Goal: Transaction & Acquisition: Purchase product/service

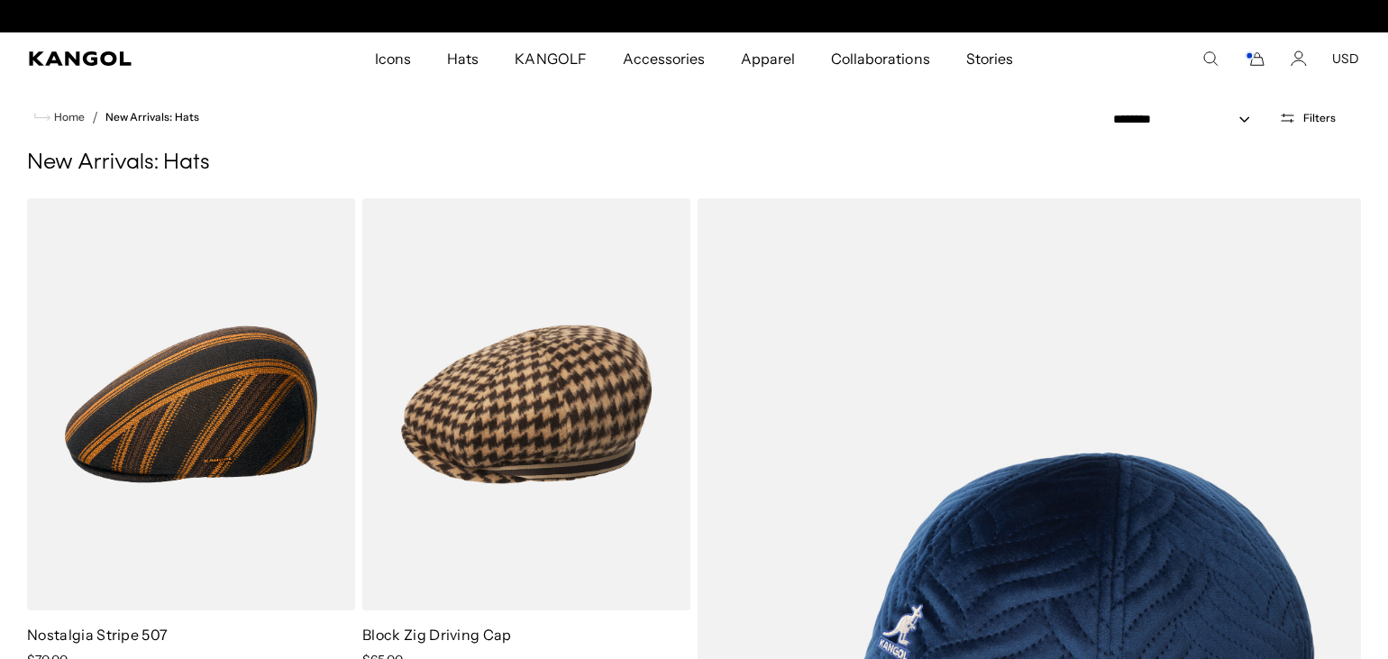
scroll to position [0, 371]
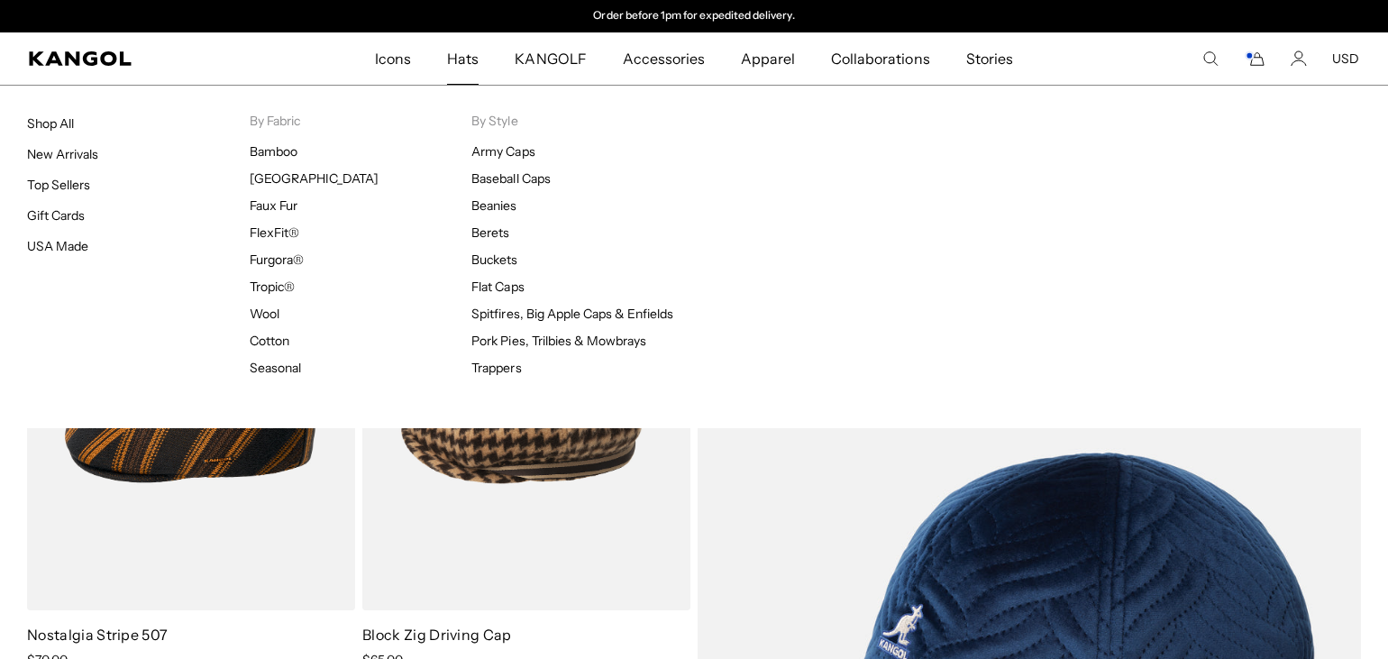
click at [468, 55] on span "Hats" at bounding box center [463, 58] width 32 height 52
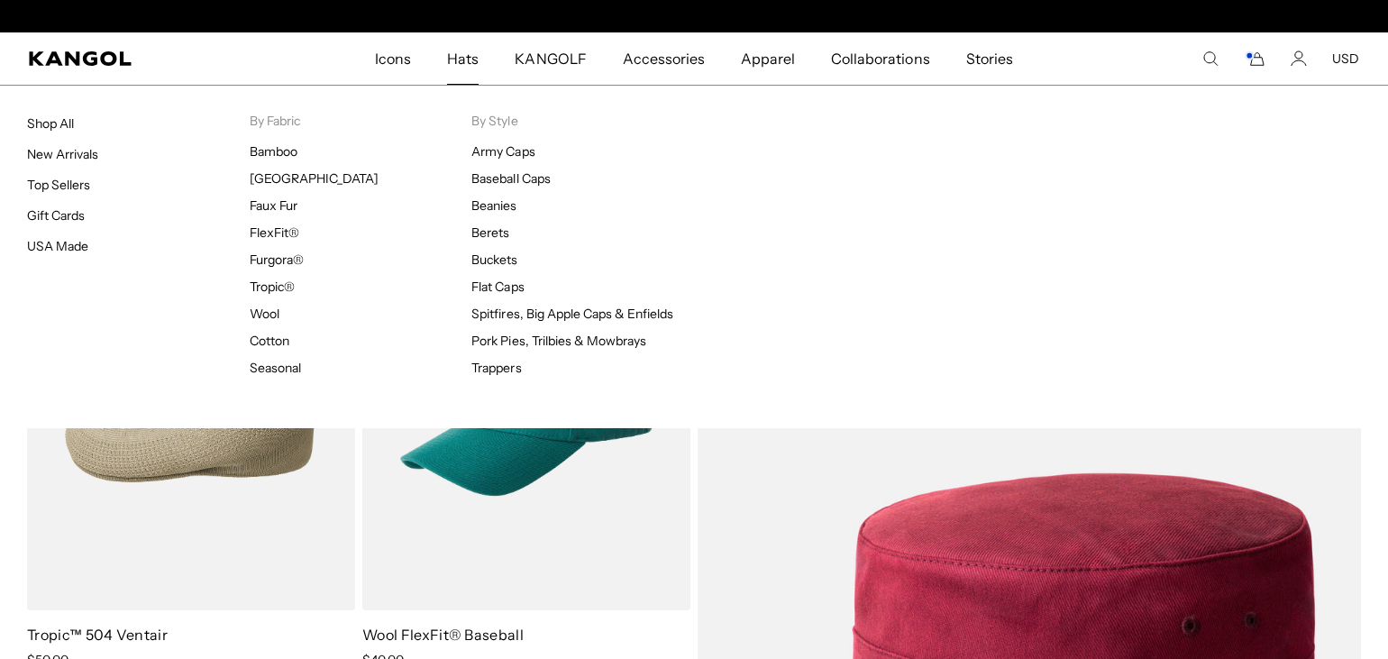
scroll to position [0, 371]
click at [468, 55] on span "Hats" at bounding box center [463, 58] width 32 height 52
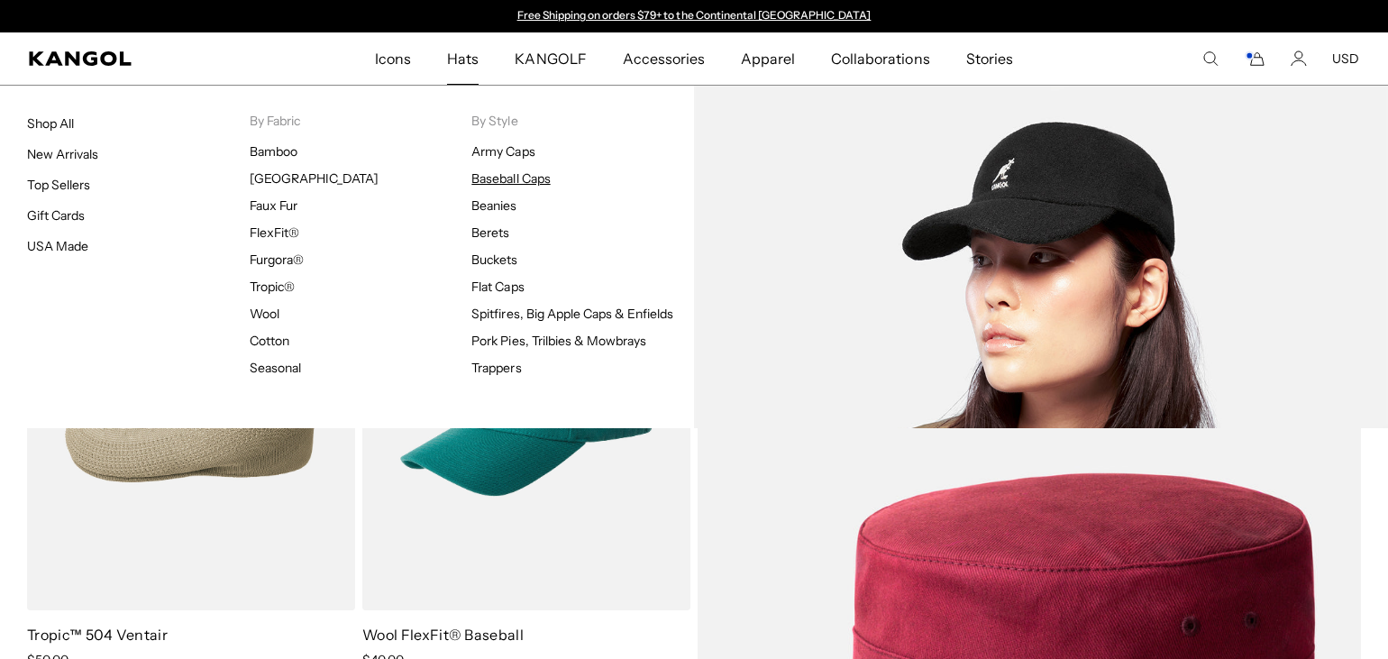
click at [511, 177] on link "Baseball Caps" at bounding box center [510, 178] width 78 height 16
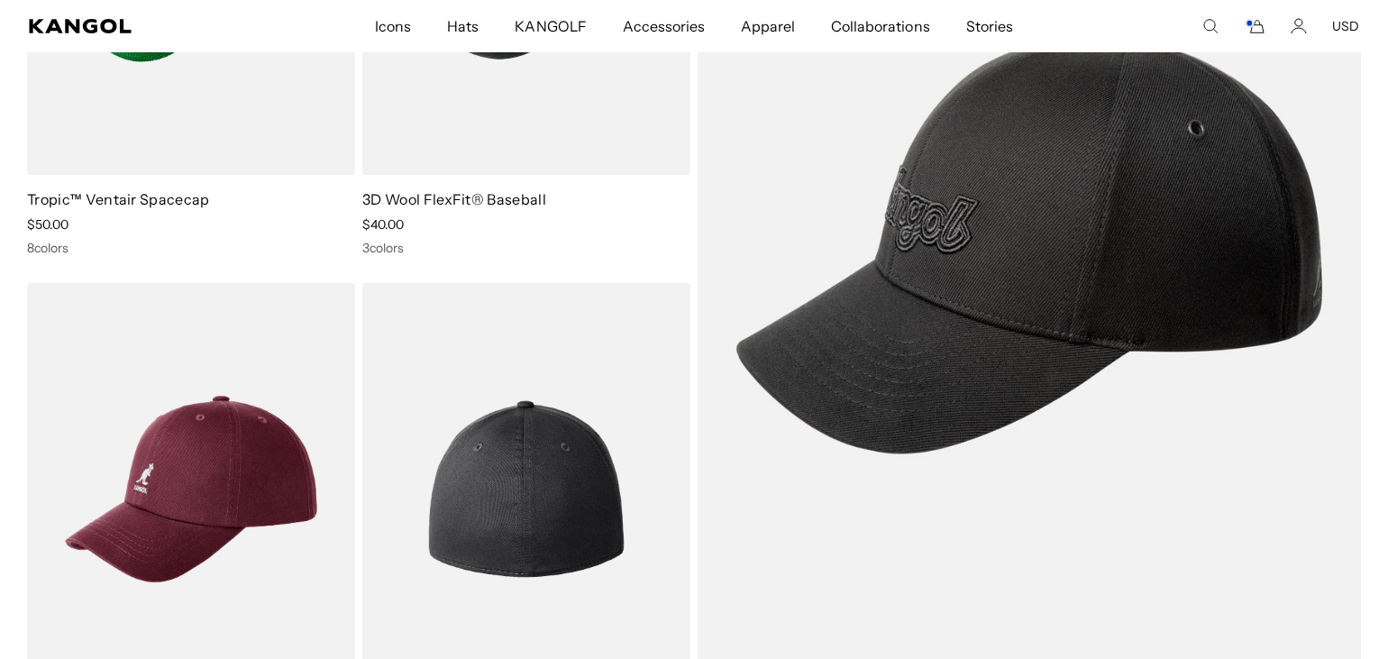
scroll to position [0, 371]
click at [531, 461] on img at bounding box center [526, 489] width 328 height 412
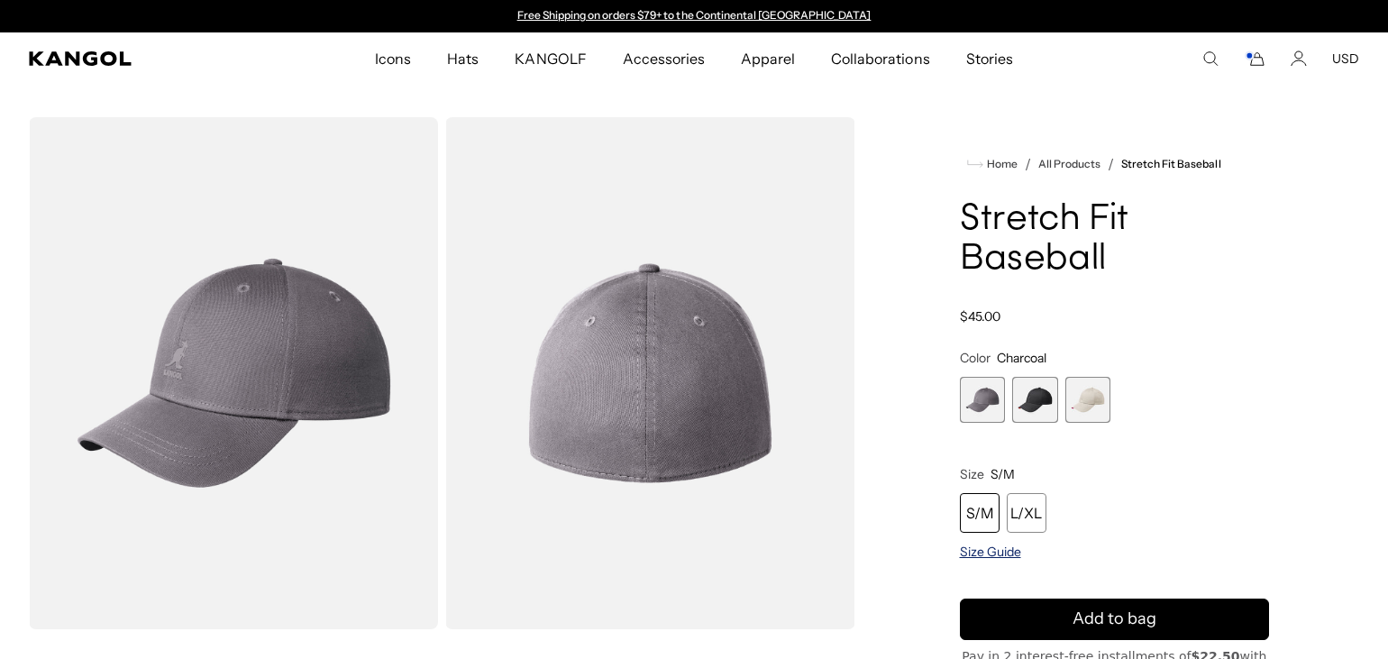
click at [992, 554] on span "Size Guide" at bounding box center [990, 552] width 61 height 16
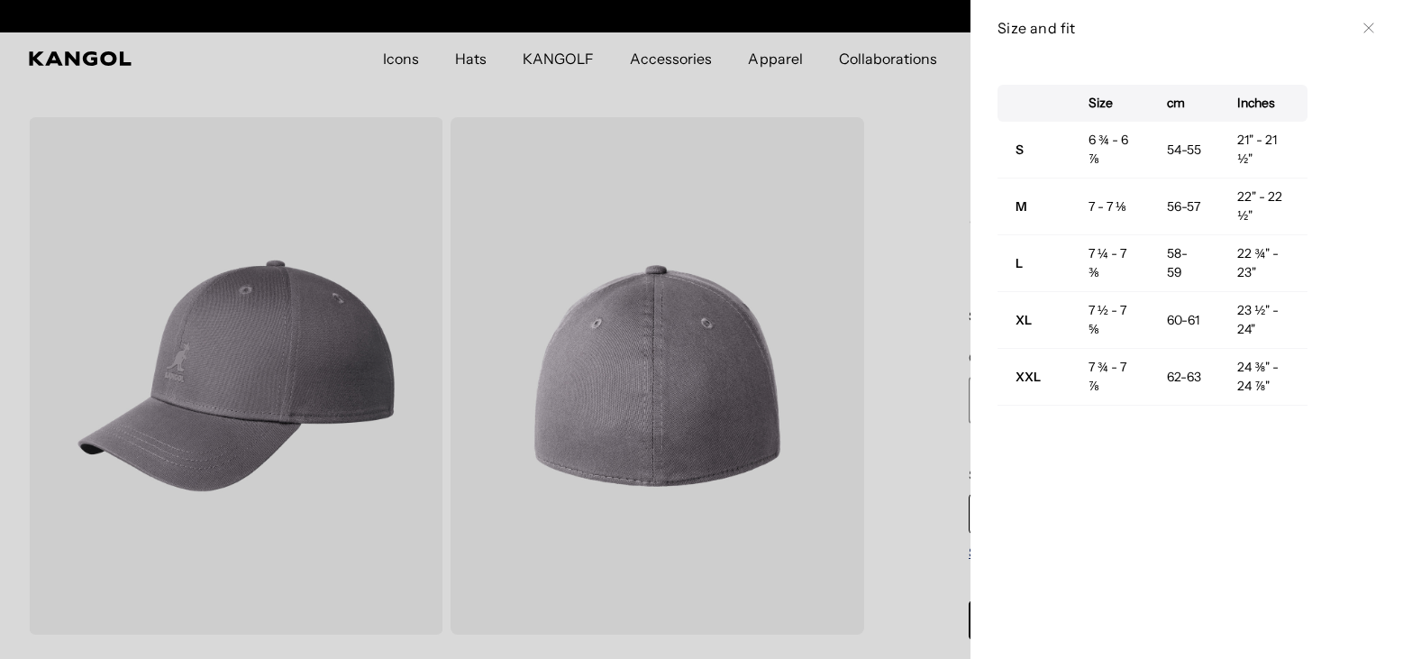
click at [992, 554] on div "Size cm Inches S 6 ¾ - 6 ⅞ 54-55 21" - 21 ½" M 7 - 7 ⅛ 56-57 22" - 22 ½" L 7 ¼ …" at bounding box center [1187, 357] width 433 height 603
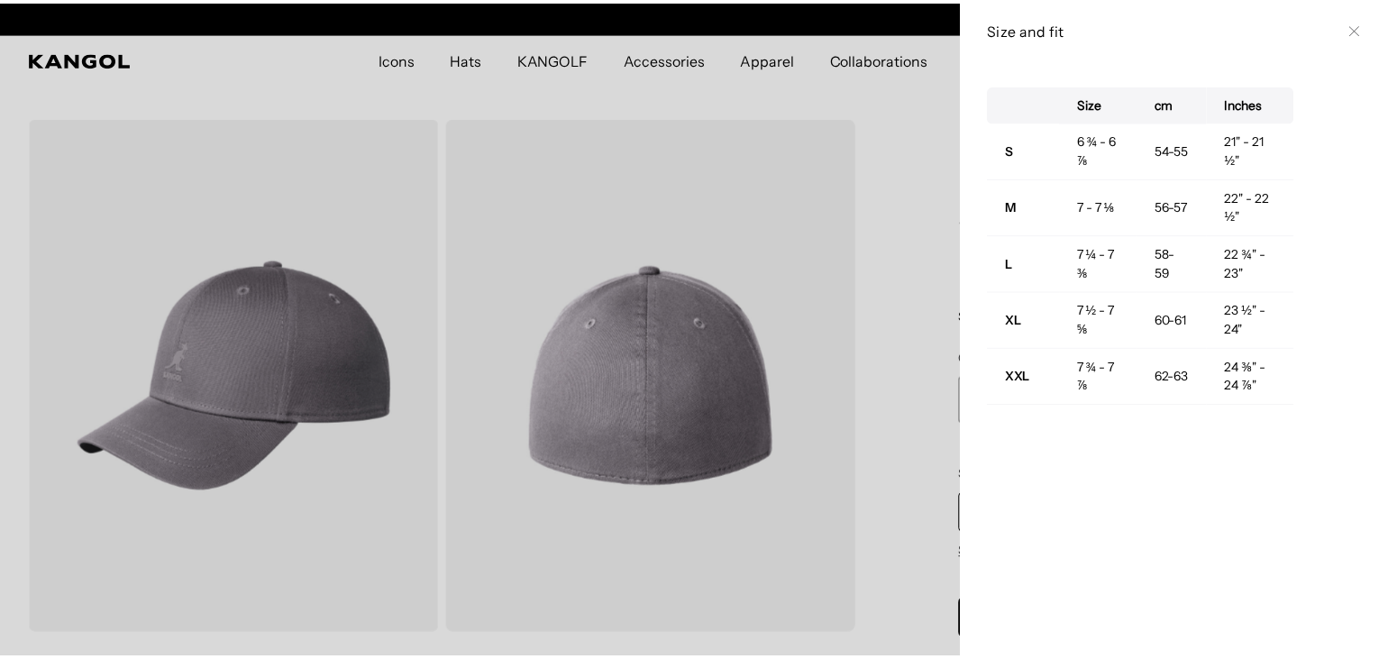
scroll to position [0, 371]
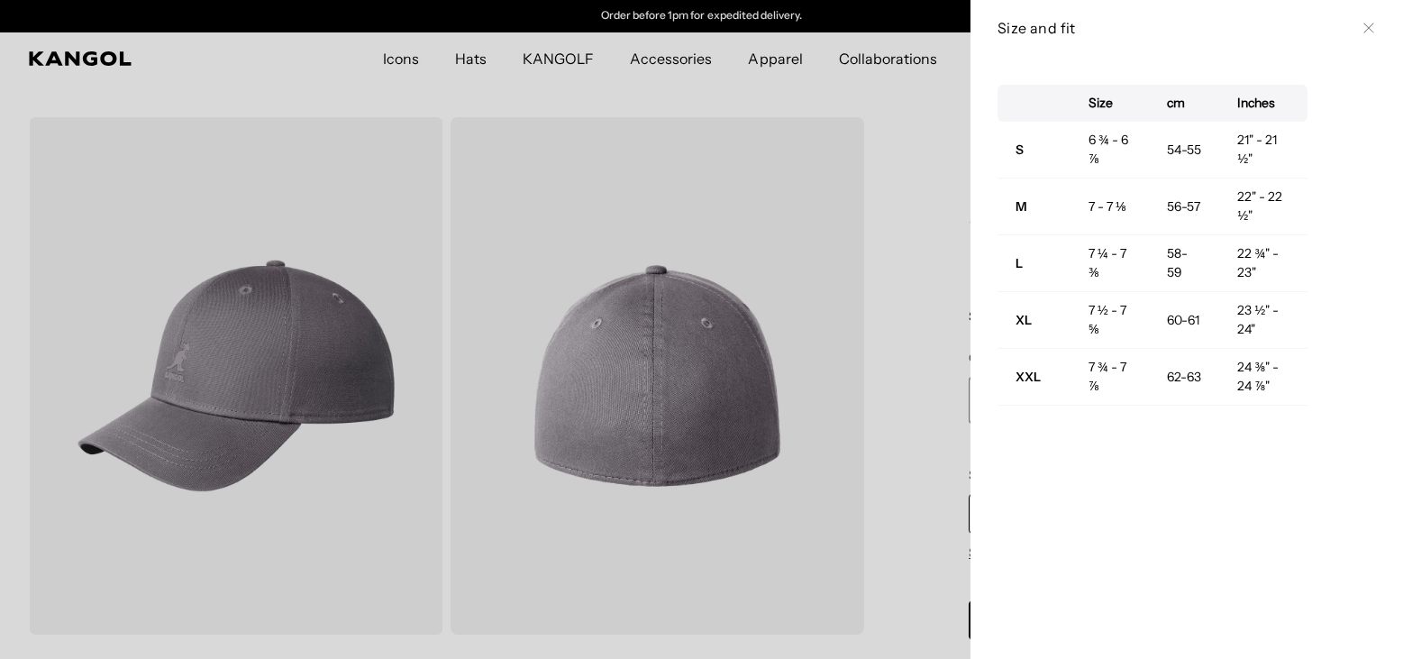
click at [916, 95] on div at bounding box center [701, 329] width 1403 height 659
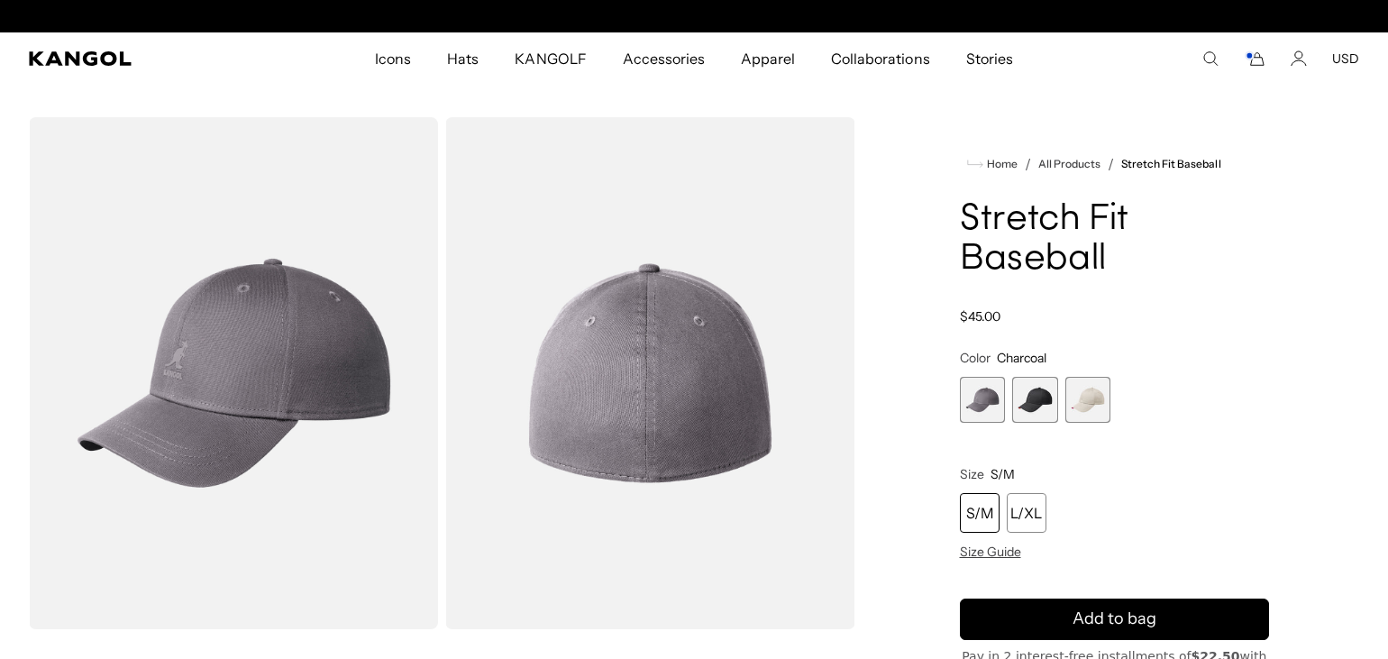
scroll to position [0, 0]
click at [1038, 399] on span "2 of 3" at bounding box center [1035, 400] width 46 height 46
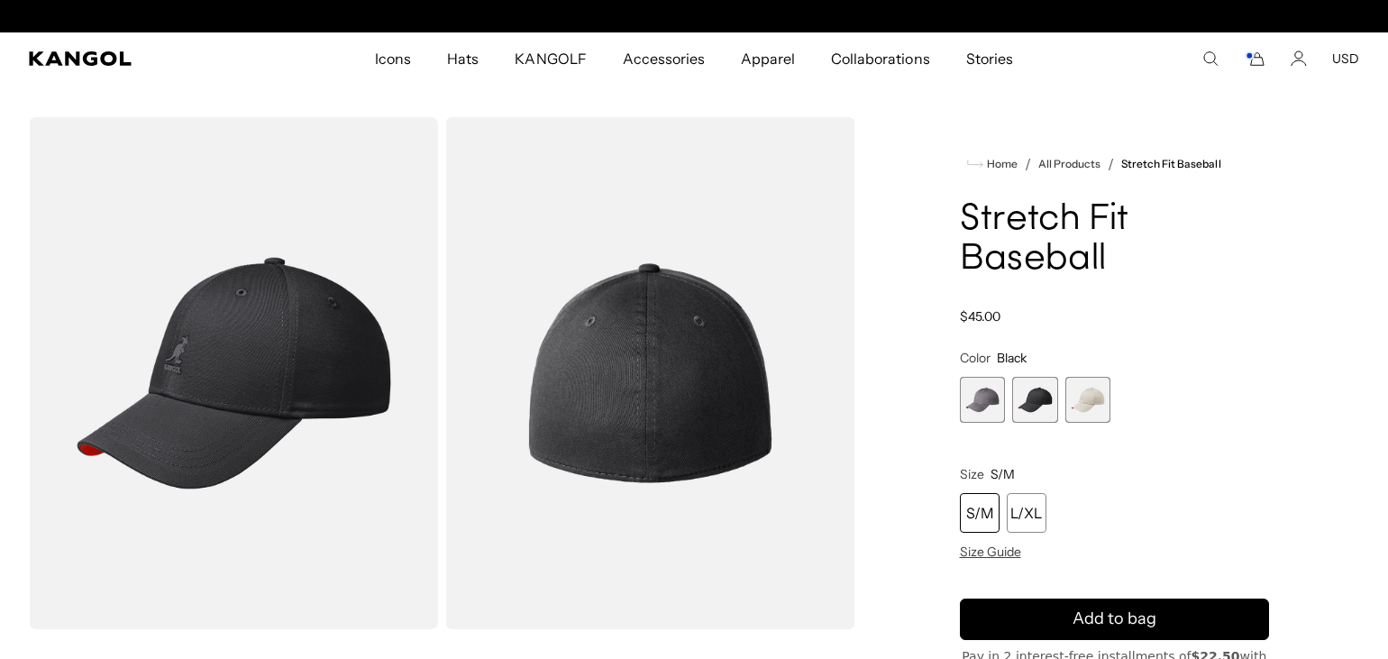
scroll to position [0, 371]
click at [1038, 399] on span "2 of 3" at bounding box center [1035, 400] width 46 height 46
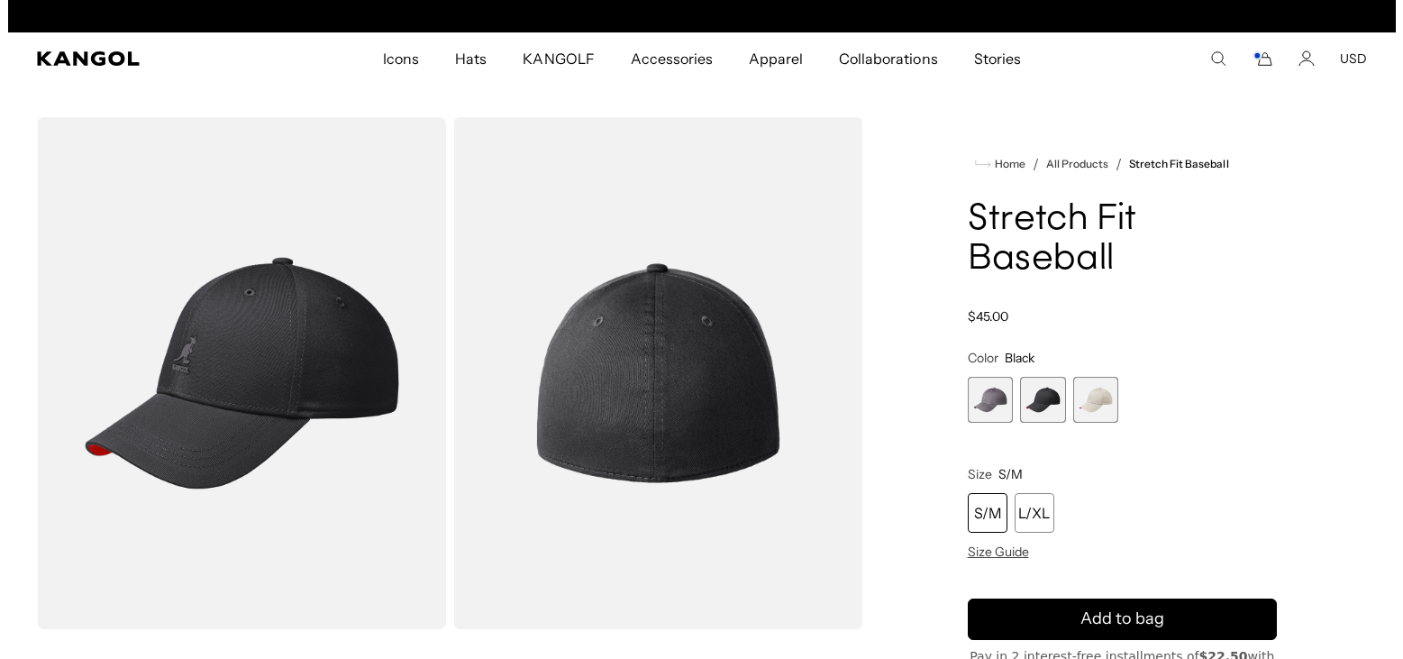
scroll to position [0, 0]
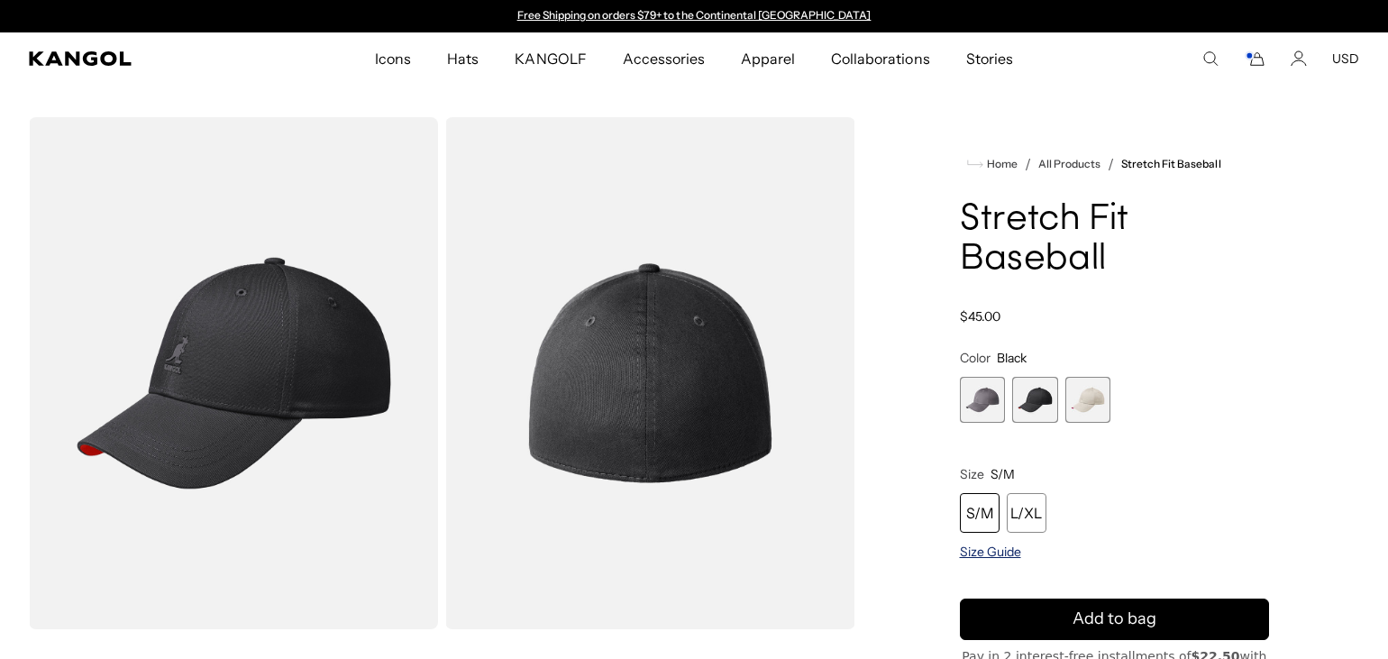
click at [987, 549] on span "Size Guide" at bounding box center [990, 552] width 61 height 16
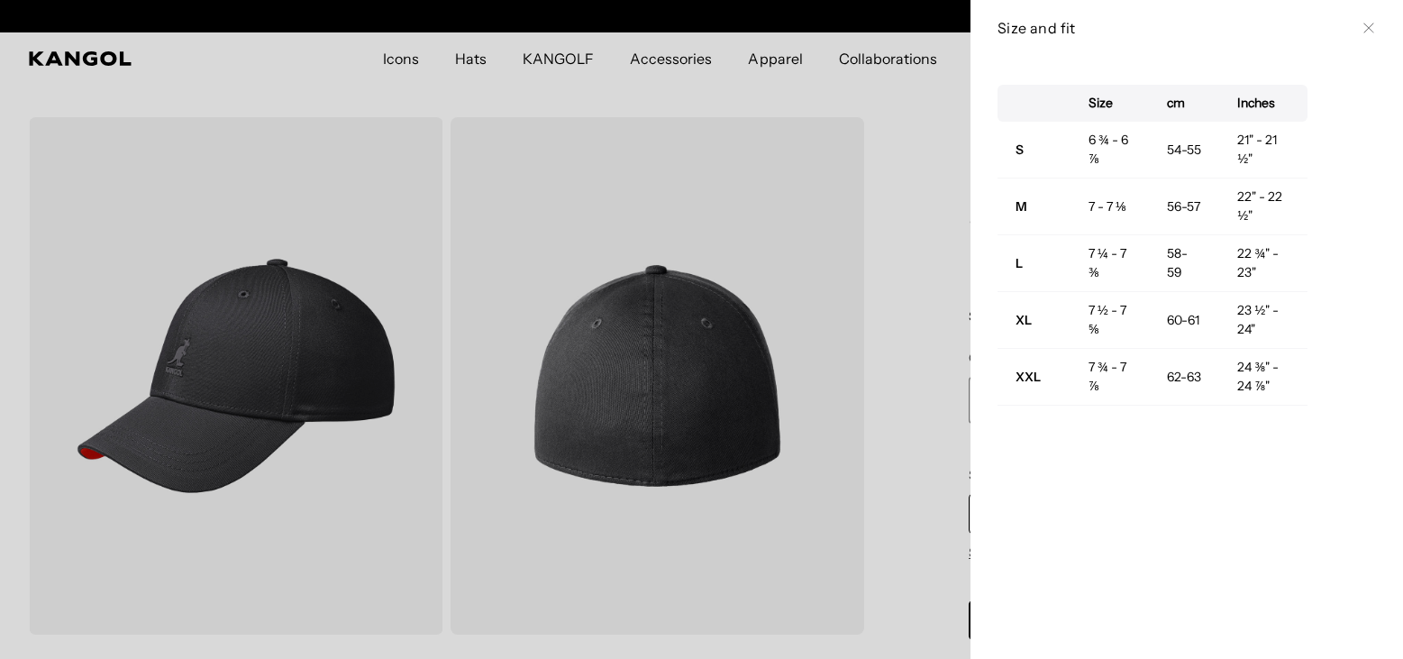
scroll to position [0, 371]
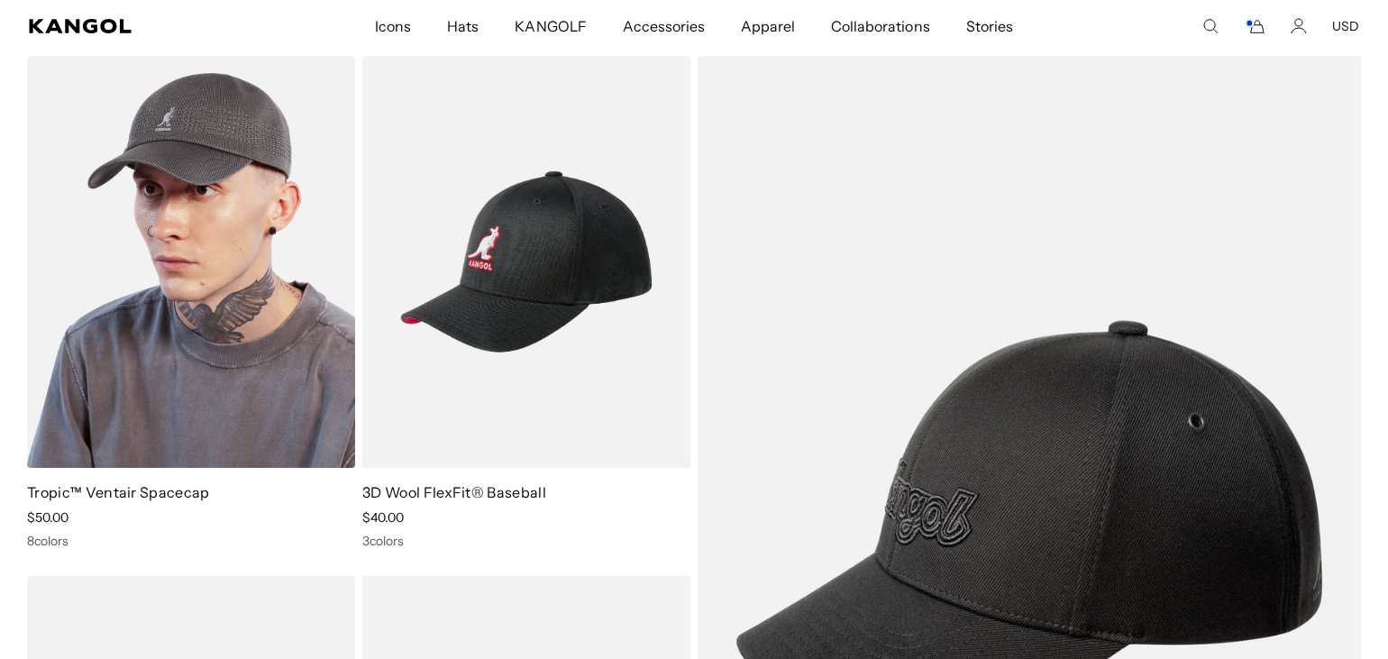
click at [57, 160] on img at bounding box center [191, 262] width 328 height 412
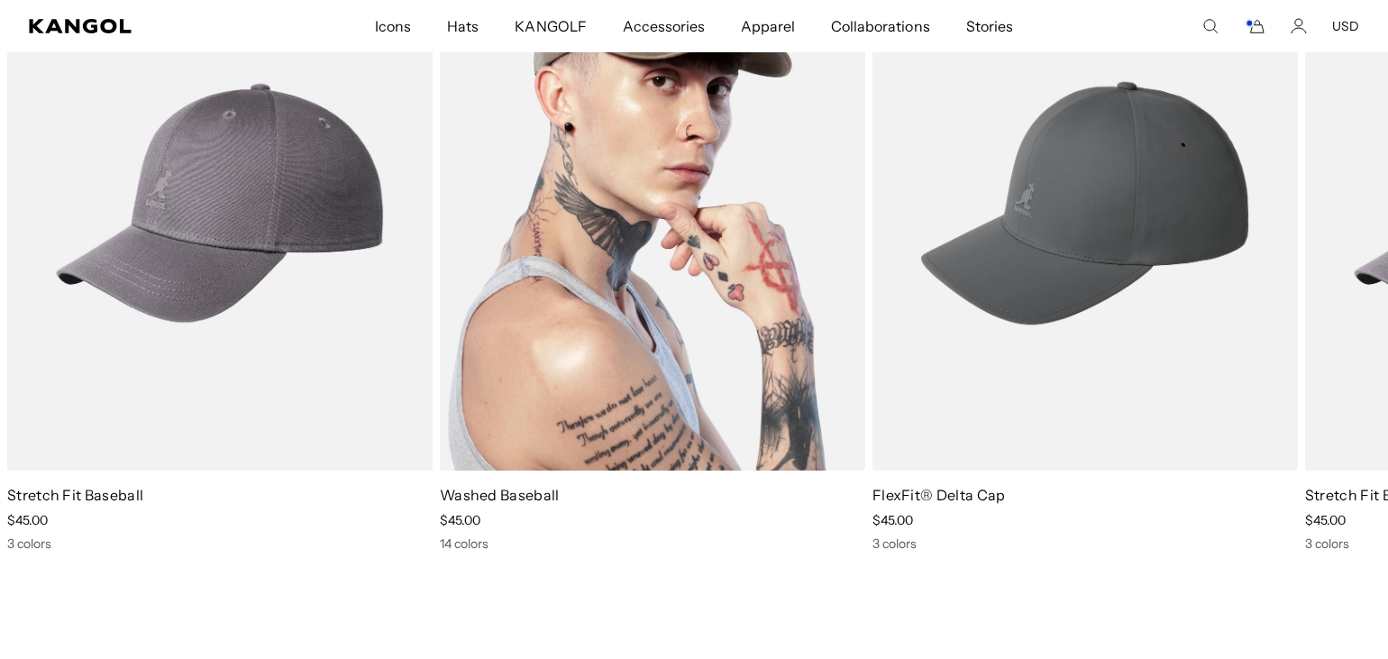
click at [507, 470] on div "Washed Baseball Sale Price $45.00" at bounding box center [652, 244] width 425 height 616
click at [532, 498] on link "Washed Baseball" at bounding box center [500, 495] width 120 height 18
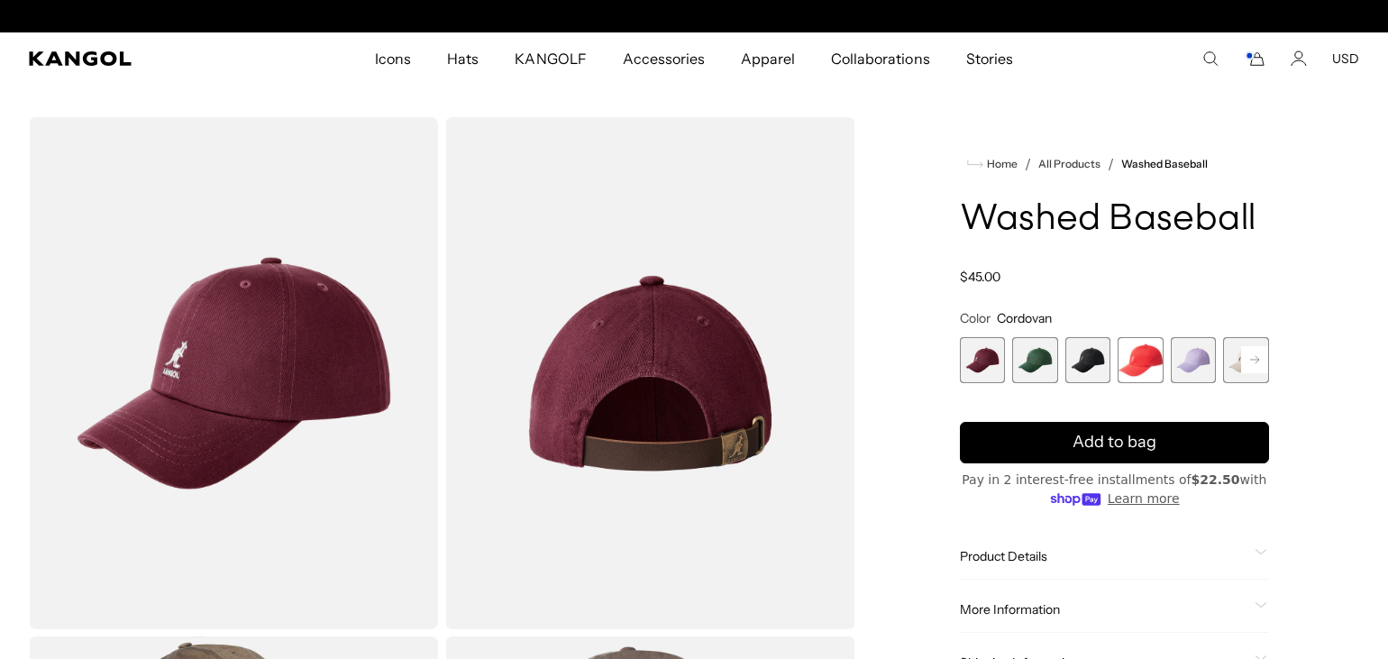
scroll to position [0, 371]
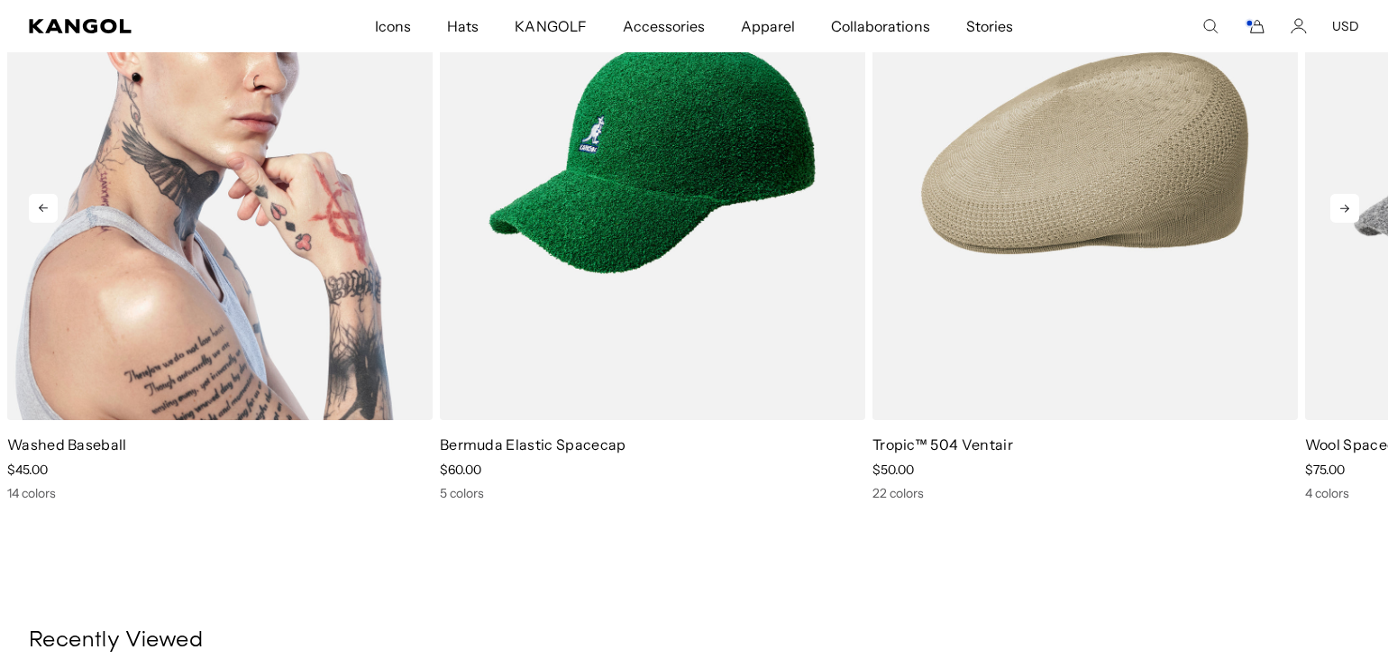
scroll to position [0, 371]
click at [56, 445] on link "Washed Baseball" at bounding box center [67, 444] width 120 height 18
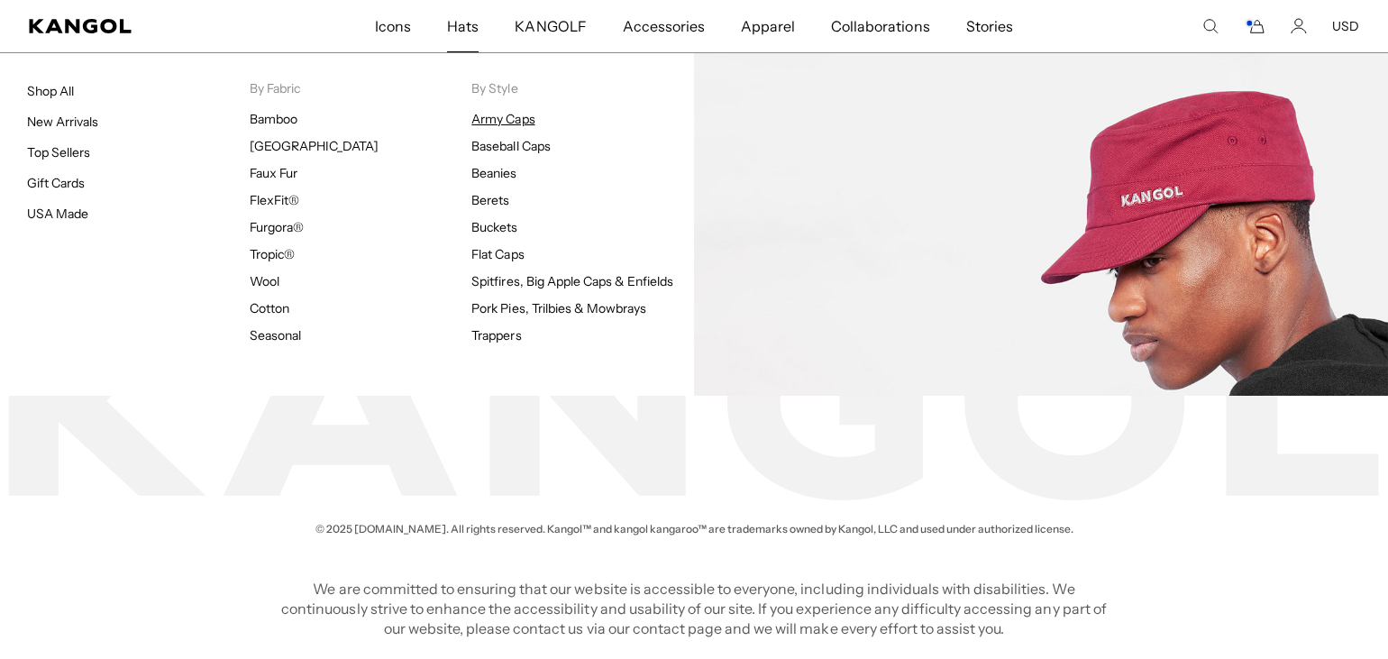
scroll to position [0, 371]
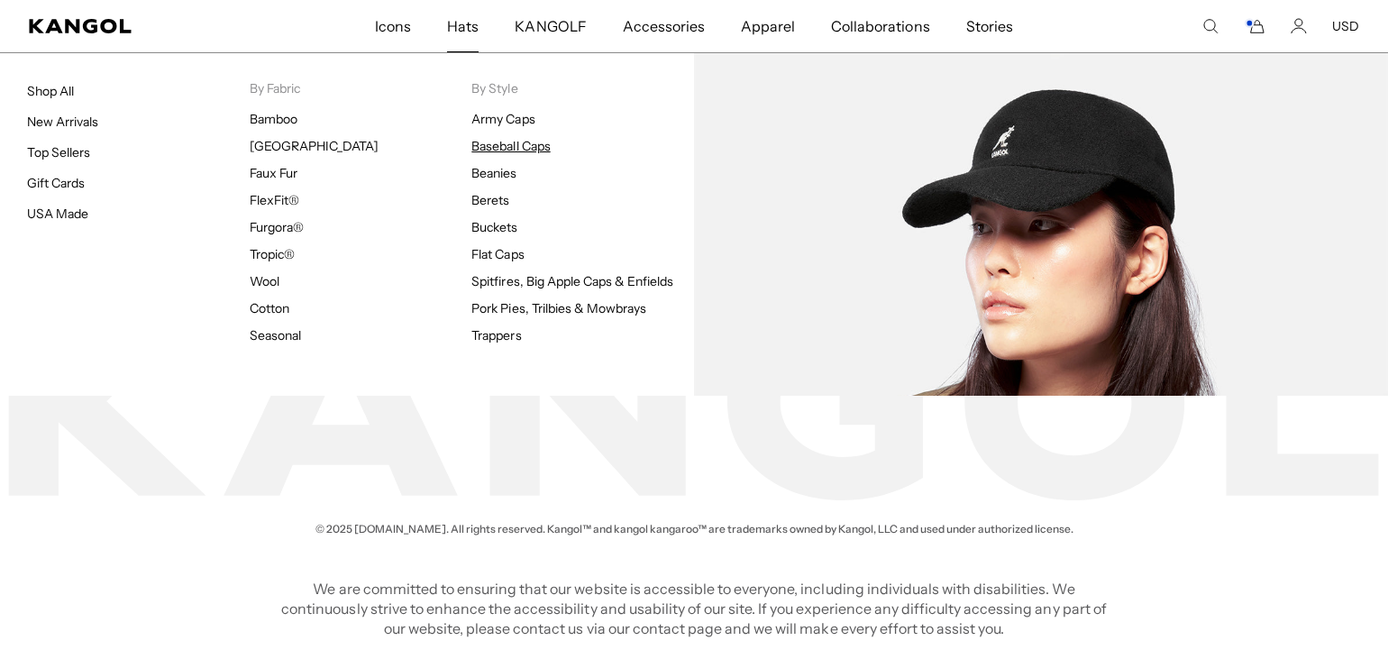
click at [515, 145] on link "Baseball Caps" at bounding box center [510, 146] width 78 height 16
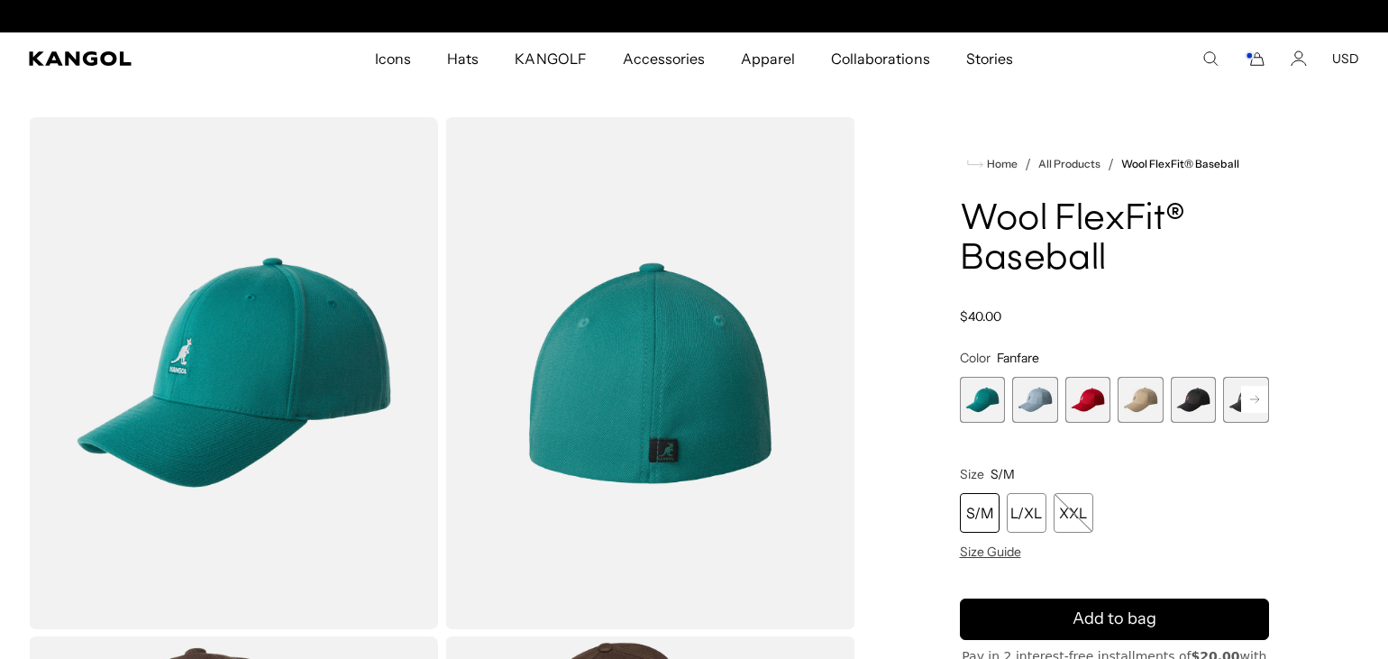
scroll to position [0, 371]
click at [1035, 393] on span "2 of 17" at bounding box center [1035, 400] width 46 height 46
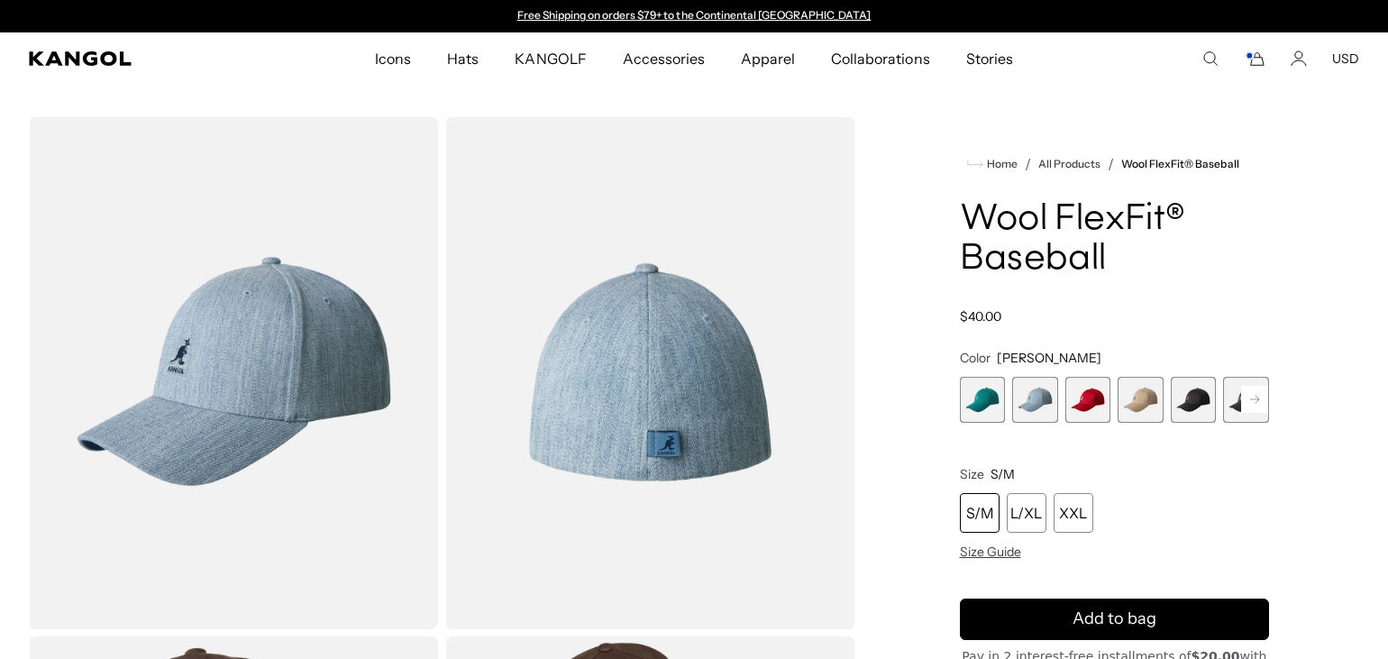
click at [1087, 397] on span "3 of 17" at bounding box center [1088, 400] width 46 height 46
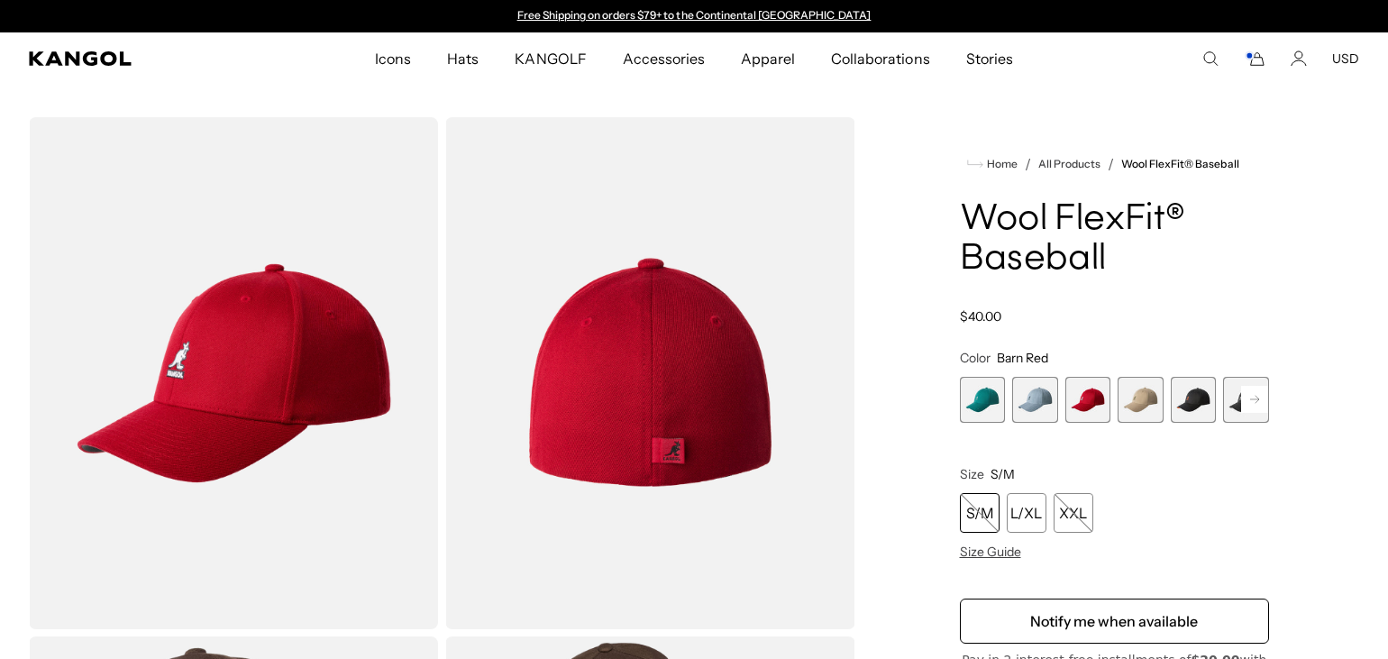
click at [1142, 398] on span "4 of 17" at bounding box center [1141, 400] width 46 height 46
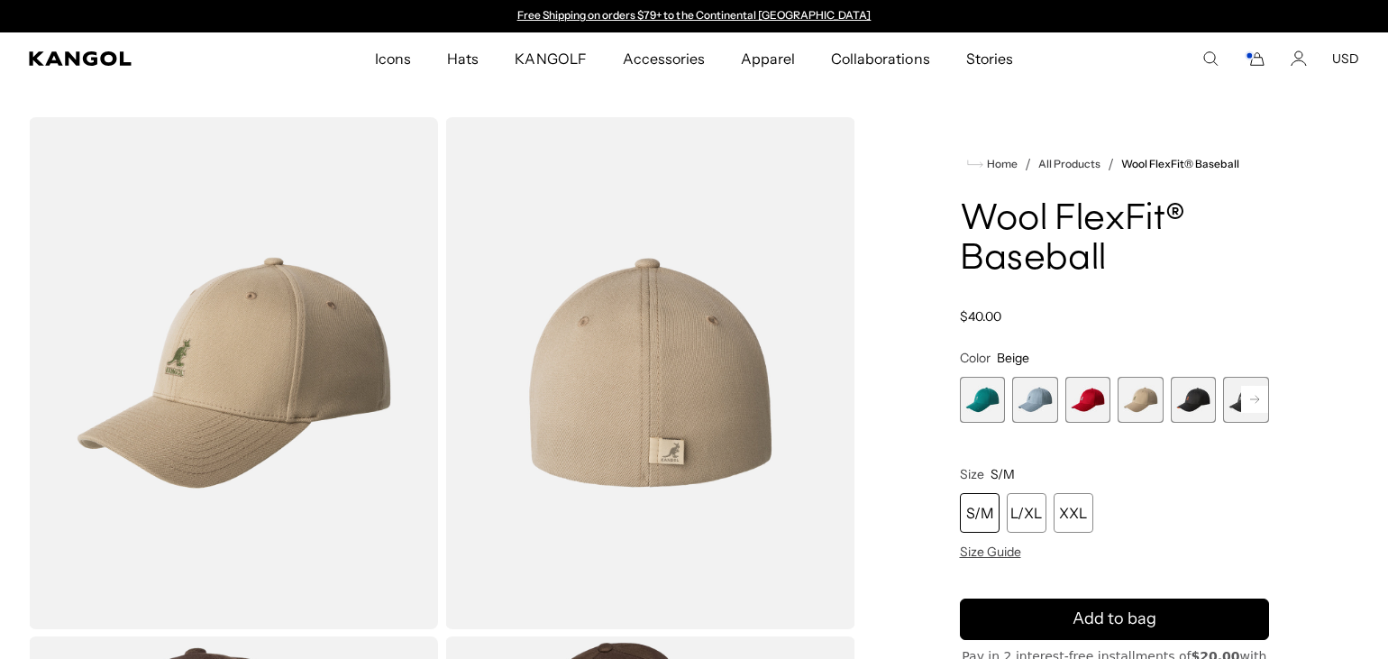
click at [1190, 397] on span "5 of 17" at bounding box center [1194, 400] width 46 height 46
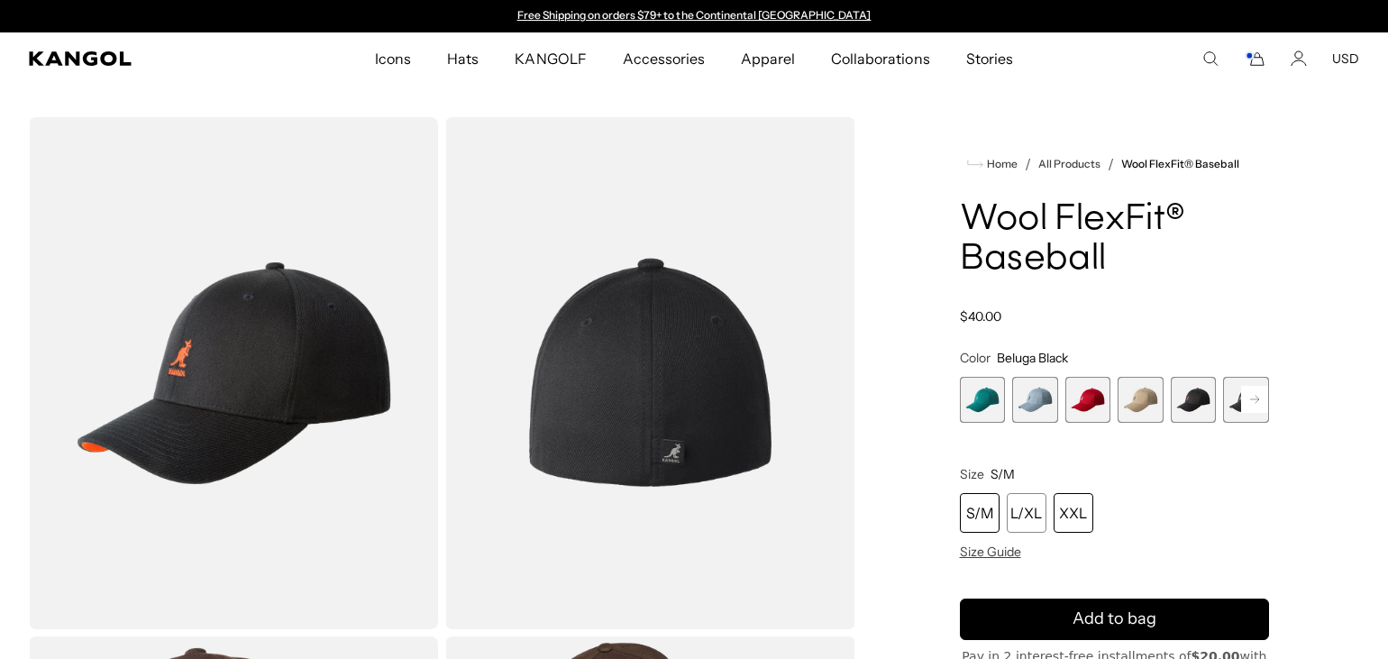
click at [1075, 507] on div "XXL" at bounding box center [1074, 513] width 40 height 40
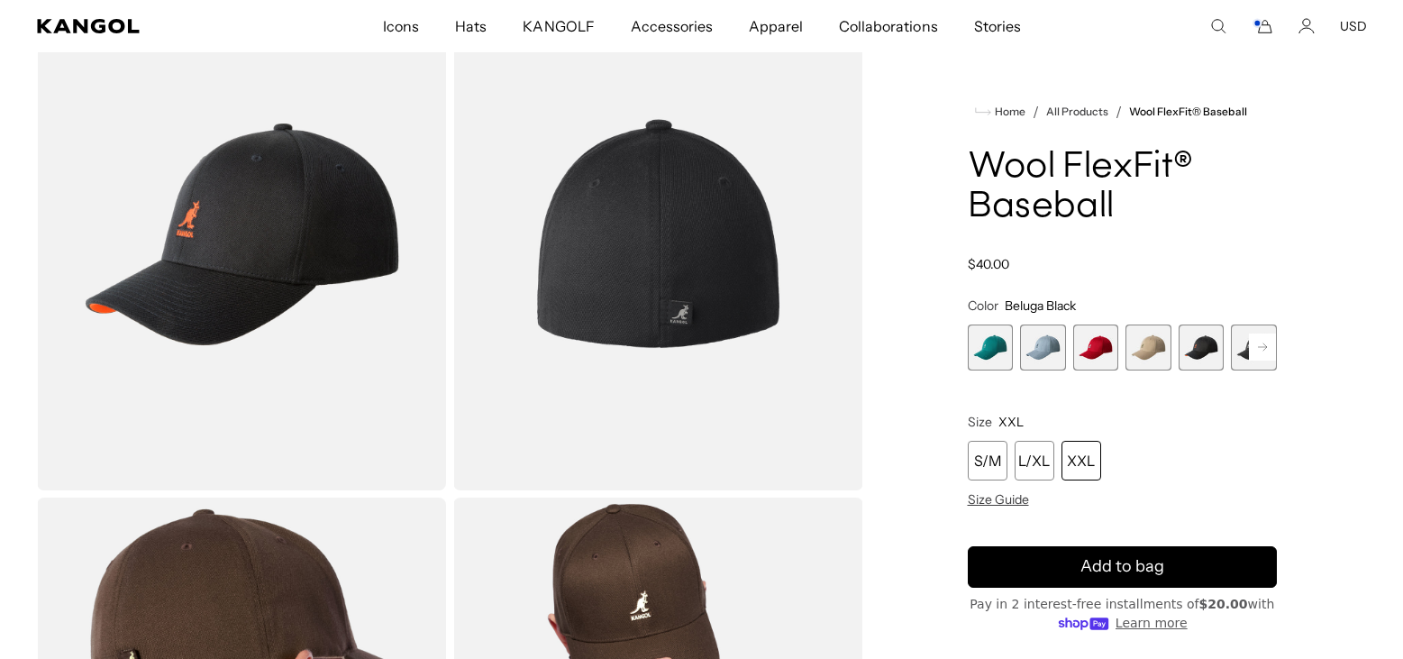
scroll to position [0, 371]
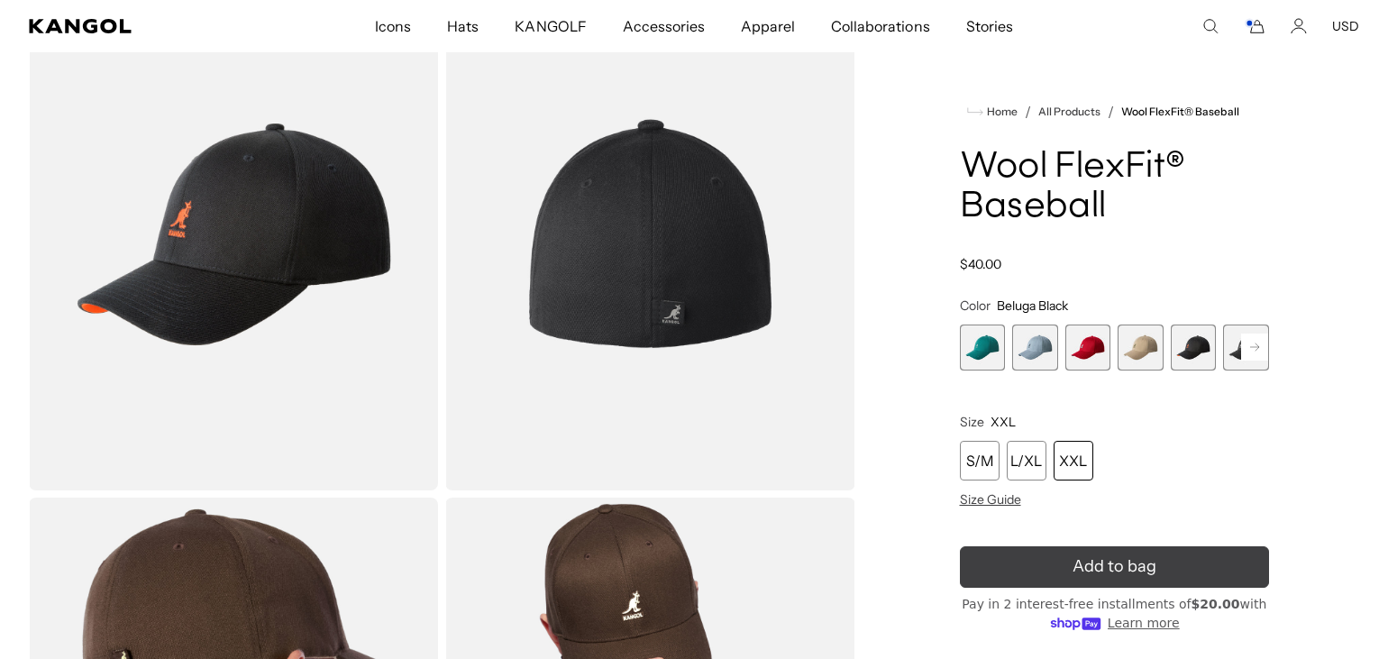
click at [1120, 568] on icon "submit" at bounding box center [1114, 566] width 34 height 34
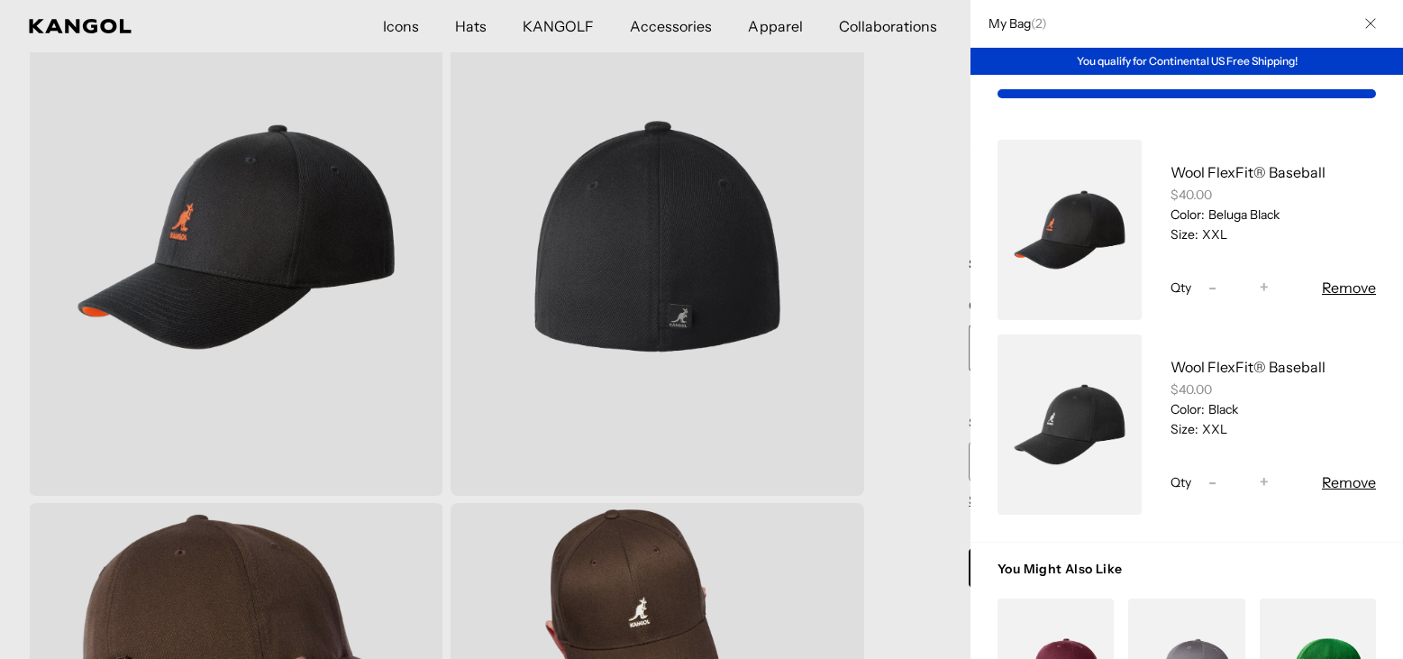
drag, startPoint x: 821, startPoint y: 87, endPoint x: 802, endPoint y: 35, distance: 54.8
click at [802, 35] on div at bounding box center [701, 329] width 1403 height 659
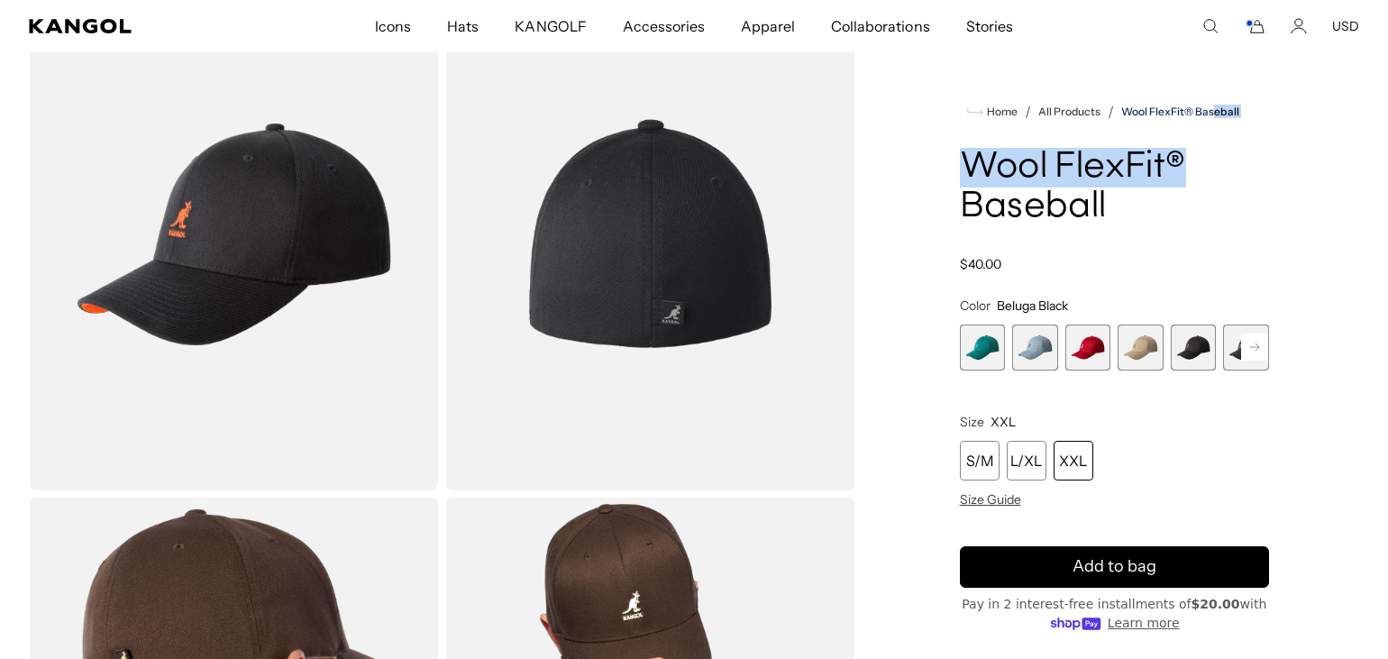
drag, startPoint x: 1230, startPoint y: 170, endPoint x: 1213, endPoint y: 114, distance: 58.4
click at [1213, 114] on product-info "Home / All Products / Wool FlexFit® Baseball Wool FlexFit® Baseball Regular pri…" at bounding box center [1115, 455] width 310 height 709
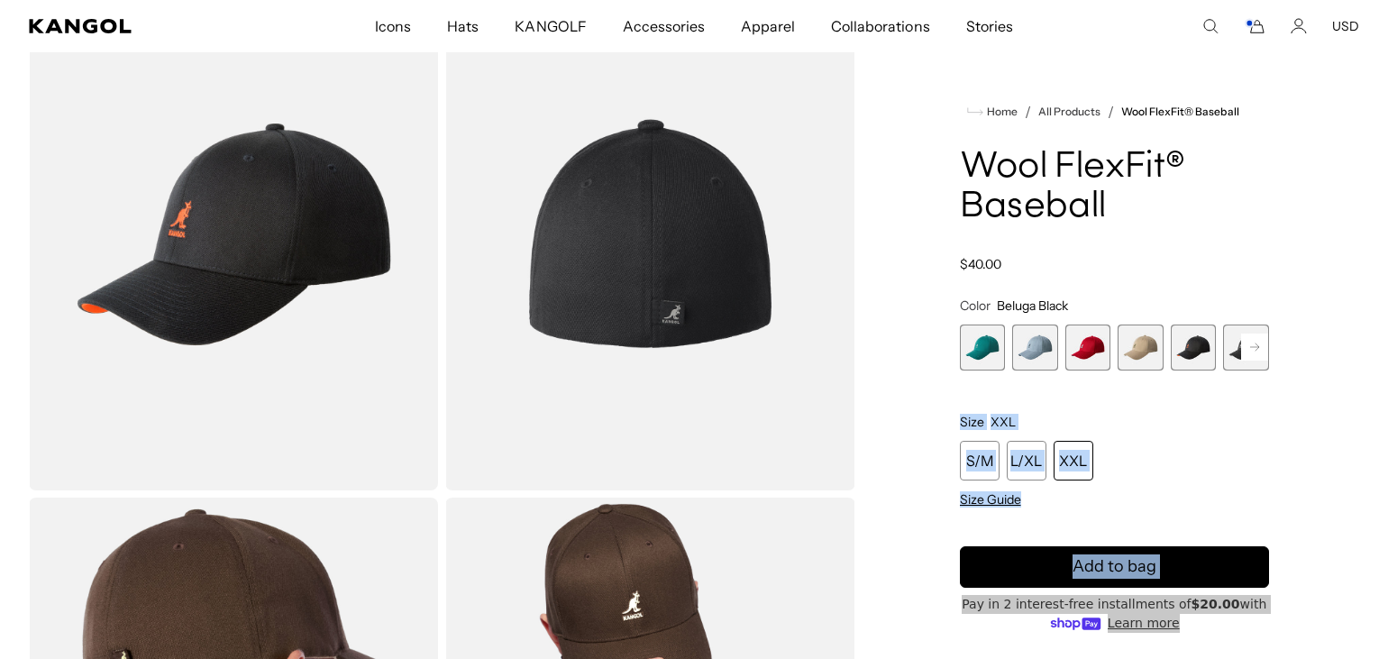
drag, startPoint x: 1274, startPoint y: 304, endPoint x: 1259, endPoint y: 212, distance: 93.2
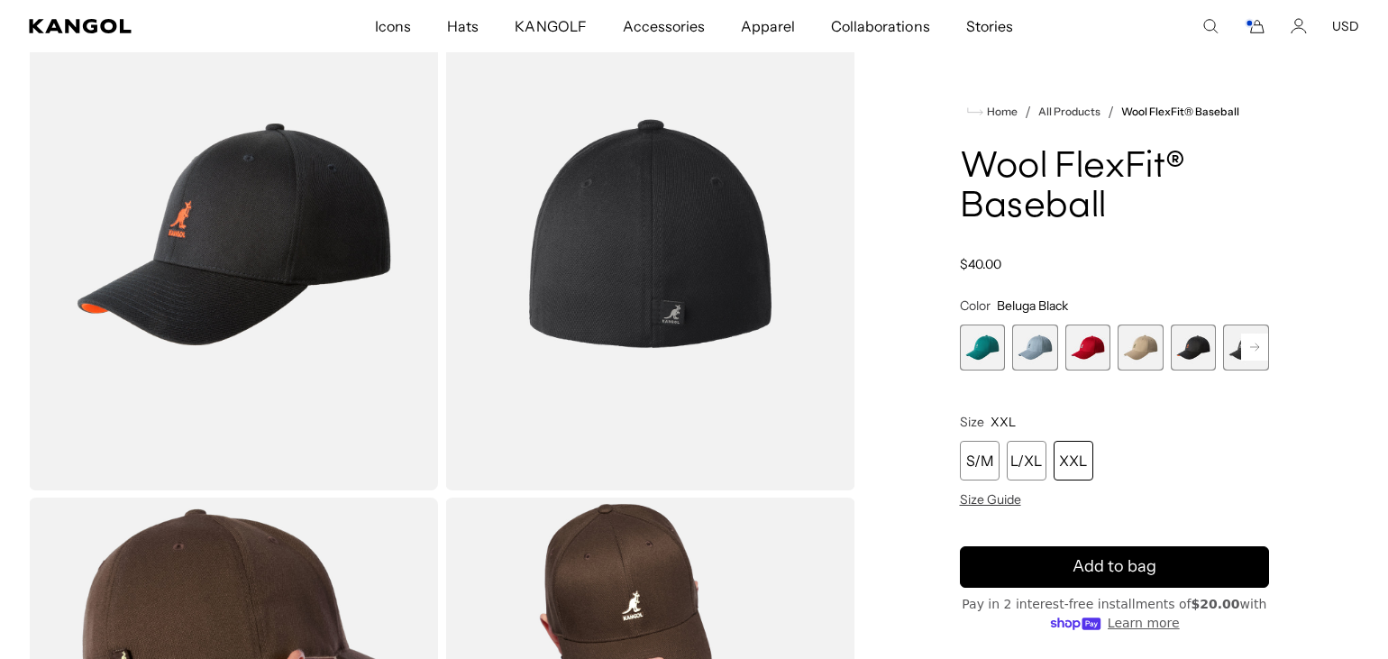
click at [1208, 27] on icon "Search here" at bounding box center [1210, 26] width 16 height 16
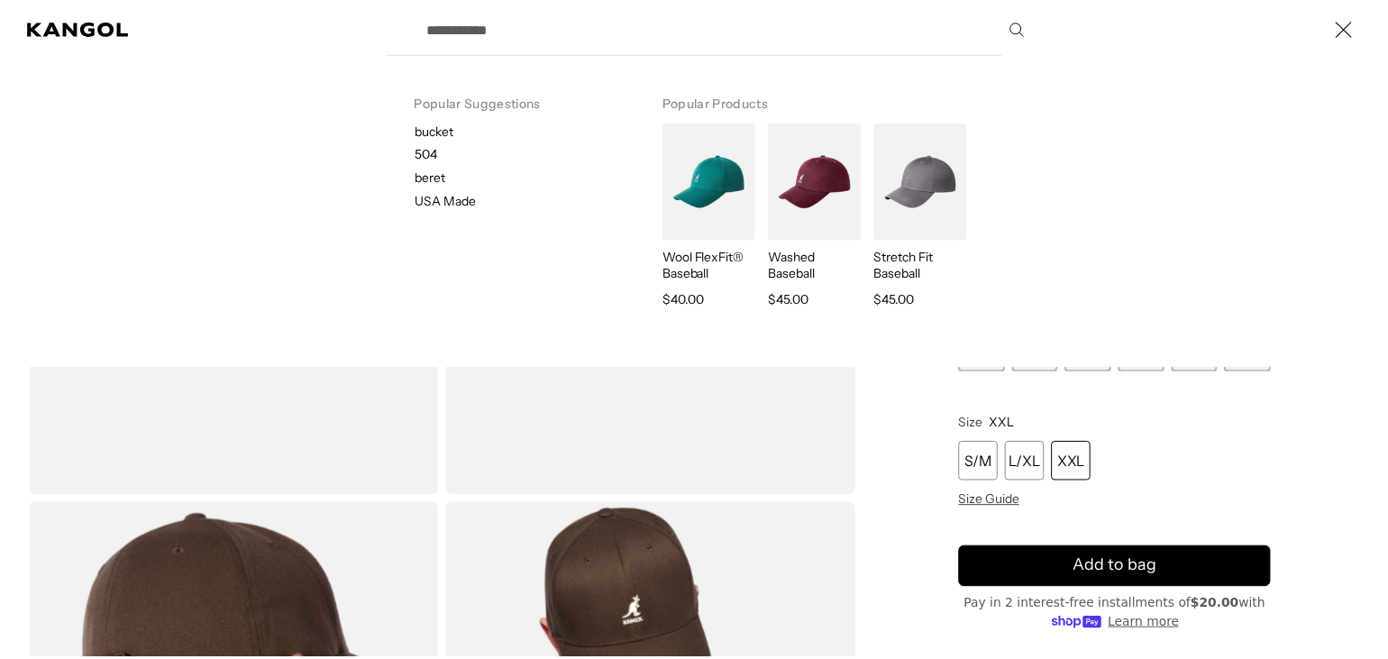
scroll to position [0, 371]
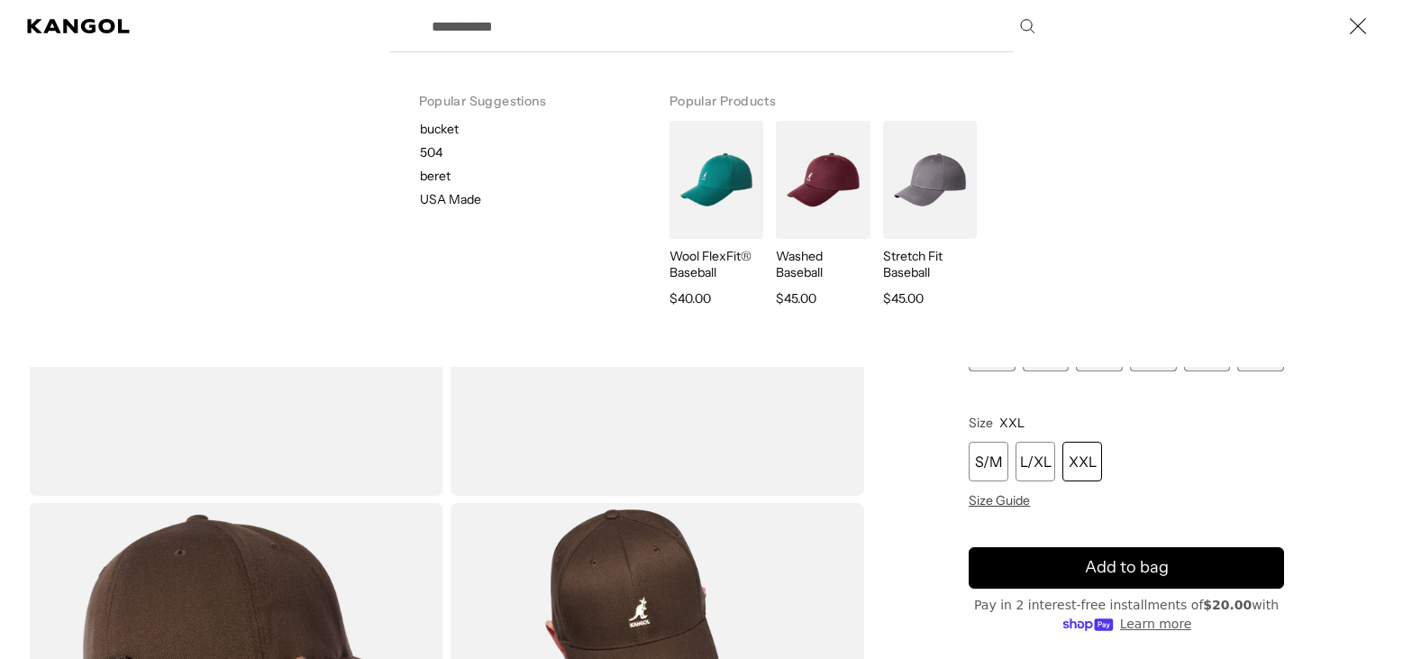
click at [1349, 23] on icon "Close" at bounding box center [1357, 25] width 17 height 17
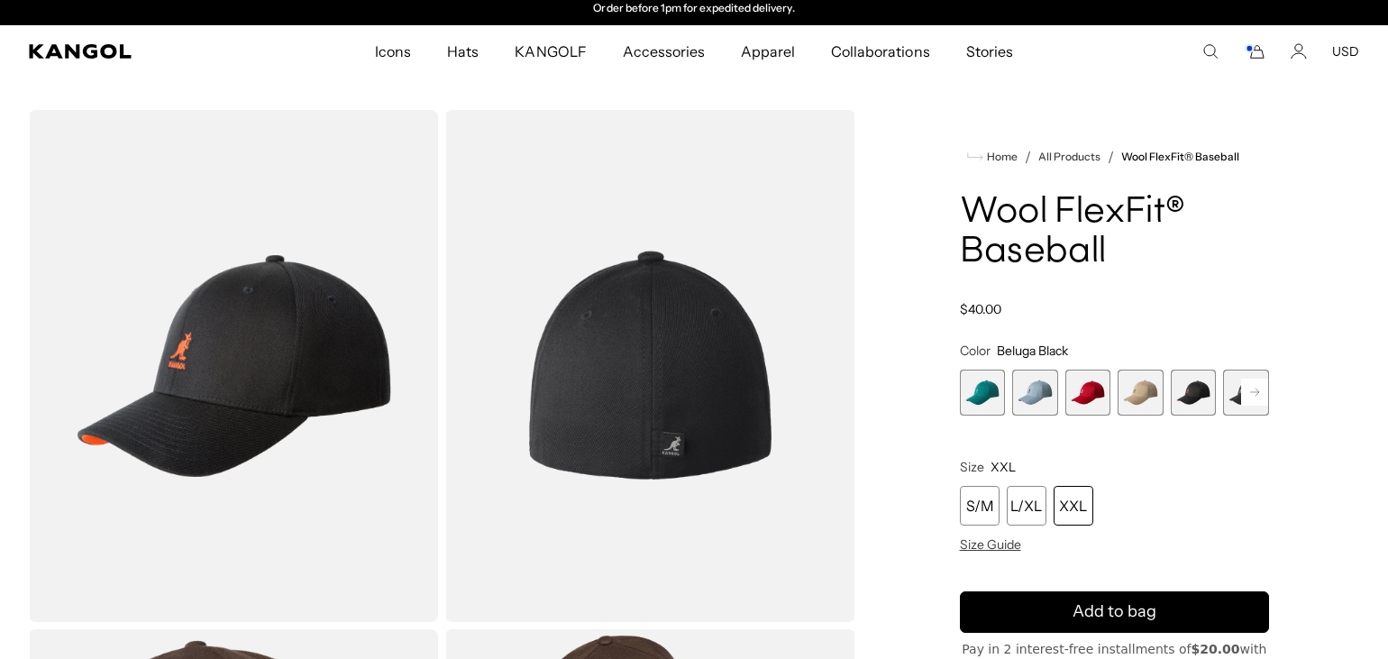
click at [1251, 45] on rect "Cart" at bounding box center [1249, 48] width 7 height 7
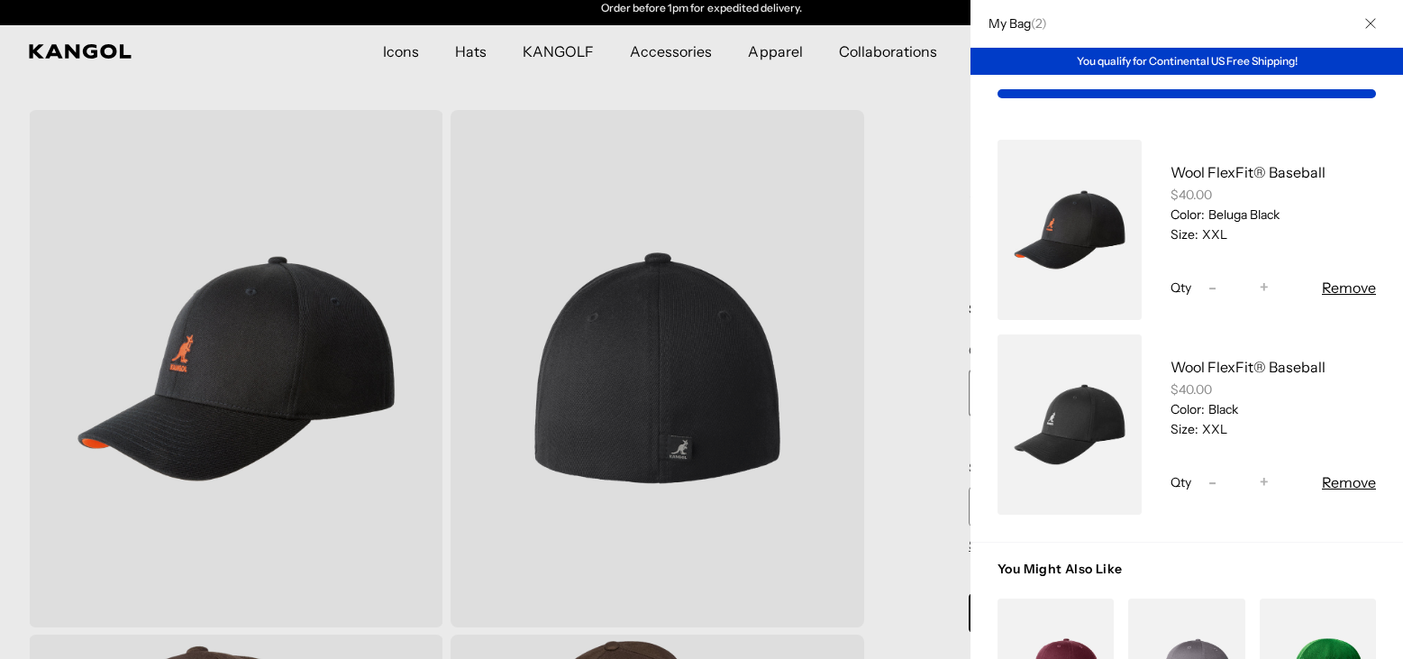
click at [1019, 23] on h2 "My Bag ( 2 )" at bounding box center [1014, 23] width 68 height 16
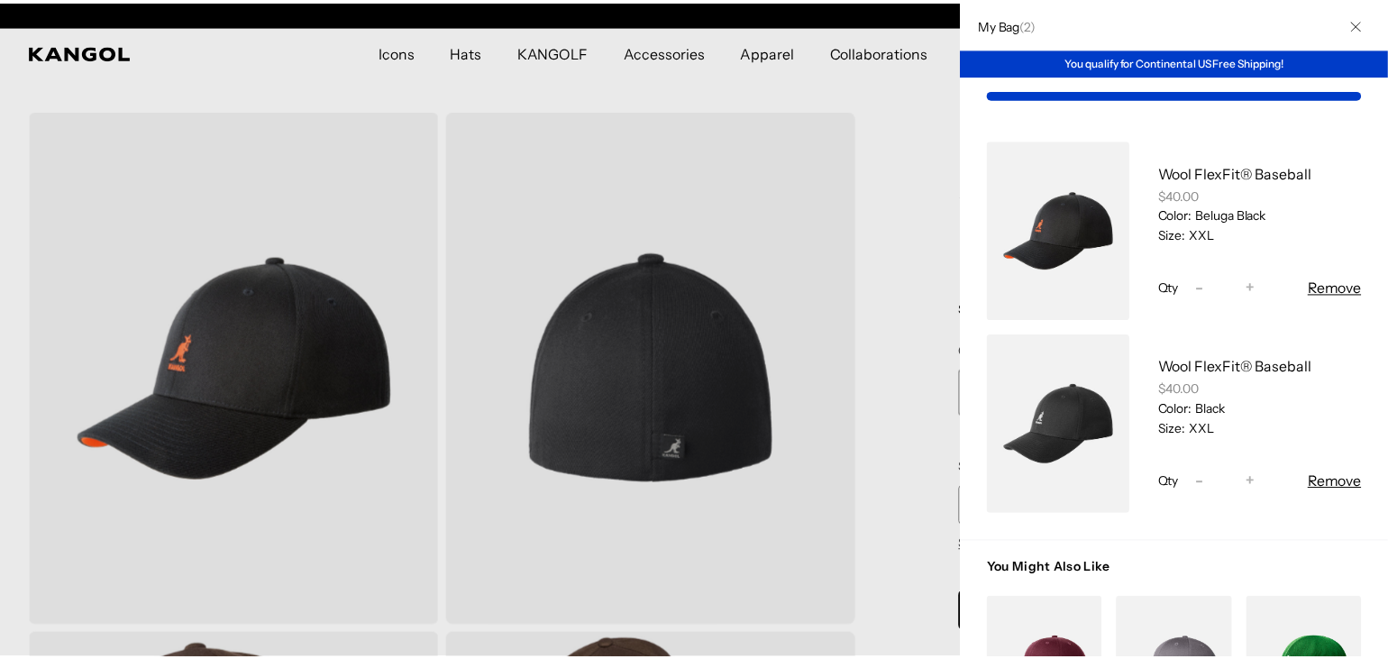
scroll to position [0, 0]
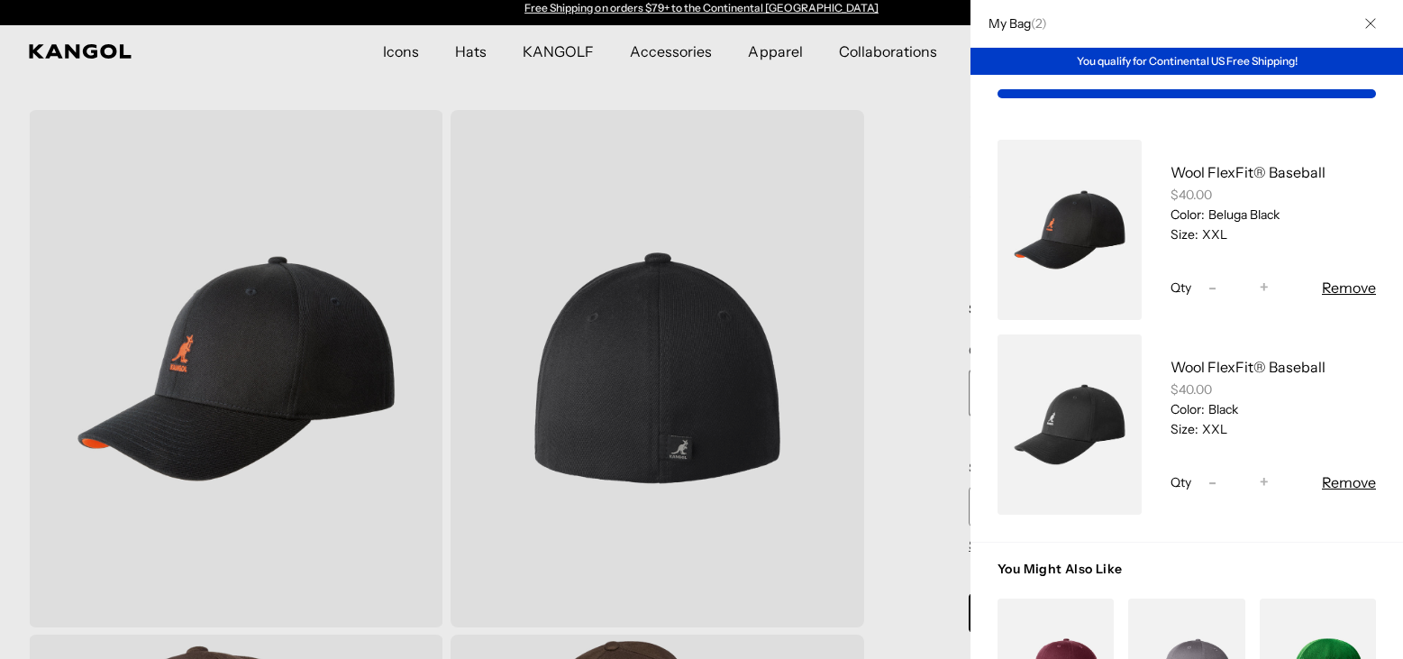
drag, startPoint x: 970, startPoint y: 542, endPoint x: 955, endPoint y: 588, distance: 48.2
click at [955, 588] on div at bounding box center [701, 329] width 1403 height 659
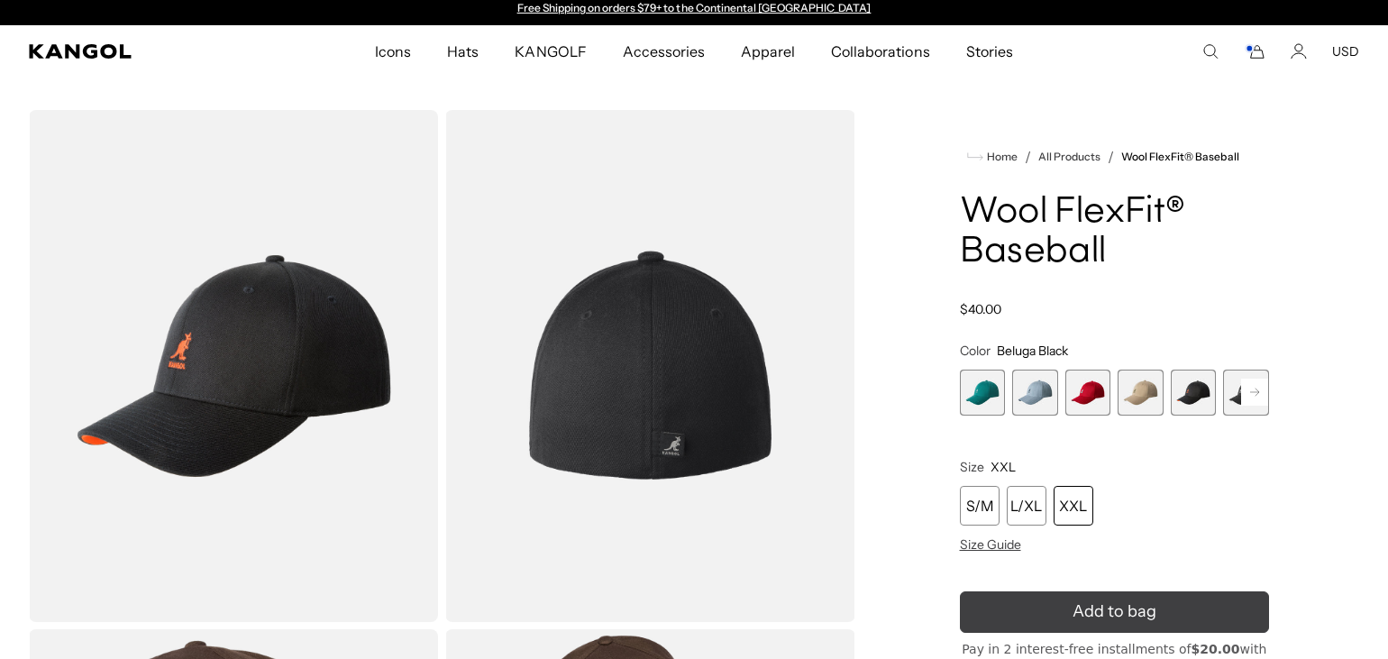
click at [1063, 608] on button "Add to bag" at bounding box center [1115, 611] width 310 height 41
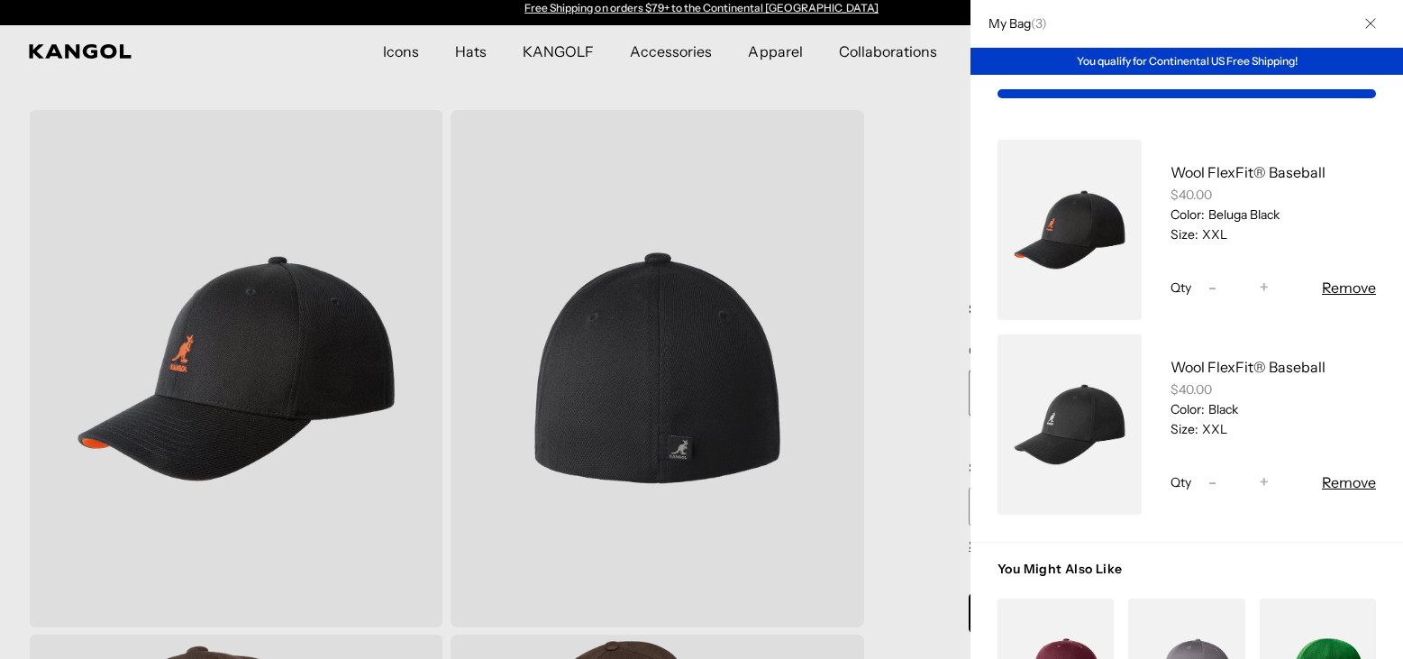
drag, startPoint x: 925, startPoint y: 128, endPoint x: 891, endPoint y: 60, distance: 75.8
click at [891, 60] on div at bounding box center [701, 329] width 1403 height 659
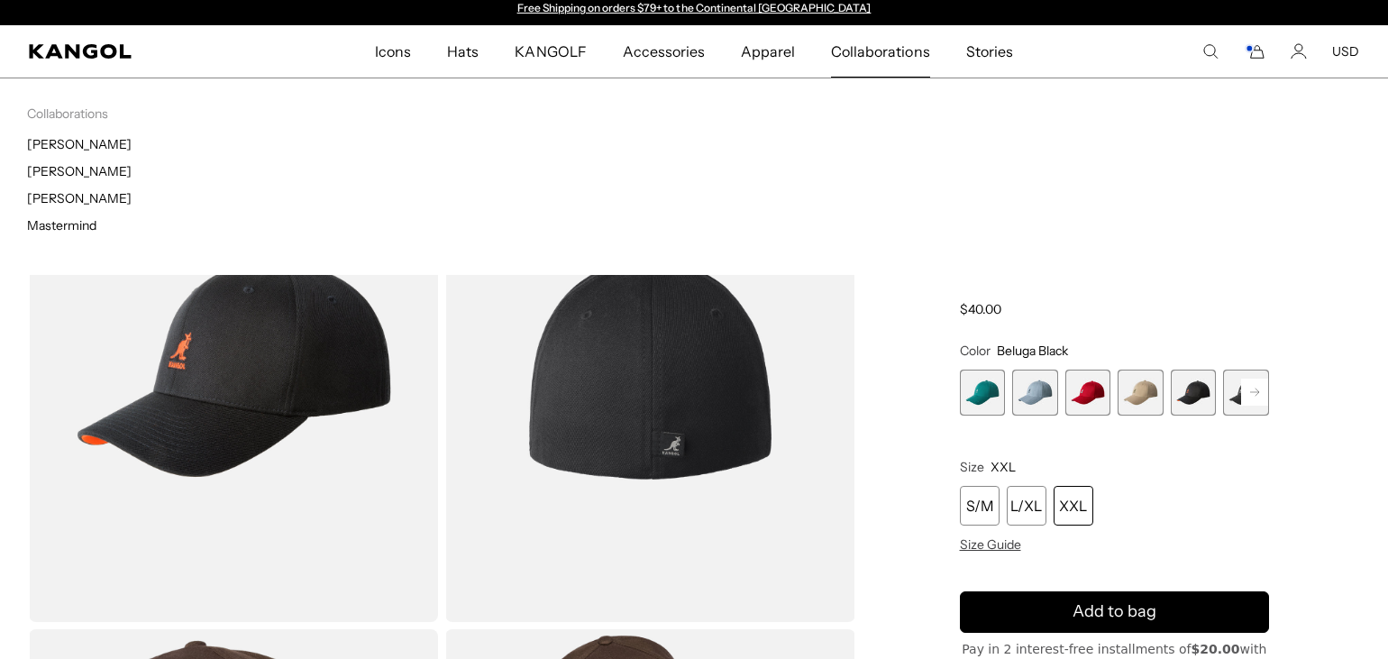
click at [891, 60] on span "Collaborations" at bounding box center [880, 51] width 98 height 52
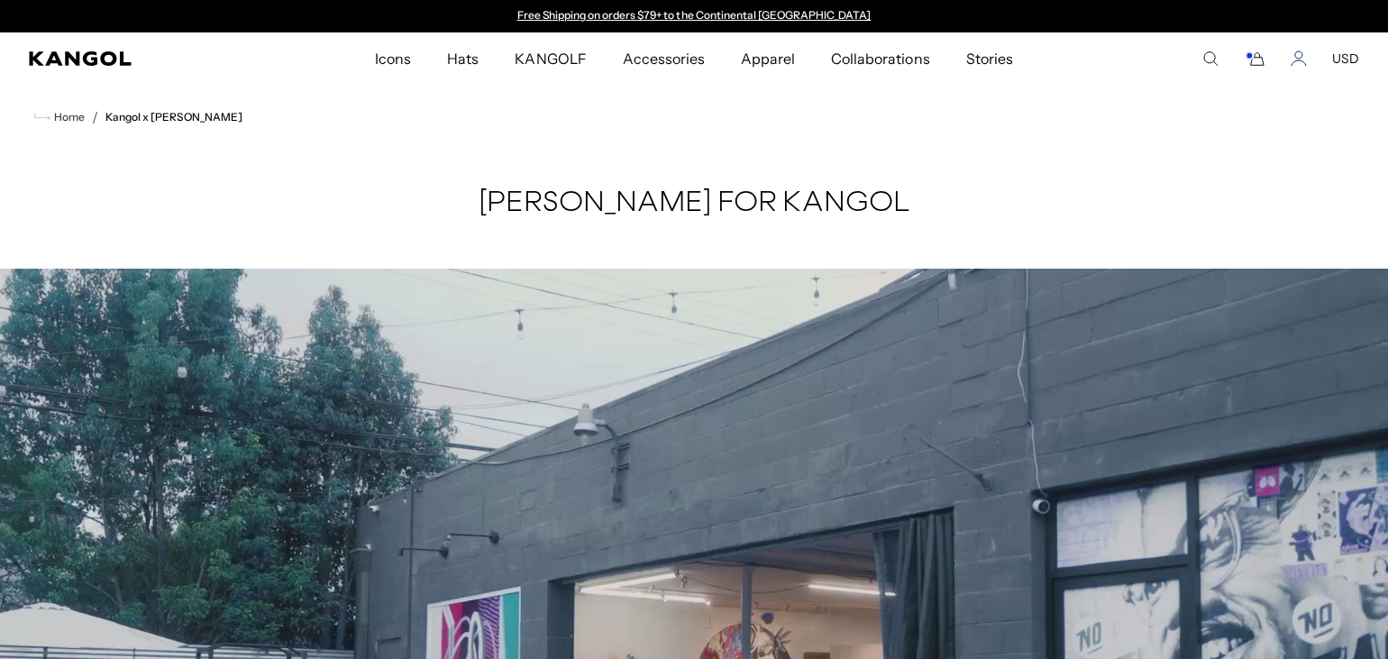
click at [1299, 59] on icon "Account" at bounding box center [1299, 58] width 16 height 16
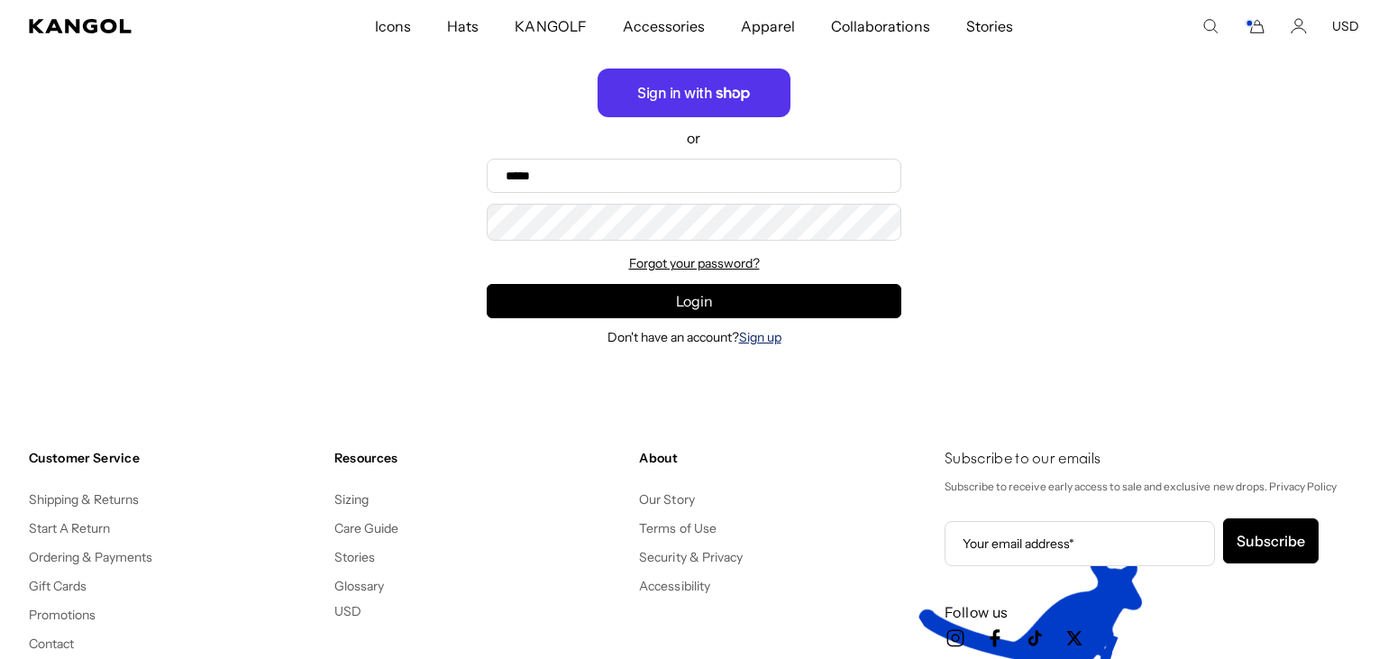
click at [765, 339] on link "Sign up" at bounding box center [760, 337] width 42 height 16
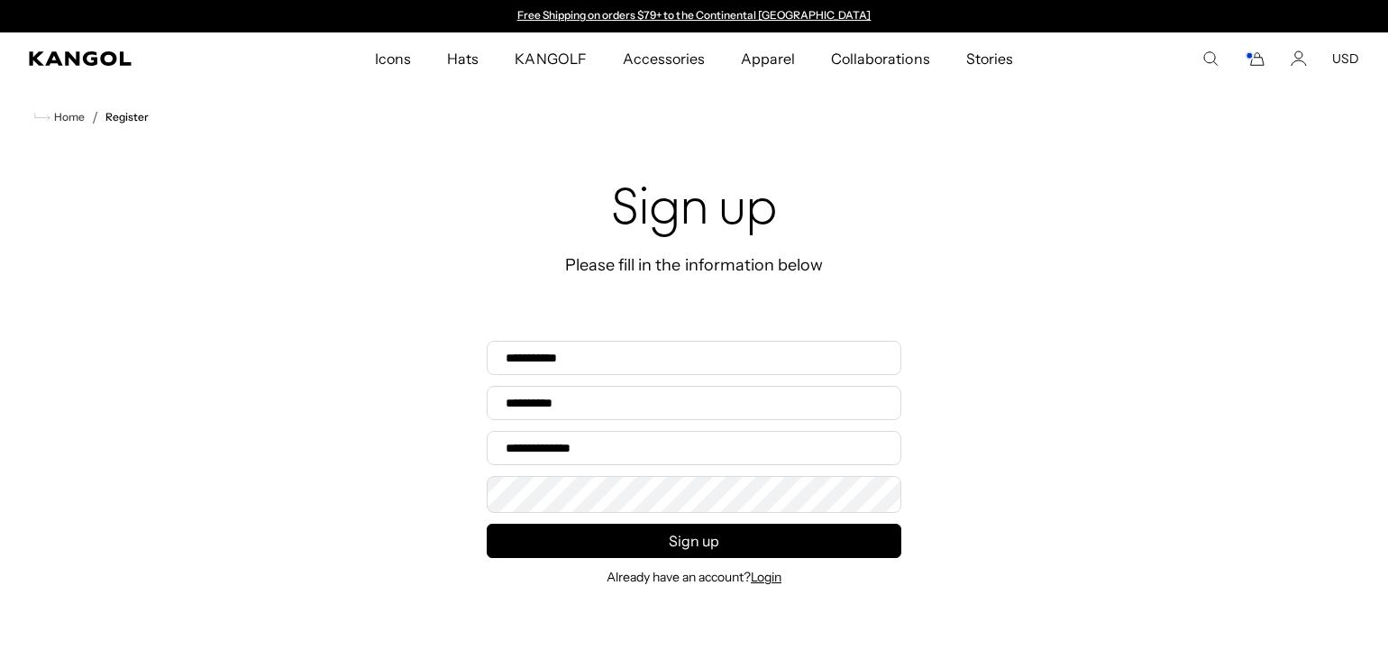
click at [765, 339] on div "Sign up Please fill in the information below First name* Last name* Email addre…" at bounding box center [694, 384] width 1388 height 468
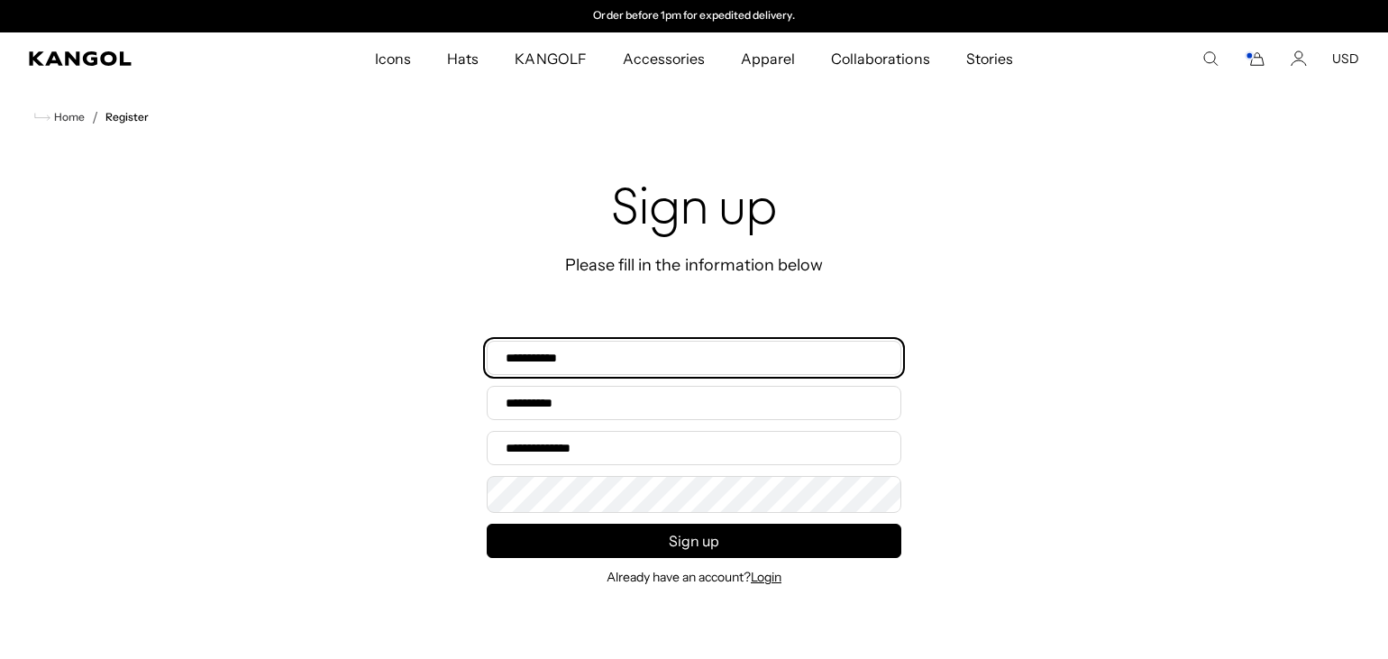
click at [617, 351] on input "First name*" at bounding box center [694, 358] width 415 height 34
type input "*"
type input "******"
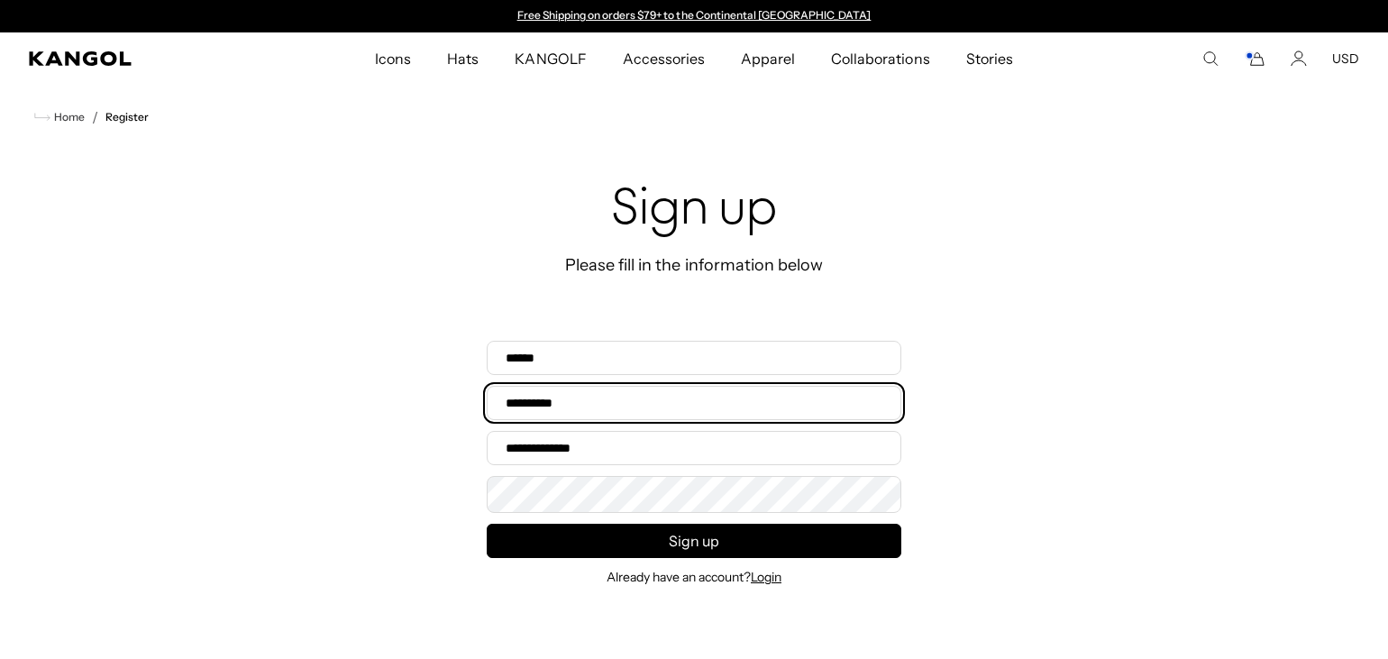
click at [614, 407] on input "Last name*" at bounding box center [694, 403] width 415 height 34
click at [538, 420] on input "Last name*" at bounding box center [694, 403] width 415 height 34
click at [514, 397] on input "Last name*" at bounding box center [694, 403] width 415 height 34
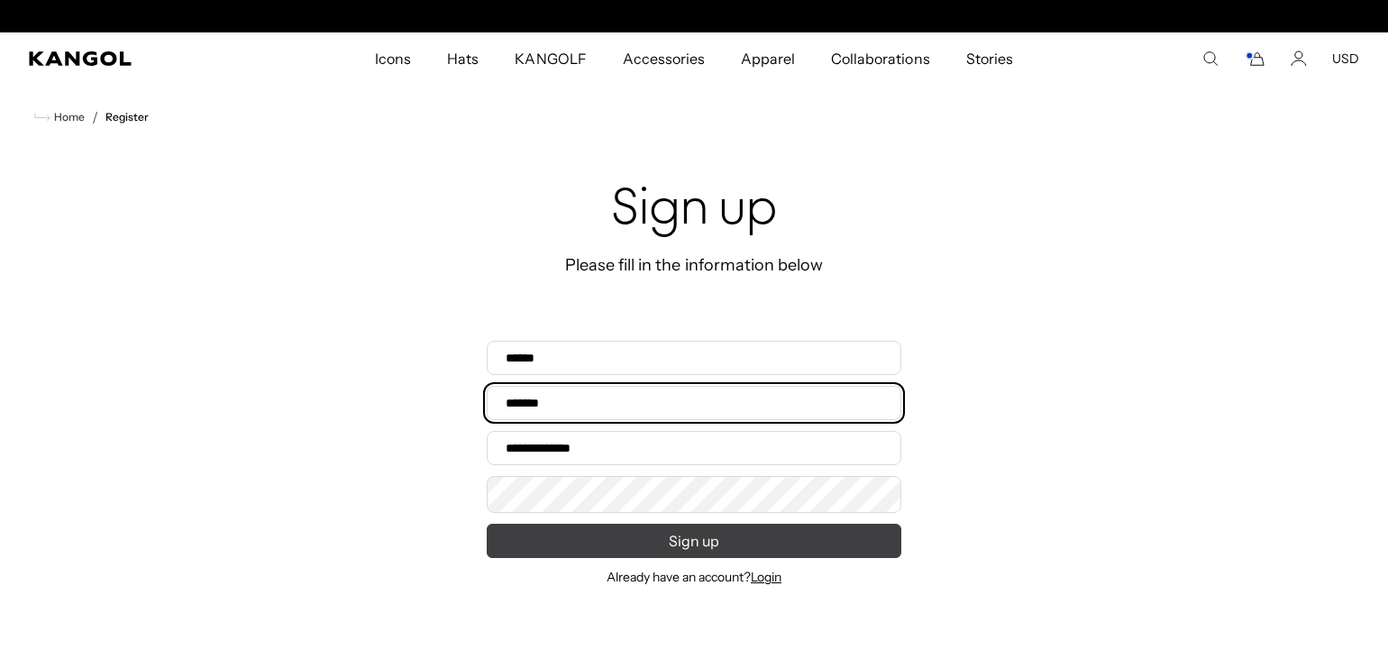
scroll to position [0, 0]
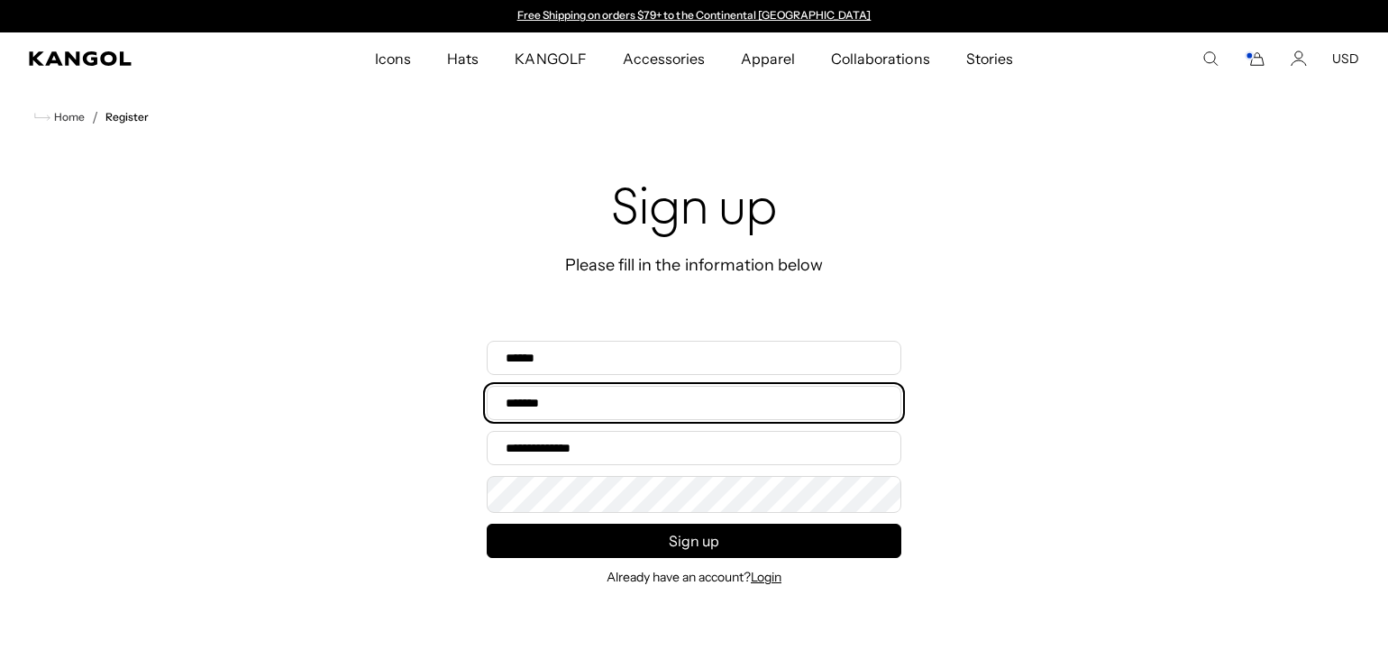
type input "*******"
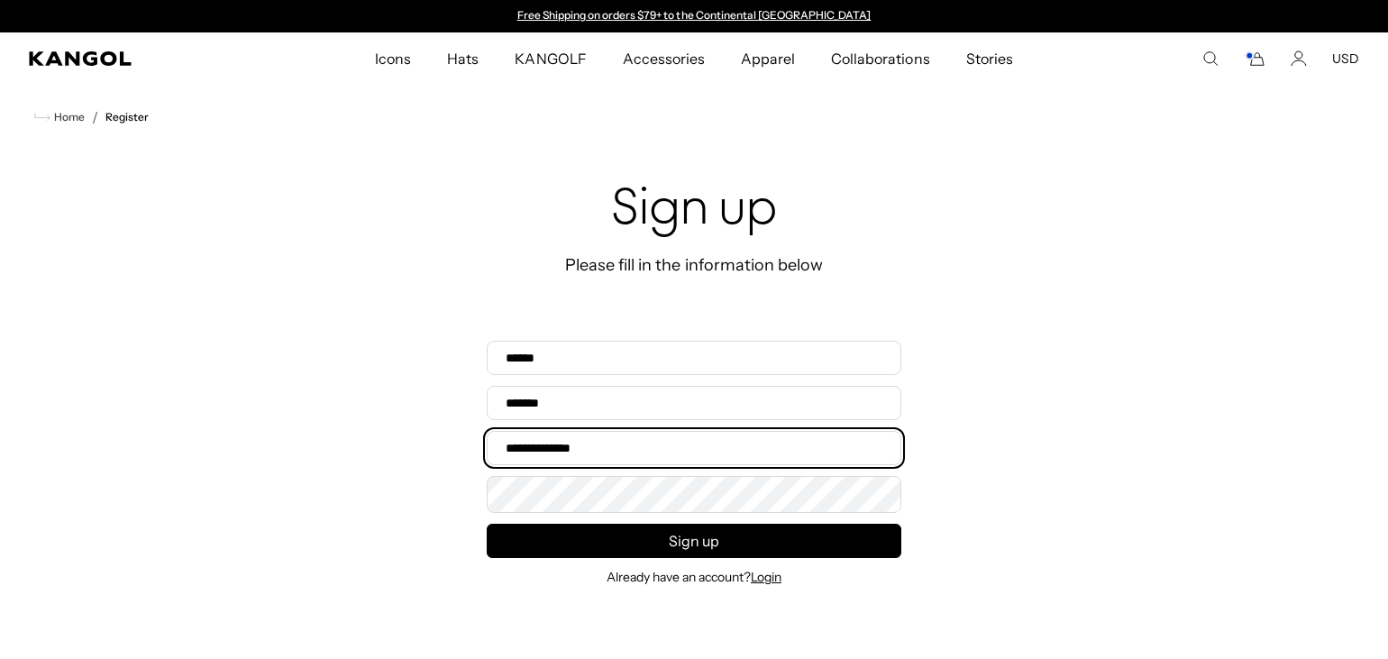
click at [507, 451] on input "Email address*" at bounding box center [694, 448] width 415 height 34
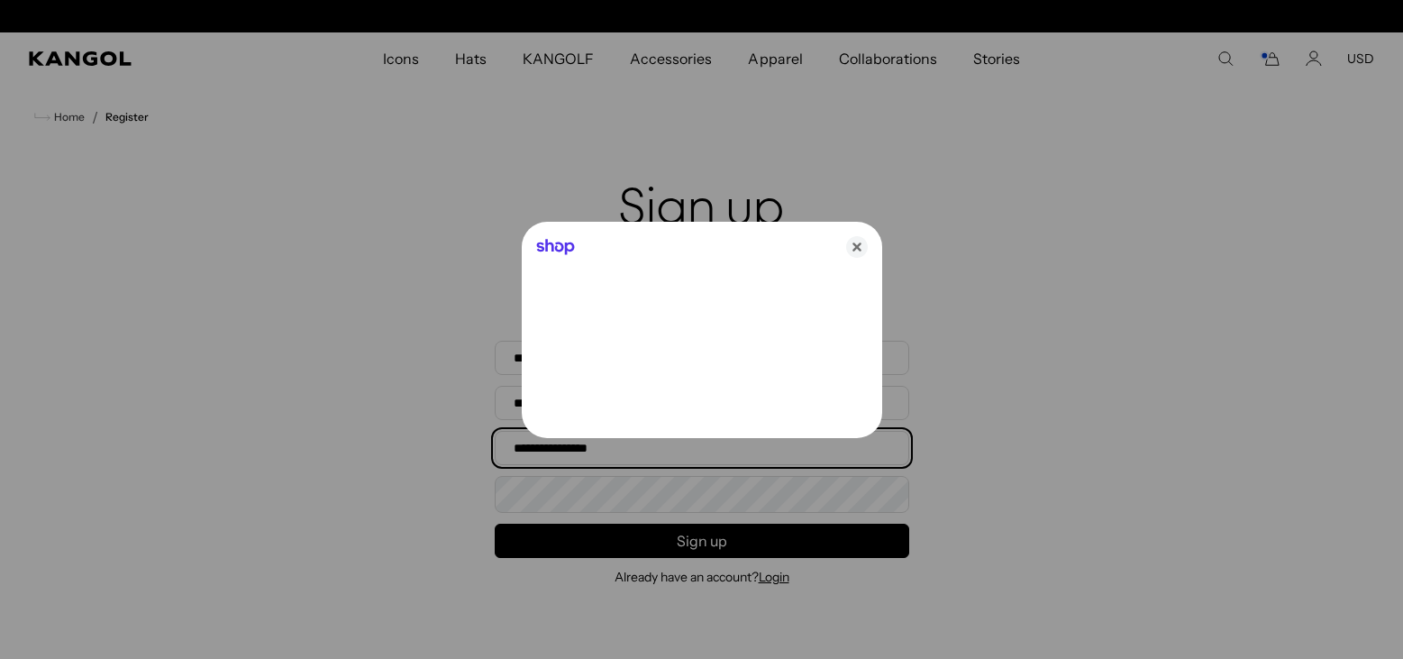
scroll to position [0, 371]
type input "**********"
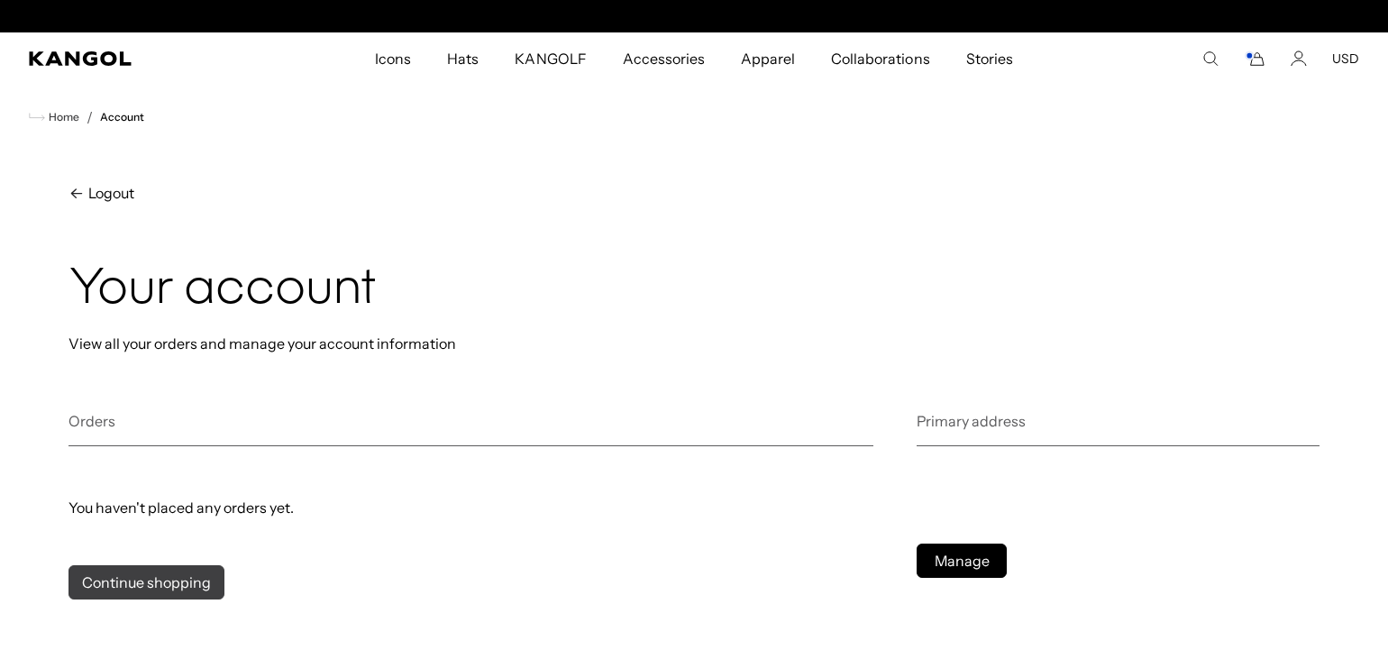
drag, startPoint x: 136, startPoint y: 573, endPoint x: 122, endPoint y: 577, distance: 14.9
click at [122, 577] on link "Continue shopping" at bounding box center [147, 582] width 156 height 34
click at [937, 435] on h2 "Primary address" at bounding box center [1118, 428] width 403 height 35
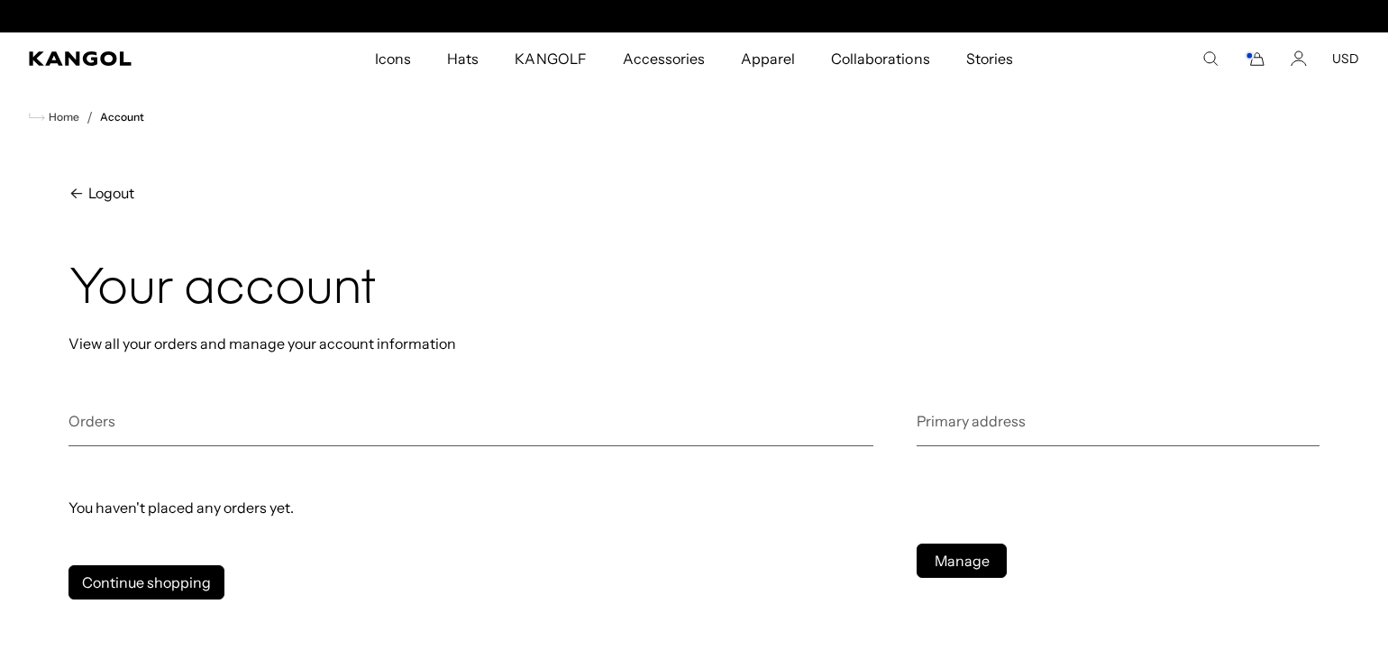
scroll to position [0, 0]
click at [928, 428] on h2 "Primary address" at bounding box center [1118, 428] width 403 height 35
click at [940, 431] on h2 "Primary address" at bounding box center [1118, 428] width 403 height 35
click at [146, 575] on link "Continue shopping" at bounding box center [147, 582] width 156 height 34
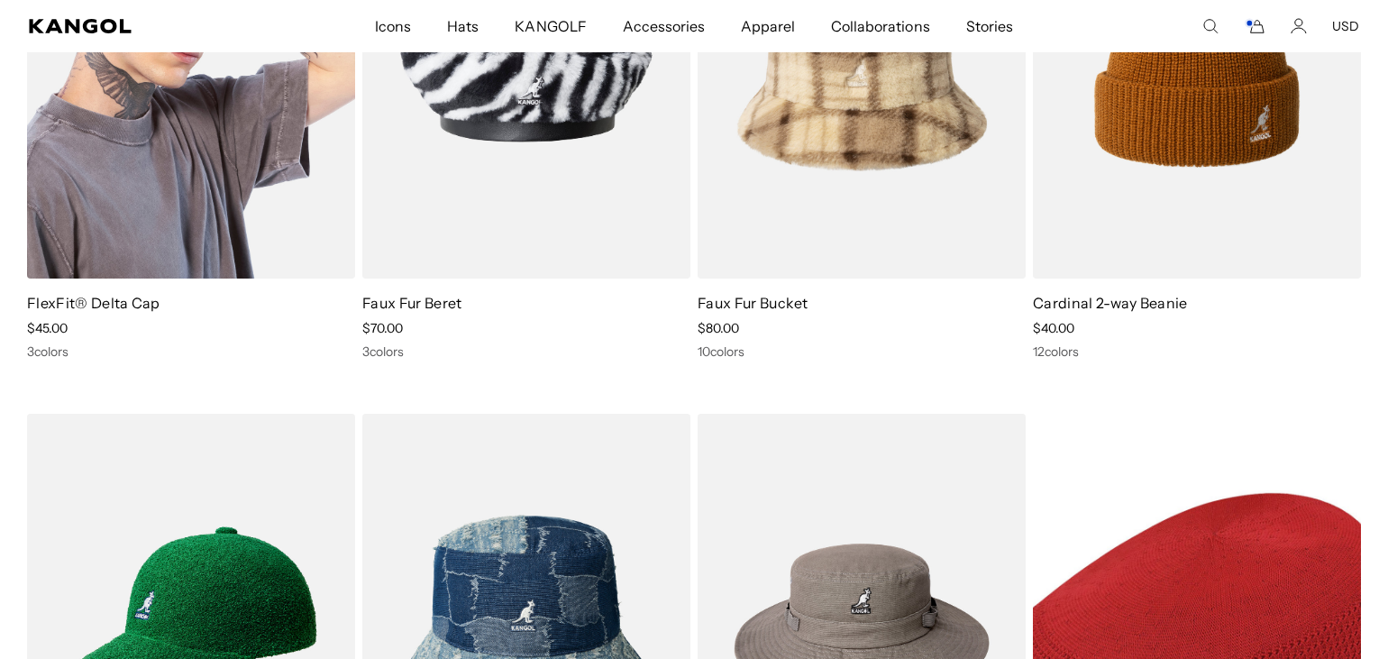
click at [151, 175] on img at bounding box center [191, 73] width 328 height 412
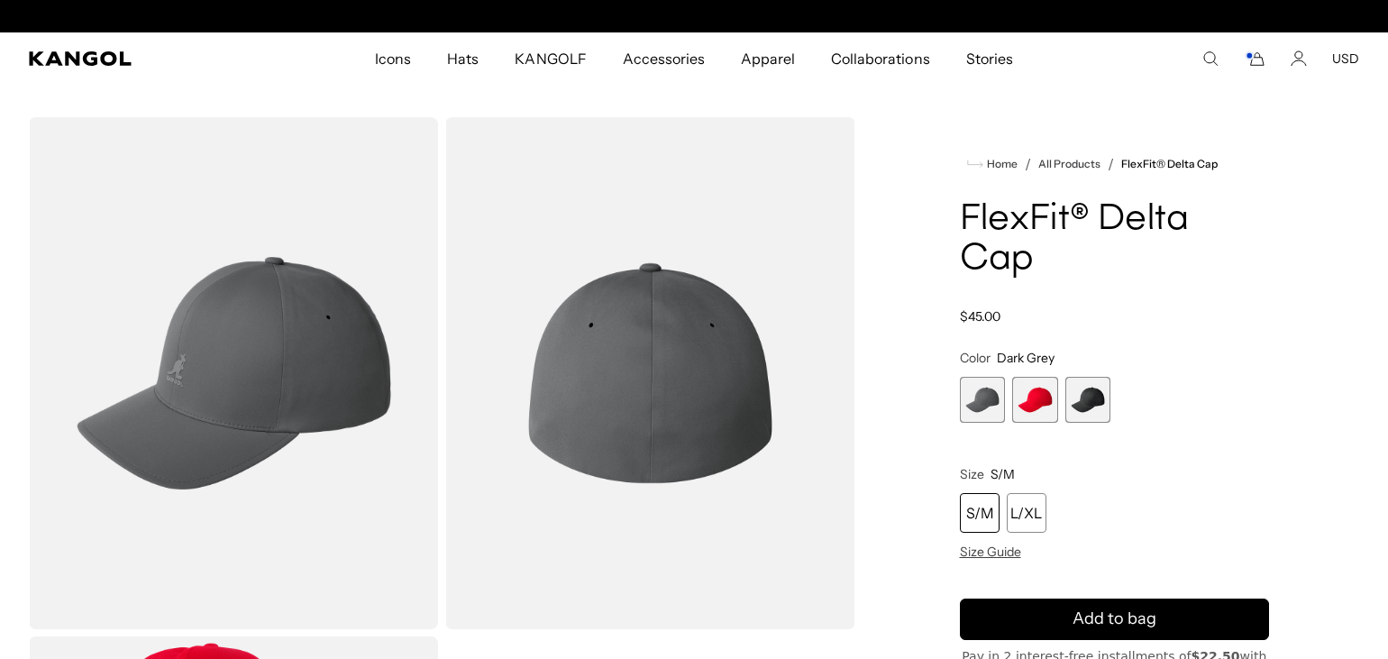
scroll to position [0, 371]
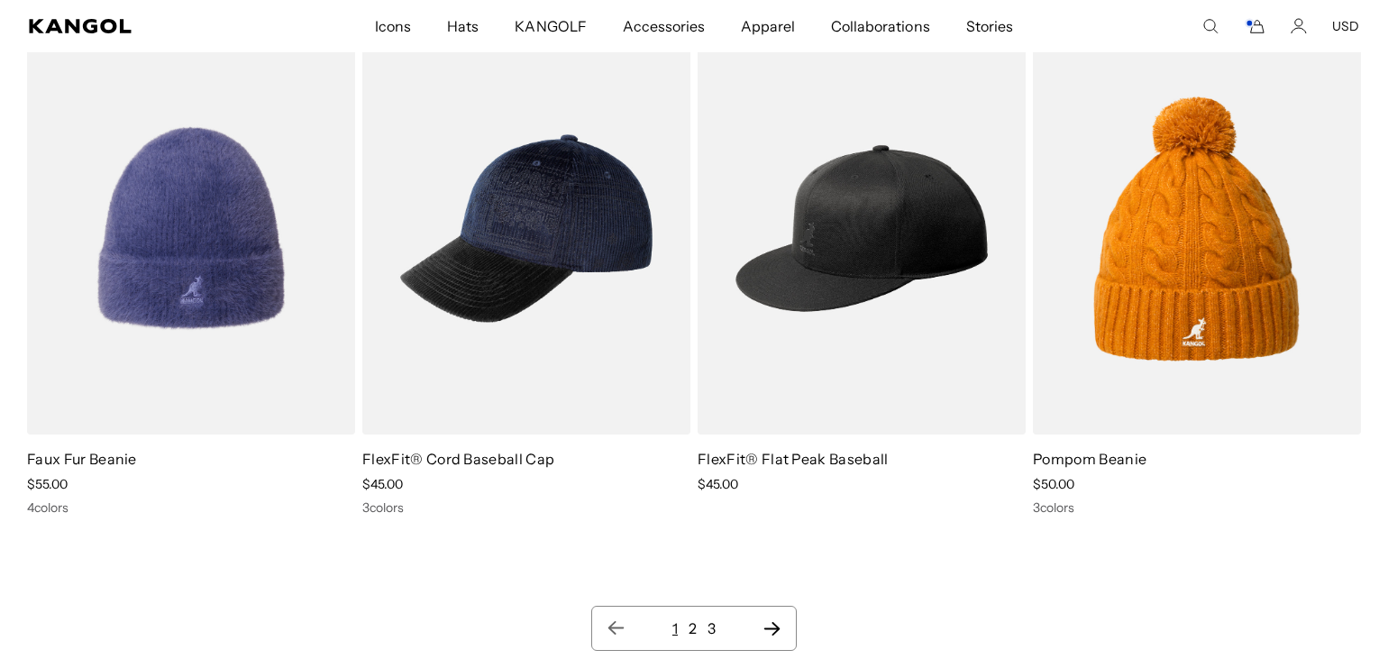
click at [692, 625] on link "2" at bounding box center [693, 628] width 8 height 18
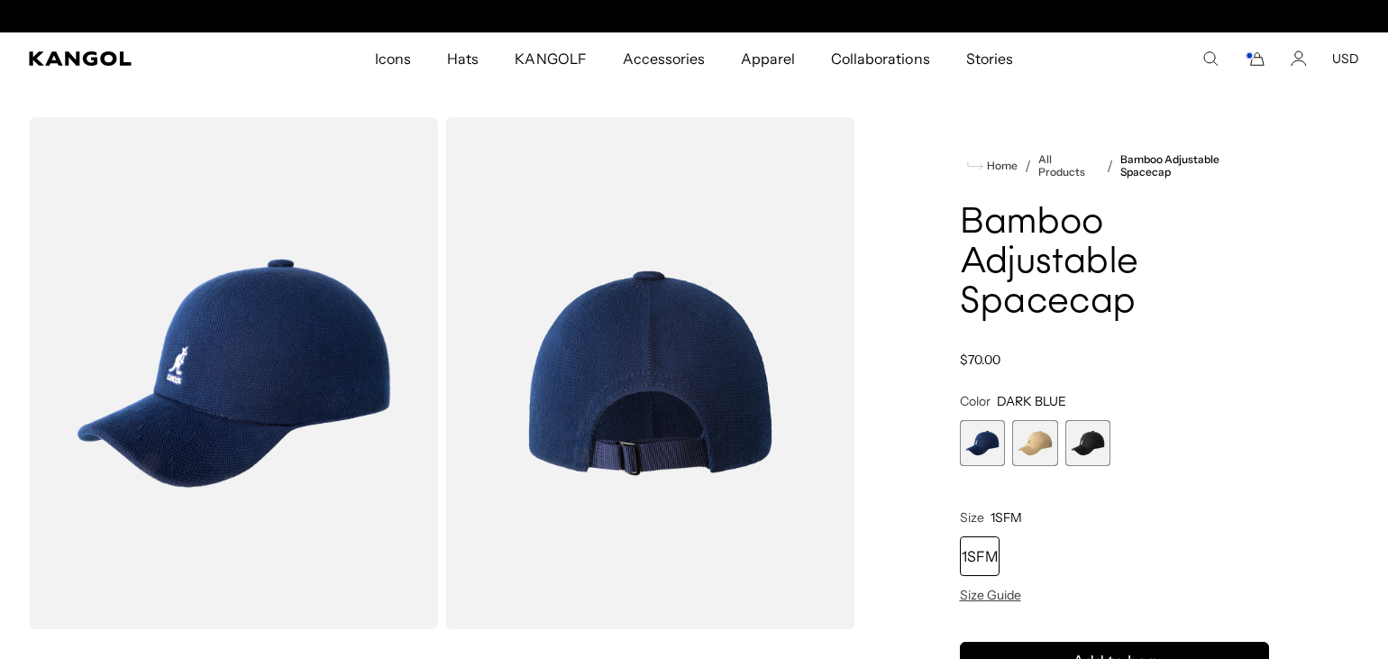
scroll to position [0, 371]
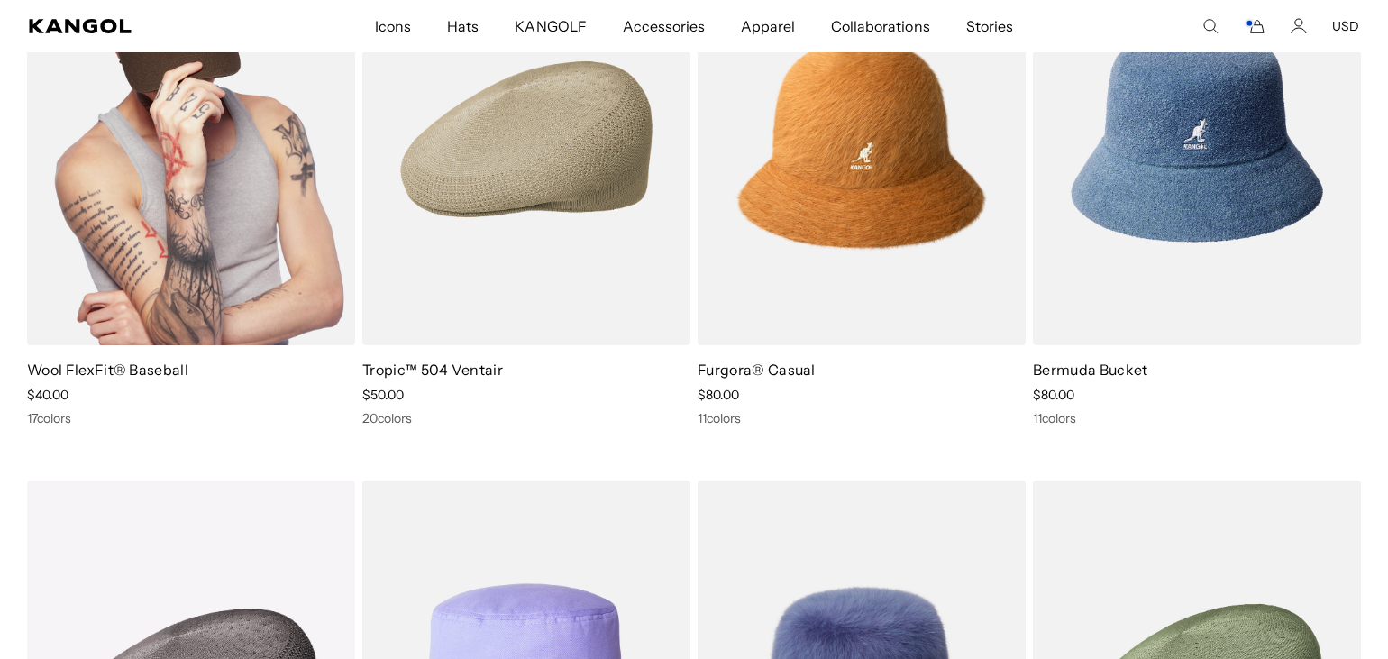
scroll to position [4116, 0]
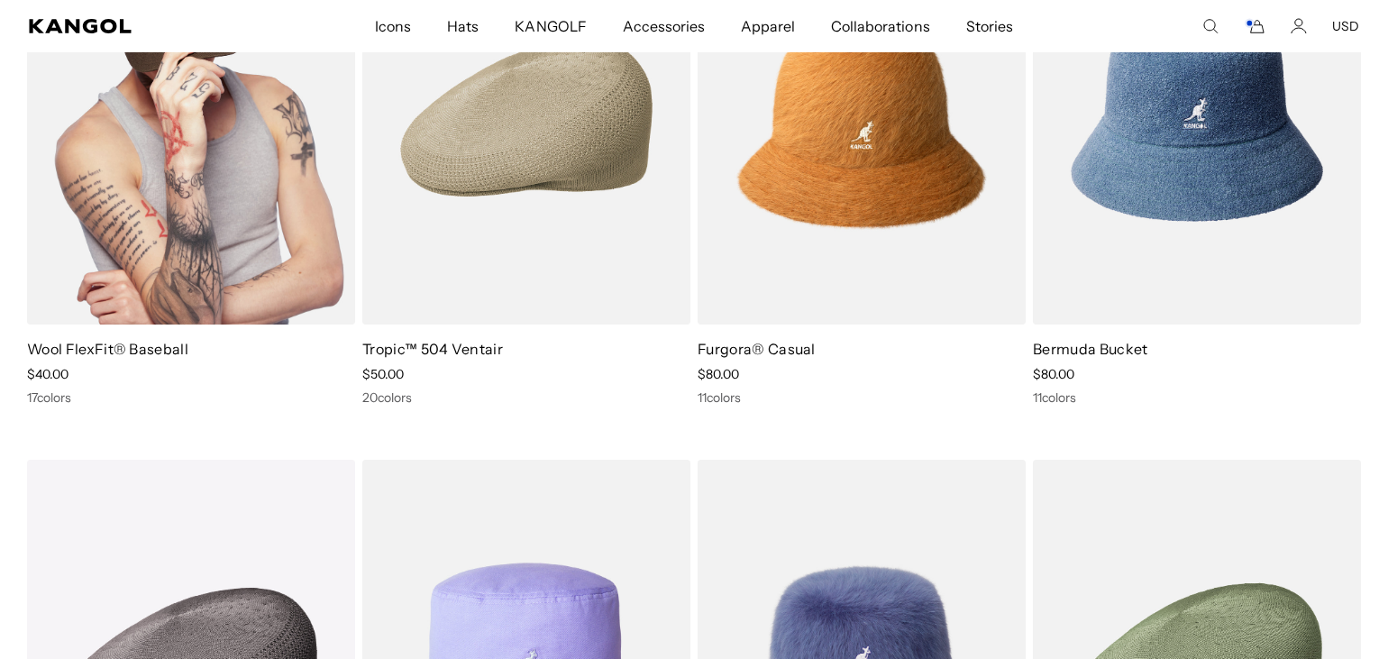
click at [134, 170] on img at bounding box center [191, 119] width 328 height 412
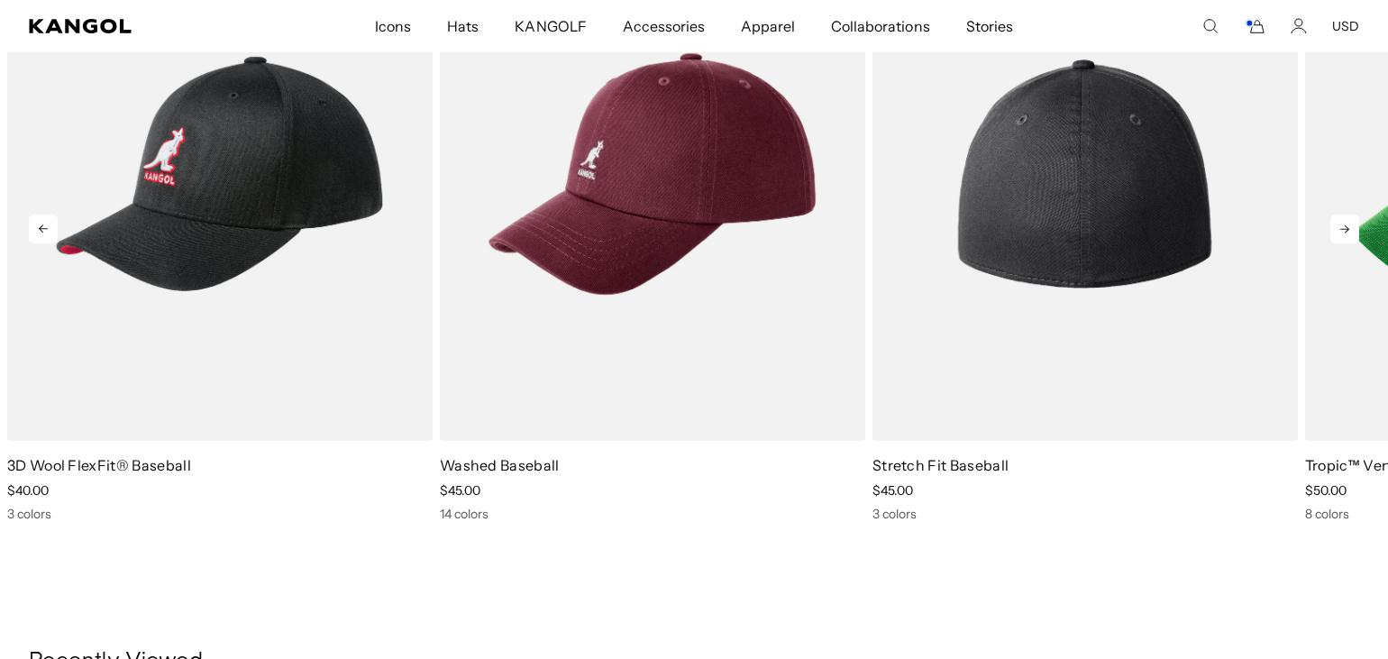
click at [918, 405] on img "3 of 5" at bounding box center [1084, 174] width 425 height 534
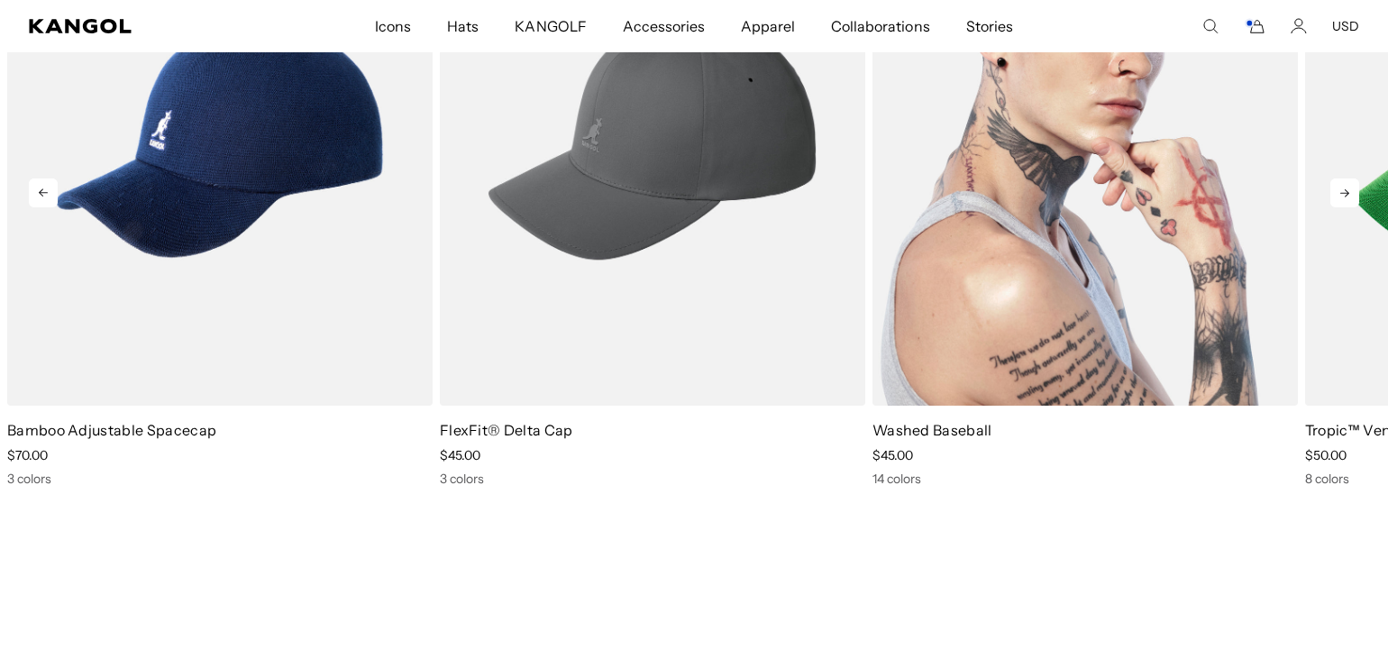
scroll to position [0, 371]
click at [992, 365] on img "3 of 5" at bounding box center [1084, 138] width 425 height 534
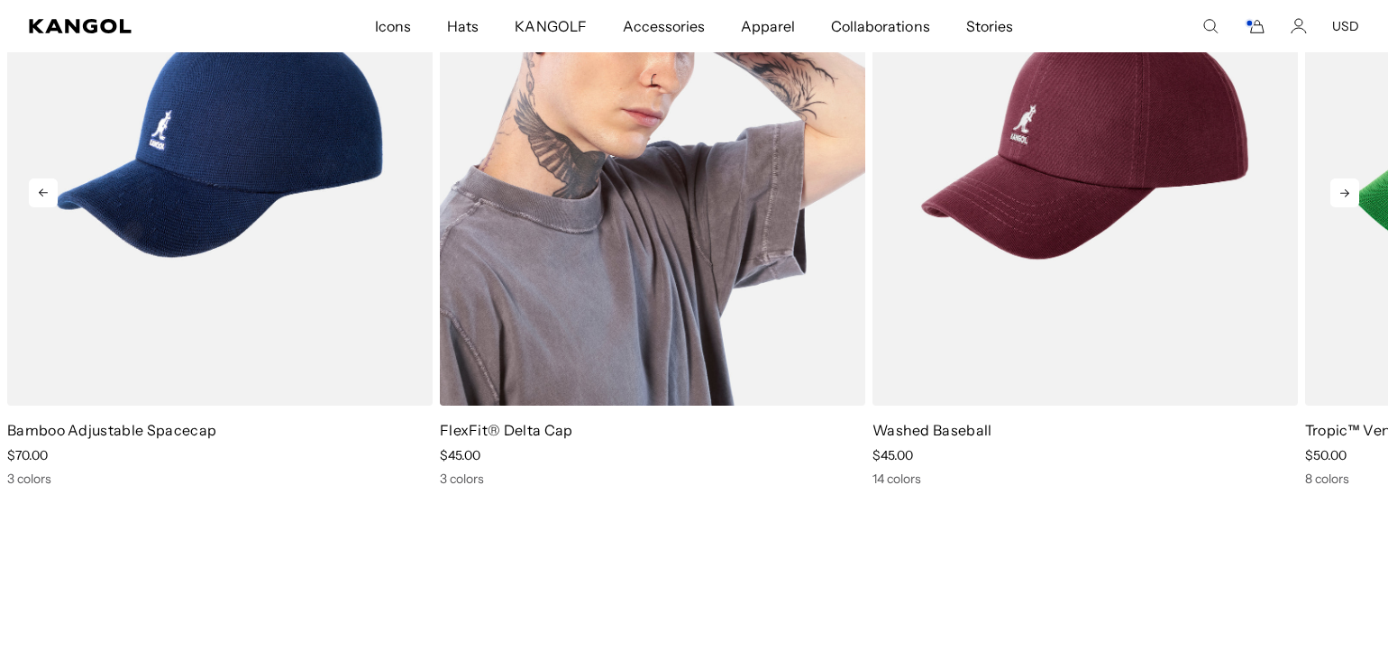
click at [579, 268] on img "2 of 5" at bounding box center [652, 138] width 425 height 534
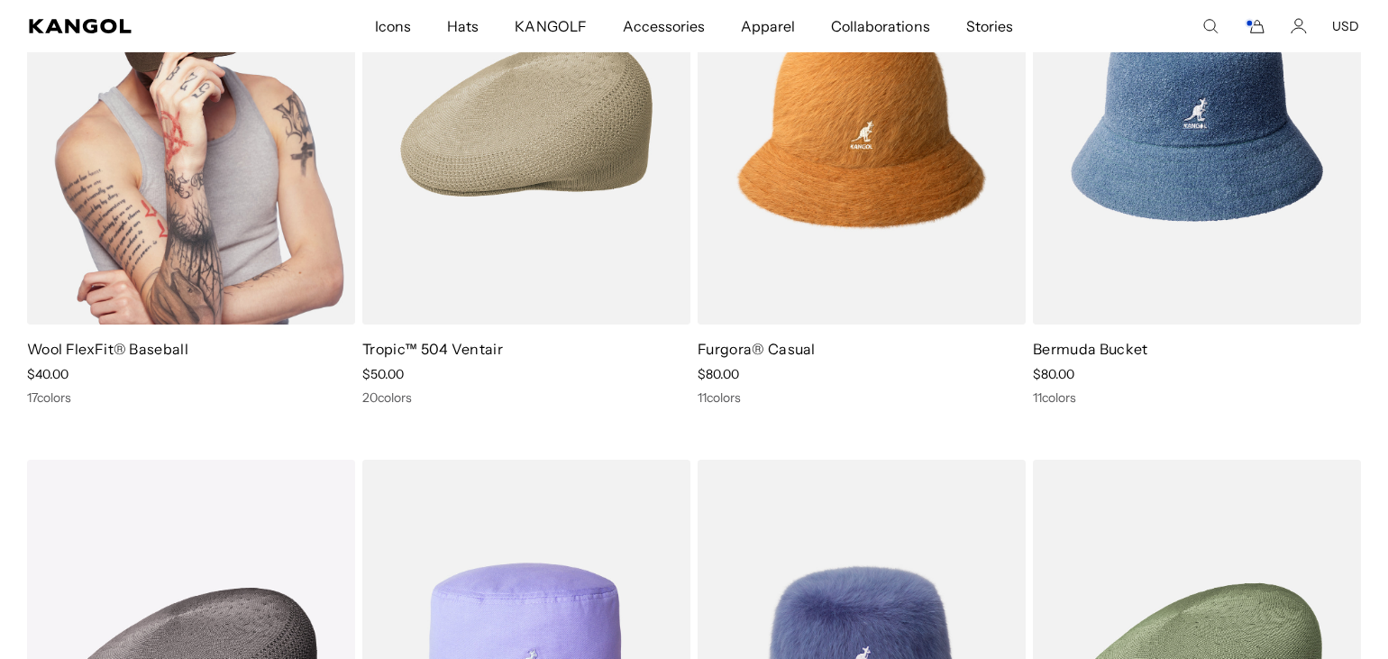
click at [140, 264] on img at bounding box center [191, 119] width 328 height 412
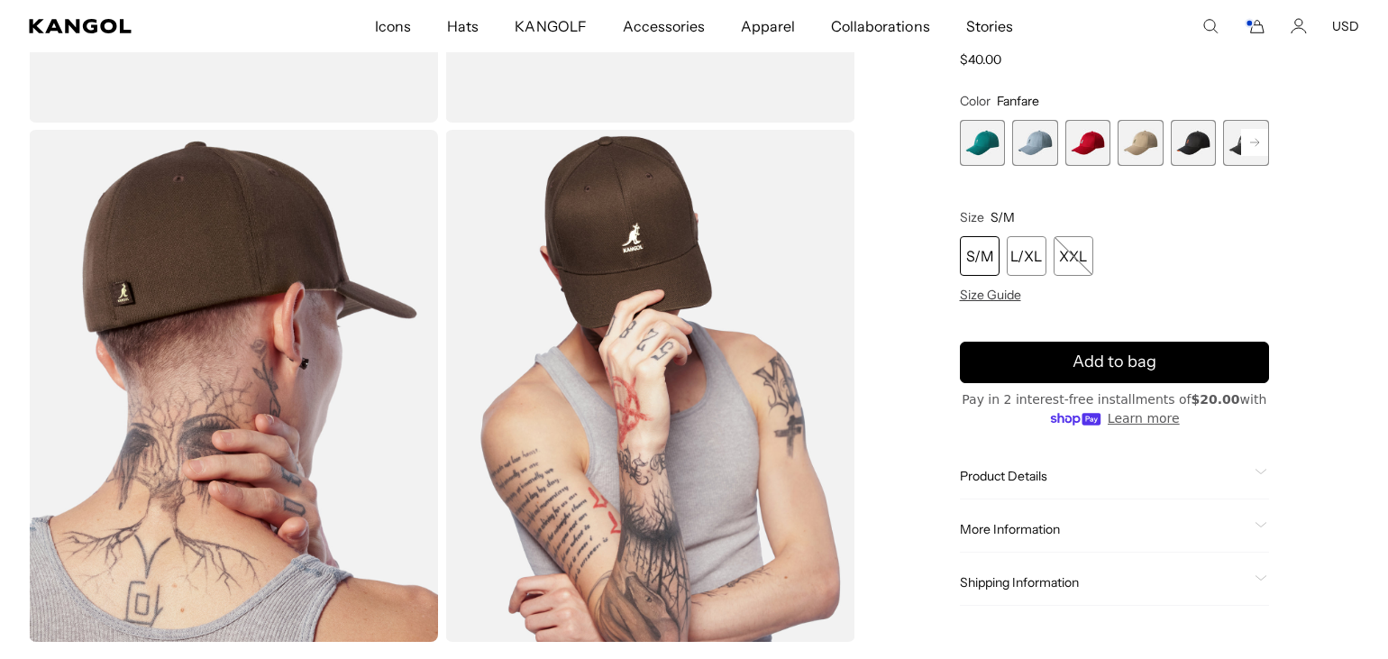
click at [1188, 136] on span "5 of 17" at bounding box center [1194, 143] width 46 height 46
click at [1246, 141] on rect at bounding box center [1254, 142] width 27 height 27
click at [1140, 138] on span "5 of 17" at bounding box center [1141, 143] width 46 height 46
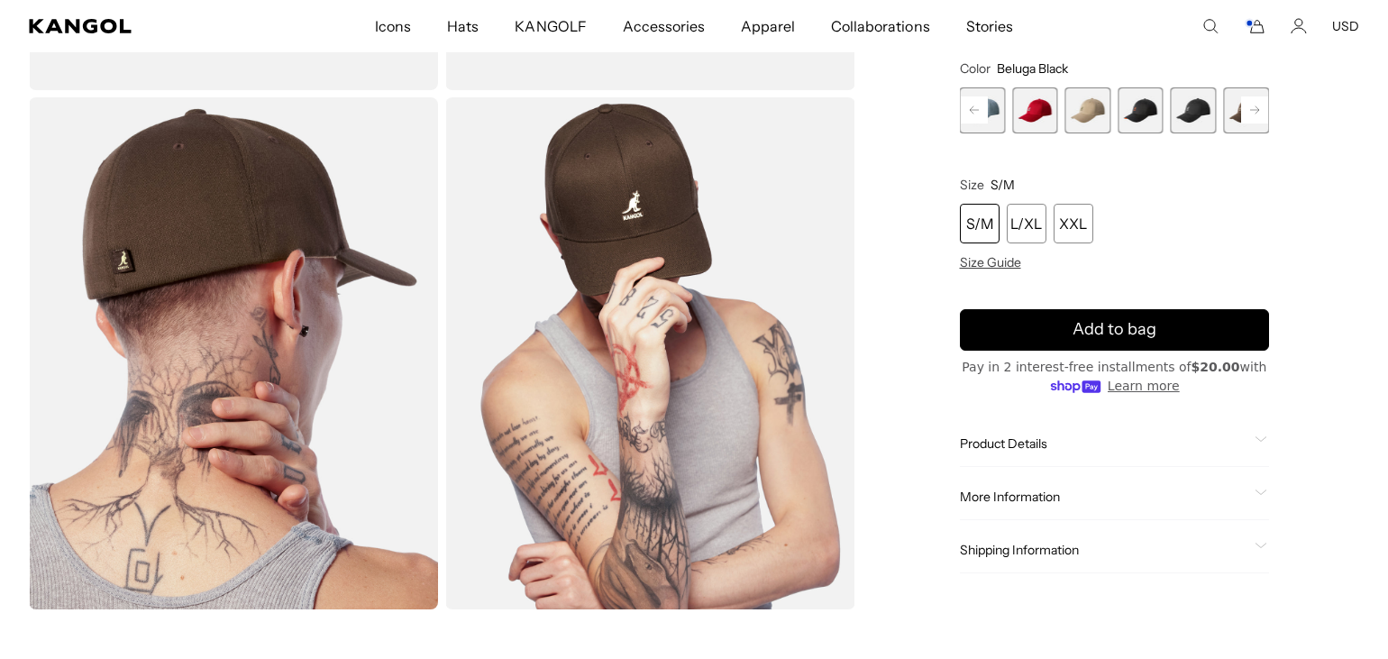
scroll to position [540, 0]
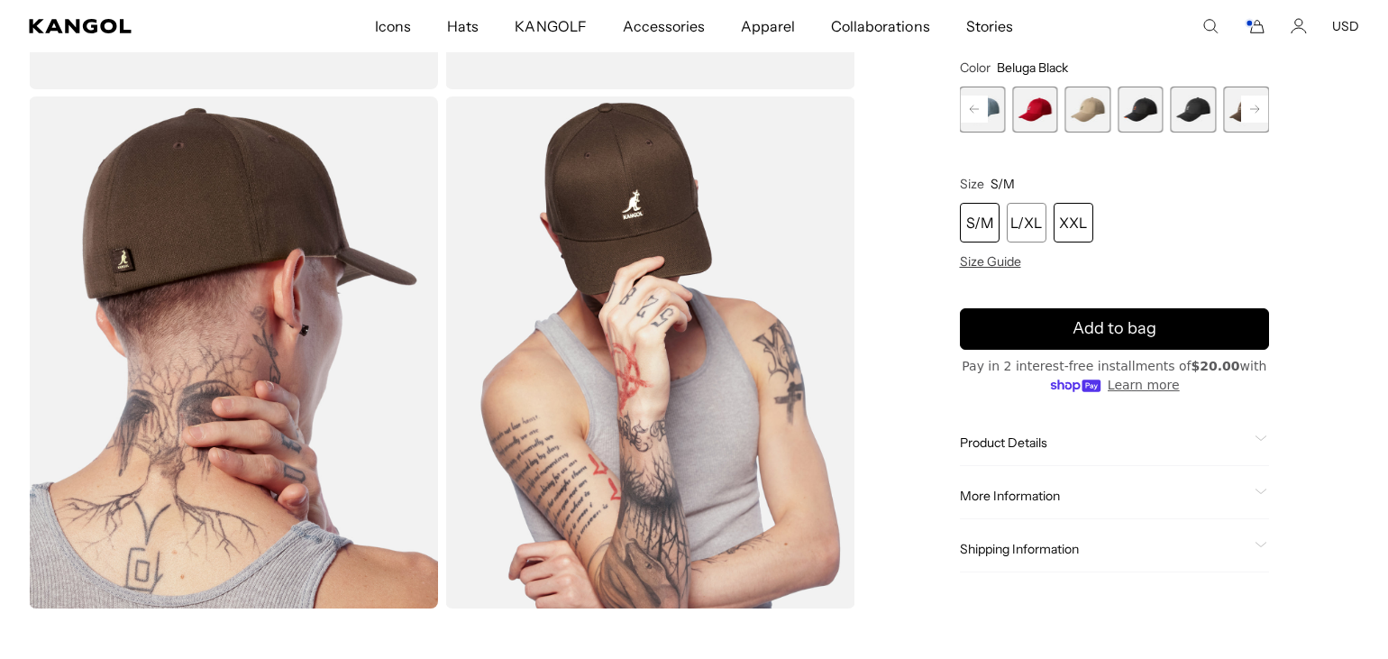
click at [1069, 215] on div "XXL" at bounding box center [1074, 223] width 40 height 40
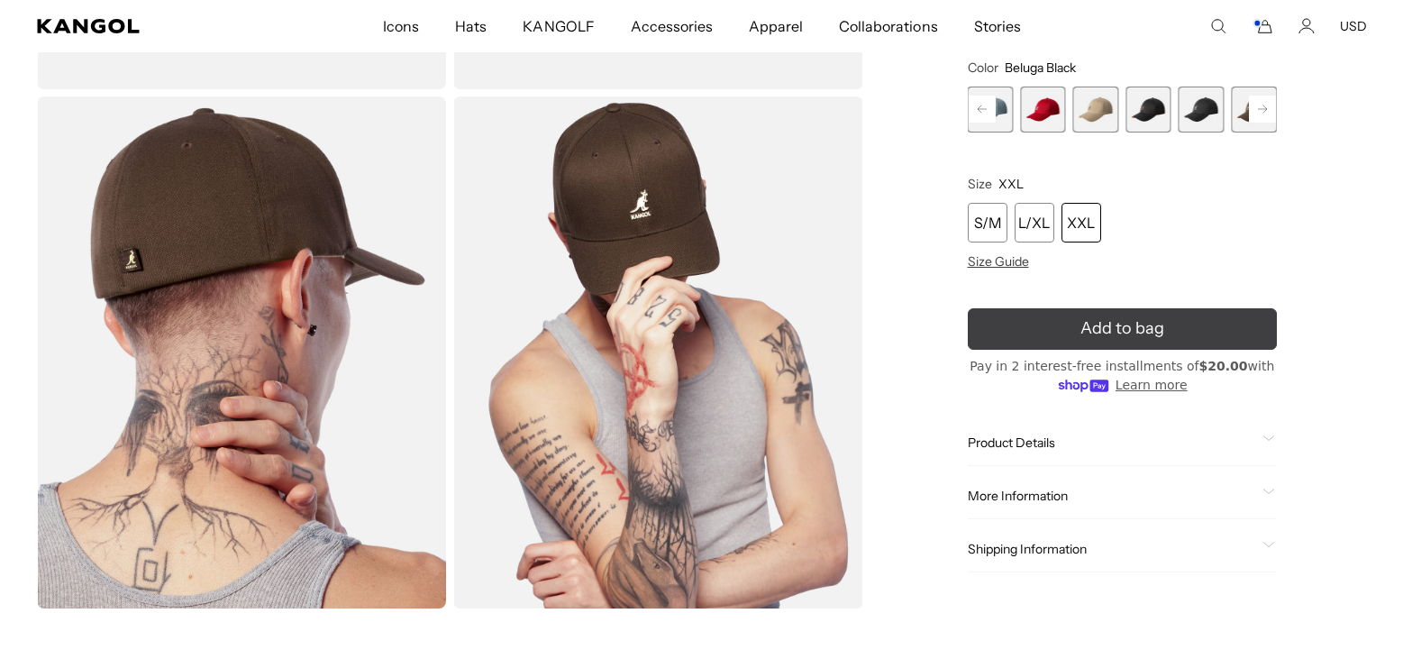
scroll to position [0, 371]
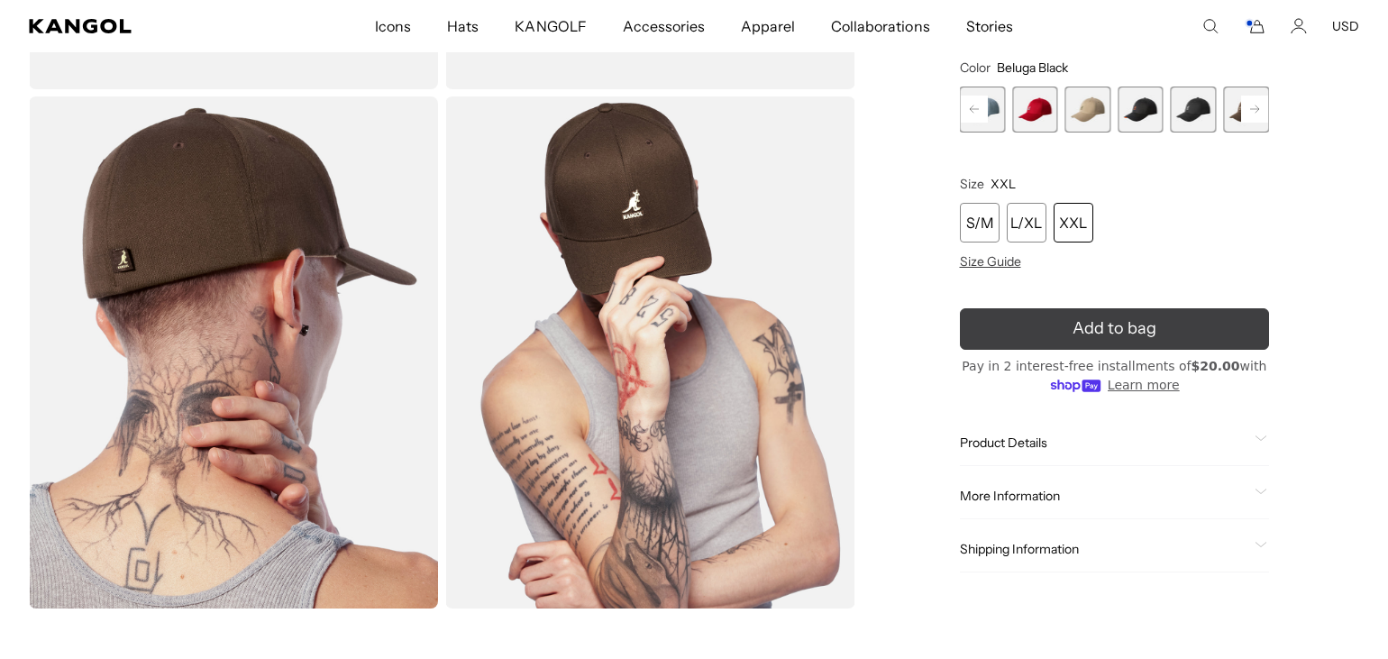
click at [1128, 329] on button "Add to bag" at bounding box center [1115, 328] width 310 height 41
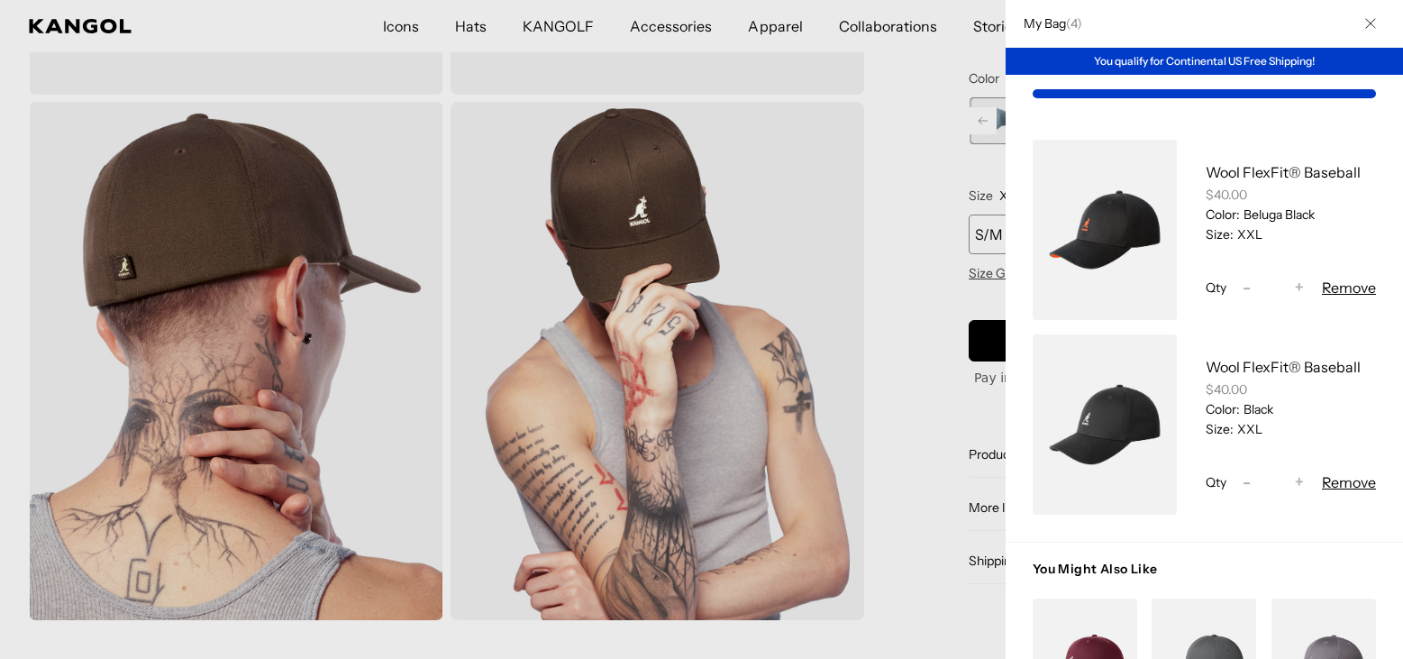
click at [1243, 282] on span "-" at bounding box center [1247, 288] width 8 height 24
type input "*"
click at [1243, 282] on span "-" at bounding box center [1247, 288] width 8 height 24
type input "*"
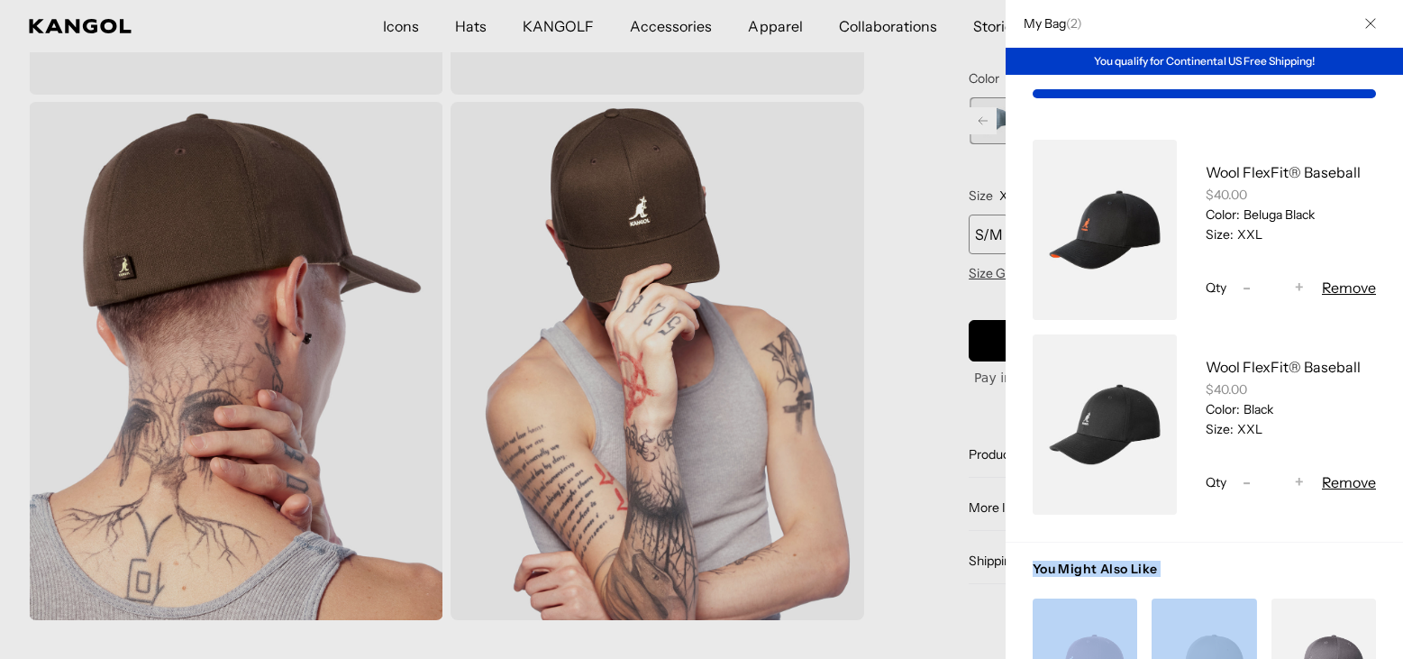
drag, startPoint x: 1380, startPoint y: 622, endPoint x: 1373, endPoint y: 532, distance: 90.4
click at [1373, 532] on div "My Bag ( 2 ) You qualify for Continental US Free Shipping! Wool FlexFit® Baseba…" at bounding box center [1204, 329] width 397 height 659
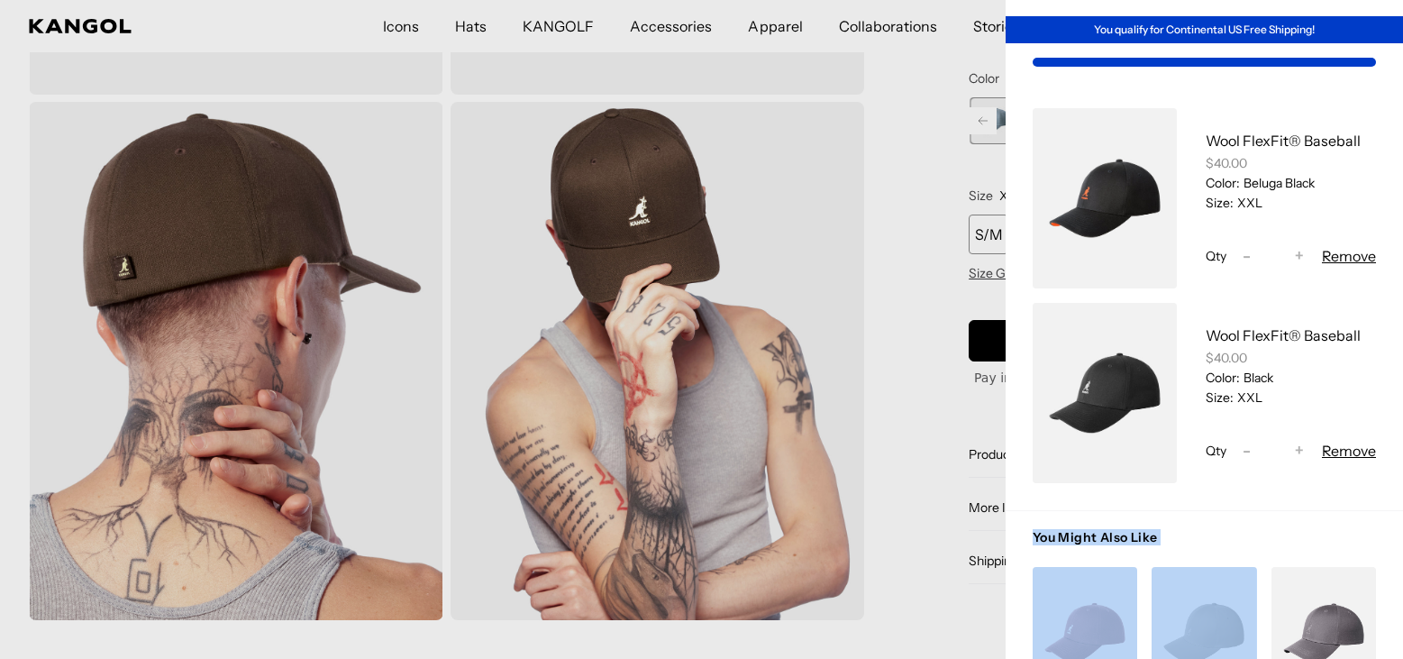
scroll to position [0, 371]
drag, startPoint x: 1363, startPoint y: 186, endPoint x: 1362, endPoint y: 132, distance: 54.1
click at [1362, 132] on div "Wool FlexFit® Baseball $40.00 Color: Beluga Black Size: XXL Qty Decrease quanti…" at bounding box center [1204, 295] width 397 height 429
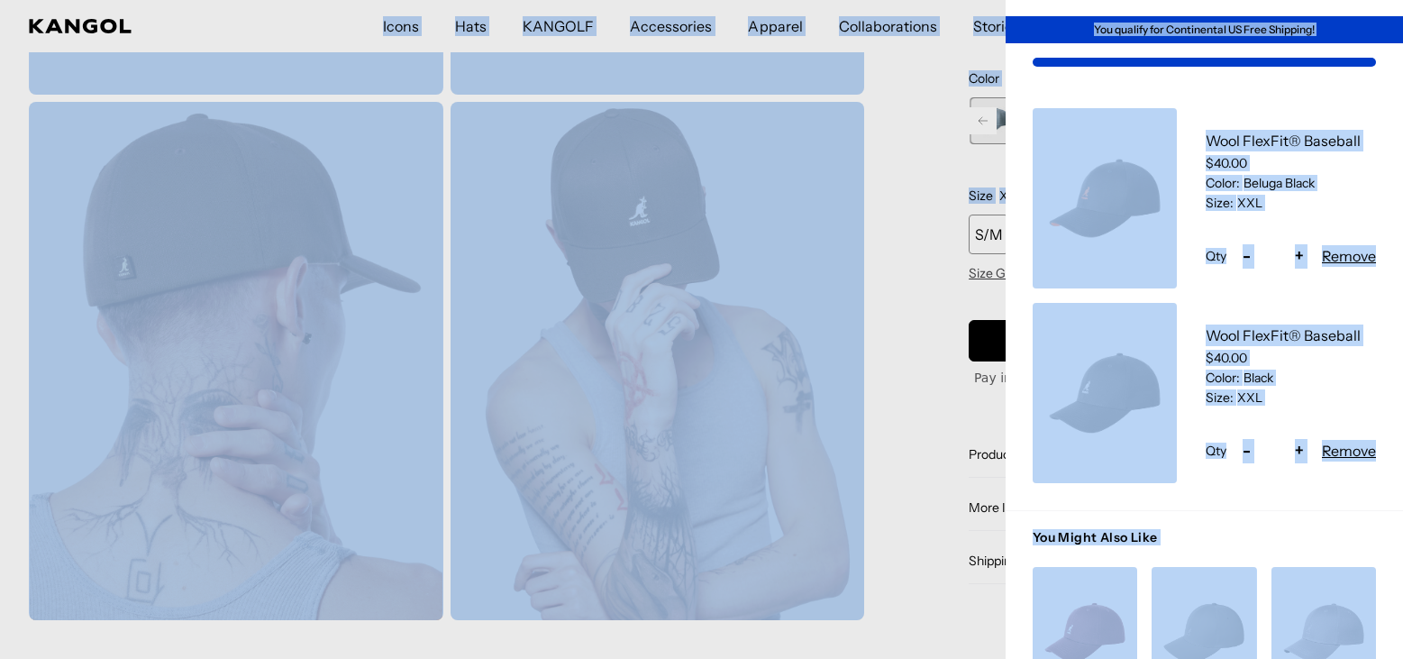
drag, startPoint x: 931, startPoint y: 7, endPoint x: 921, endPoint y: -26, distance: 34.8
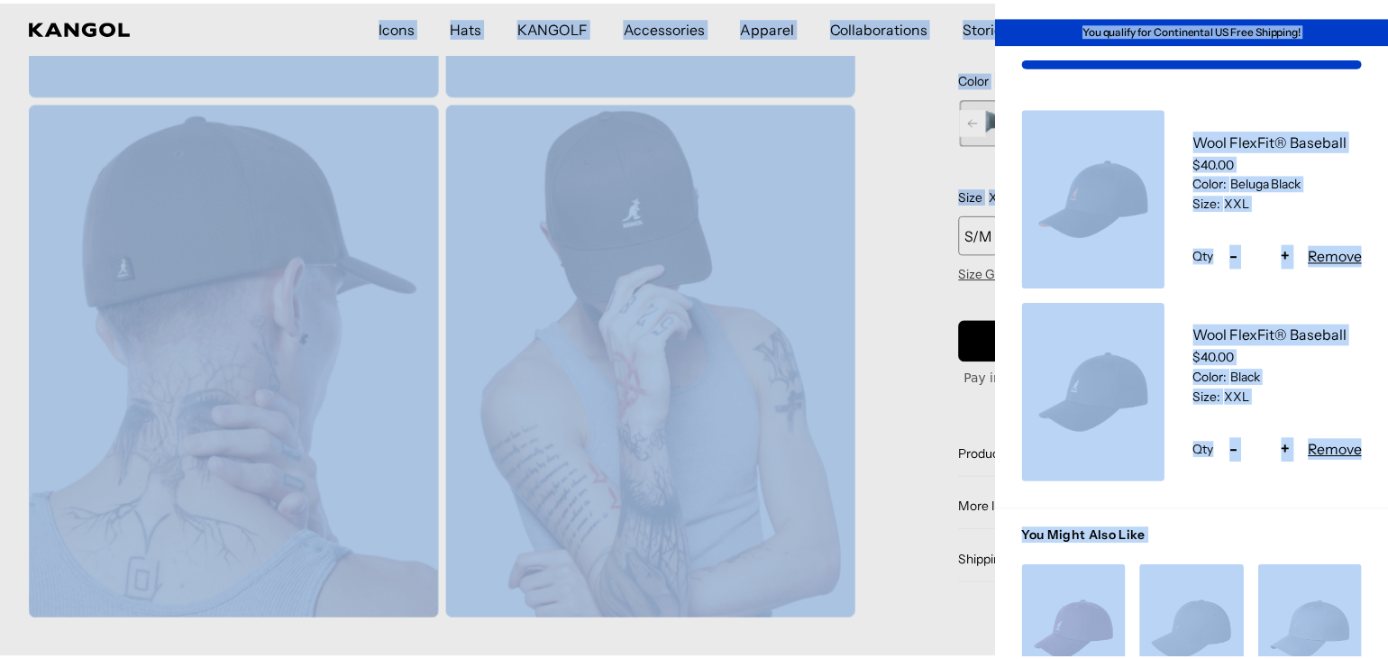
scroll to position [0, 0]
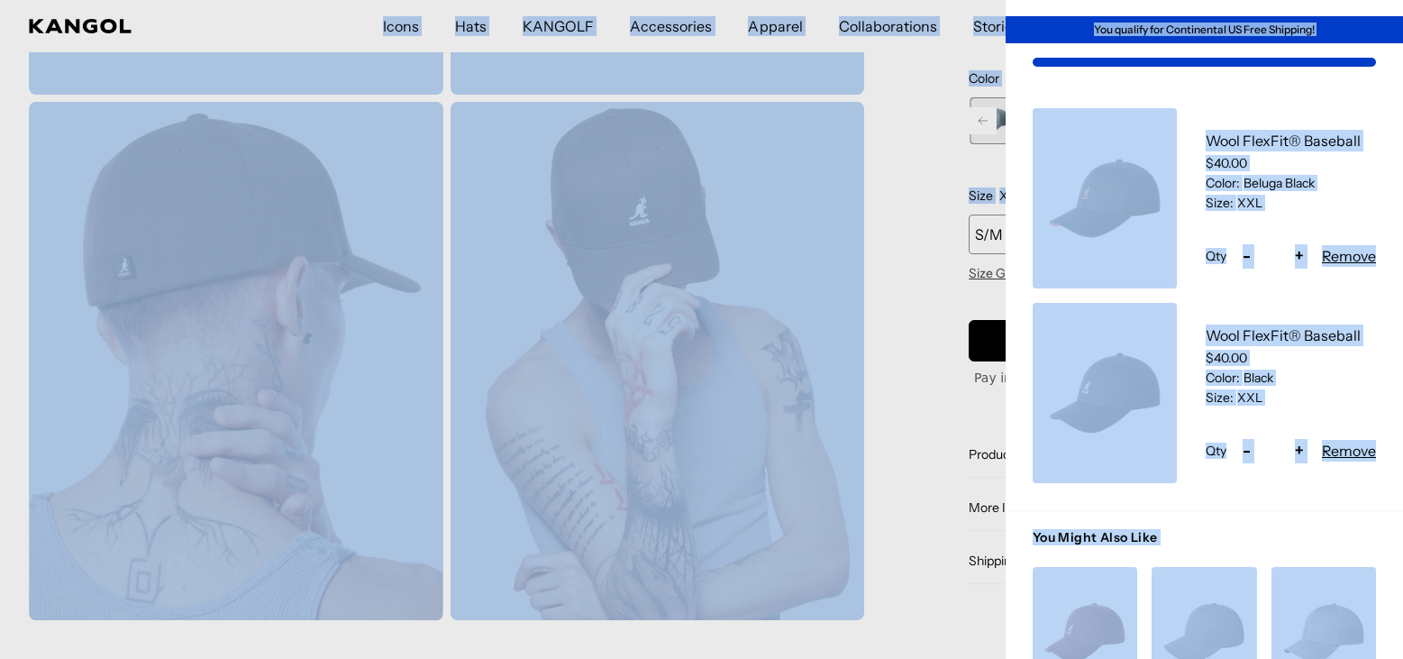
click at [934, 74] on div at bounding box center [701, 329] width 1403 height 659
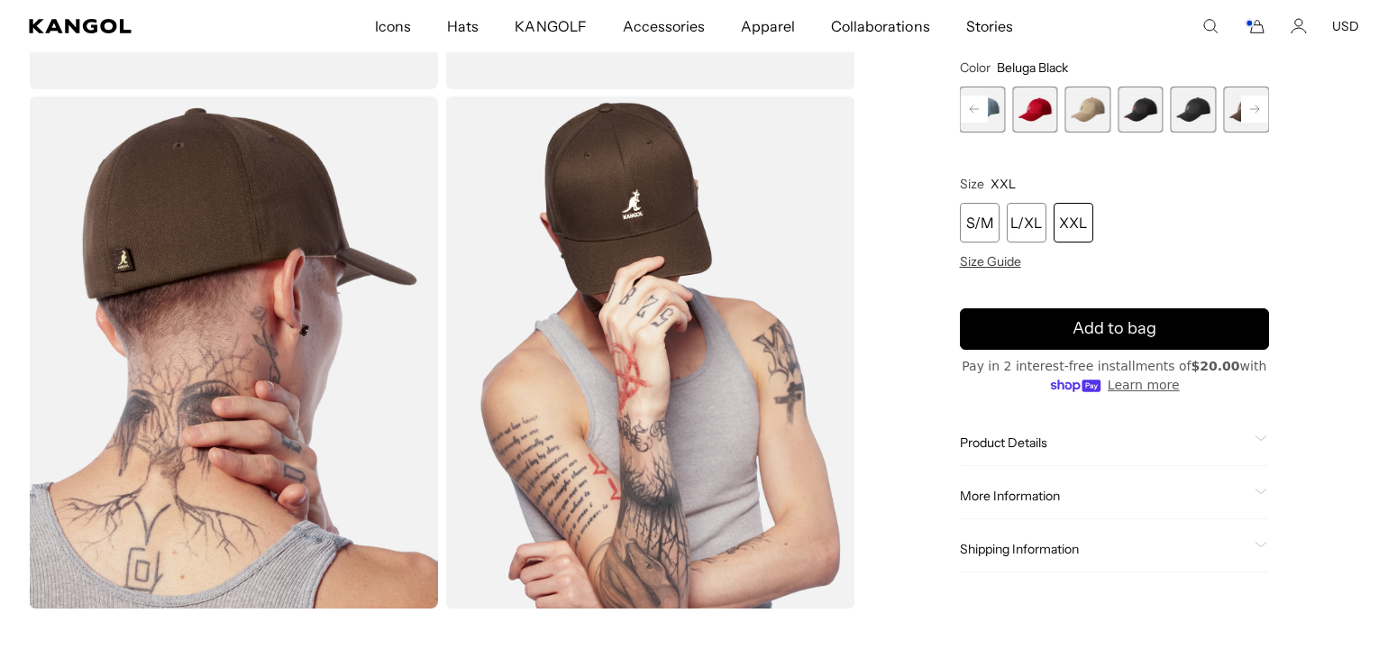
scroll to position [0, 371]
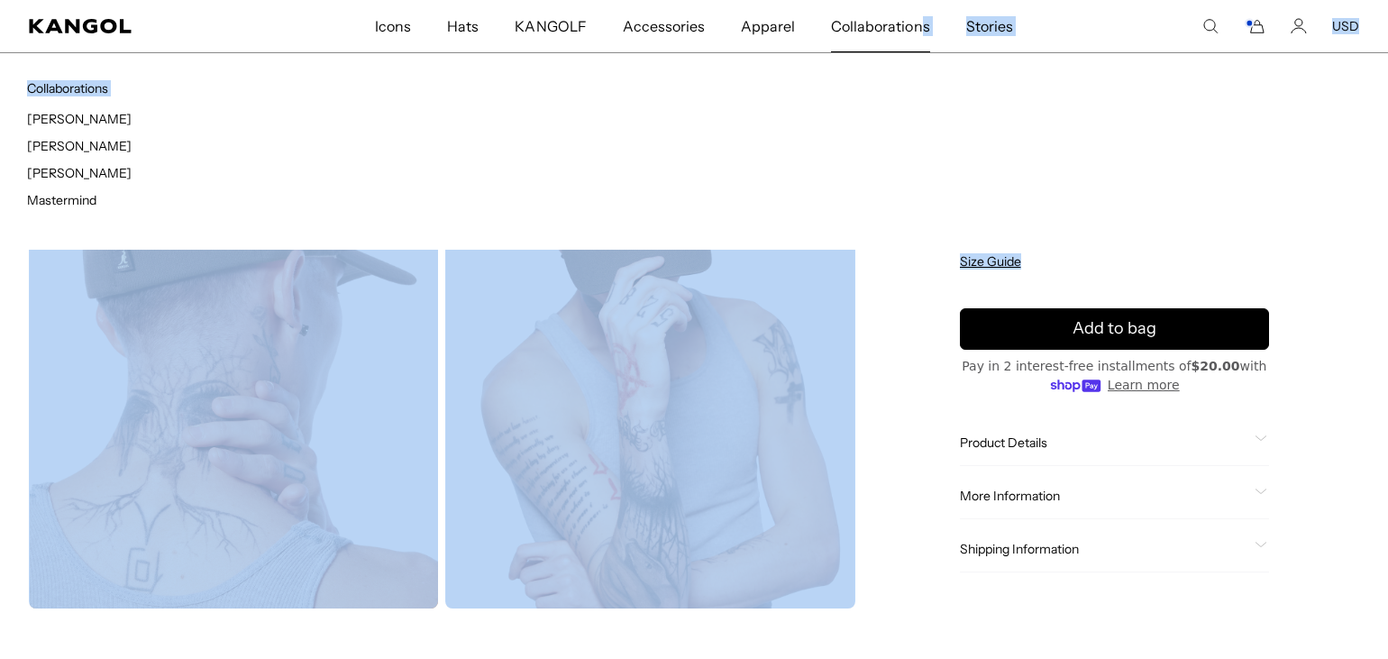
drag, startPoint x: 934, startPoint y: 74, endPoint x: 915, endPoint y: 32, distance: 45.6
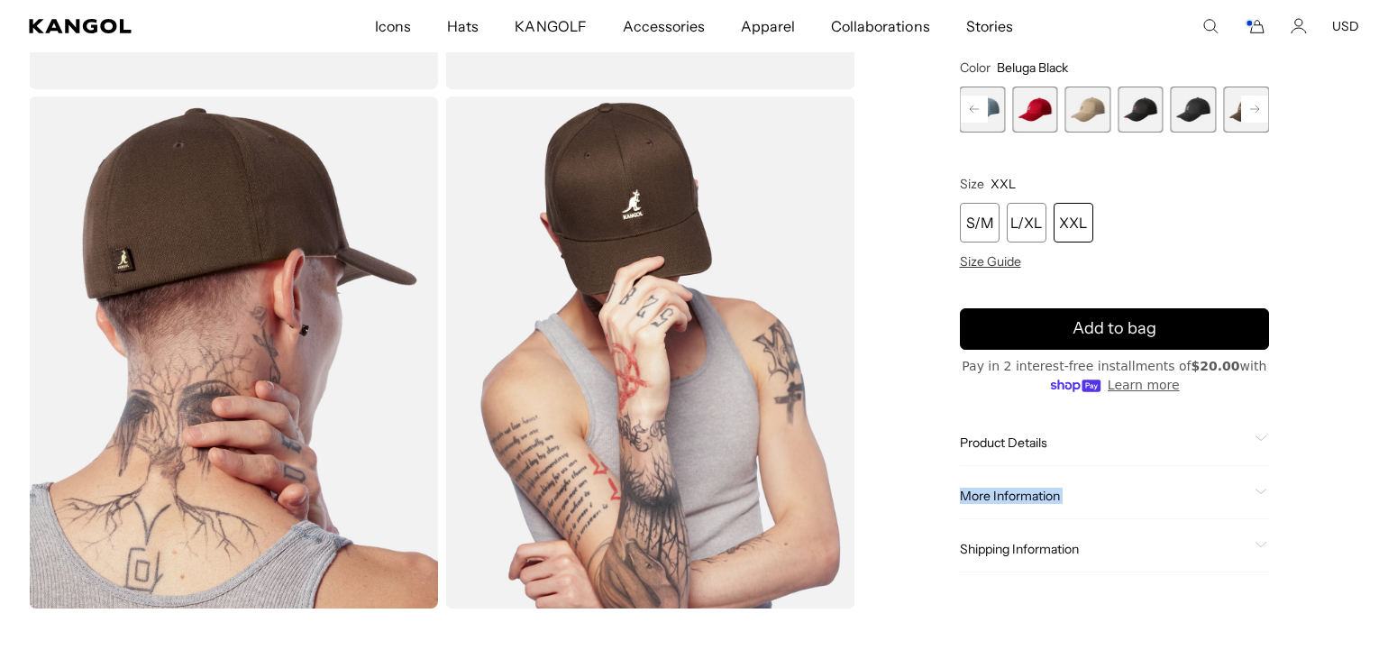
drag, startPoint x: 1350, startPoint y: 263, endPoint x: 1353, endPoint y: 210, distance: 53.2
click at [1353, 210] on div "Home / All Products / Wool FlexFit® Baseball Wool FlexFit® Baseball Regular pri…" at bounding box center [1115, 92] width 490 height 1031
drag, startPoint x: 1362, startPoint y: 193, endPoint x: 1361, endPoint y: 125, distance: 67.6
click at [1361, 125] on div "Loading..." at bounding box center [694, 92] width 1388 height 1031
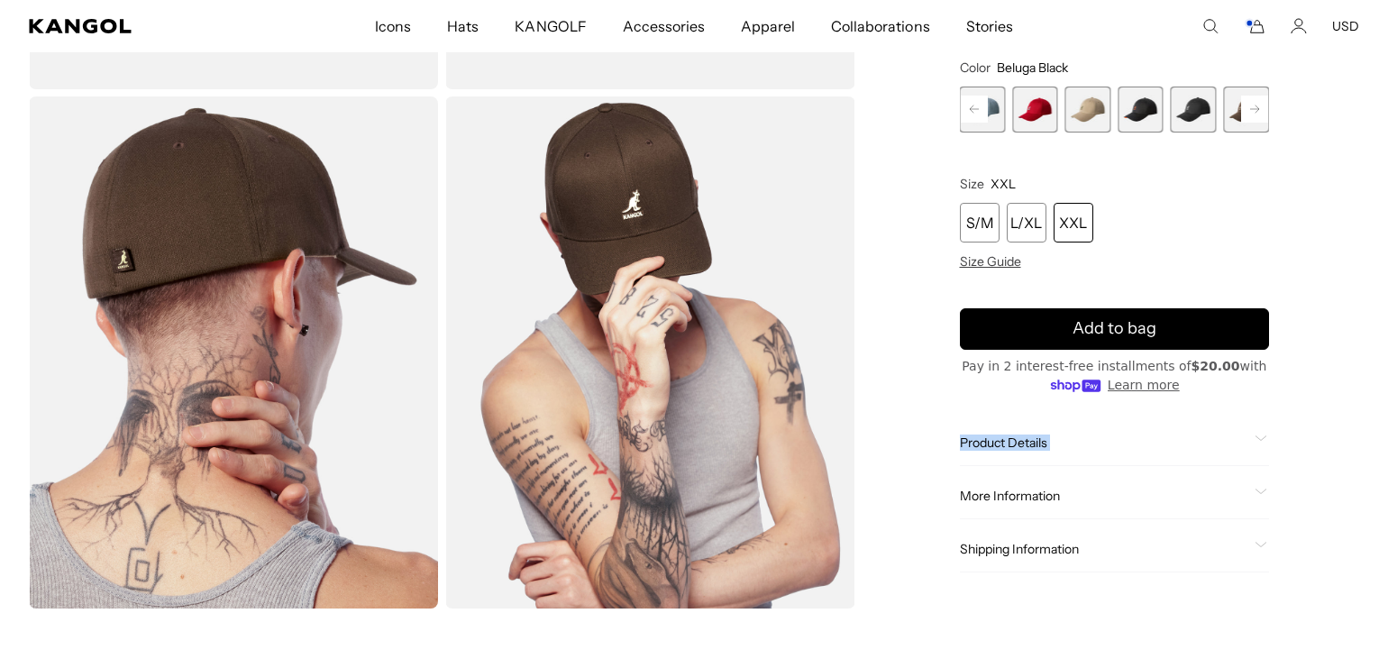
click at [991, 436] on span "Product Details" at bounding box center [1104, 442] width 288 height 16
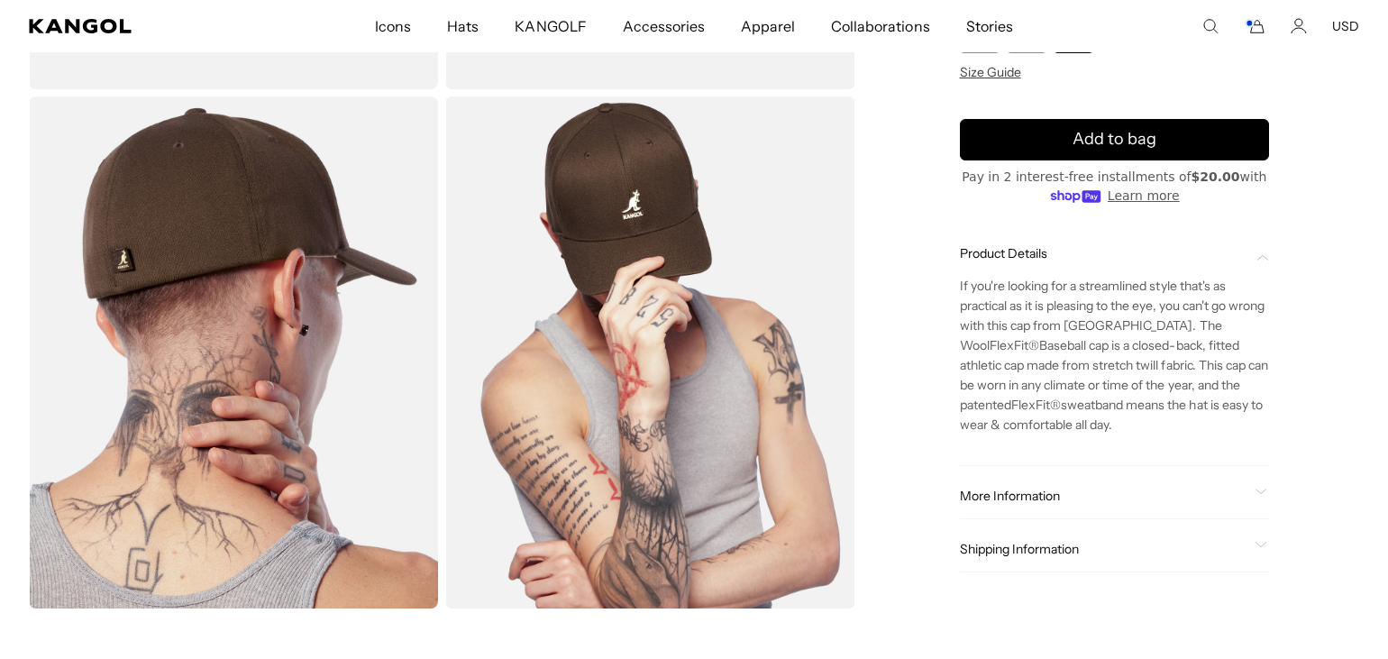
click at [1021, 544] on span "Shipping Information" at bounding box center [1104, 549] width 288 height 16
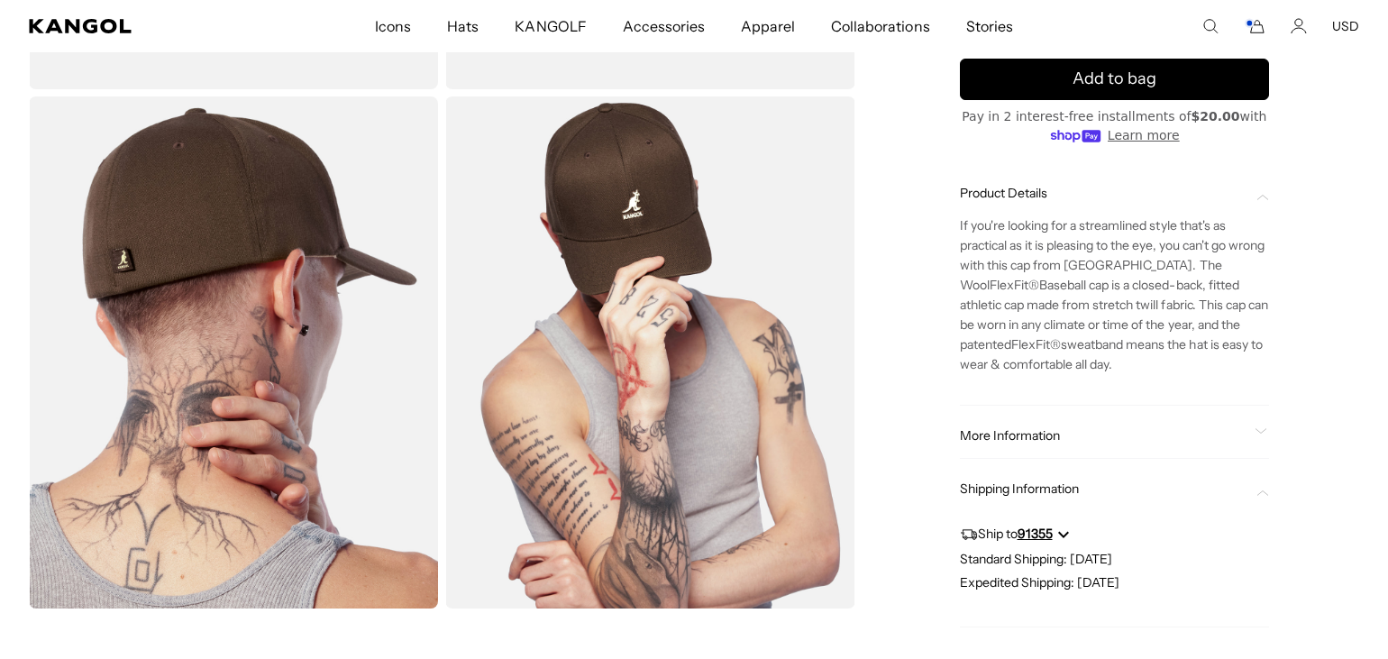
click at [1011, 478] on div "Shipping Information Ship to 91355 Standard Shipping: Tue, Oct 14 Expedited Shi…" at bounding box center [1115, 546] width 310 height 161
click at [969, 484] on span "Shipping Information" at bounding box center [1104, 488] width 288 height 16
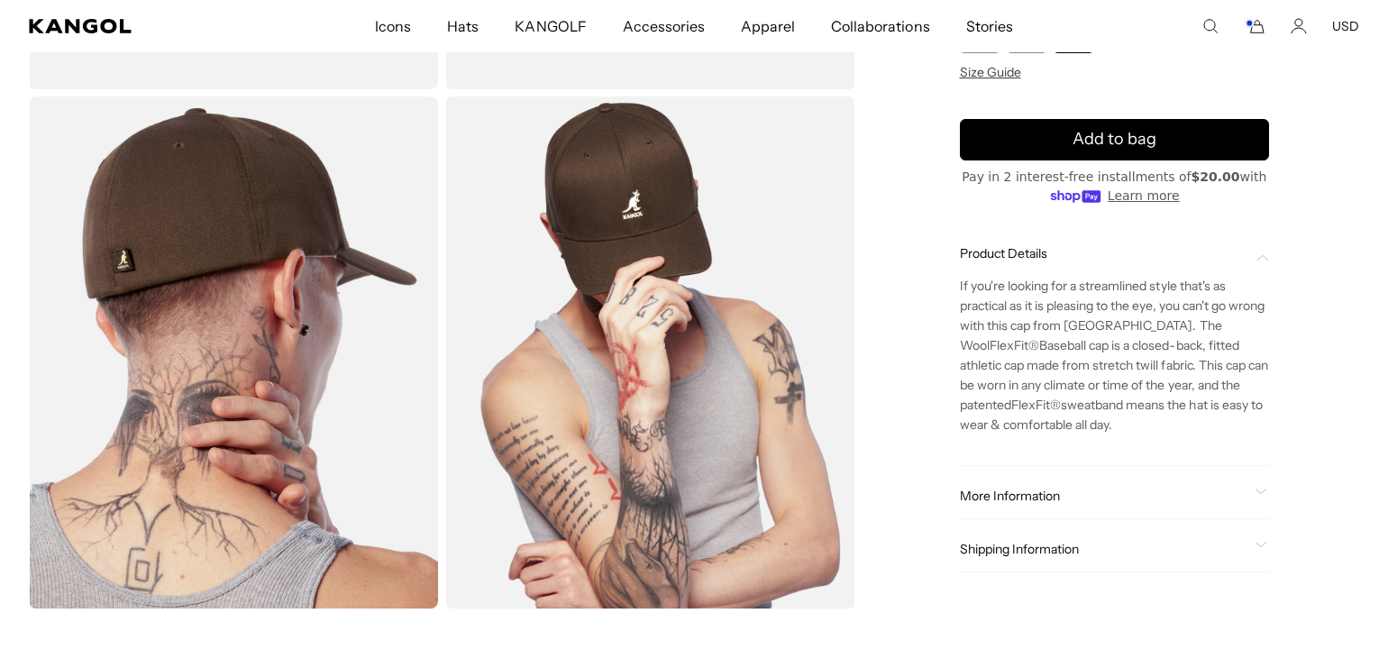
click at [973, 544] on span "Shipping Information" at bounding box center [1104, 549] width 288 height 16
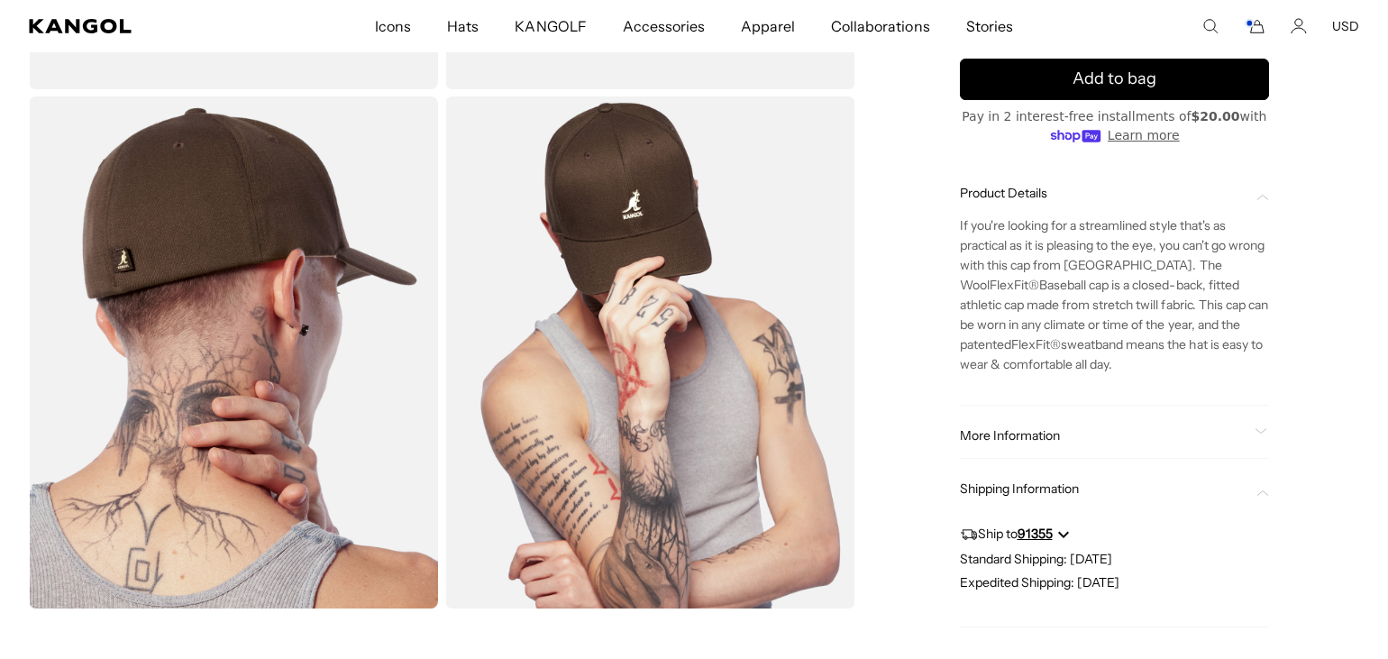
scroll to position [0, 0]
click at [1063, 528] on icon "Ship to 91355" at bounding box center [1064, 533] width 12 height 12
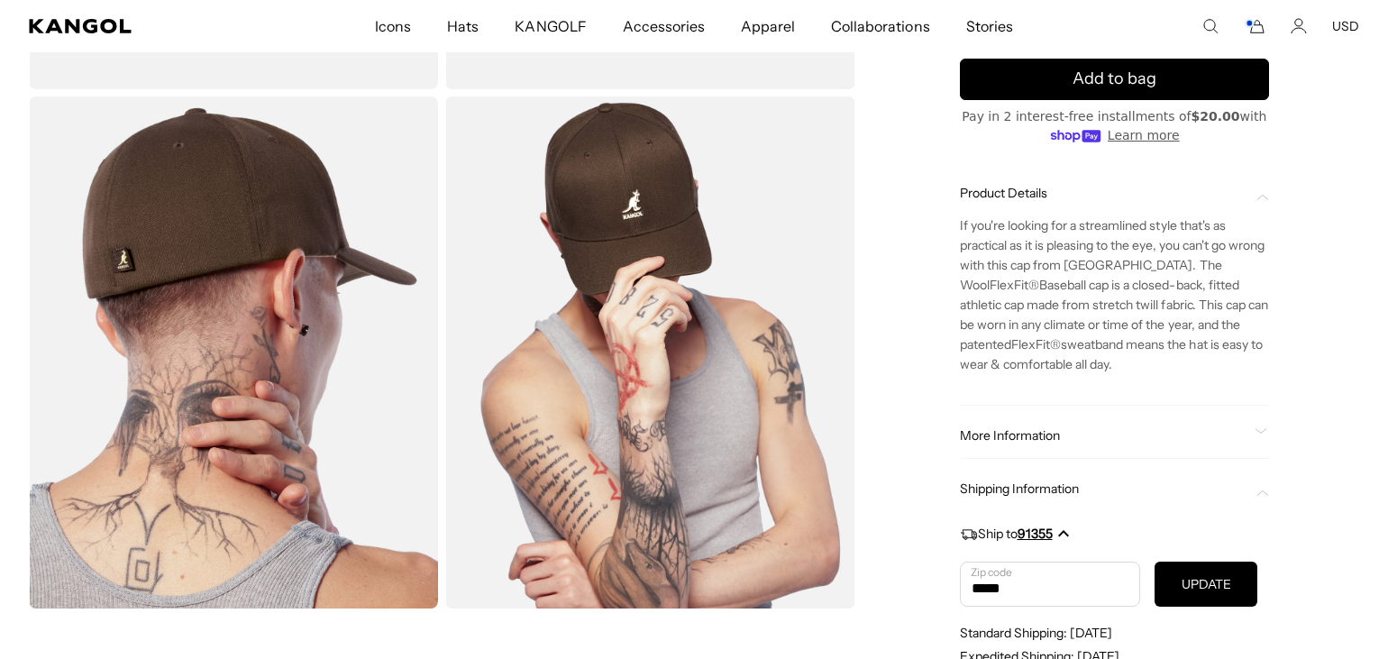
scroll to position [0, 371]
type input "*****"
click at [1223, 586] on button "UPDATE" at bounding box center [1207, 584] width 104 height 45
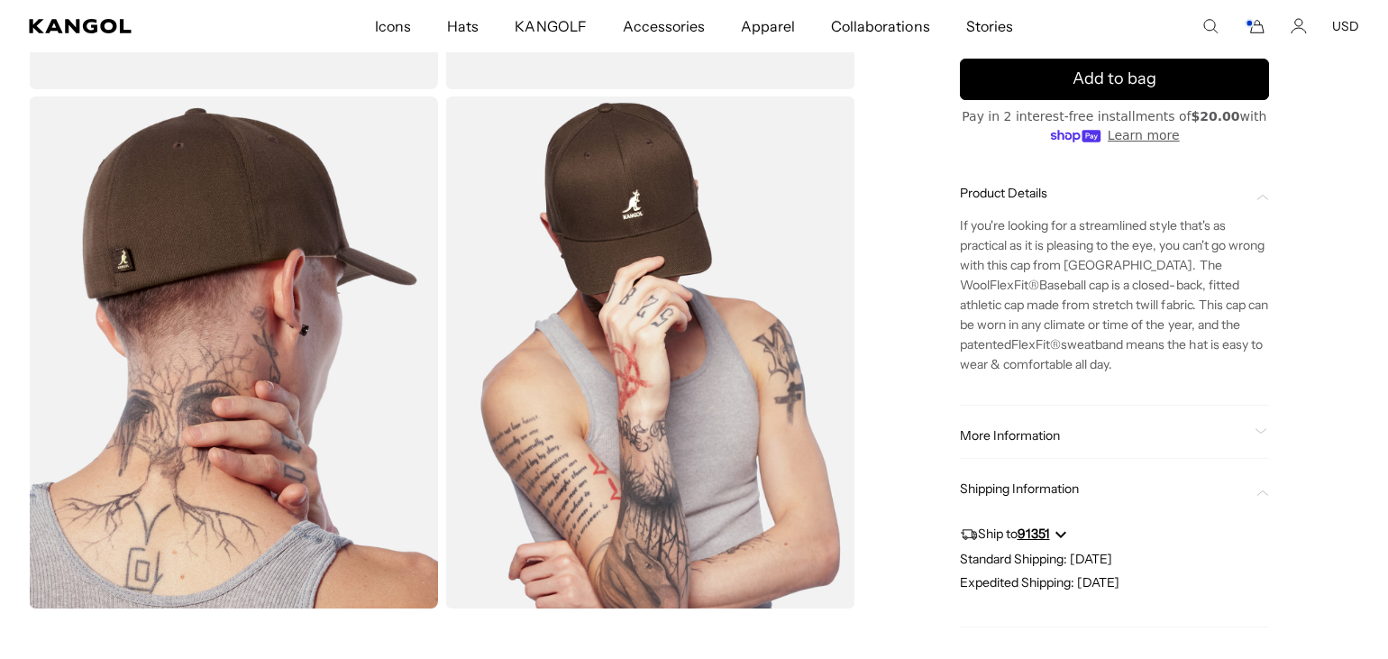
click at [1223, 586] on div "Expedited Shipping: [DATE]" at bounding box center [1115, 582] width 310 height 16
click at [1065, 532] on icon "Ship to 91351" at bounding box center [1061, 533] width 12 height 12
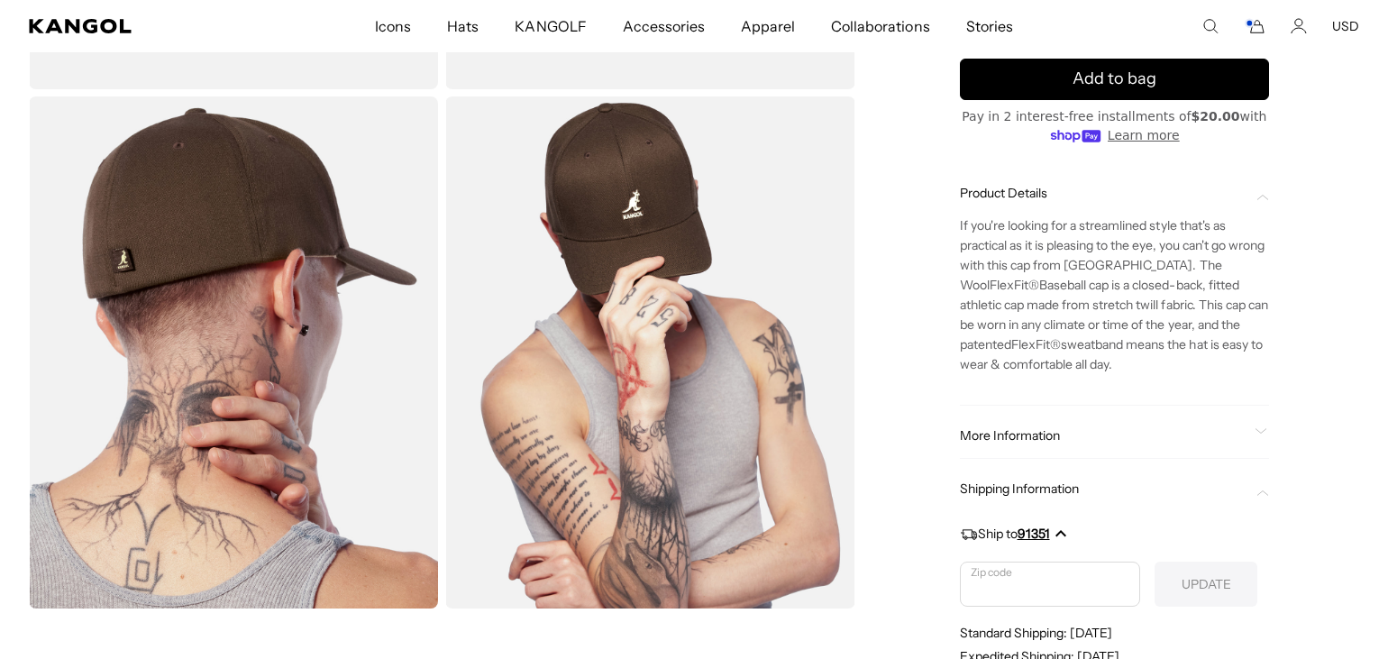
scroll to position [0, 371]
click at [1037, 535] on button "91351" at bounding box center [1043, 533] width 50 height 13
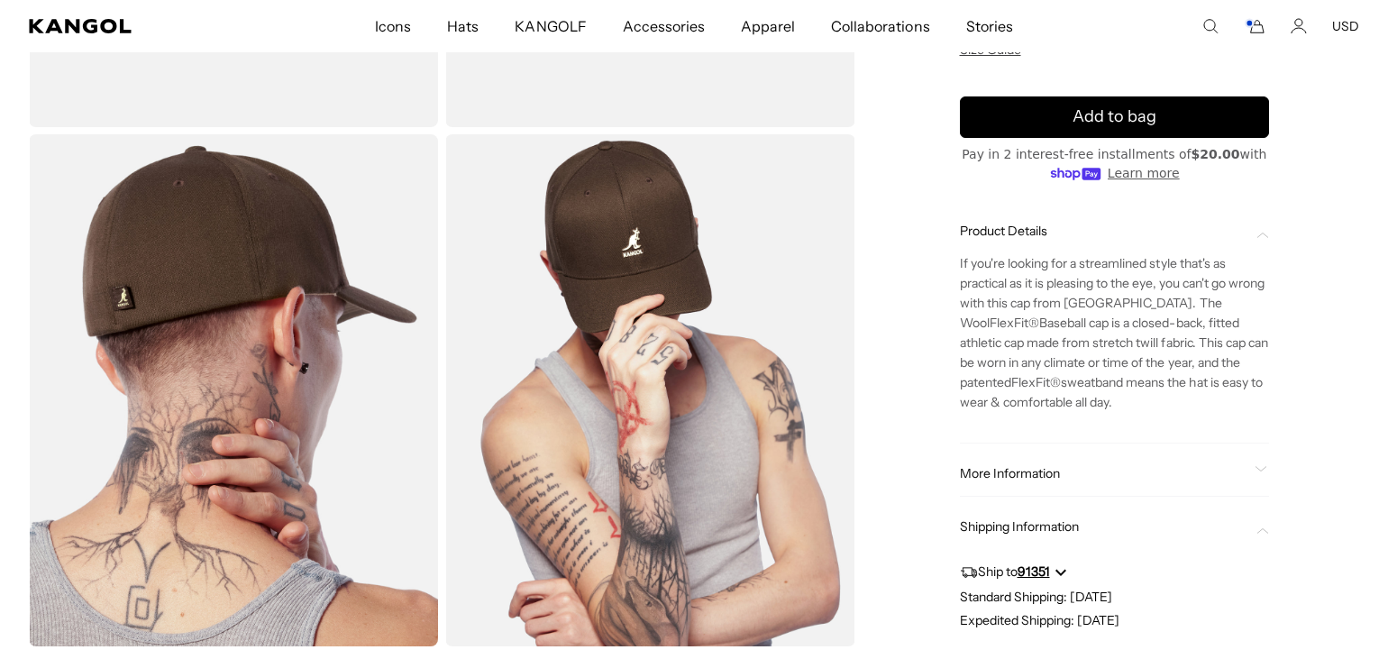
scroll to position [0, 0]
click at [988, 527] on span "Shipping Information" at bounding box center [1104, 526] width 288 height 16
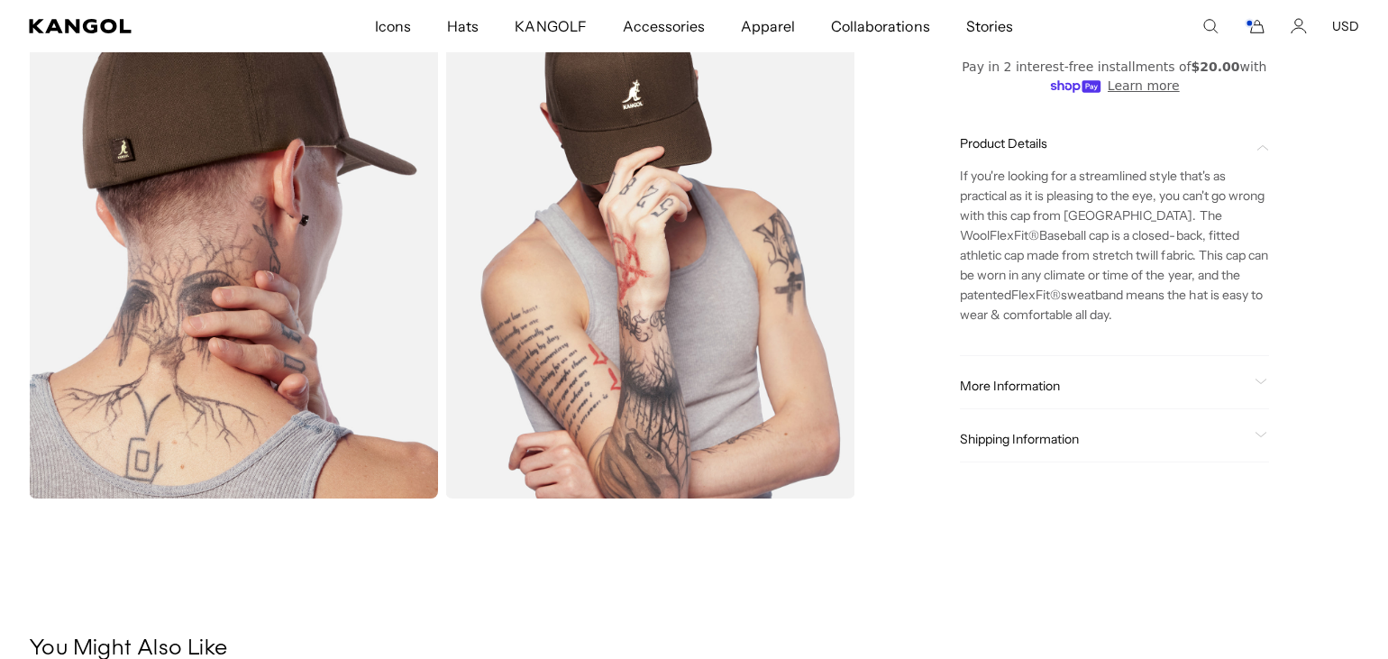
click at [976, 380] on span "More Information" at bounding box center [1104, 386] width 288 height 16
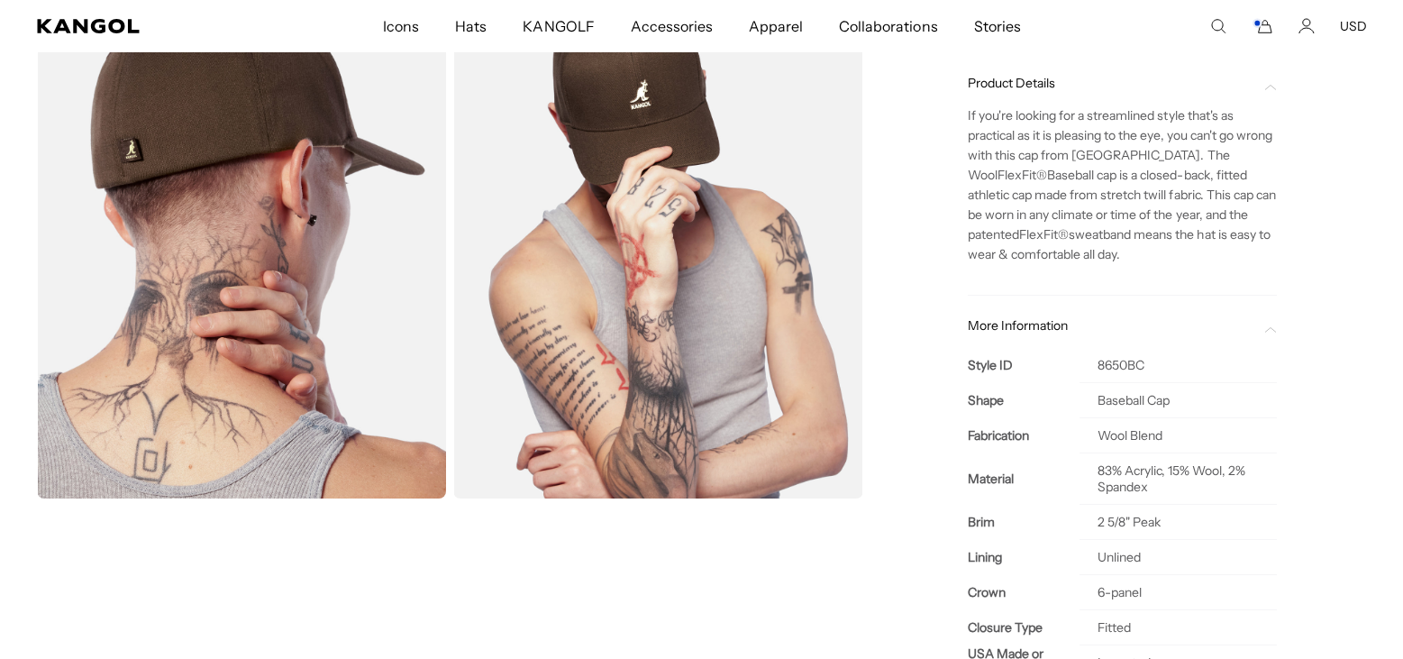
scroll to position [0, 371]
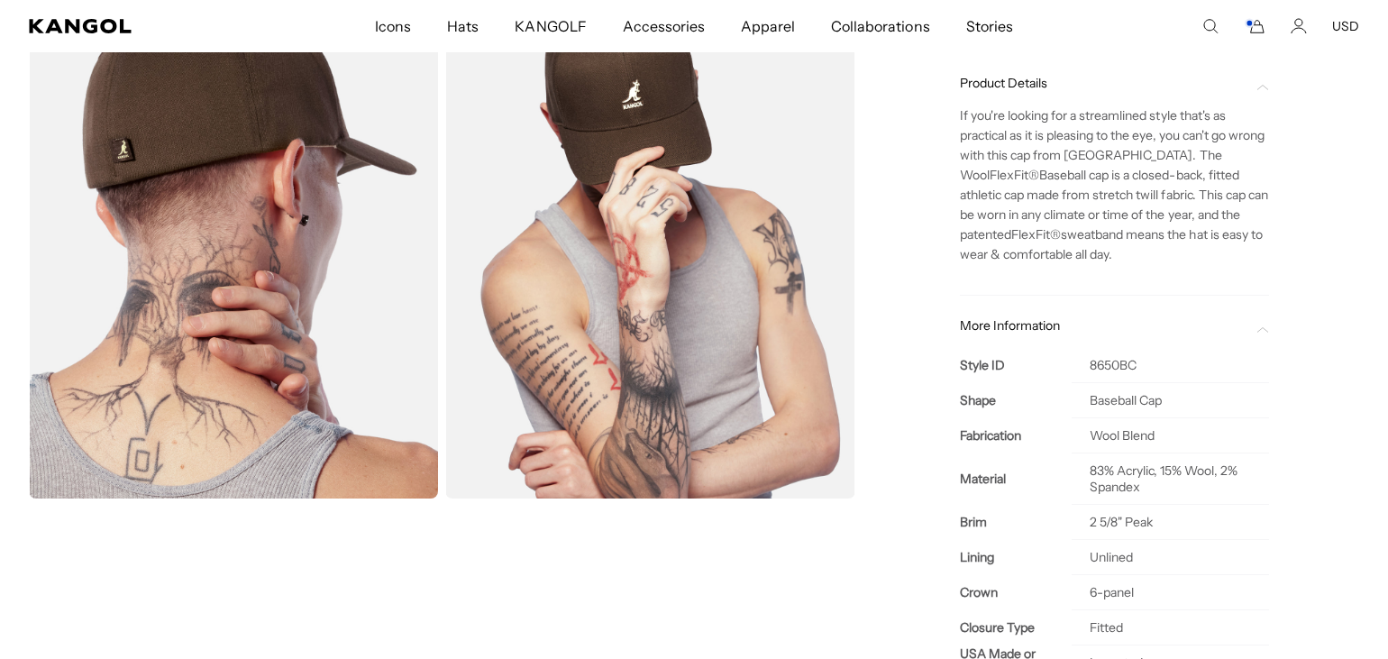
click at [799, 483] on img "Gallery Viewer" at bounding box center [649, 242] width 409 height 512
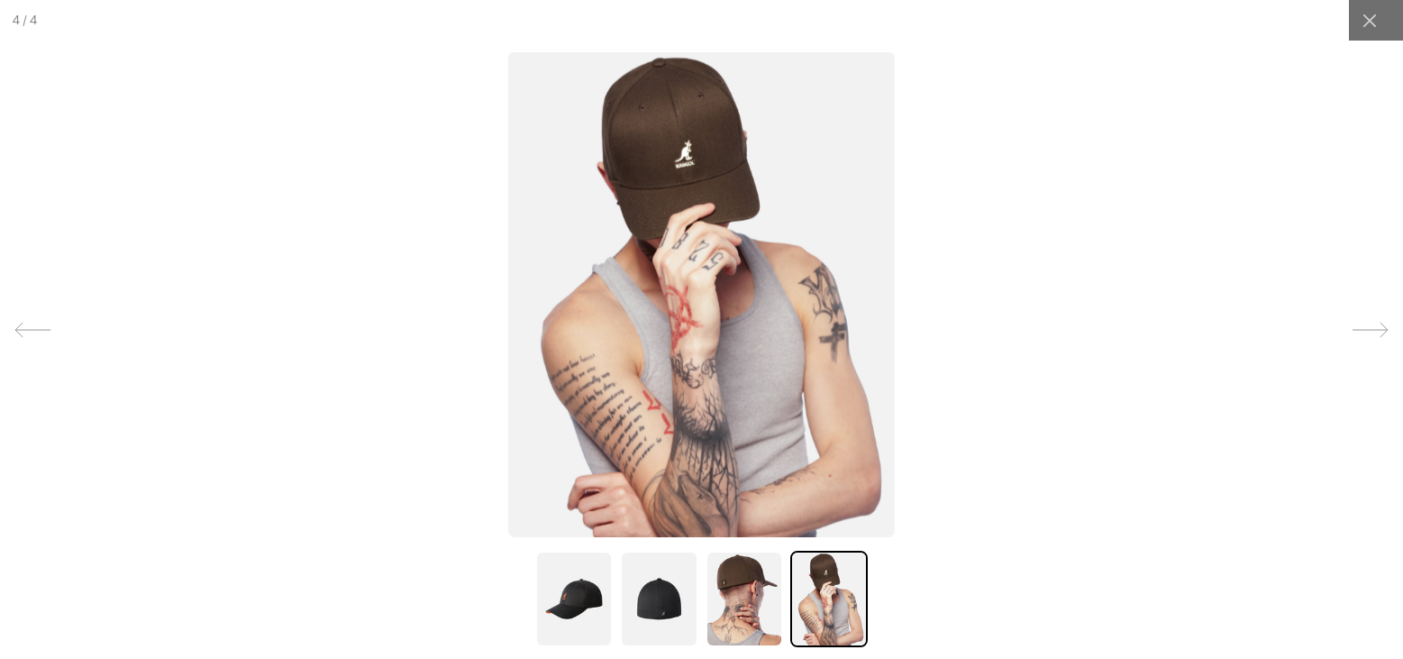
click at [982, 482] on div at bounding box center [701, 329] width 1403 height 659
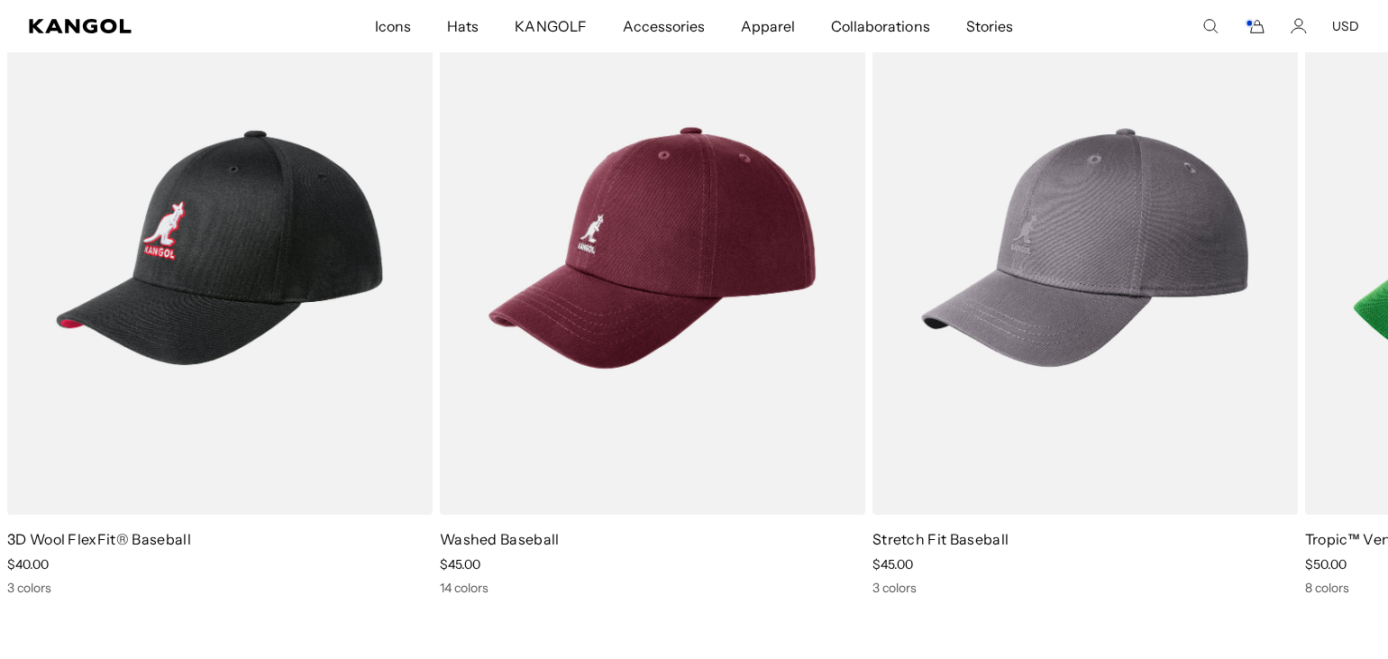
click at [1293, 22] on icon "Account" at bounding box center [1299, 26] width 16 height 16
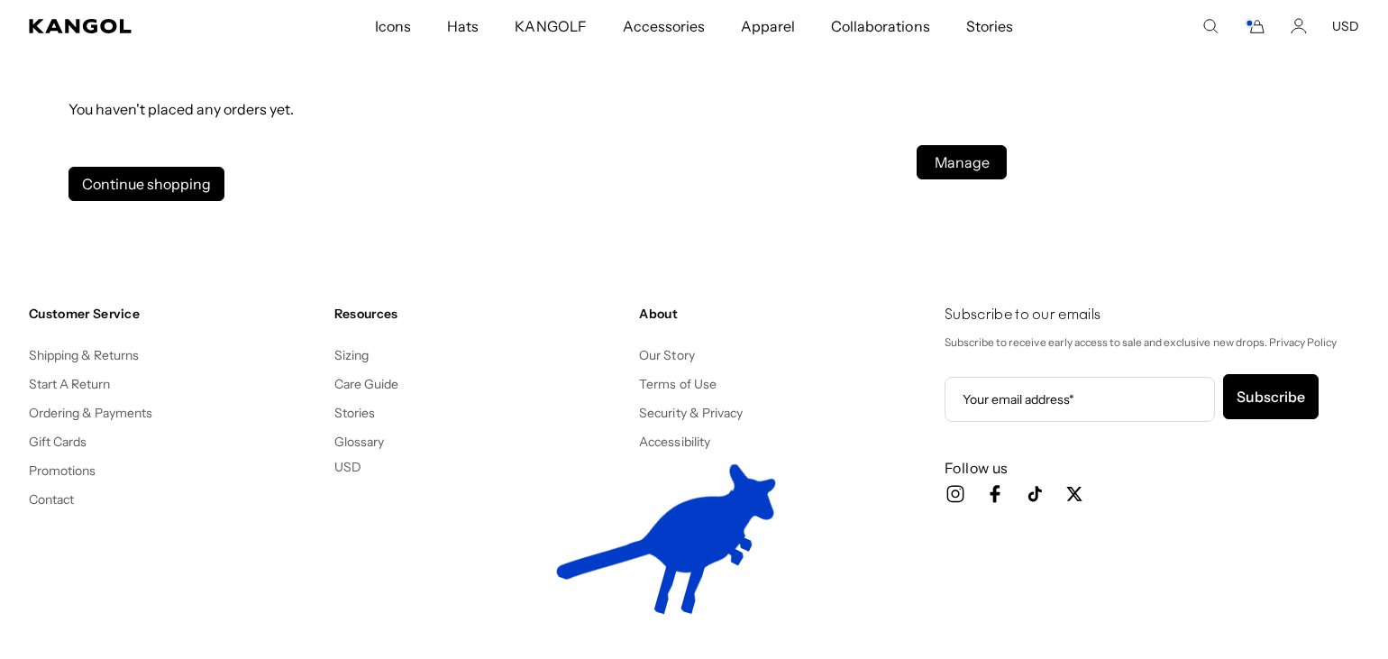
scroll to position [0, 371]
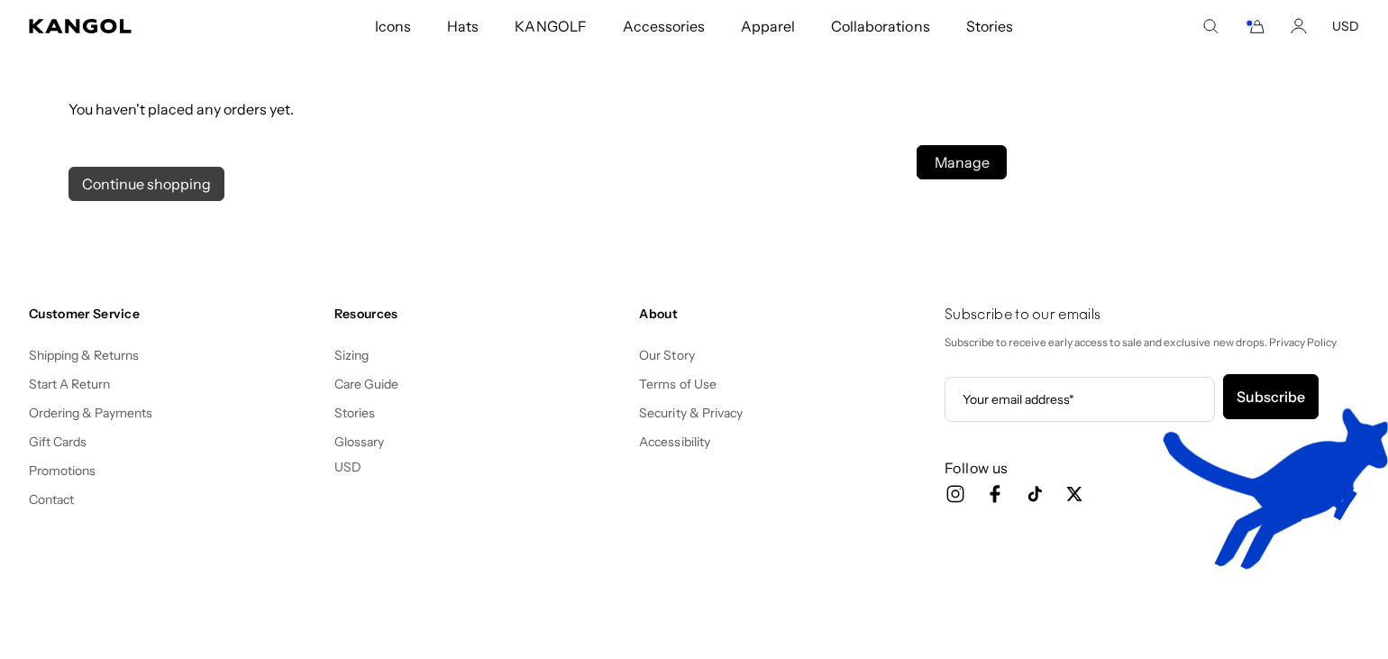
click at [156, 186] on link "Continue shopping" at bounding box center [147, 184] width 156 height 34
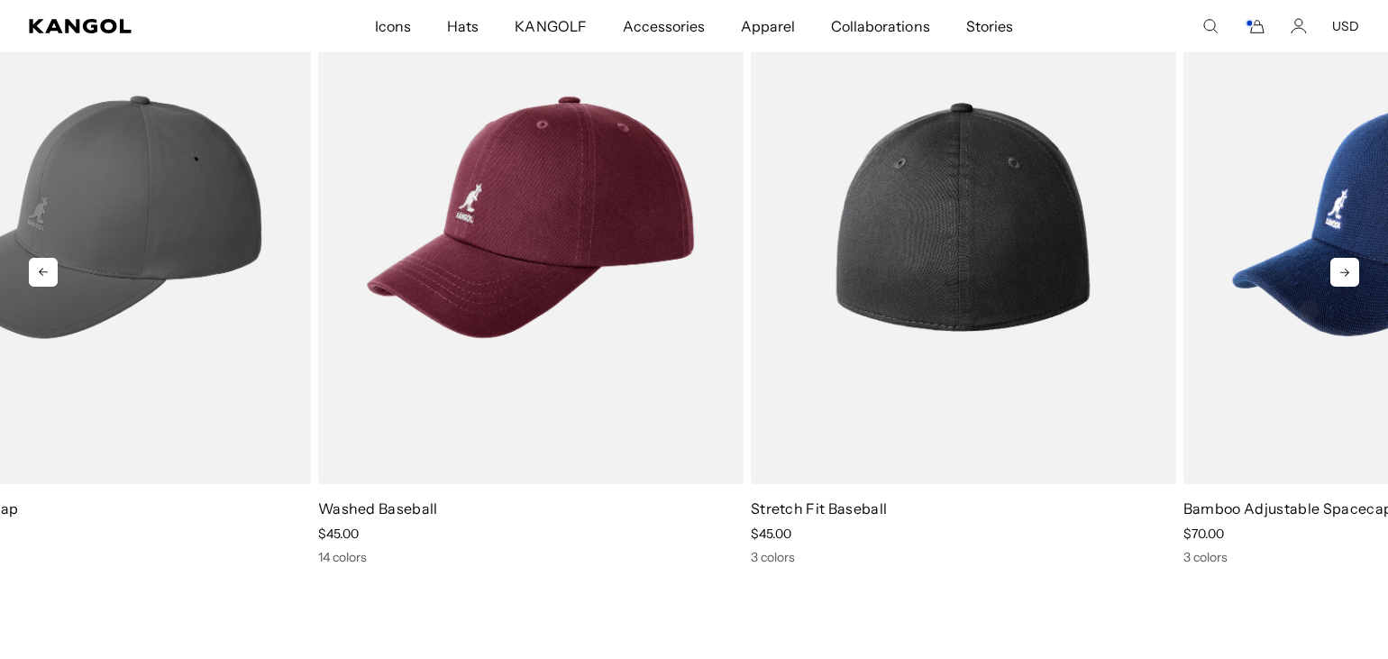
drag, startPoint x: 1252, startPoint y: 146, endPoint x: 1101, endPoint y: 196, distance: 158.8
click at [1101, 196] on img "3 of 5" at bounding box center [963, 217] width 425 height 534
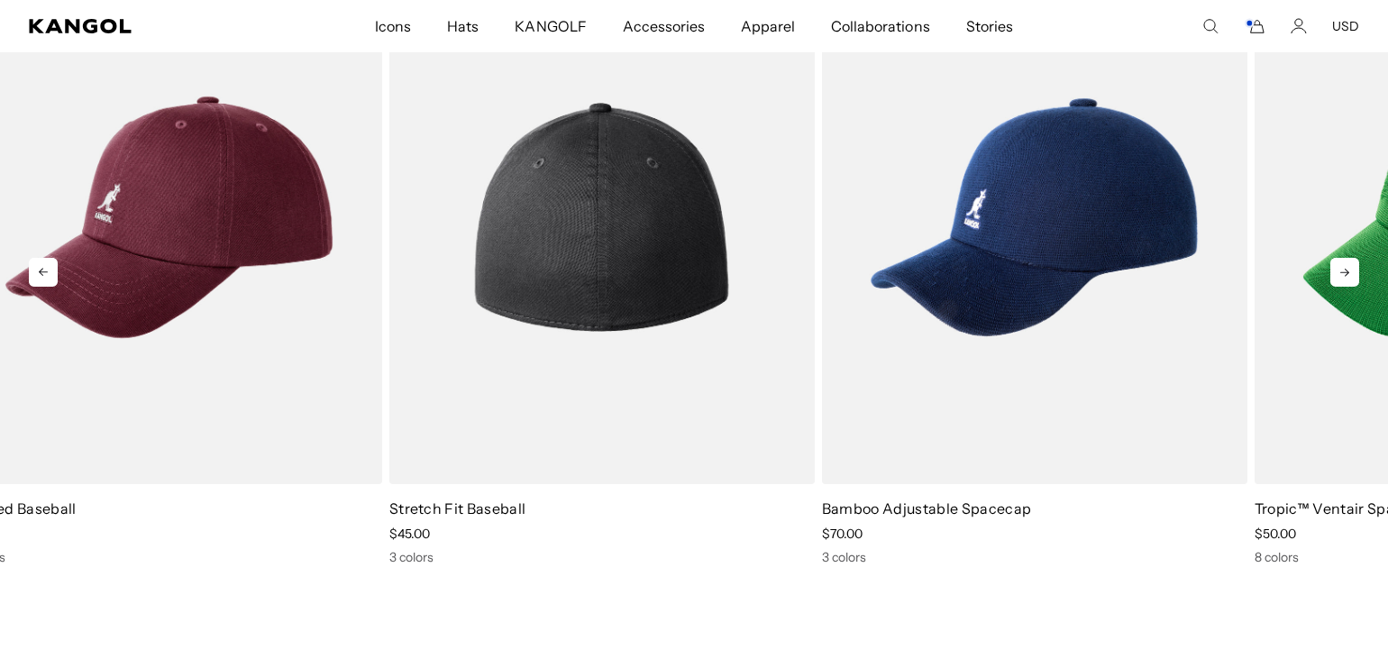
drag, startPoint x: 1034, startPoint y: 201, endPoint x: 586, endPoint y: 279, distance: 454.6
click at [586, 279] on img "3 of 5" at bounding box center [601, 217] width 425 height 534
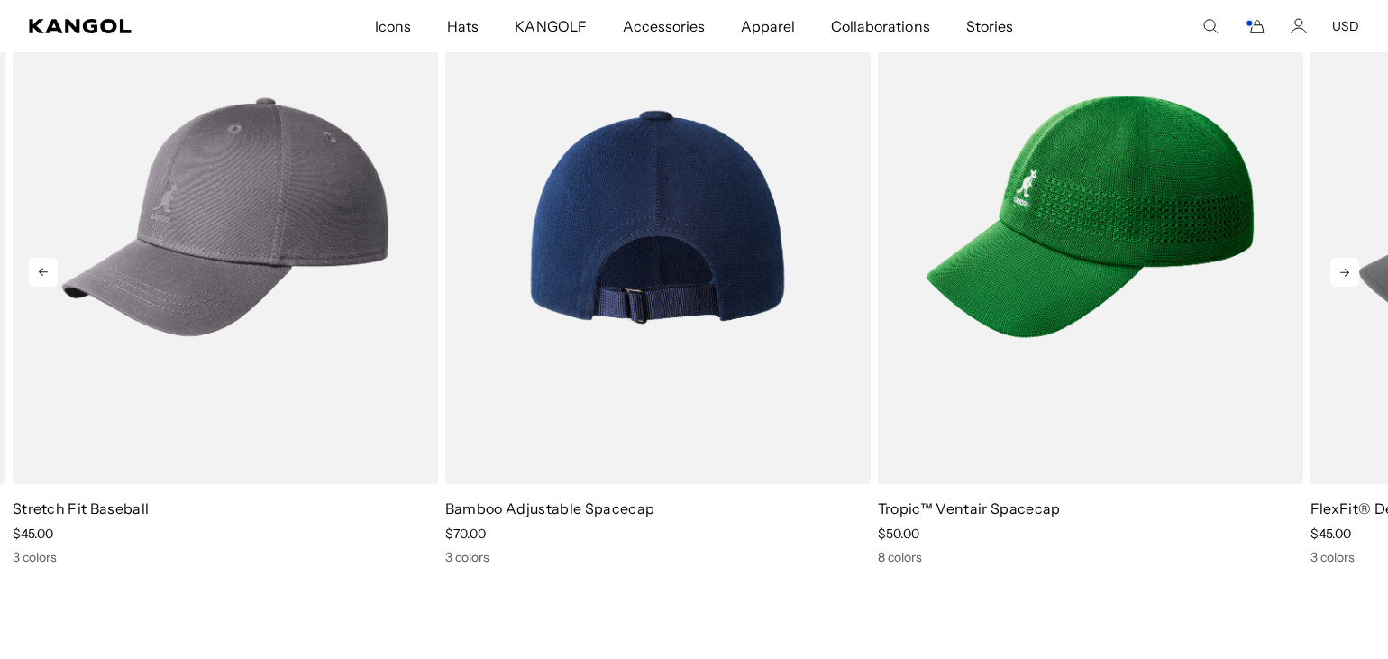
drag, startPoint x: 1249, startPoint y: 229, endPoint x: 811, endPoint y: 249, distance: 438.5
click at [811, 249] on img "4 of 5" at bounding box center [657, 217] width 425 height 534
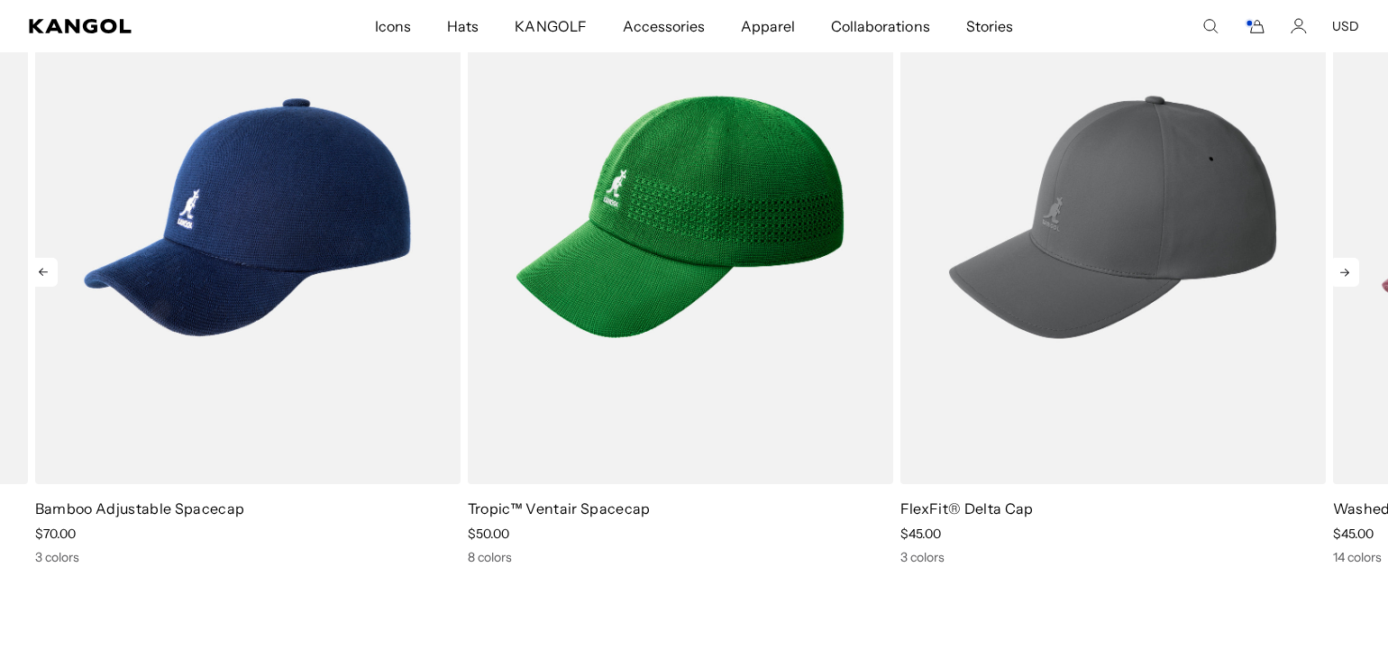
drag, startPoint x: 1304, startPoint y: 231, endPoint x: 898, endPoint y: 285, distance: 410.1
click at [898, 285] on div "FlexFit® Delta Cap Sale Price $45.00" at bounding box center [1109, 258] width 433 height 616
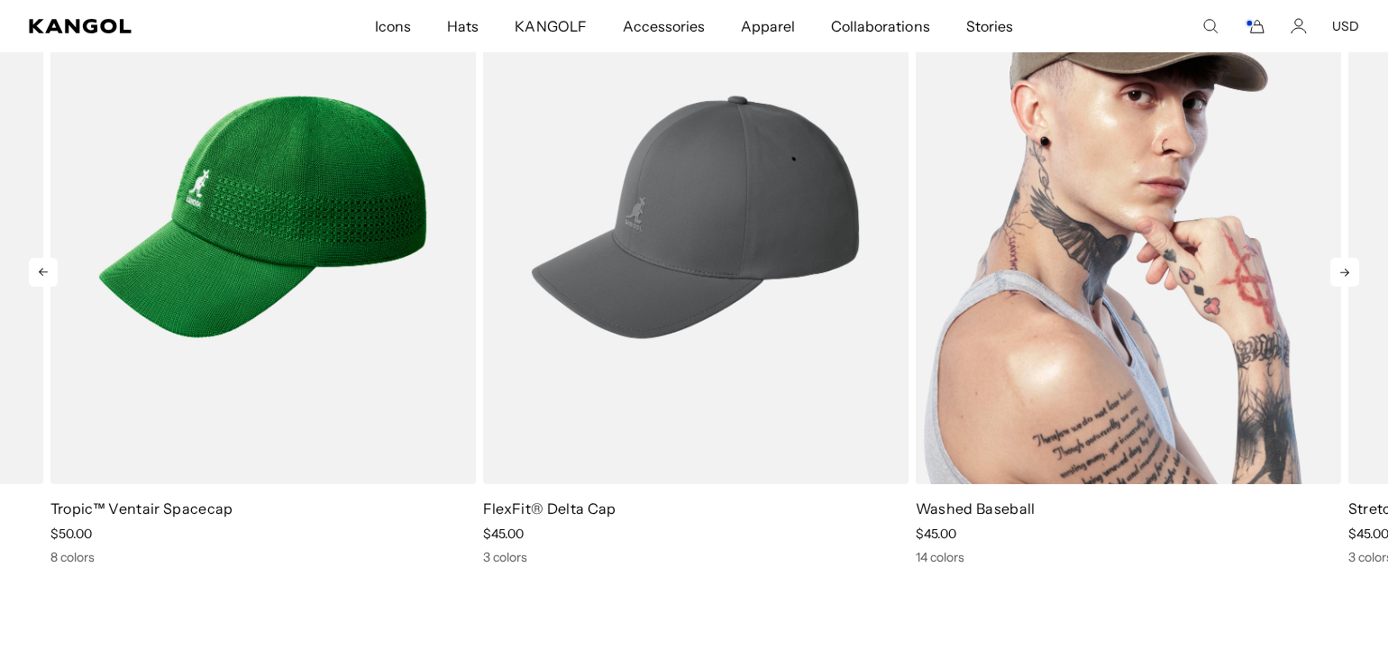
drag, startPoint x: 1312, startPoint y: 173, endPoint x: 913, endPoint y: 211, distance: 401.1
click at [916, 211] on img "2 of 5" at bounding box center [1128, 217] width 425 height 534
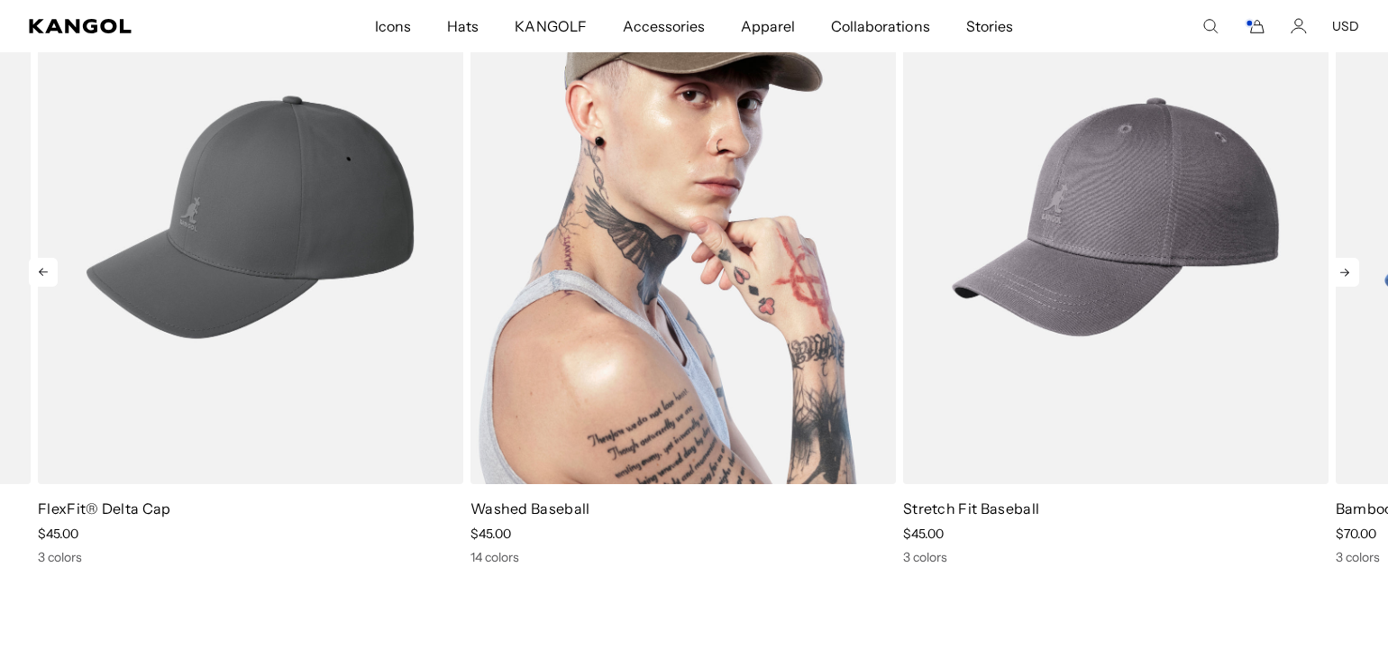
drag, startPoint x: 1239, startPoint y: 169, endPoint x: 821, endPoint y: 222, distance: 421.5
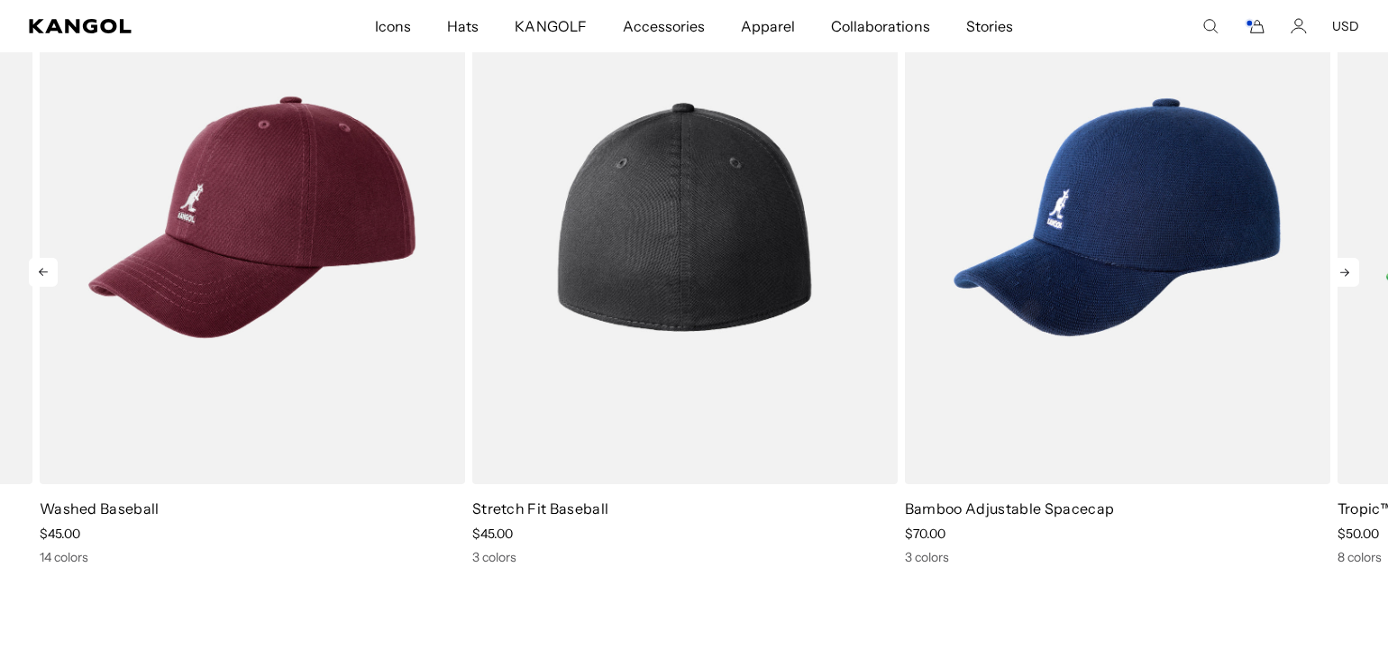
drag, startPoint x: 1269, startPoint y: 236, endPoint x: 844, endPoint y: 270, distance: 426.8
click at [844, 270] on img "3 of 5" at bounding box center [684, 217] width 425 height 534
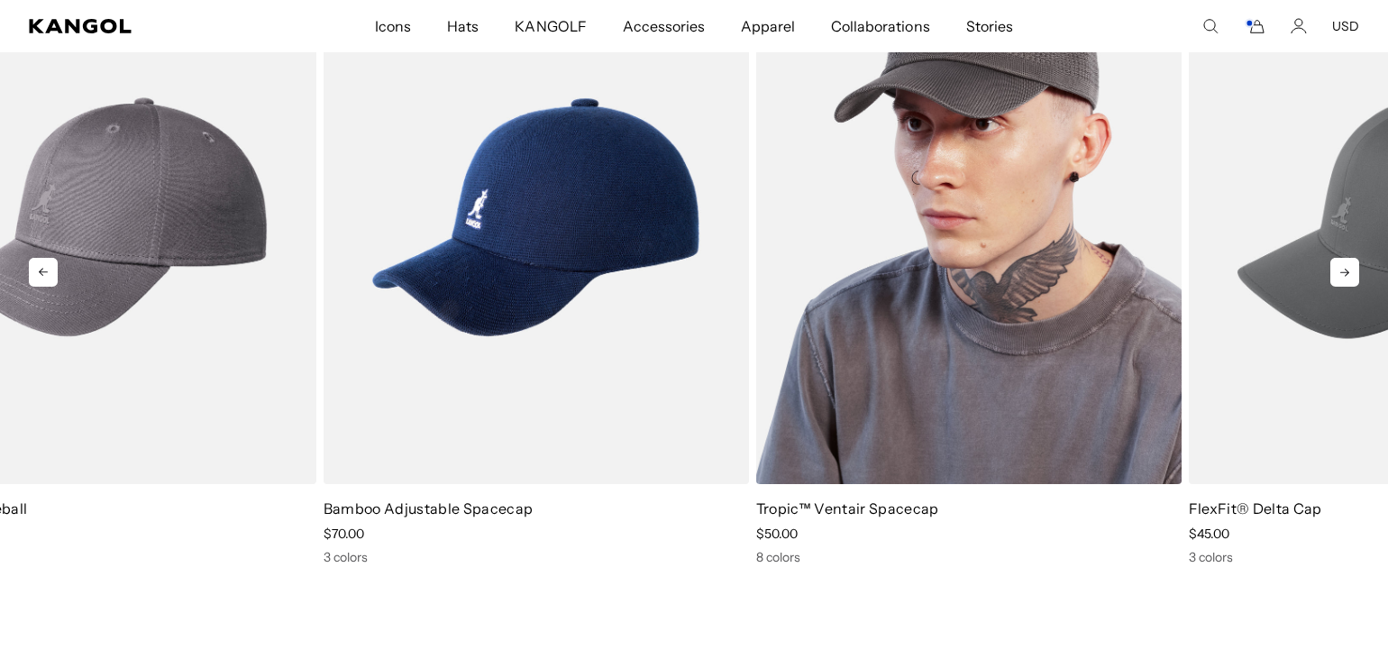
drag, startPoint x: 1337, startPoint y: 233, endPoint x: 768, endPoint y: 304, distance: 573.2
click at [768, 304] on img "5 of 5" at bounding box center [968, 217] width 425 height 534
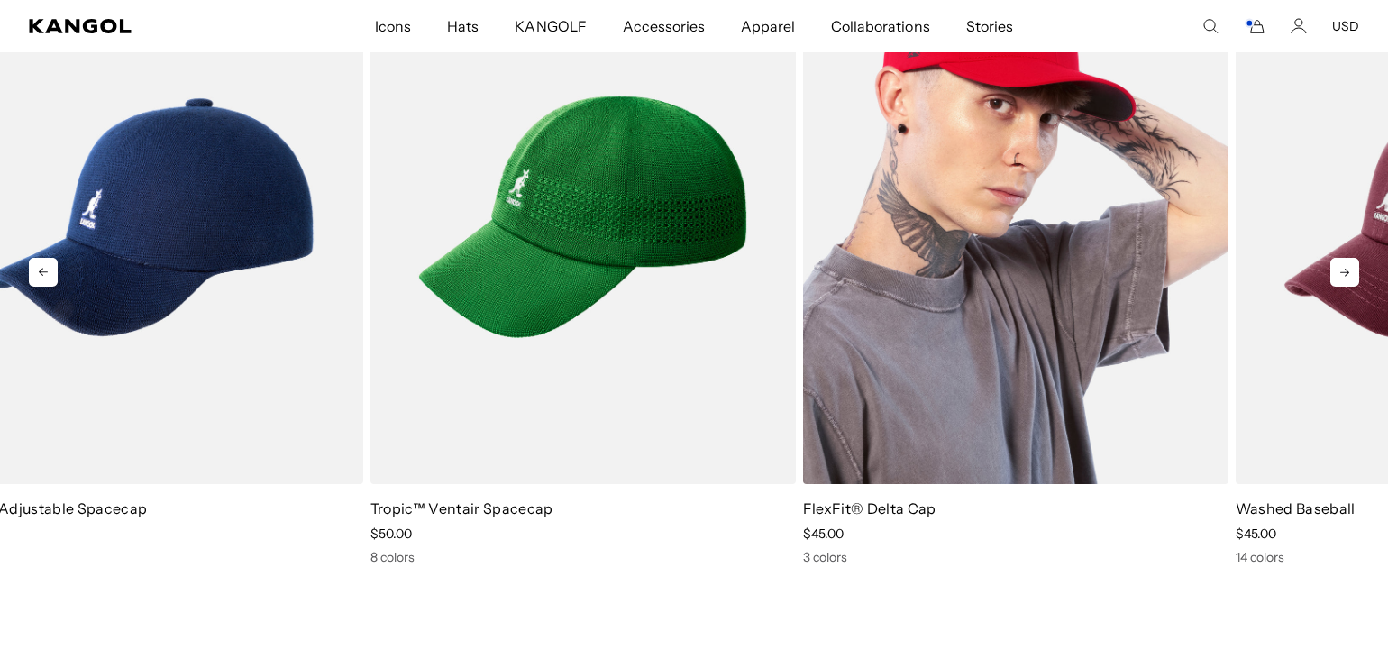
drag, startPoint x: 1312, startPoint y: 198, endPoint x: 777, endPoint y: 201, distance: 535.4
click at [803, 201] on img "1 of 5" at bounding box center [1015, 217] width 425 height 534
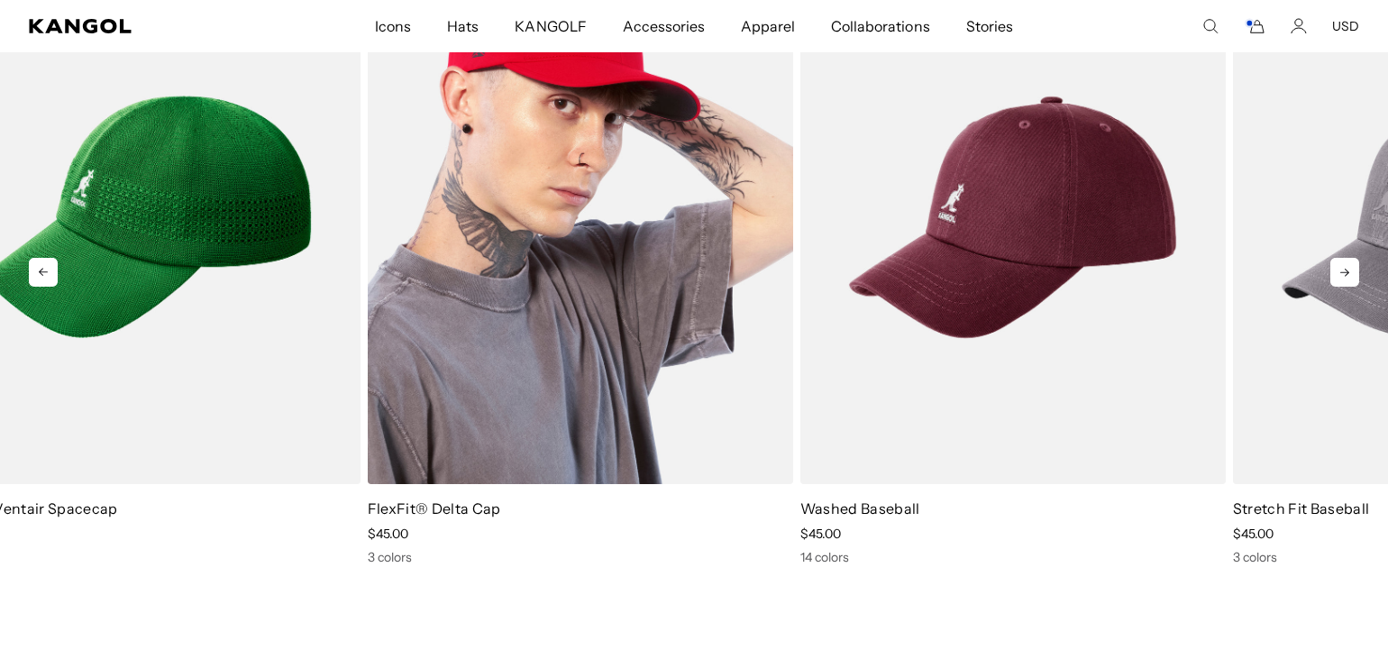
drag, startPoint x: 1286, startPoint y: 319, endPoint x: 764, endPoint y: 319, distance: 521.9
click at [764, 319] on img "1 of 5" at bounding box center [580, 217] width 425 height 534
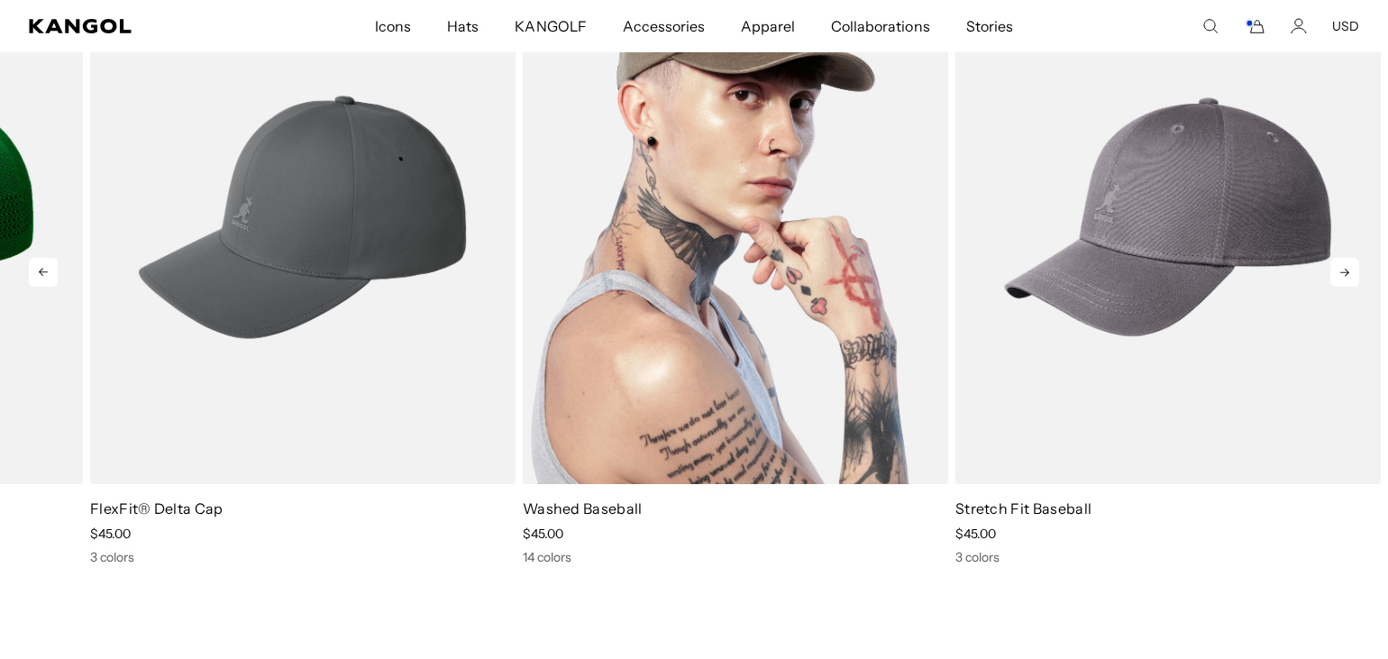
drag, startPoint x: 1103, startPoint y: 333, endPoint x: 750, endPoint y: 358, distance: 354.2
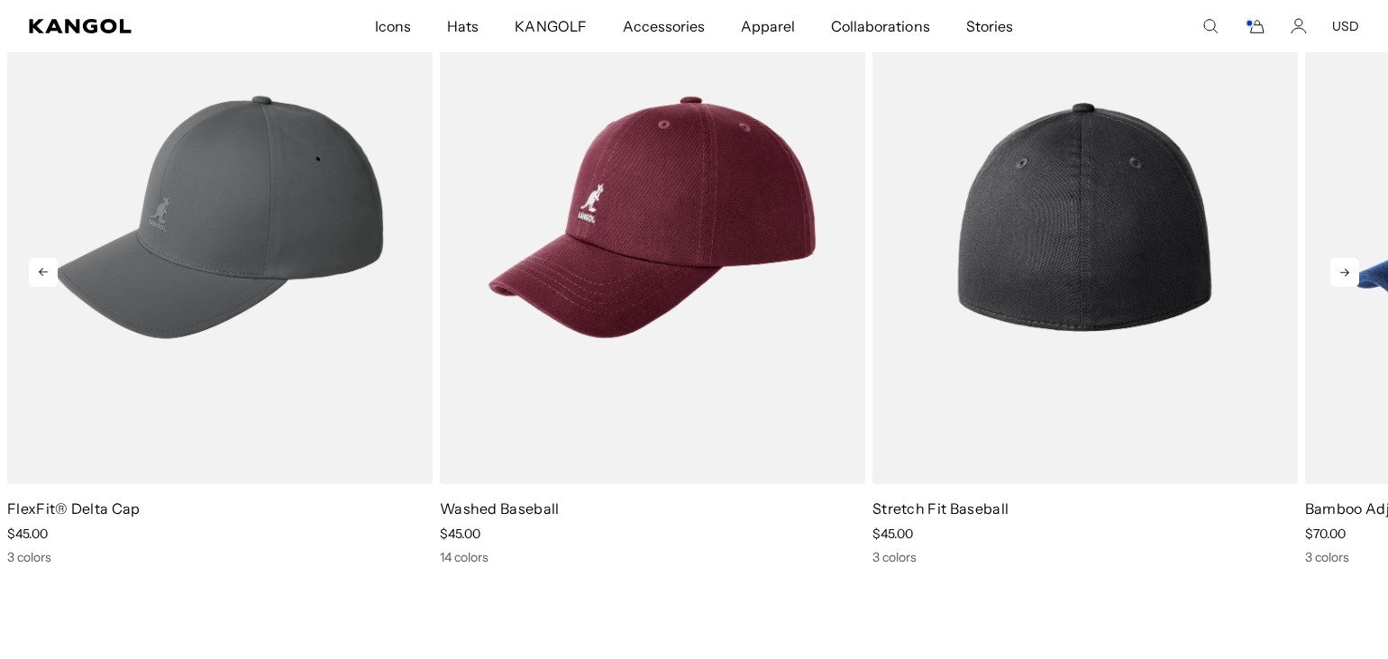
scroll to position [0, 371]
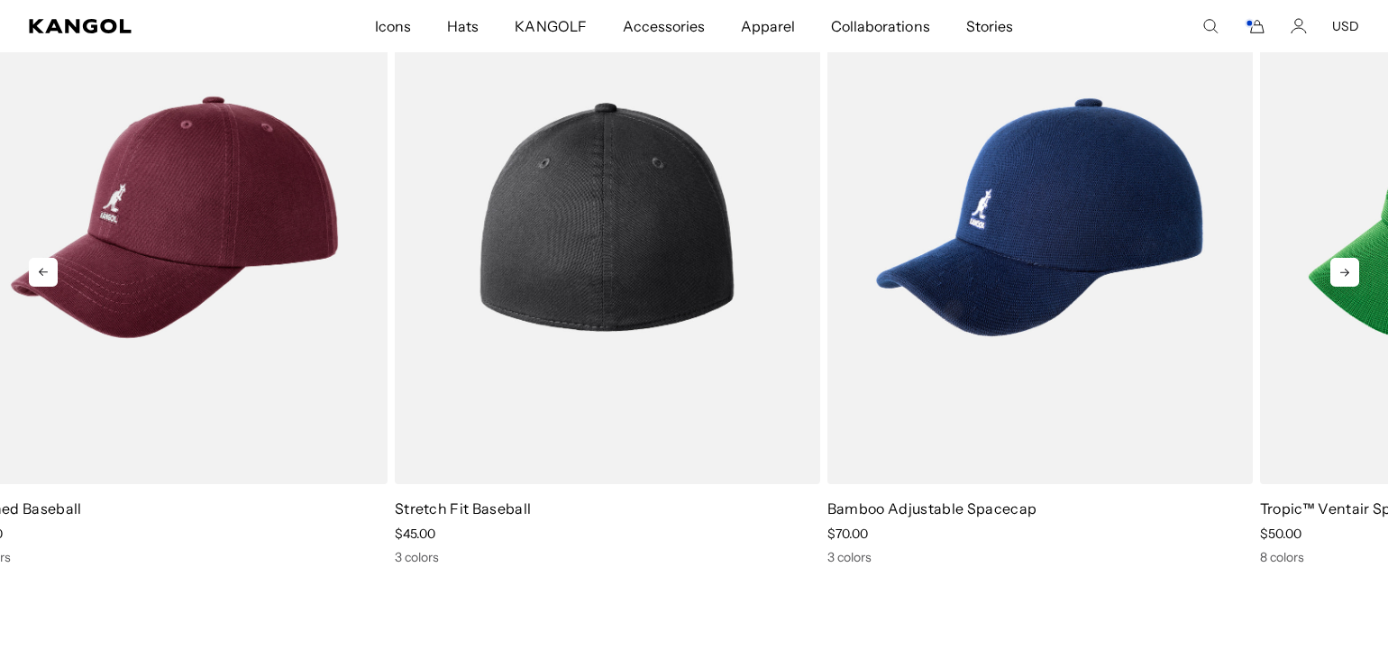
drag, startPoint x: 1204, startPoint y: 326, endPoint x: 709, endPoint y: 353, distance: 495.6
click at [709, 353] on img "3 of 5" at bounding box center [607, 217] width 425 height 534
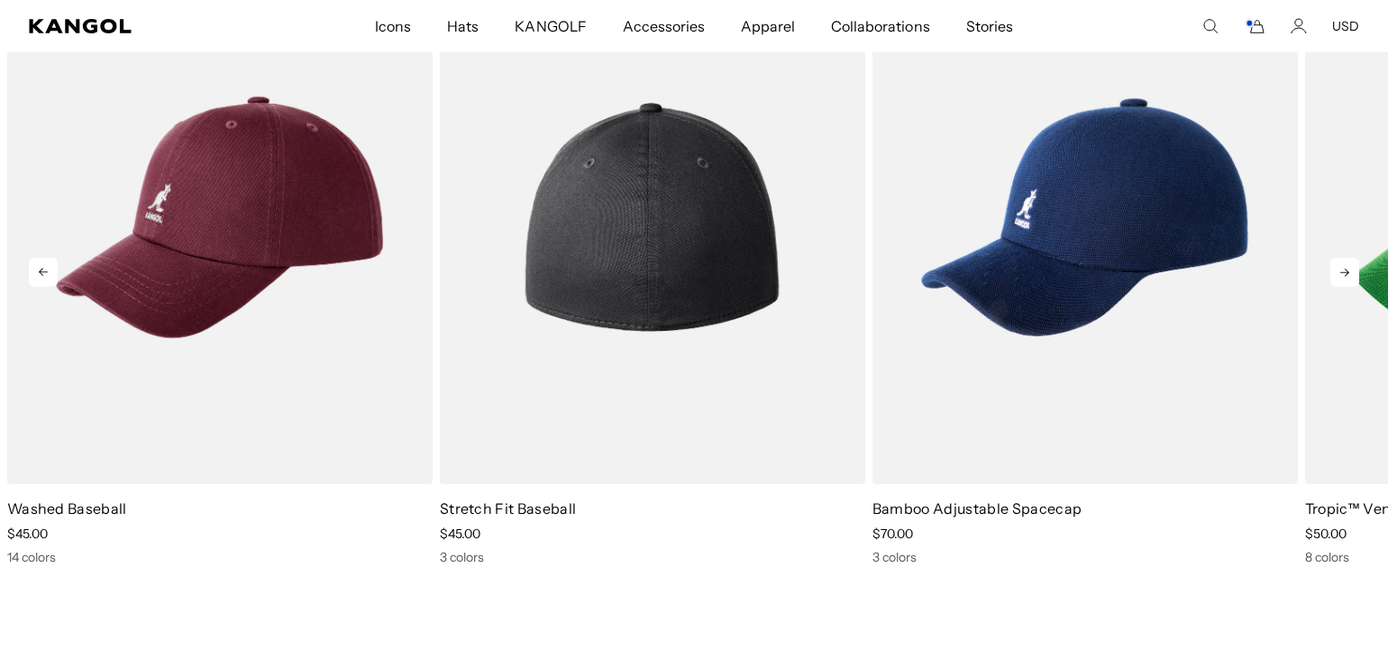
scroll to position [0, 0]
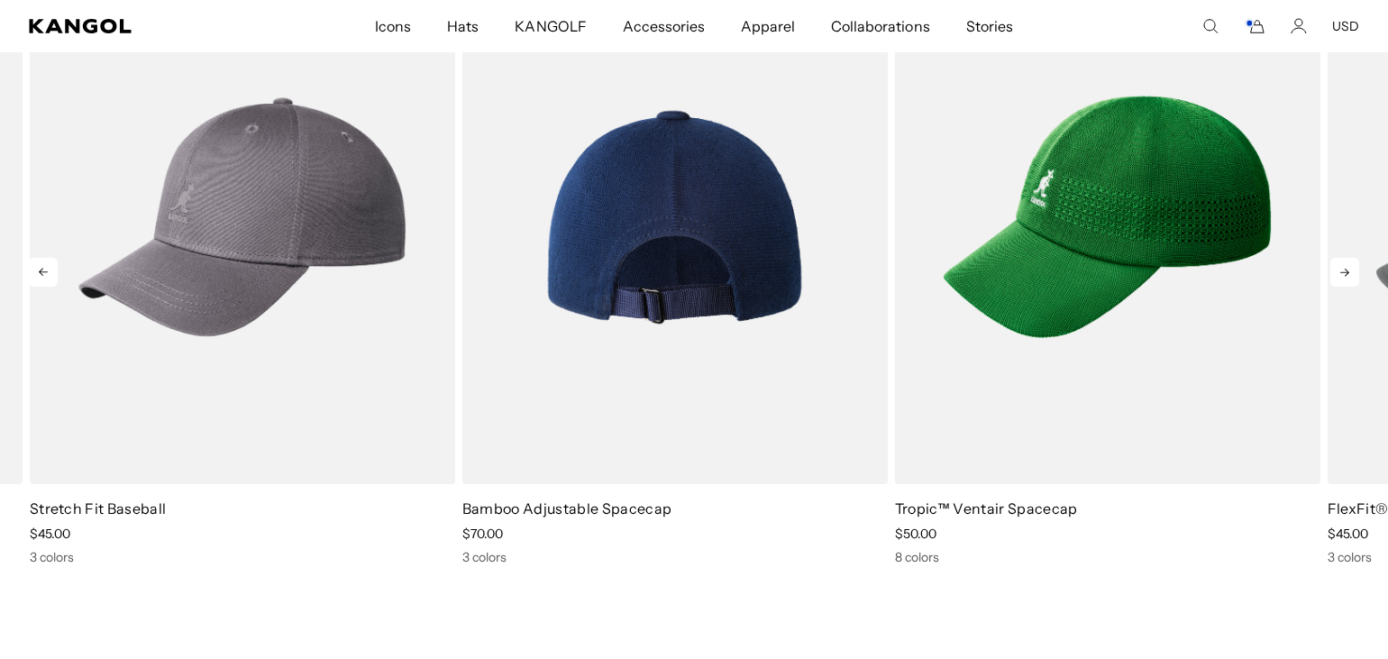
drag, startPoint x: 1201, startPoint y: 296, endPoint x: 774, endPoint y: 352, distance: 430.0
click at [774, 352] on img "4 of 5" at bounding box center [674, 217] width 425 height 534
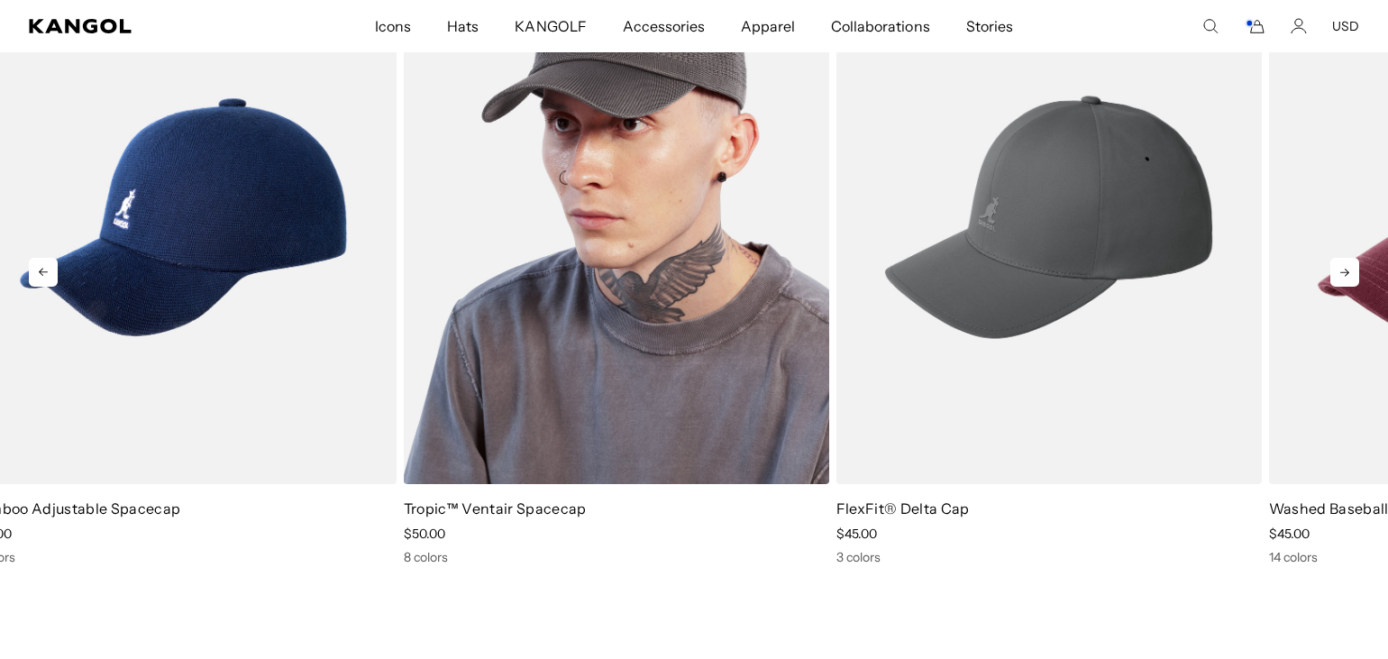
drag, startPoint x: 1241, startPoint y: 279, endPoint x: 772, endPoint y: 331, distance: 471.5
click at [772, 331] on img "5 of 5" at bounding box center [616, 217] width 425 height 534
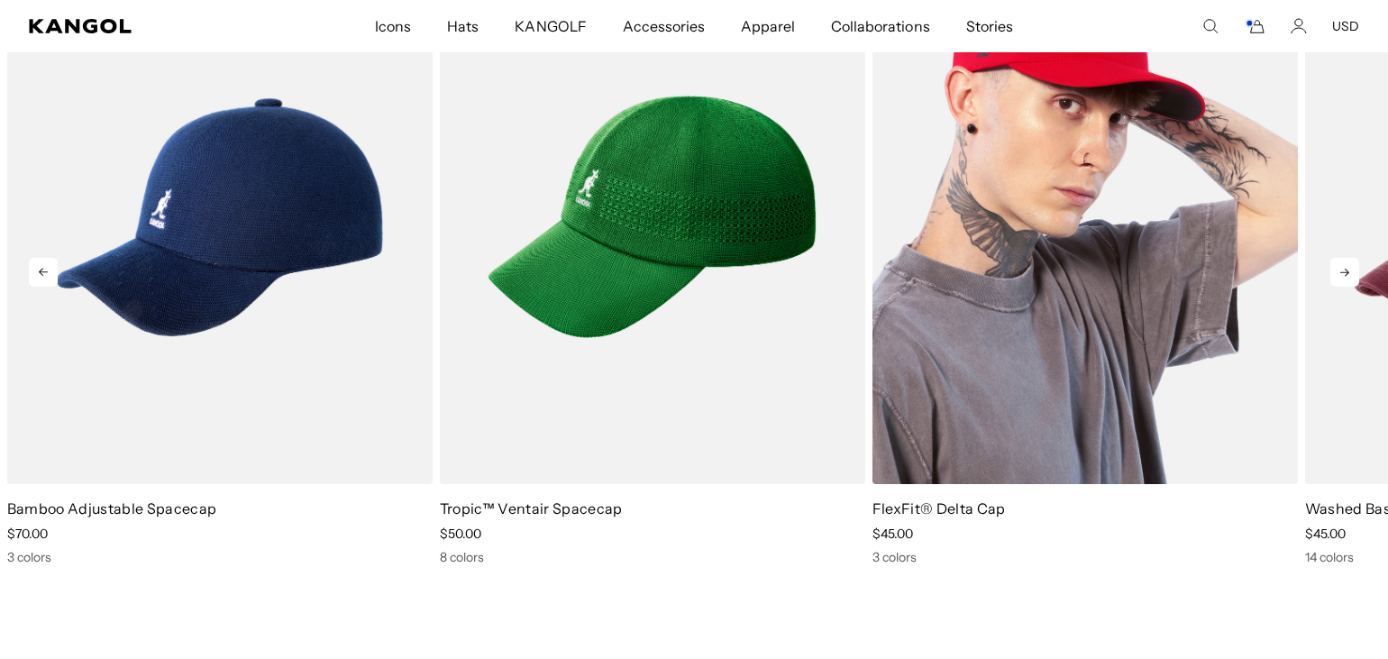
scroll to position [0, 371]
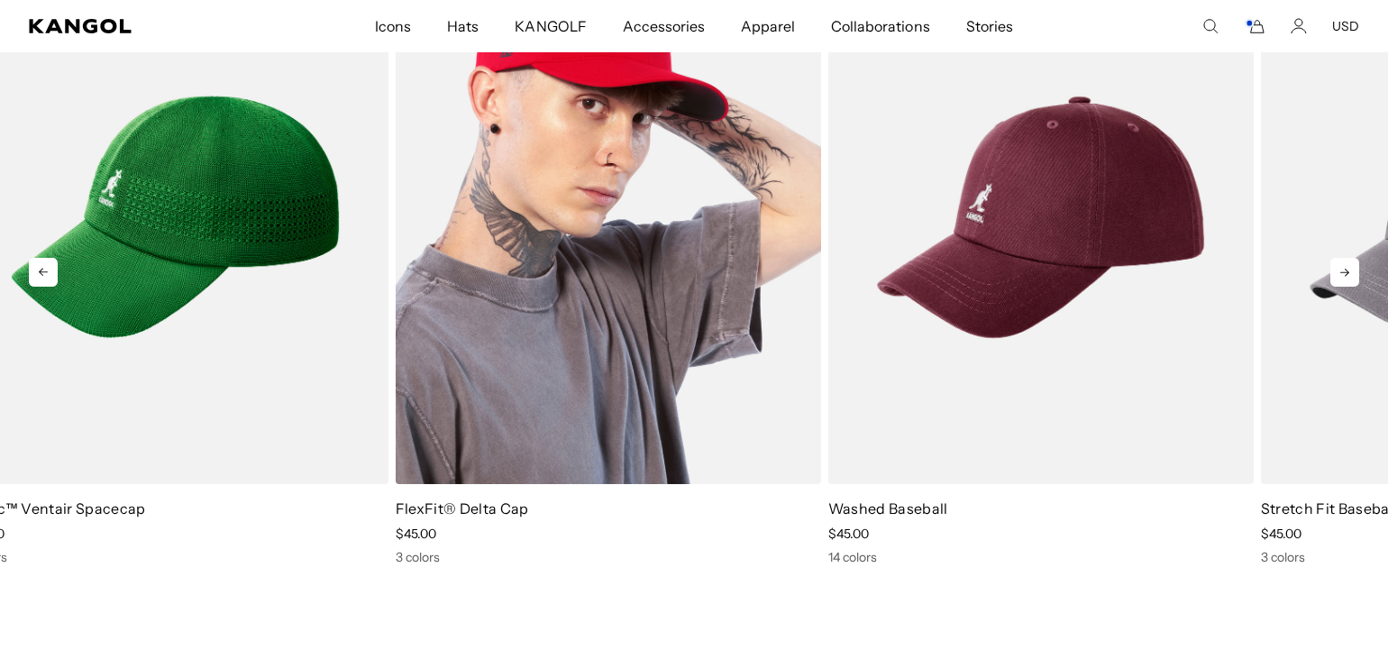
drag, startPoint x: 1212, startPoint y: 311, endPoint x: 714, endPoint y: 370, distance: 502.0
click at [714, 370] on img "1 of 5" at bounding box center [608, 217] width 425 height 534
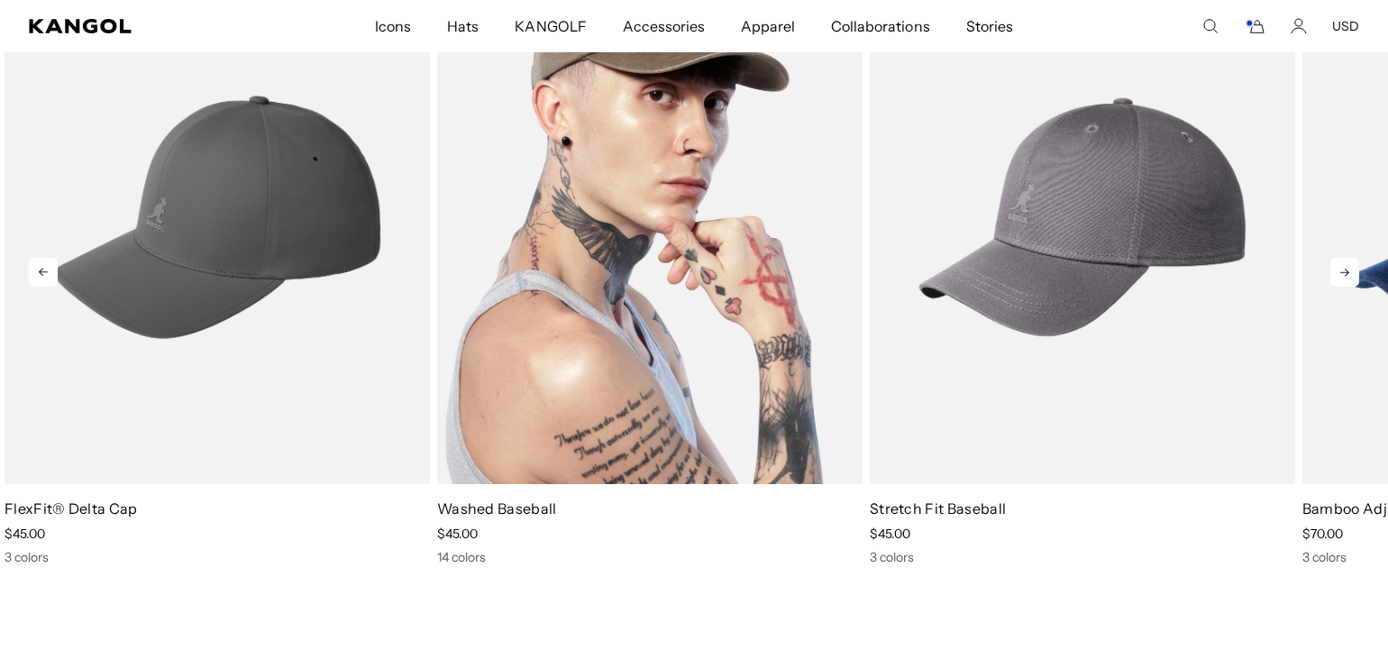
drag, startPoint x: 1109, startPoint y: 296, endPoint x: 676, endPoint y: 322, distance: 433.4
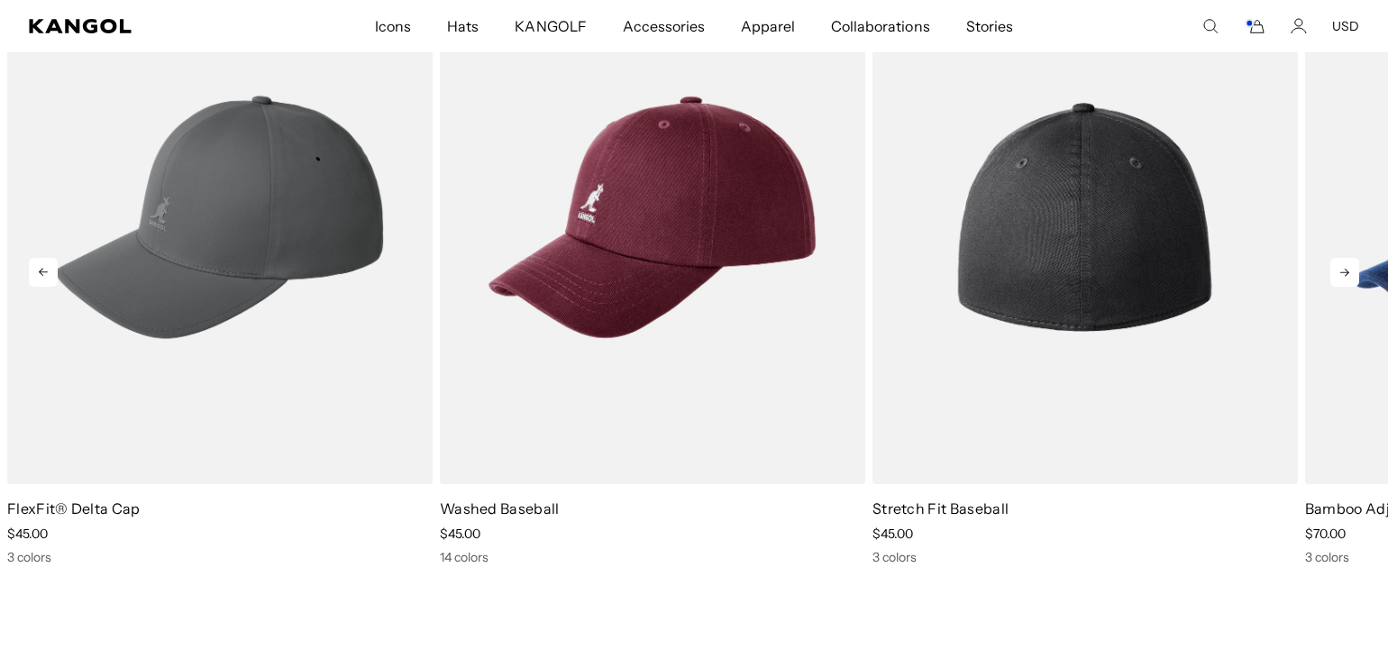
scroll to position [0, 0]
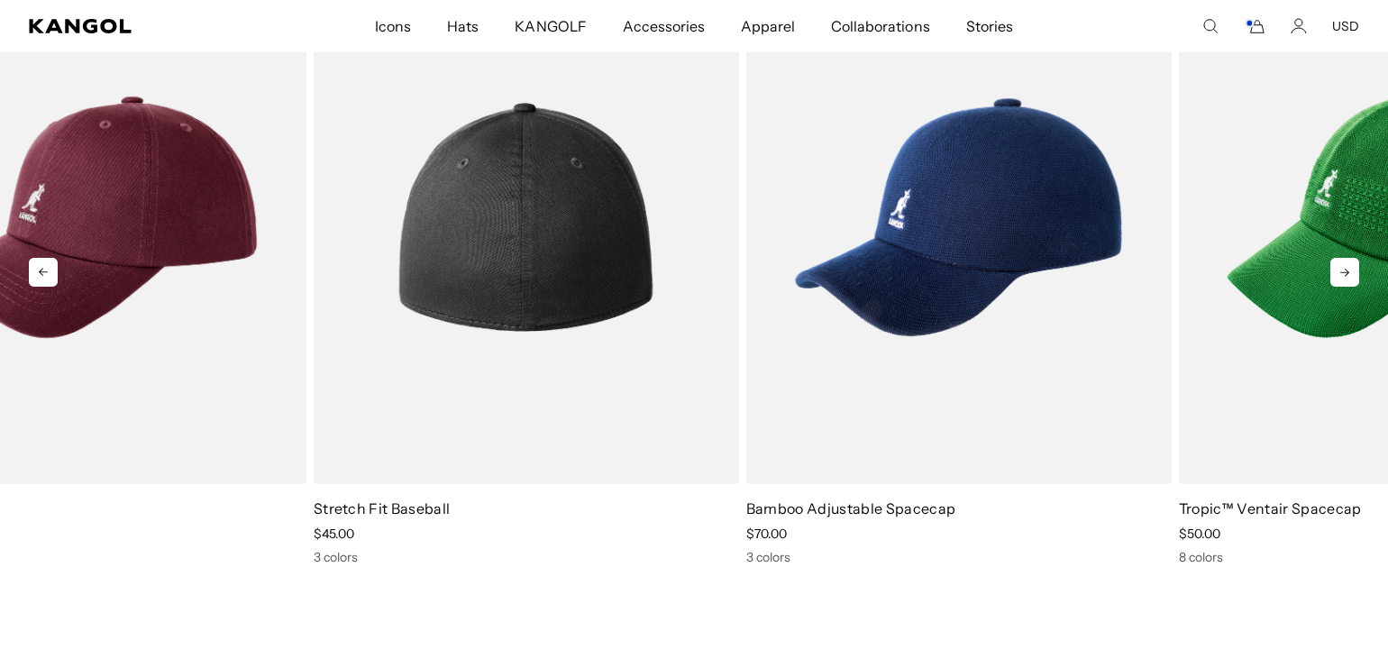
drag, startPoint x: 1269, startPoint y: 283, endPoint x: 642, endPoint y: 310, distance: 627.9
click at [642, 310] on img "3 of 5" at bounding box center [526, 217] width 425 height 534
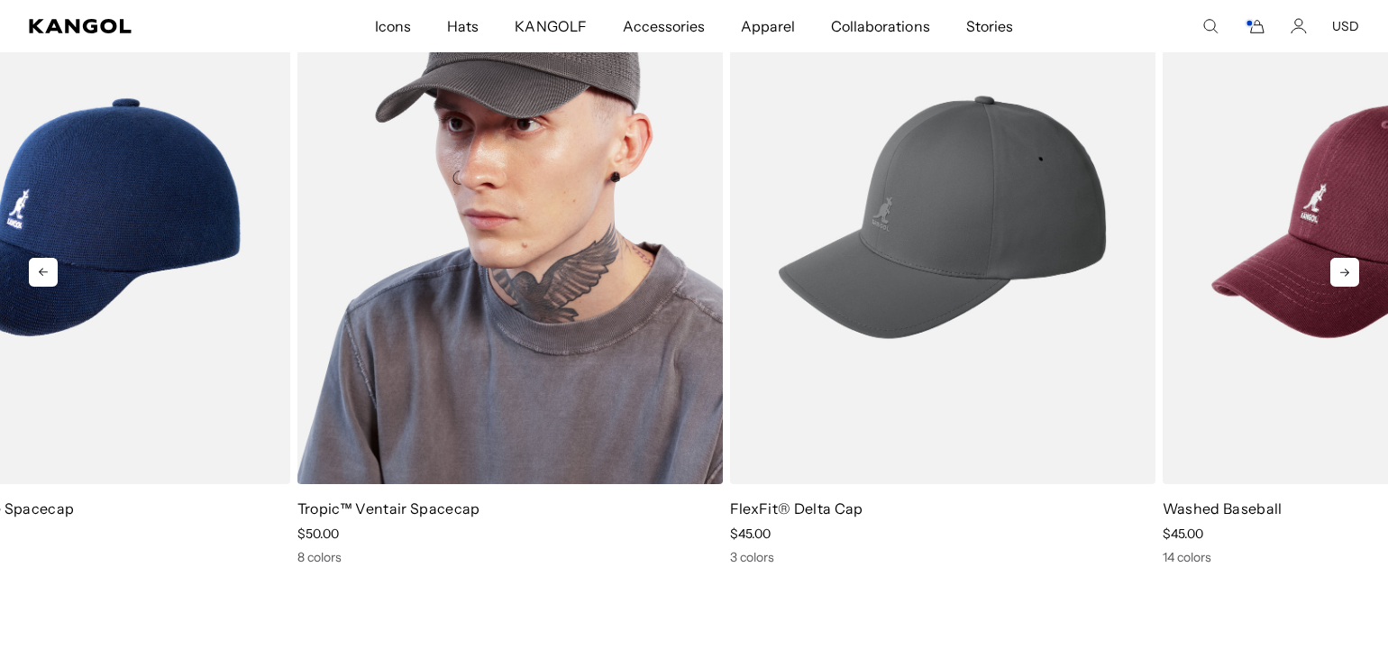
drag, startPoint x: 1172, startPoint y: 235, endPoint x: 595, endPoint y: 332, distance: 584.9
click at [595, 332] on img "5 of 5" at bounding box center [509, 217] width 425 height 534
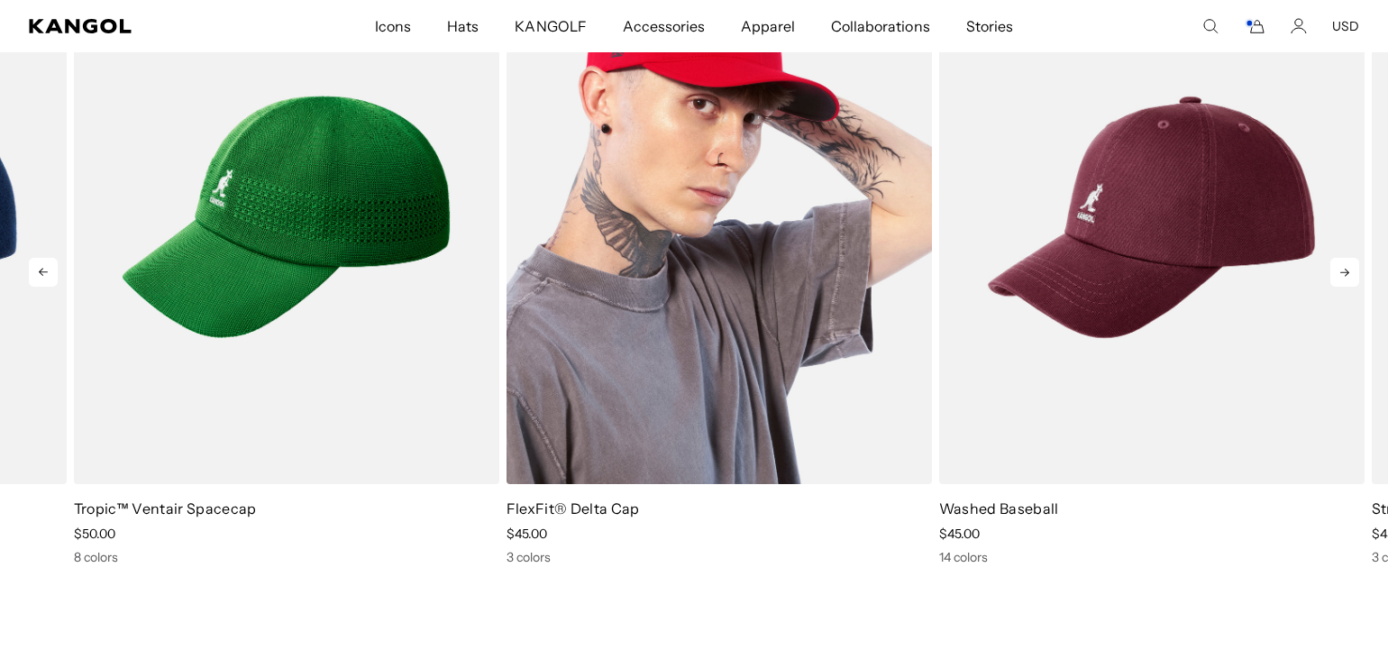
drag, startPoint x: 1289, startPoint y: 241, endPoint x: 850, endPoint y: 284, distance: 441.1
click at [850, 284] on img "1 of 5" at bounding box center [719, 217] width 425 height 534
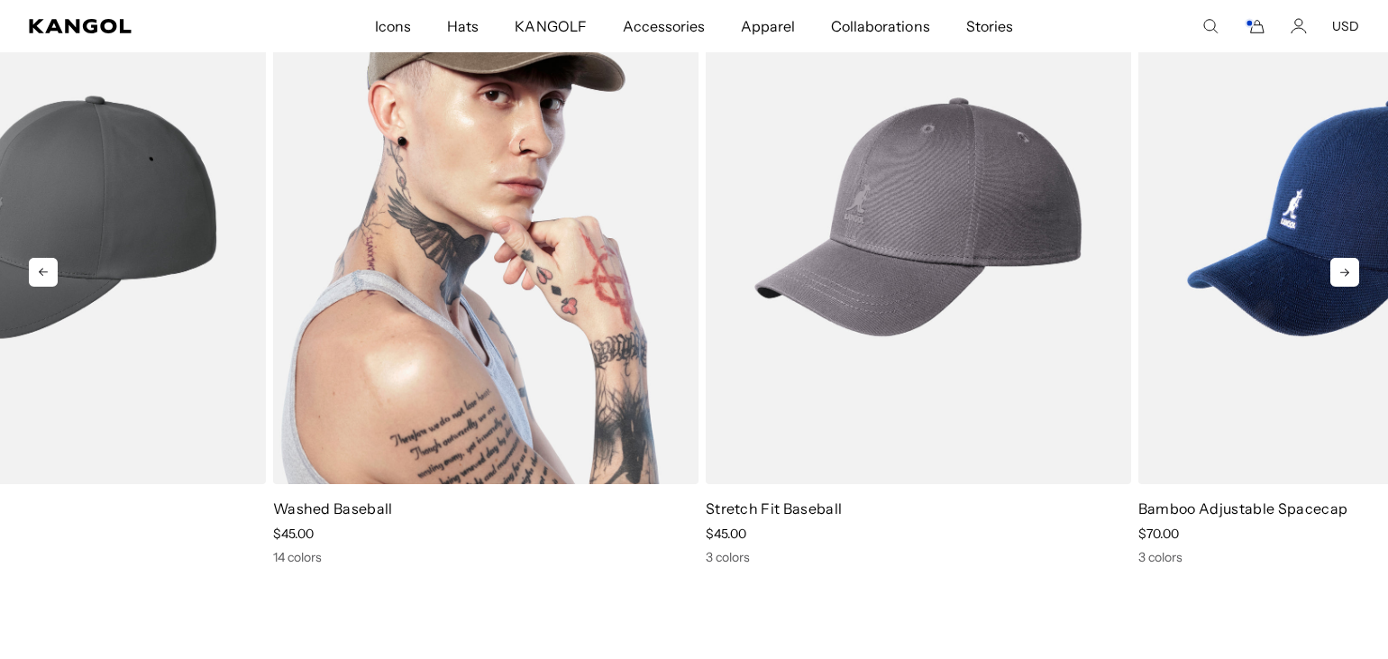
drag, startPoint x: 1196, startPoint y: 352, endPoint x: 562, endPoint y: 348, distance: 633.7
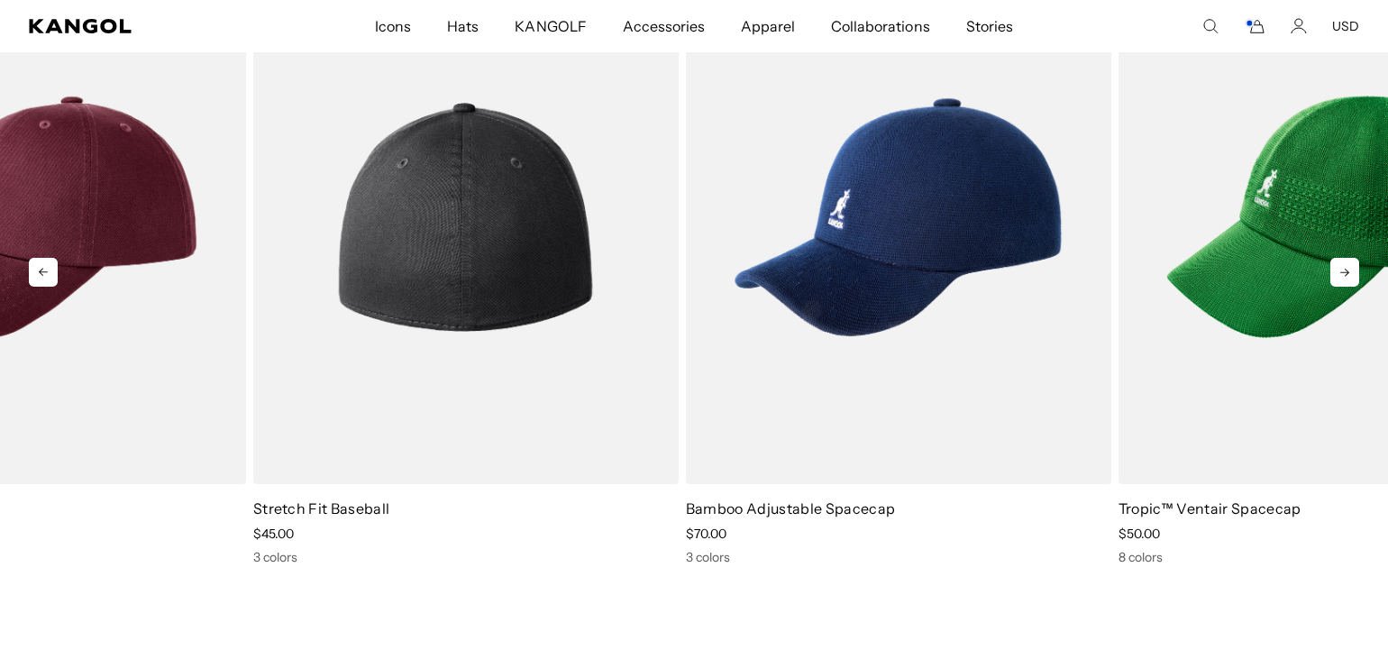
drag, startPoint x: 1266, startPoint y: 269, endPoint x: 637, endPoint y: 343, distance: 633.4
click at [637, 343] on img "3 of 5" at bounding box center [465, 217] width 425 height 534
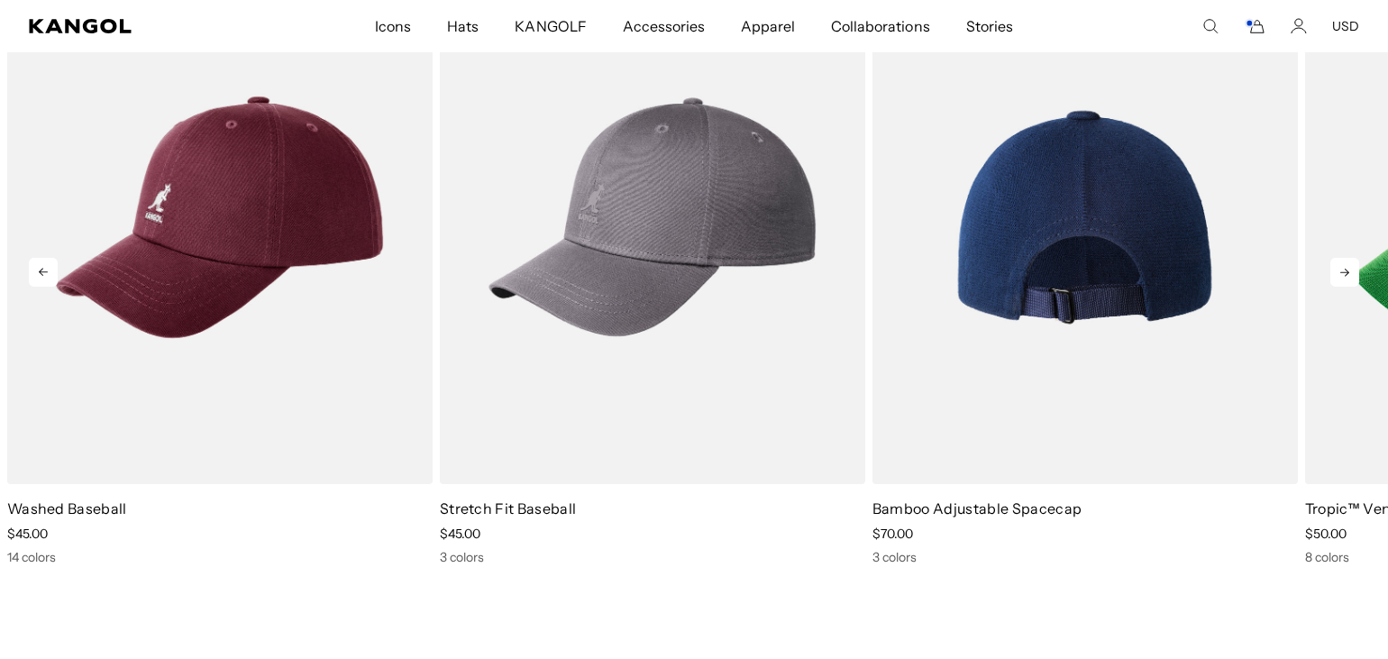
scroll to position [0, 371]
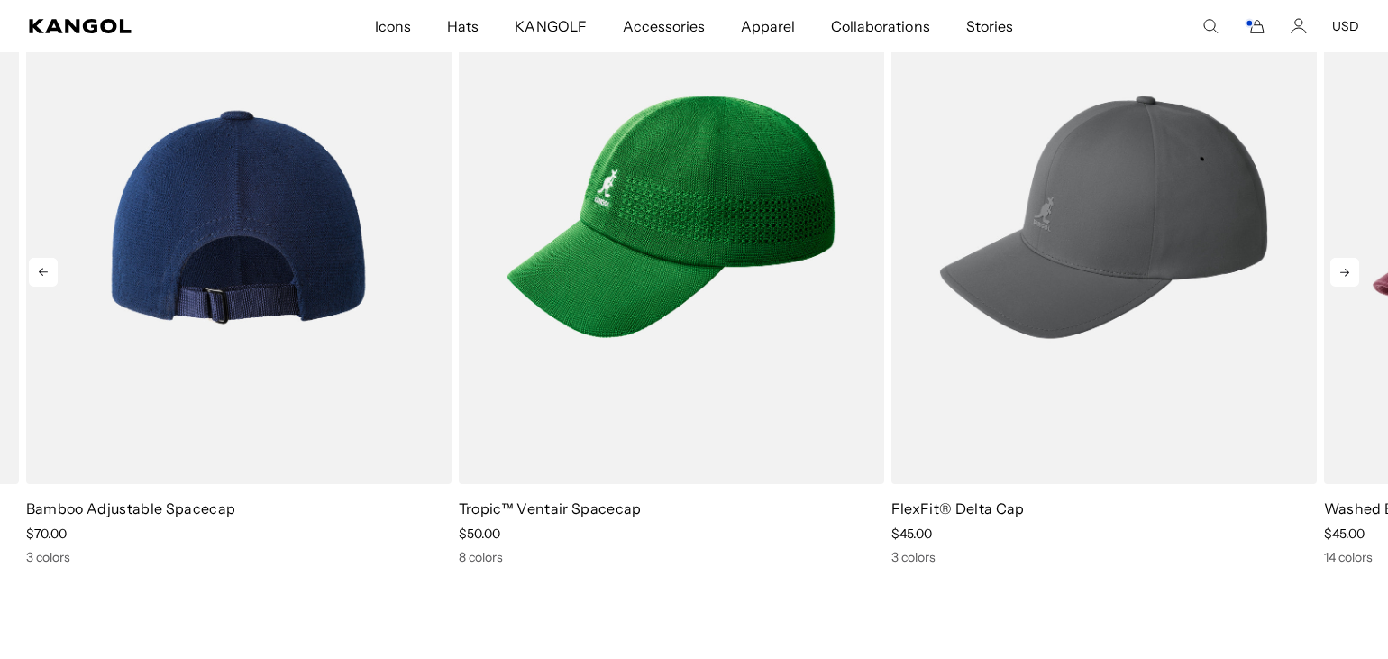
drag, startPoint x: 1216, startPoint y: 240, endPoint x: 361, endPoint y: 337, distance: 860.9
click at [361, 337] on img "4 of 5" at bounding box center [238, 217] width 425 height 534
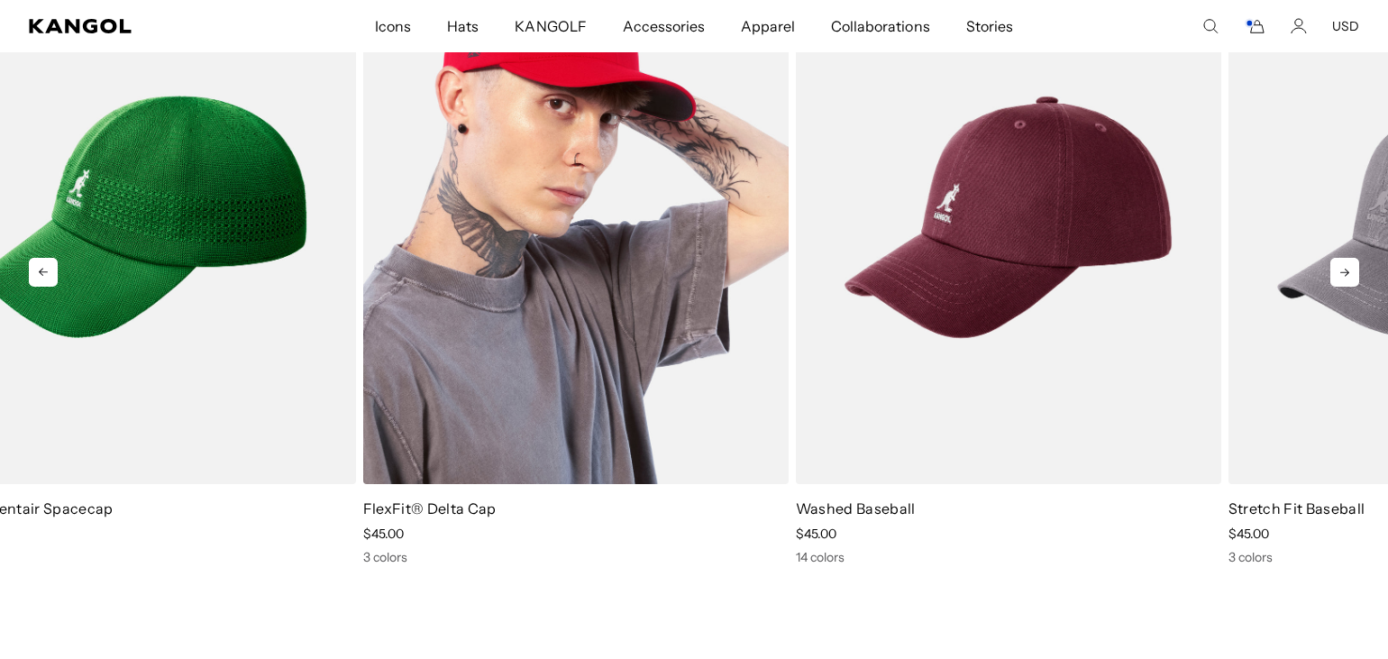
scroll to position [0, 0]
drag, startPoint x: 1103, startPoint y: 255, endPoint x: 594, endPoint y: 288, distance: 510.3
click at [594, 288] on img "1 of 5" at bounding box center [575, 217] width 425 height 534
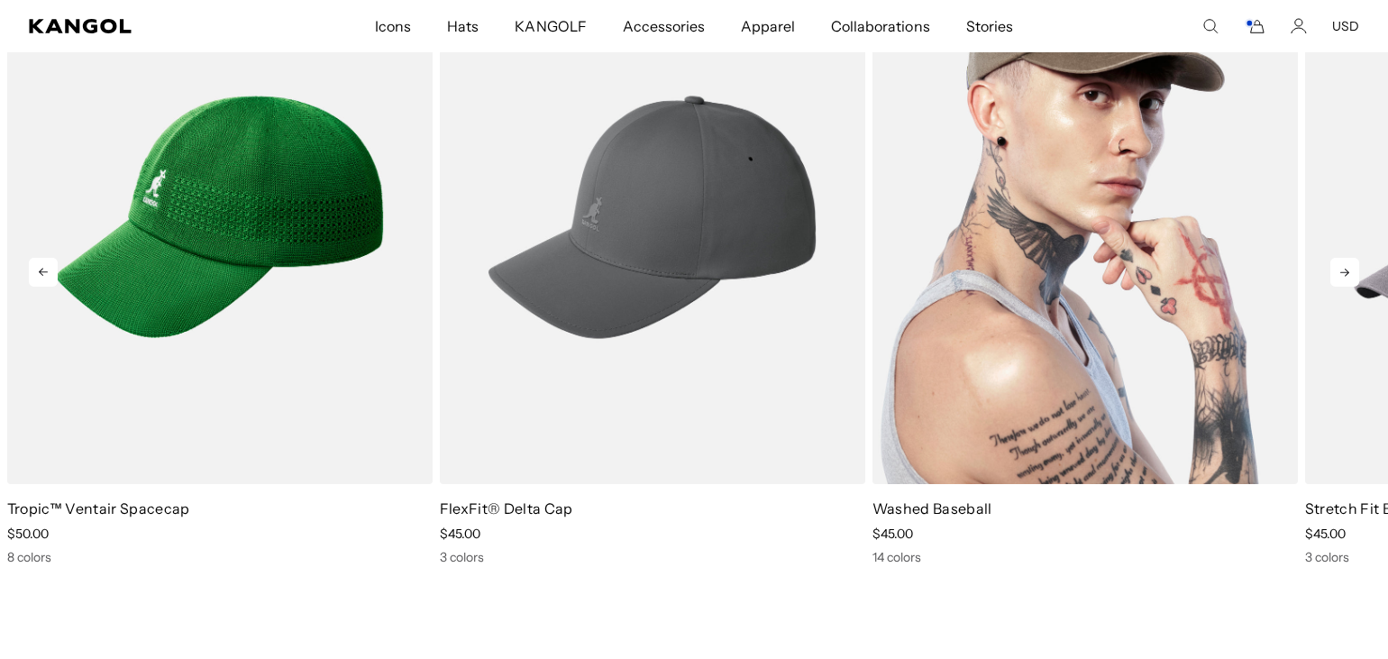
scroll to position [0, 371]
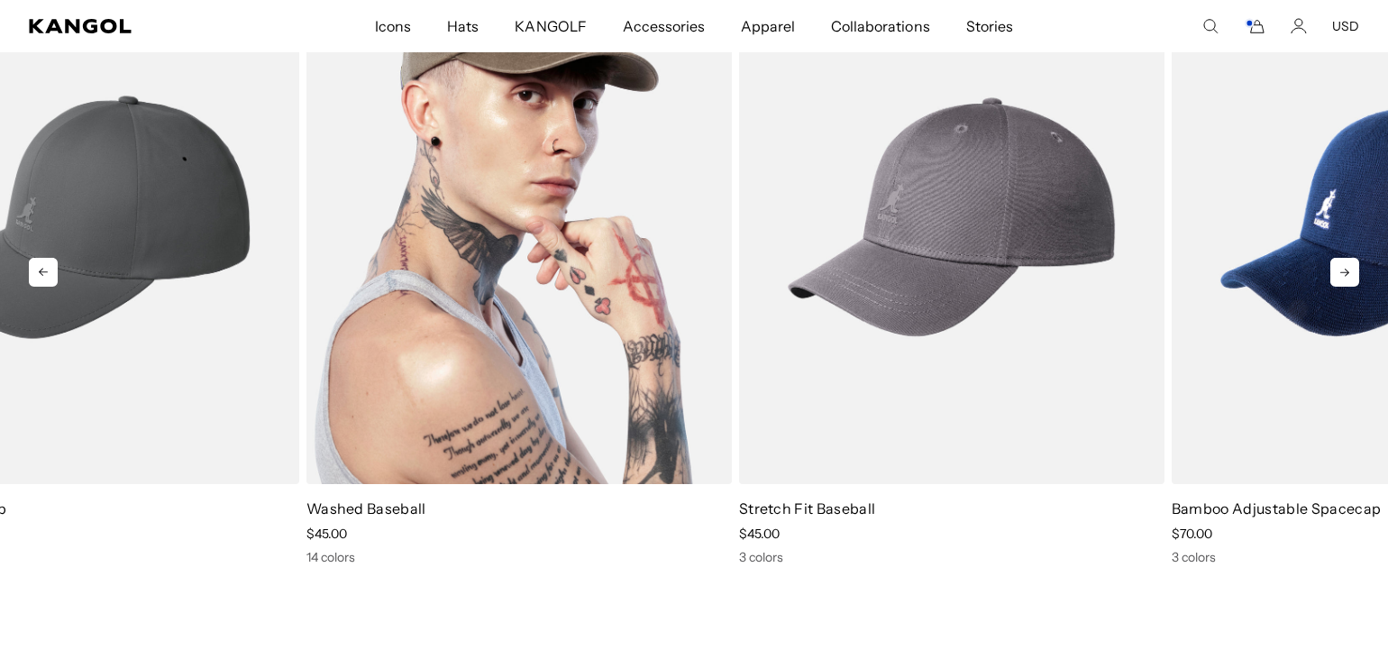
drag, startPoint x: 1234, startPoint y: 219, endPoint x: 668, endPoint y: 295, distance: 571.1
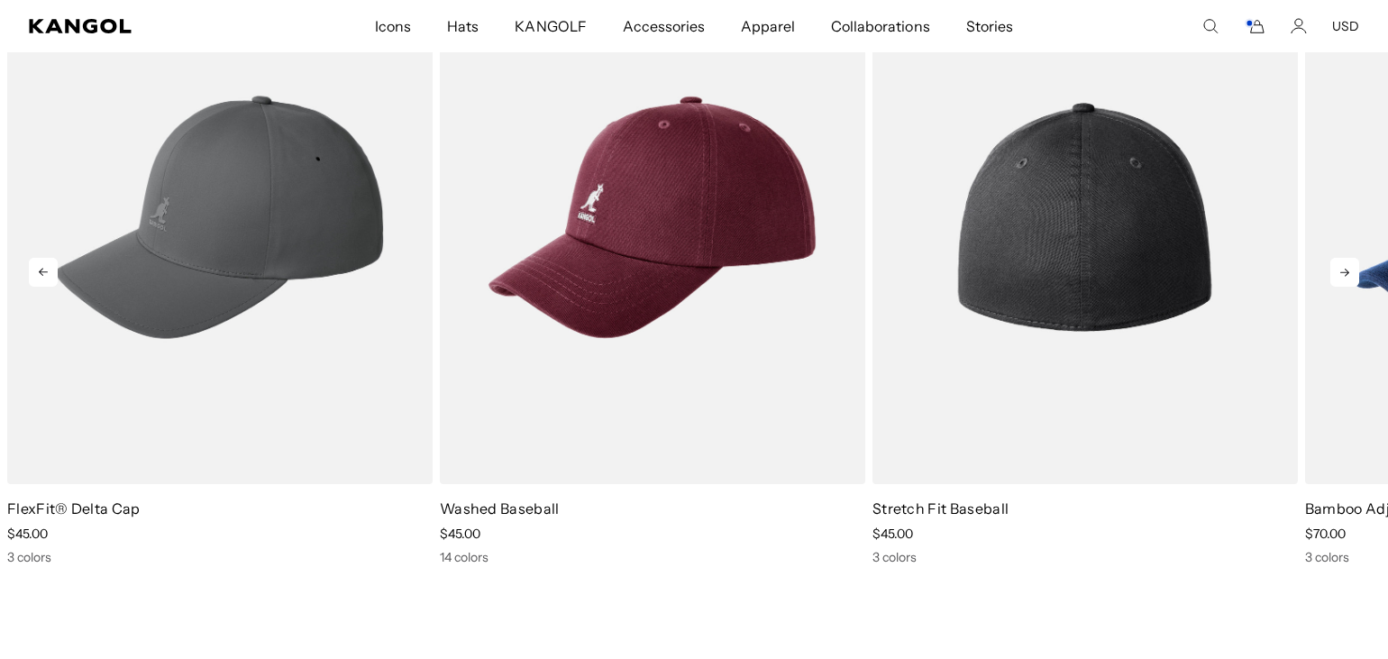
scroll to position [0, 0]
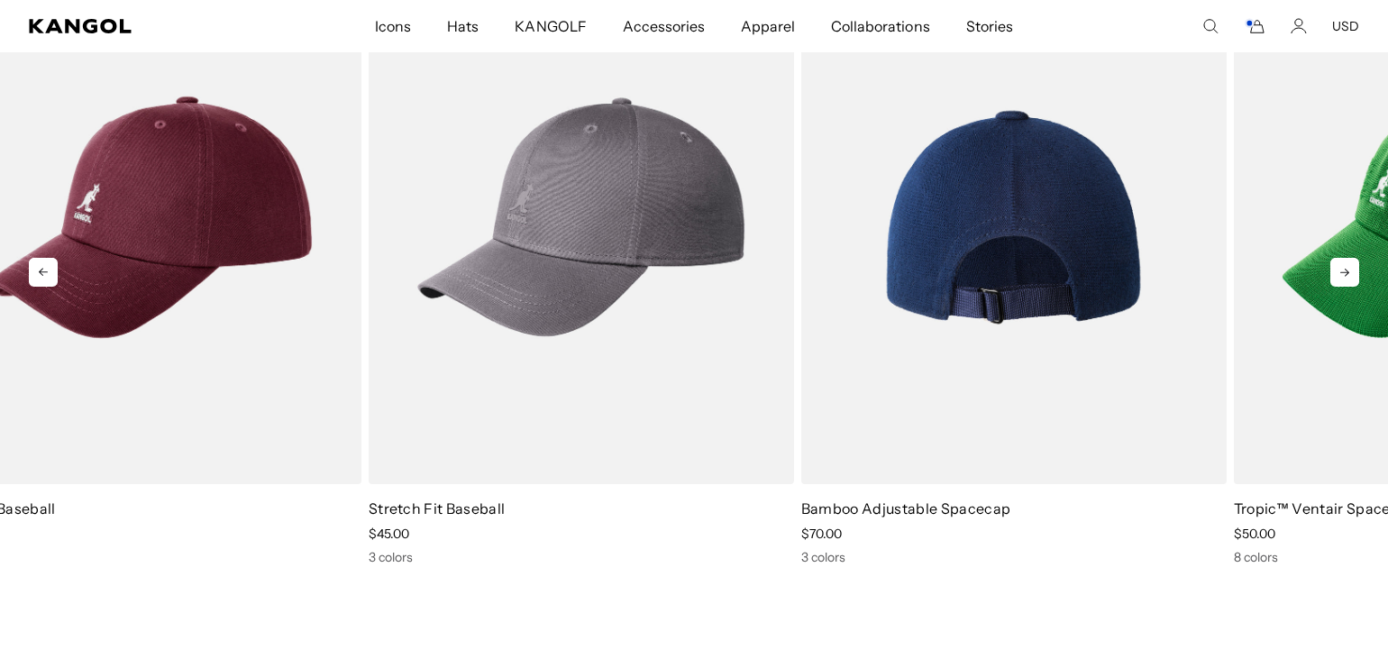
drag, startPoint x: 1291, startPoint y: 221, endPoint x: 780, endPoint y: 283, distance: 514.8
click at [801, 283] on img "4 of 5" at bounding box center [1013, 217] width 425 height 534
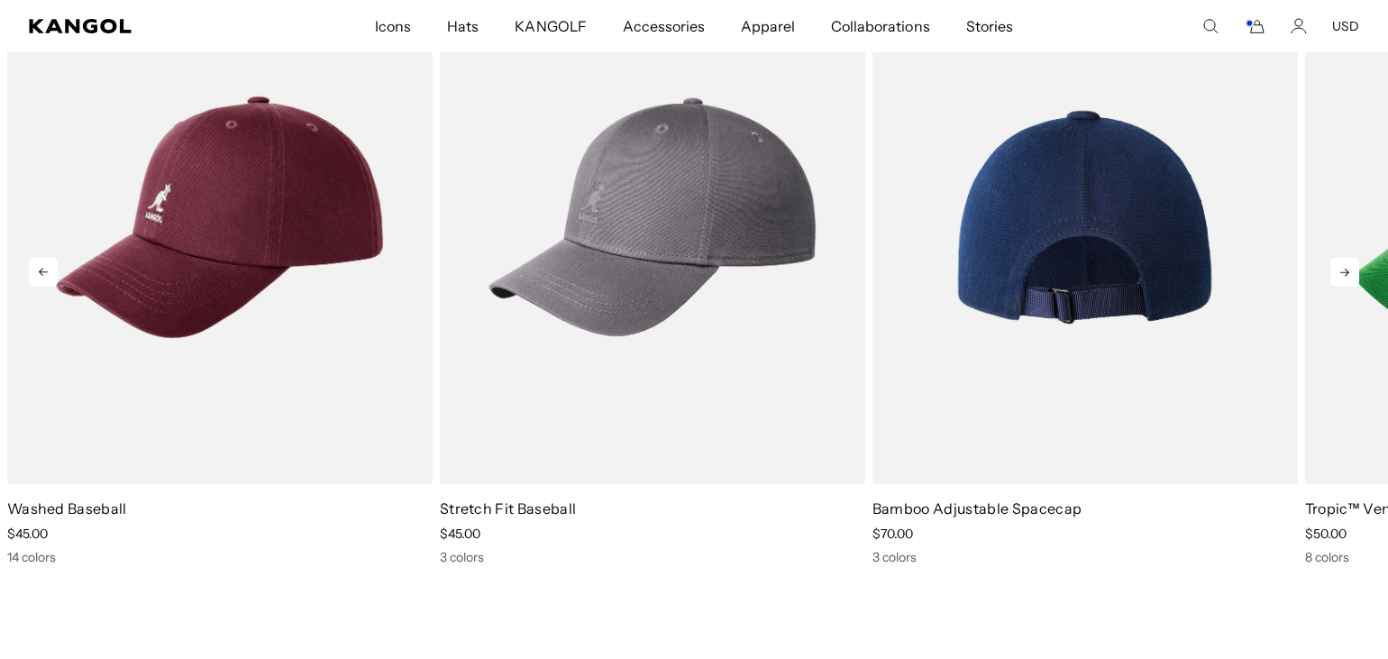
scroll to position [0, 371]
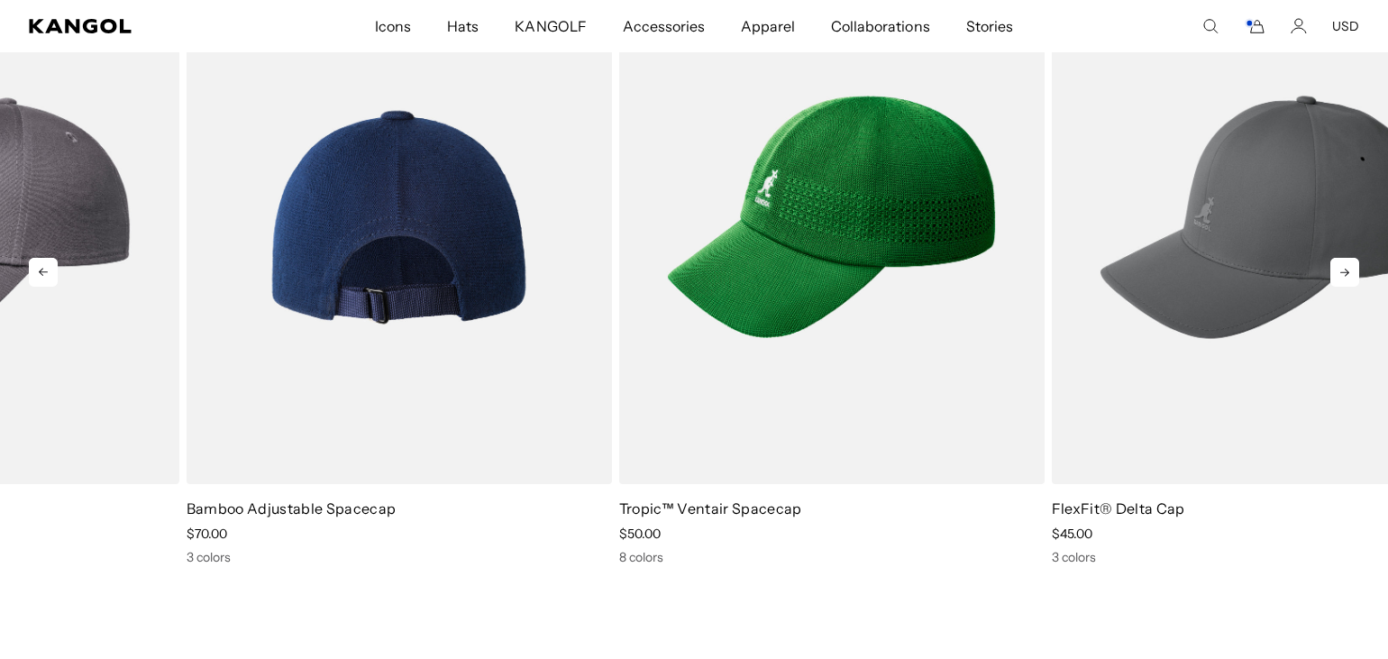
drag, startPoint x: 1219, startPoint y: 245, endPoint x: 513, endPoint y: 335, distance: 711.5
click at [513, 335] on img "4 of 5" at bounding box center [399, 217] width 425 height 534
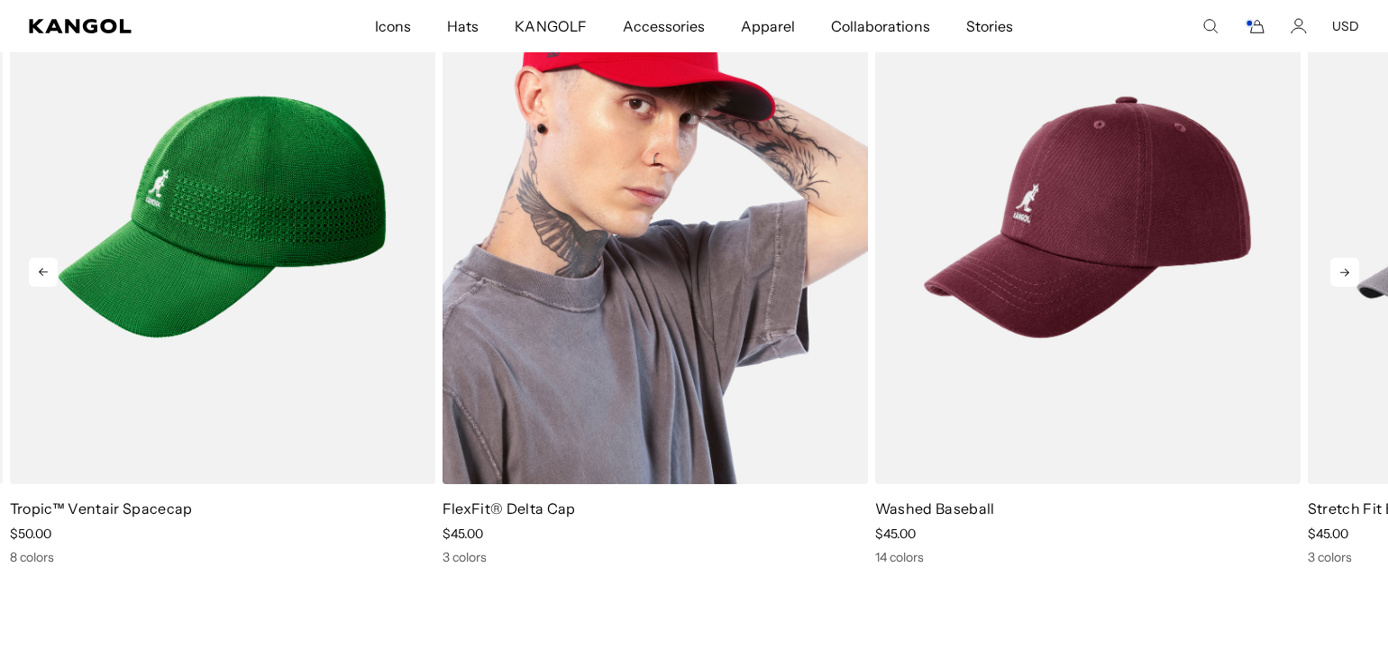
drag, startPoint x: 1184, startPoint y: 288, endPoint x: 739, endPoint y: 331, distance: 447.4
click at [739, 331] on img "1 of 5" at bounding box center [655, 217] width 425 height 534
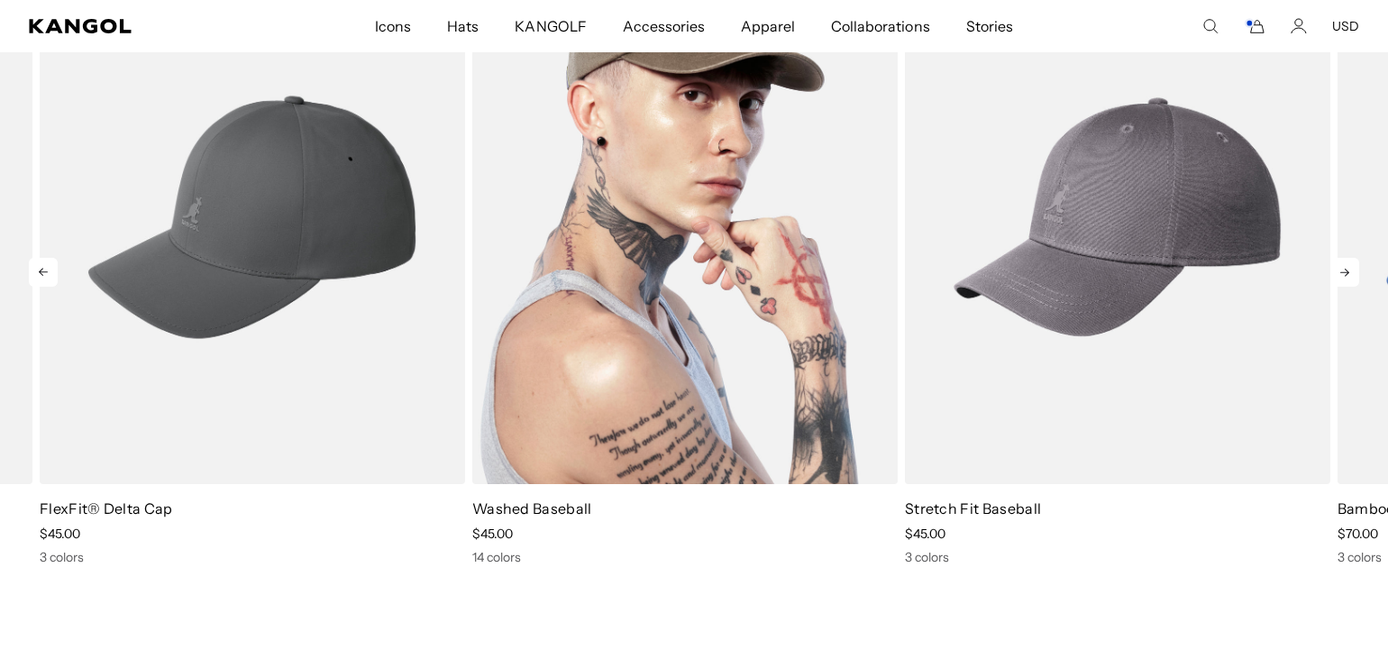
drag, startPoint x: 1238, startPoint y: 313, endPoint x: 838, endPoint y: 343, distance: 401.3
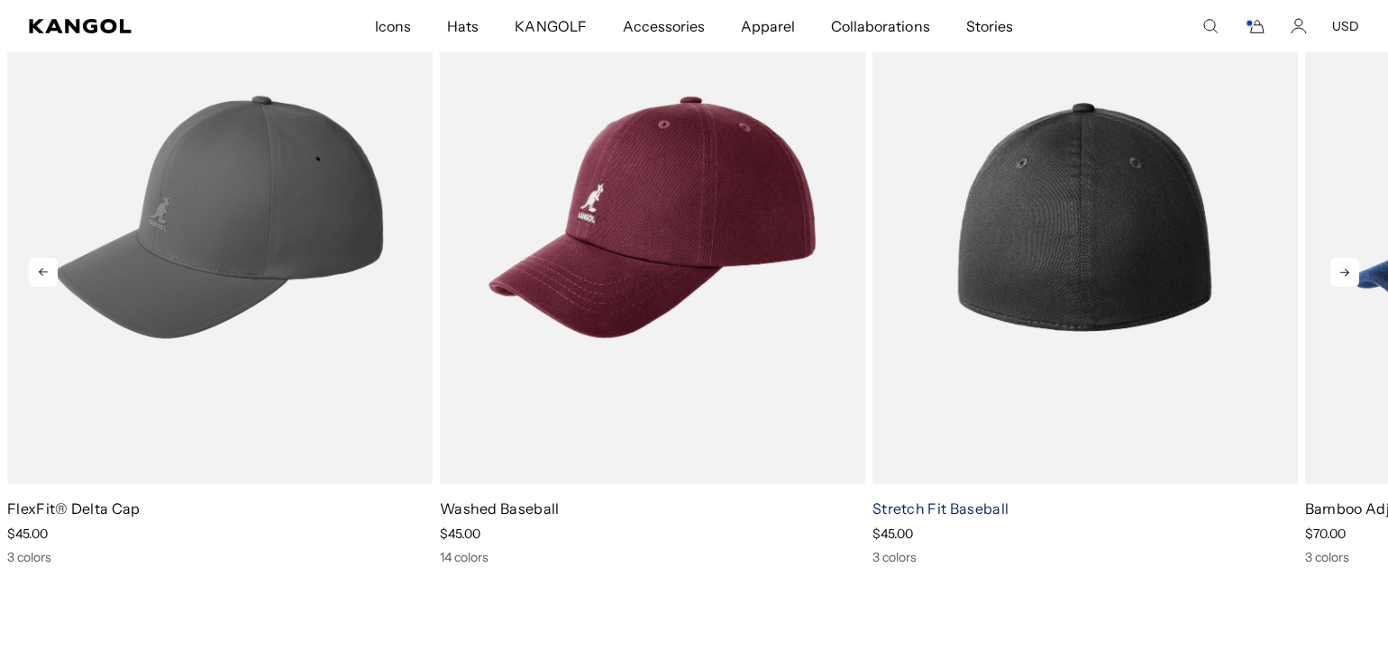
scroll to position [0, 0]
click at [963, 508] on link "Stretch Fit Baseball" at bounding box center [940, 508] width 136 height 18
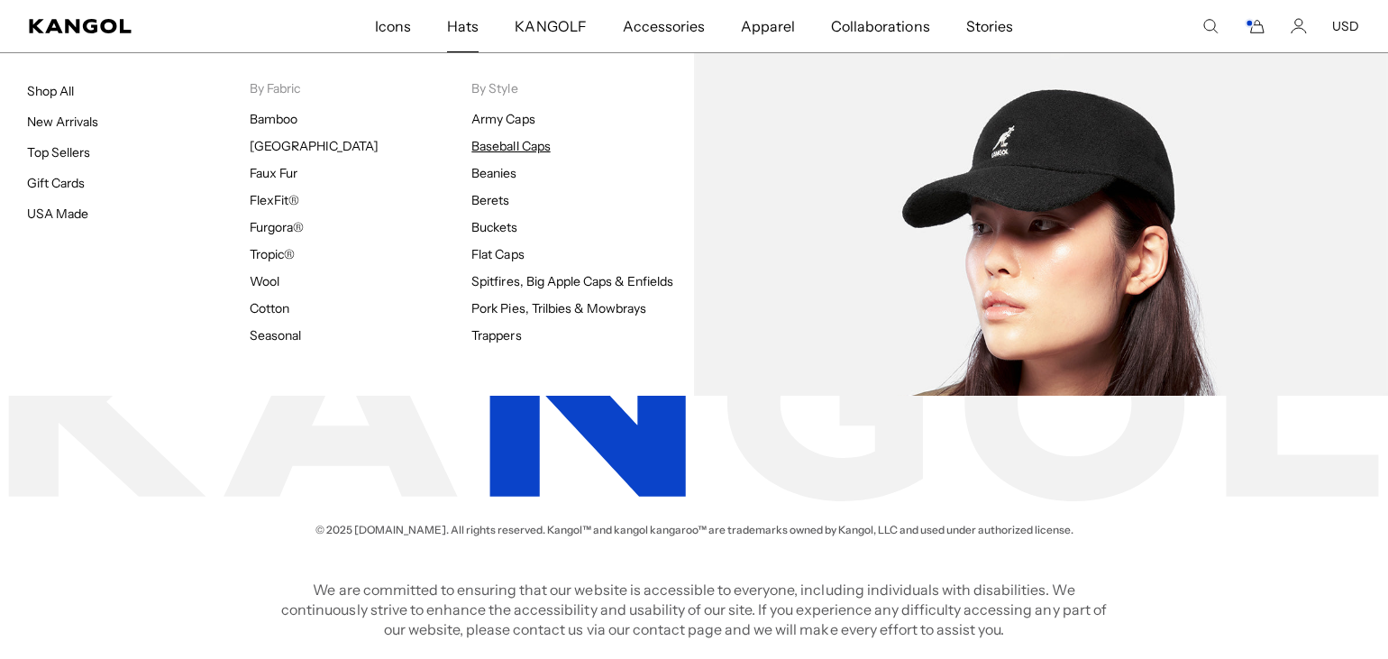
click at [515, 141] on link "Baseball Caps" at bounding box center [510, 146] width 78 height 16
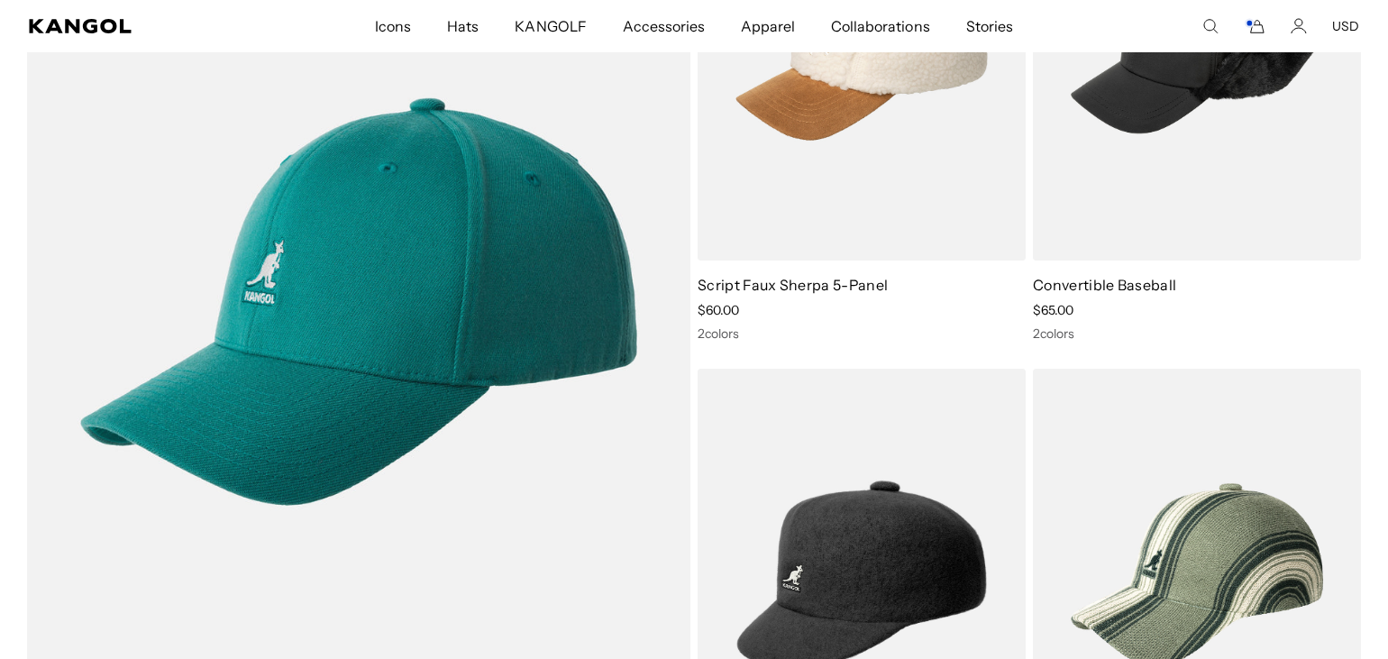
scroll to position [0, 371]
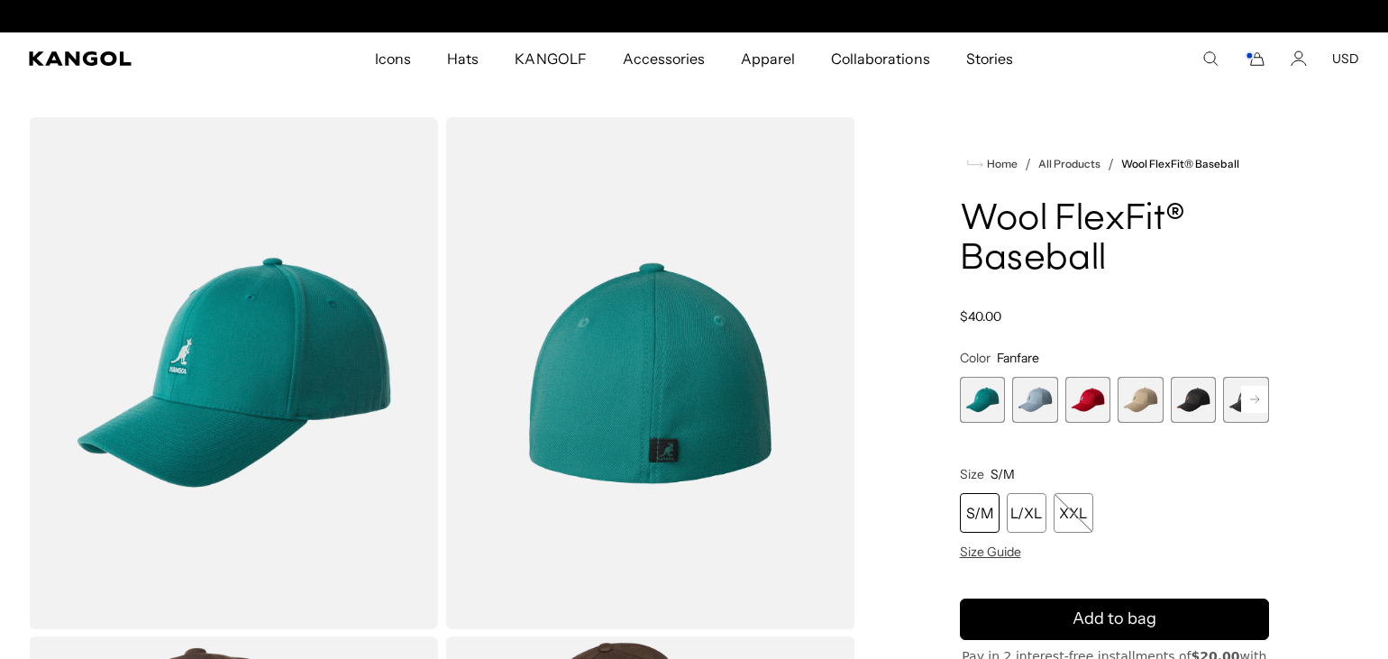
scroll to position [0, 371]
click at [1190, 398] on span "5 of 17" at bounding box center [1194, 400] width 46 height 46
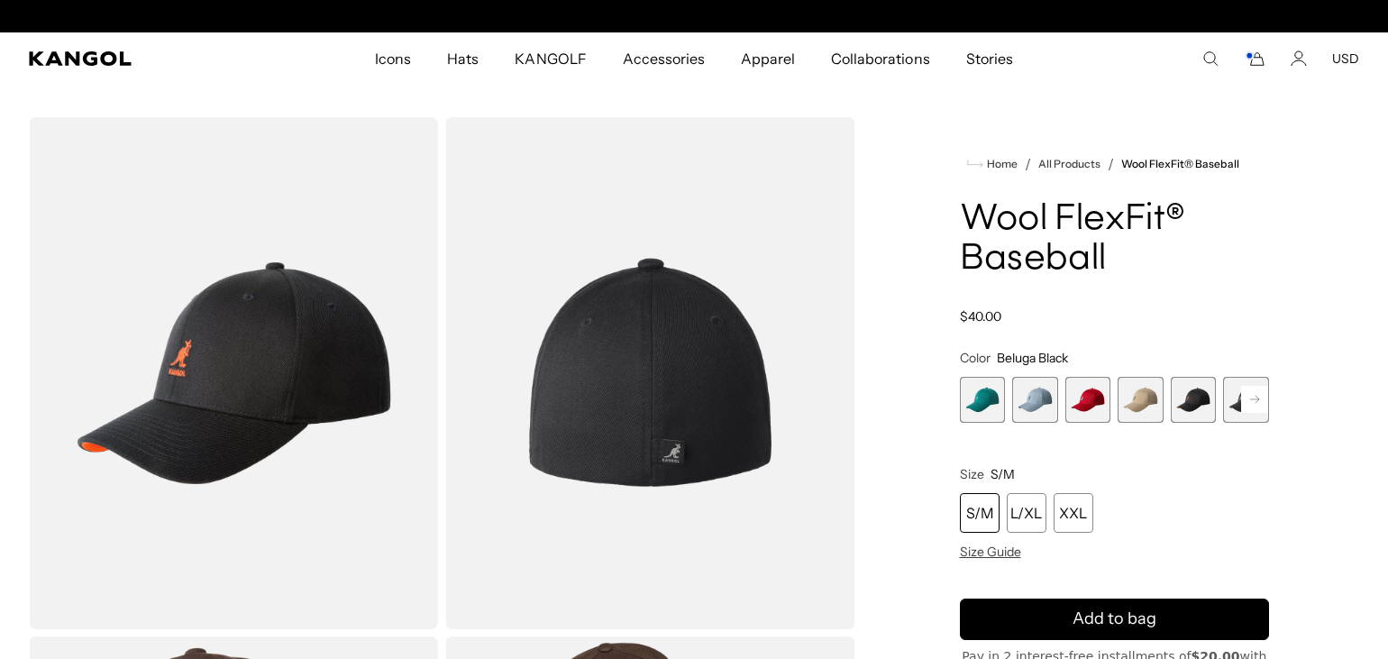
scroll to position [0, 371]
click at [1072, 507] on div "XXL" at bounding box center [1074, 513] width 40 height 40
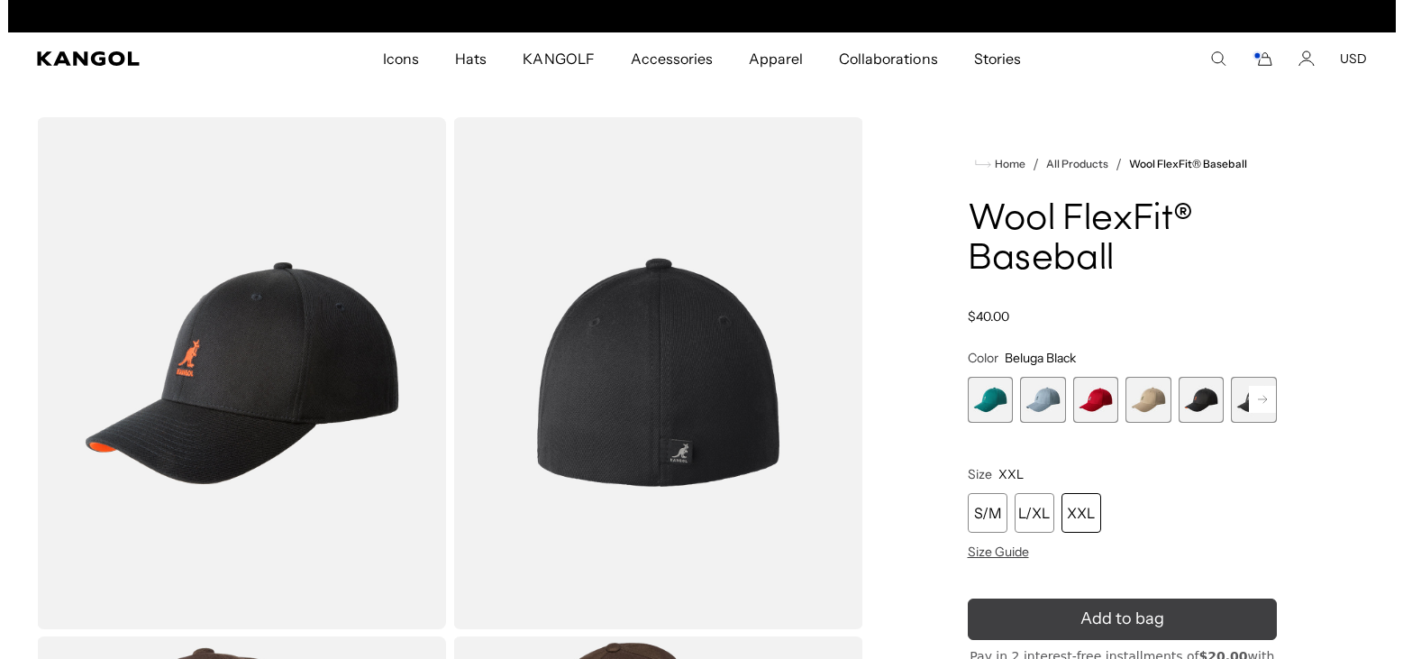
scroll to position [0, 371]
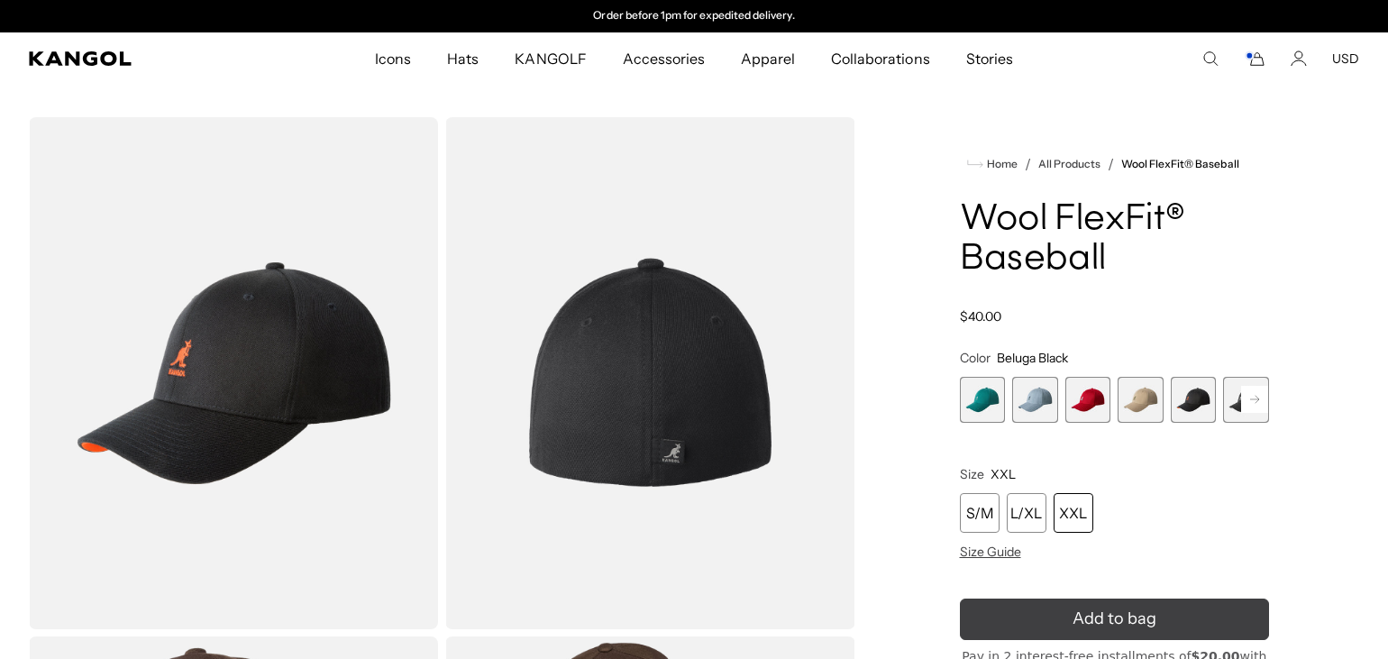
click at [1112, 618] on icon "submit" at bounding box center [1114, 619] width 34 height 34
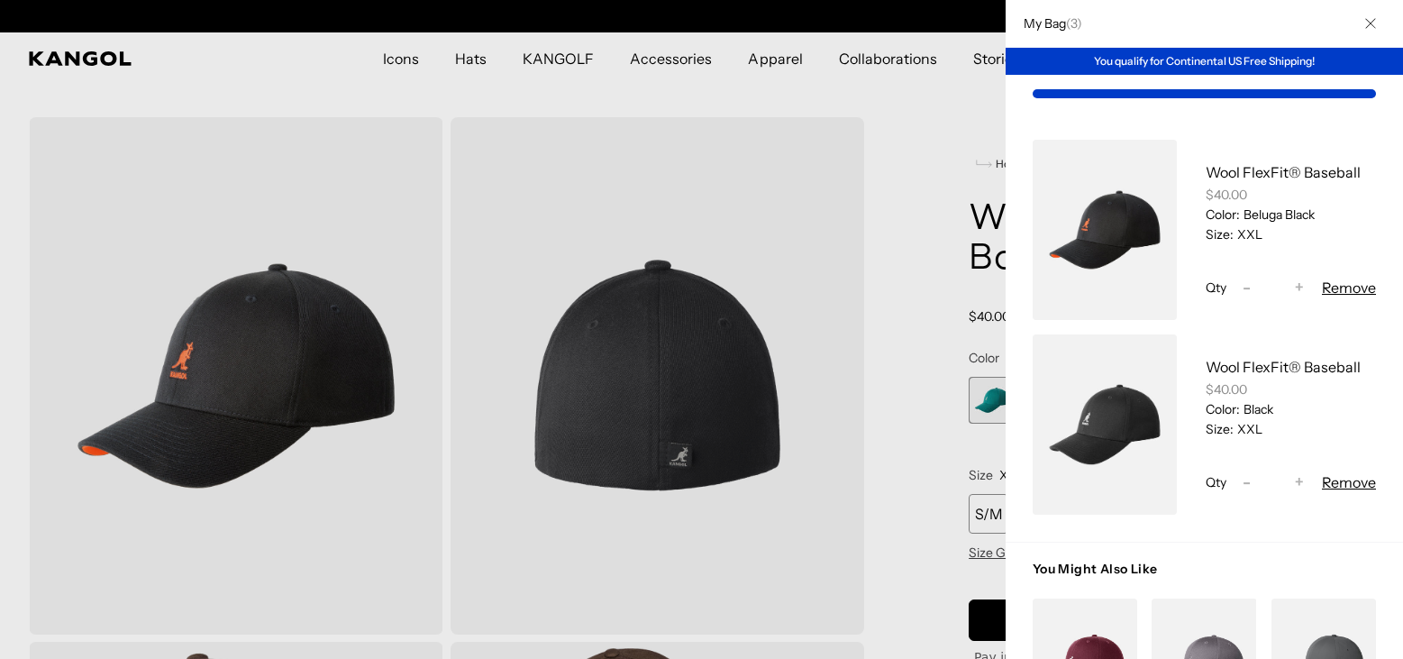
scroll to position [0, 0]
click at [1243, 287] on span "-" at bounding box center [1247, 288] width 8 height 24
type input "*"
drag, startPoint x: 1283, startPoint y: 382, endPoint x: 1242, endPoint y: 272, distance: 117.2
click at [1242, 272] on div "Wool FlexFit® Baseball $40.00 Color: Beluga Black Size: XXL Qty Decrease quanti…" at bounding box center [1204, 327] width 397 height 429
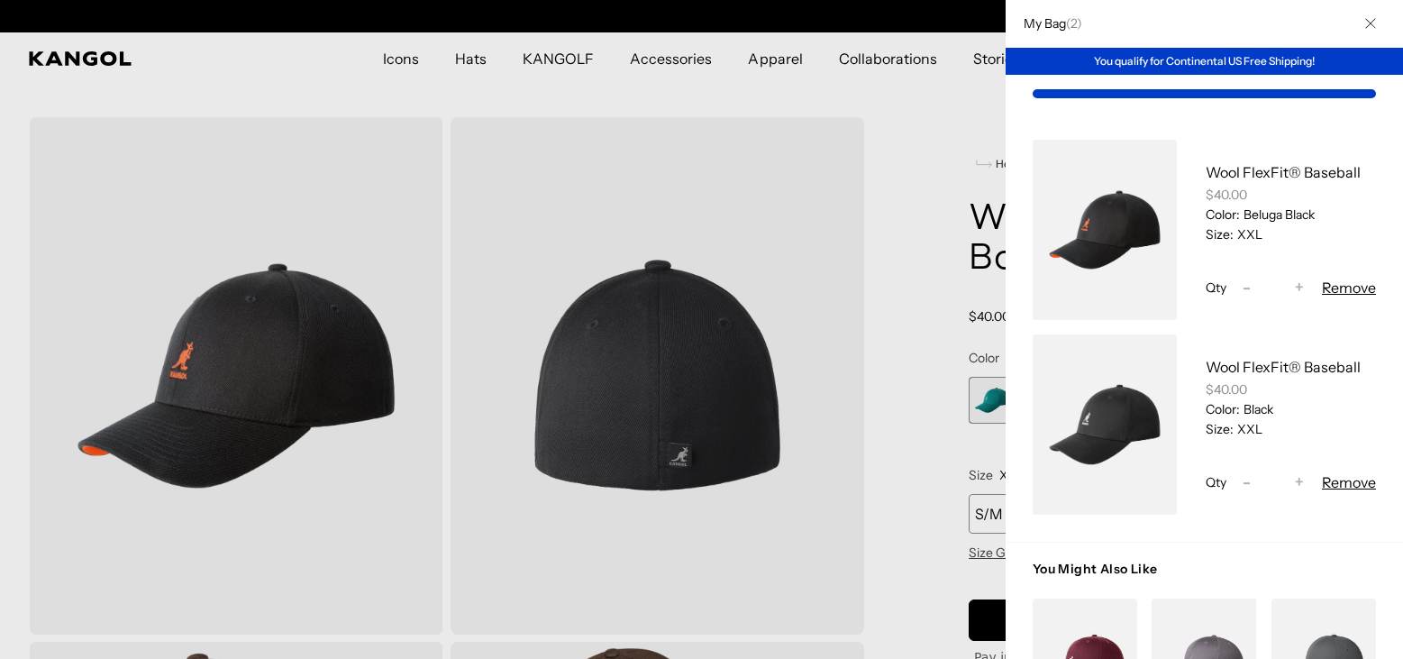
scroll to position [0, 371]
drag, startPoint x: 1092, startPoint y: 116, endPoint x: 1057, endPoint y: 63, distance: 63.3
click at [1057, 63] on div "My Bag ( 2 ) You qualify for Continental US Free Shipping! Wool FlexFit® Baseba…" at bounding box center [1204, 329] width 397 height 659
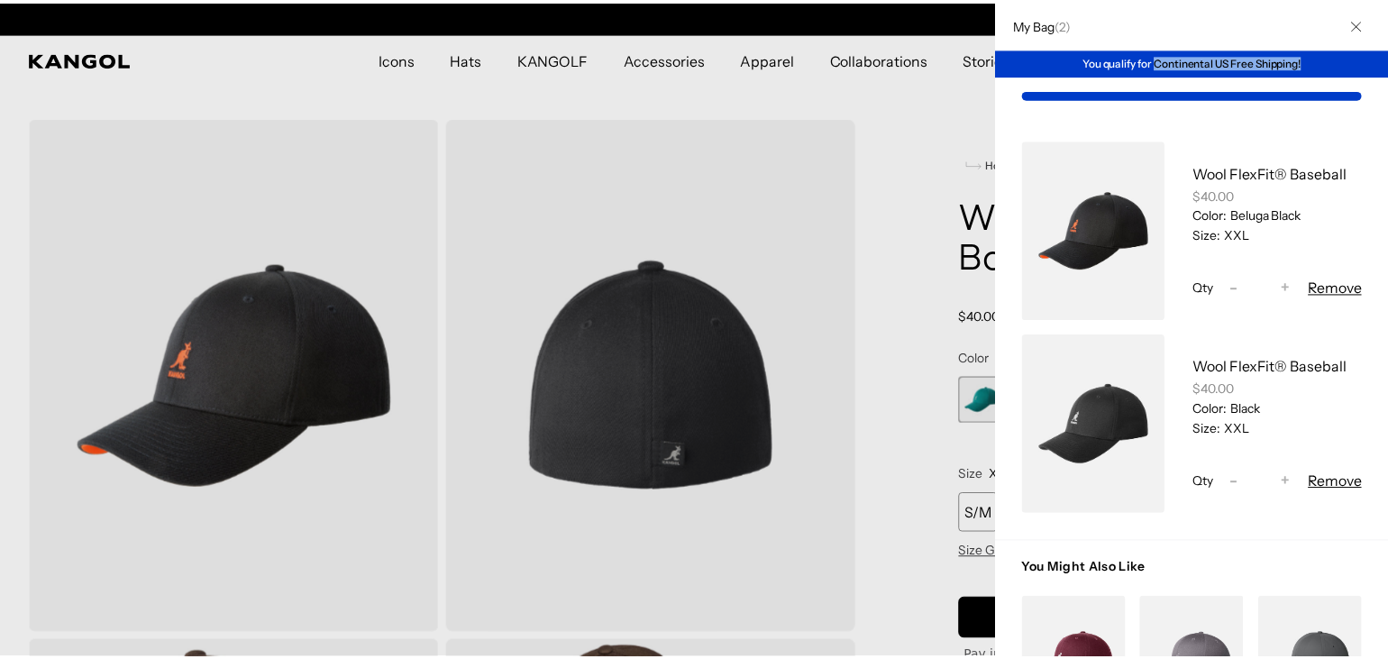
scroll to position [0, 0]
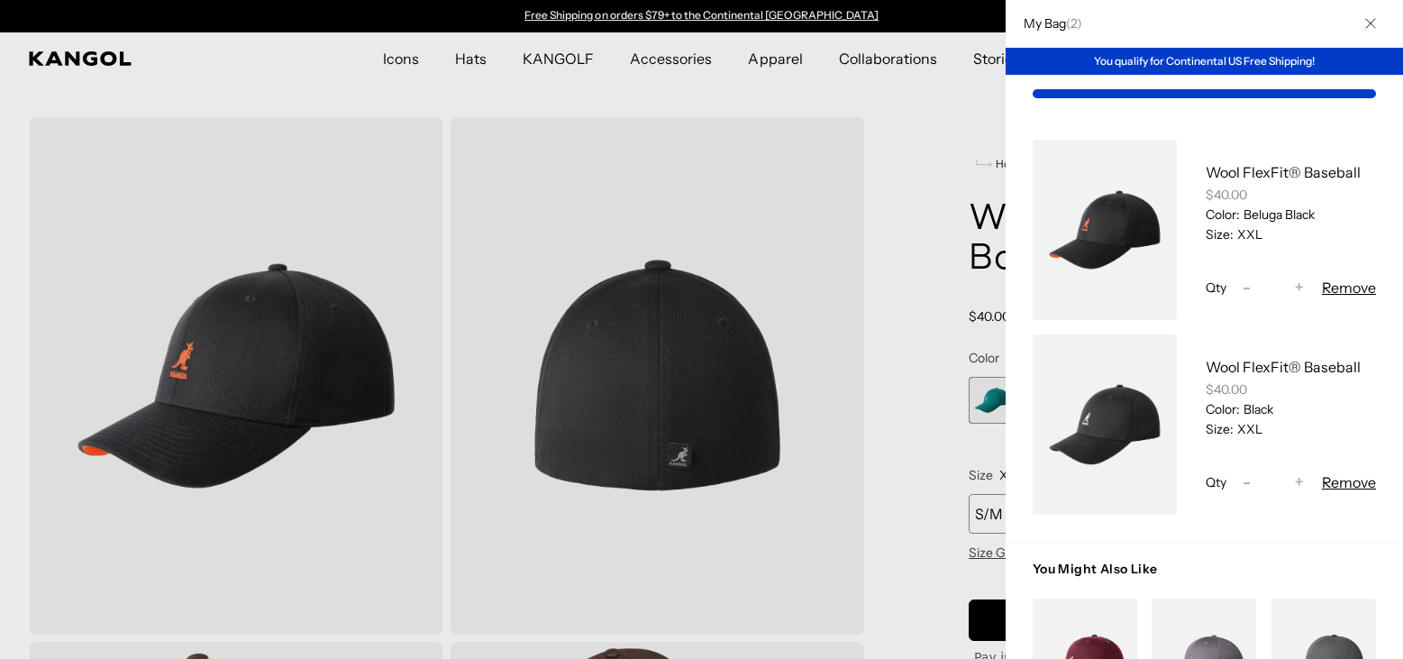
drag, startPoint x: 881, startPoint y: 267, endPoint x: 837, endPoint y: 146, distance: 128.3
click at [837, 146] on div at bounding box center [701, 329] width 1403 height 659
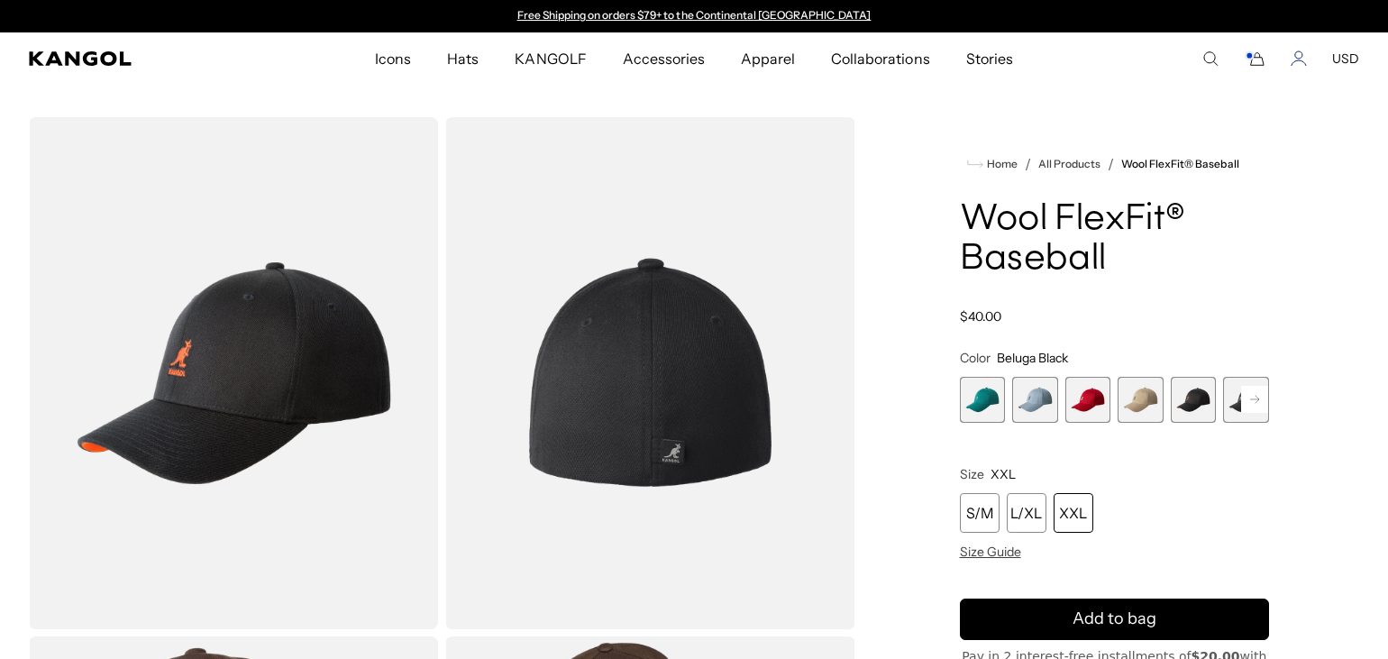
click at [1302, 50] on icon "Account" at bounding box center [1299, 58] width 16 height 16
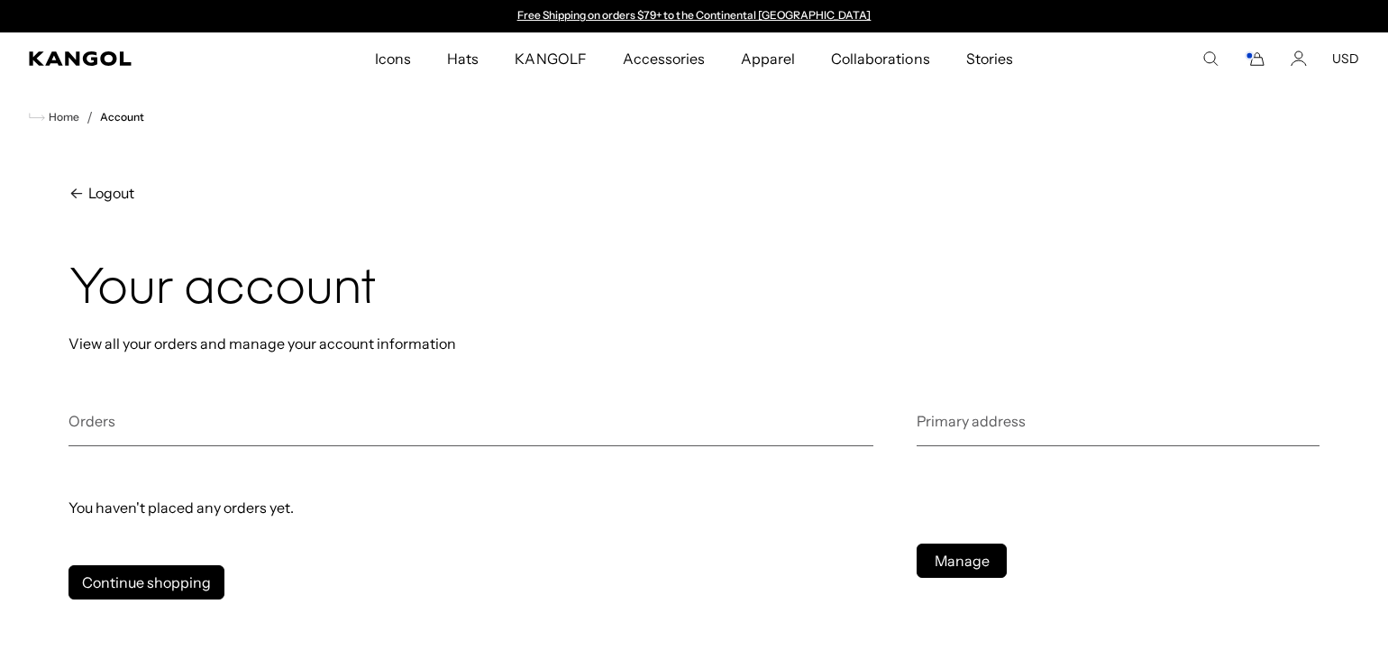
click at [1250, 53] on rect "Cart" at bounding box center [1249, 55] width 7 height 7
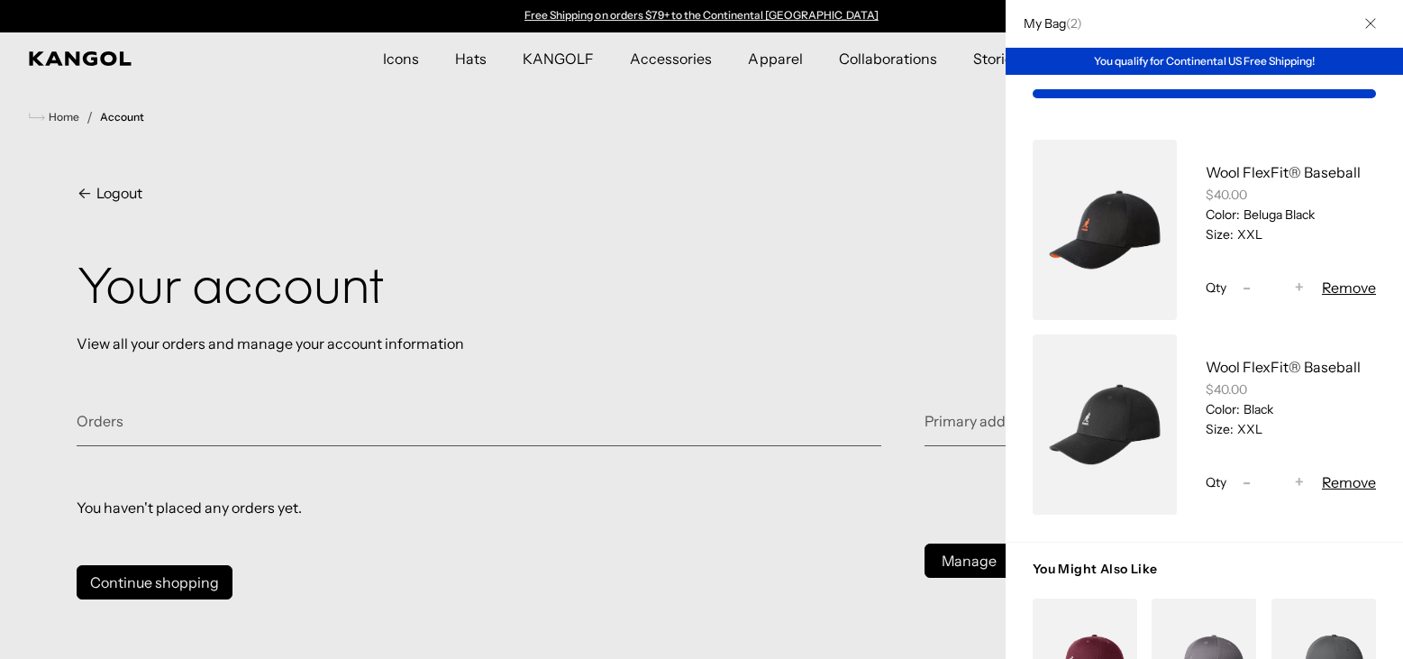
click at [960, 555] on div at bounding box center [701, 329] width 1403 height 659
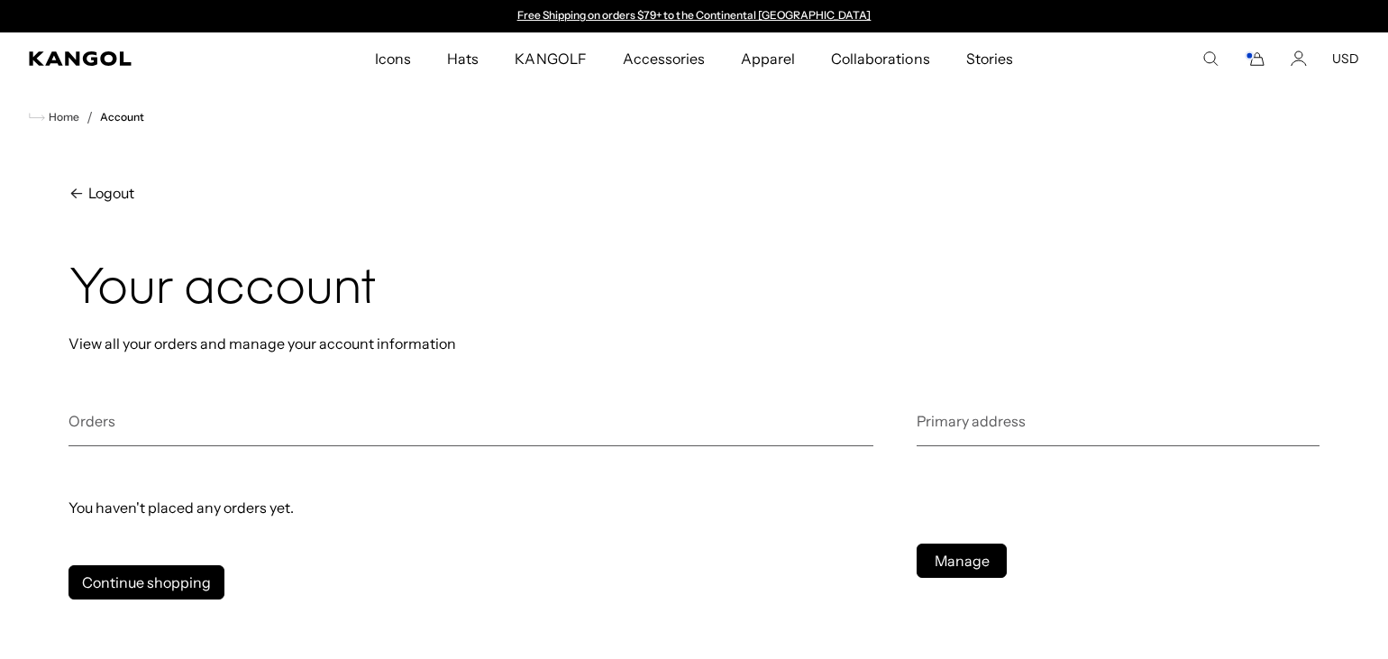
click at [960, 555] on link "Manage" at bounding box center [962, 561] width 90 height 34
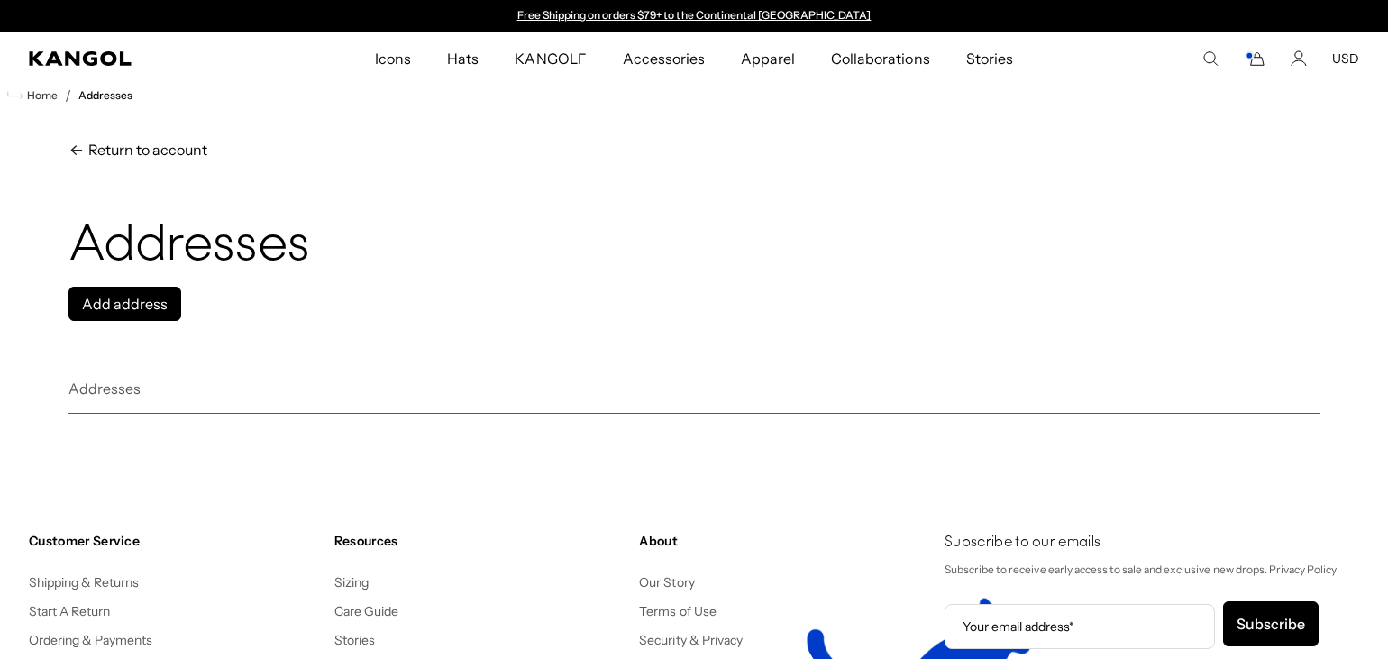
click at [87, 397] on h2 "Addresses" at bounding box center [694, 396] width 1251 height 35
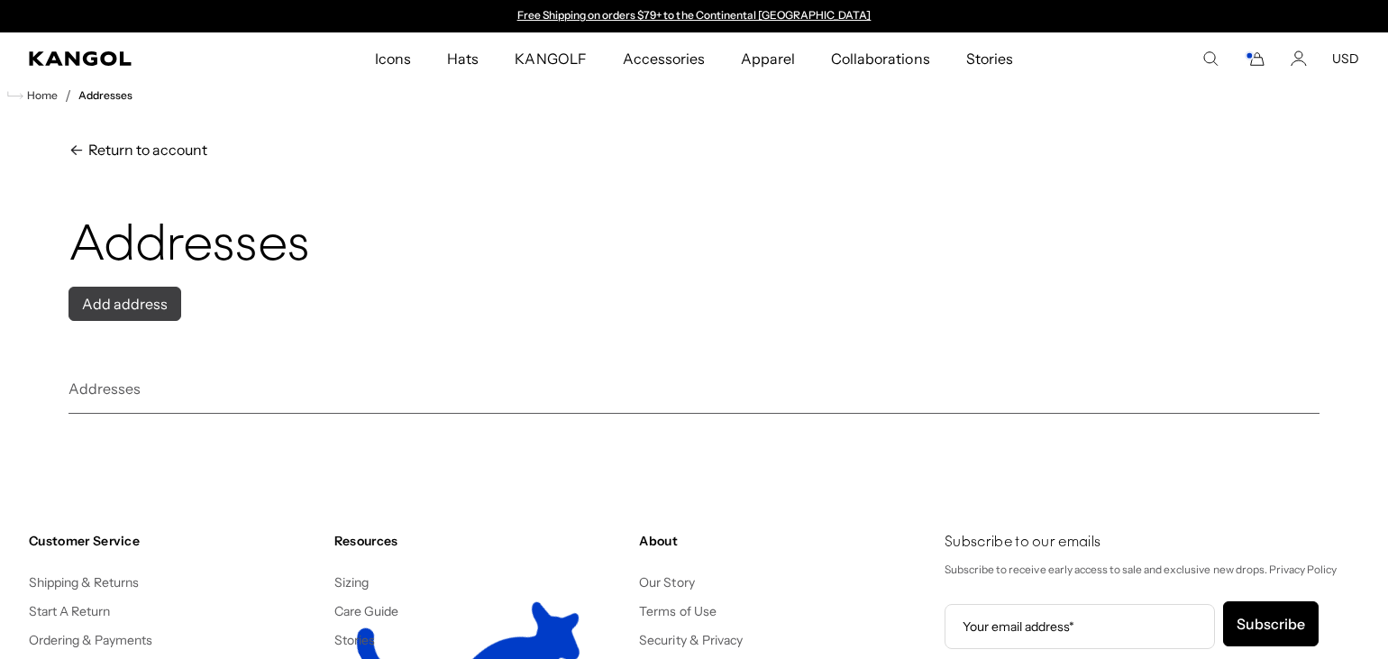
click at [132, 303] on button "Add address" at bounding box center [125, 304] width 113 height 34
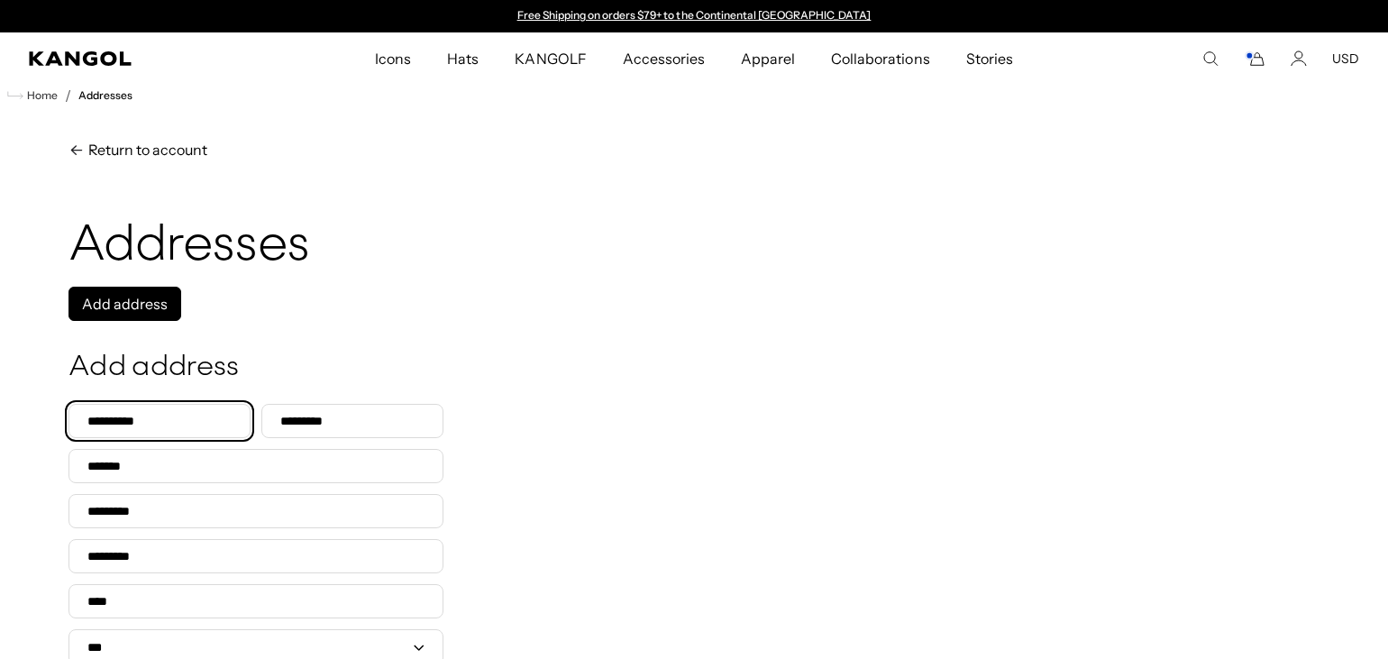
click at [93, 422] on input "First name" at bounding box center [160, 421] width 182 height 34
type input "*"
type input "******"
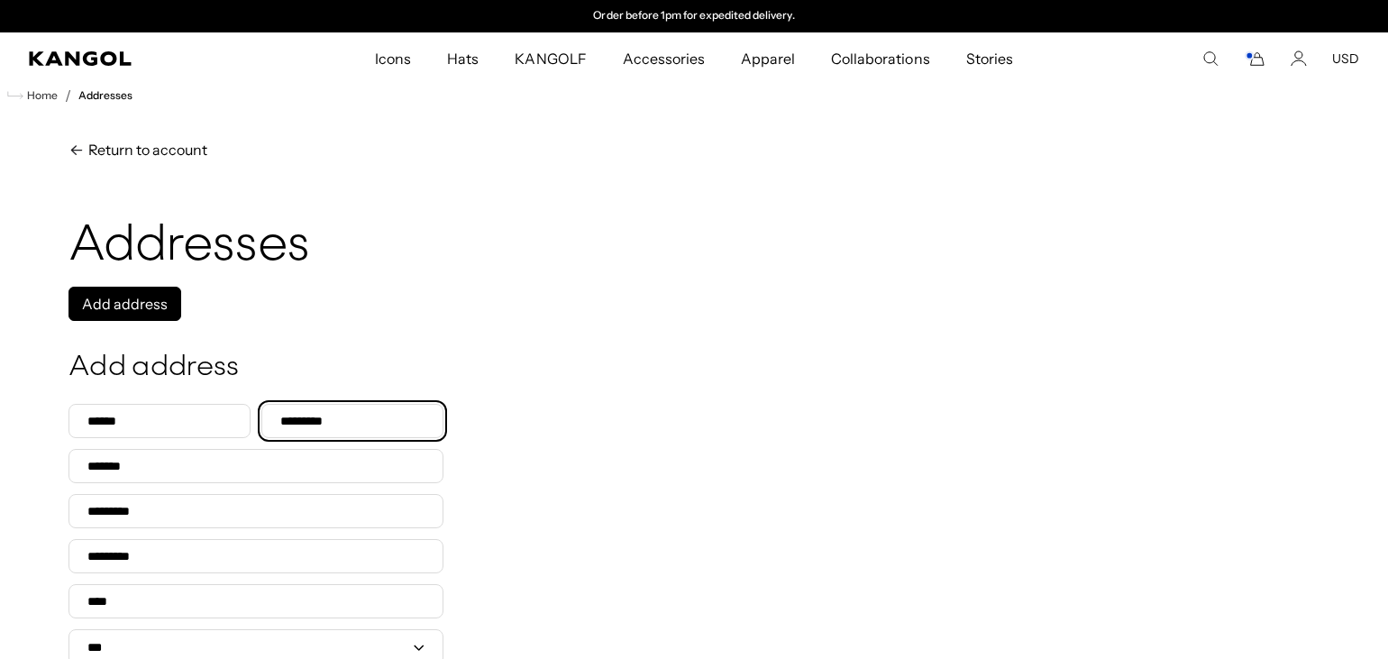
click at [289, 414] on input "Last name" at bounding box center [352, 421] width 182 height 34
type input "*******"
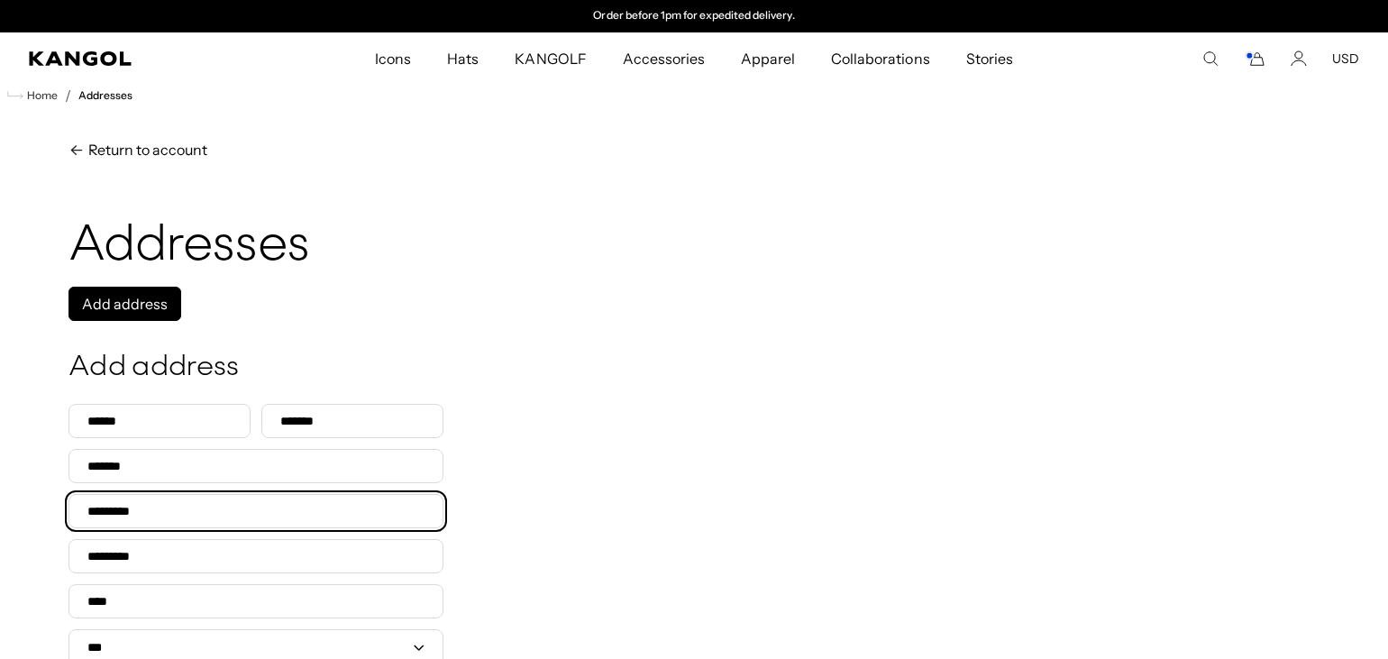
click at [176, 514] on input "Address 1" at bounding box center [256, 511] width 375 height 34
type input "**********"
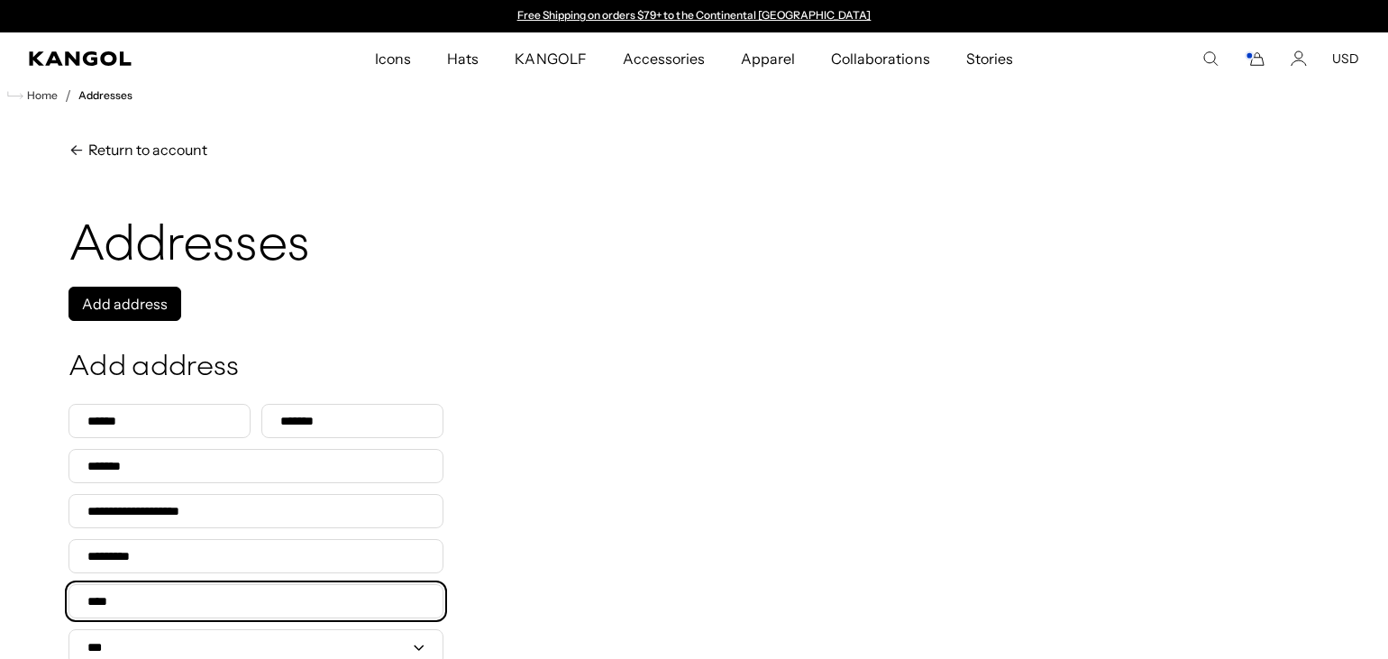
click at [118, 608] on input "City" at bounding box center [256, 601] width 375 height 34
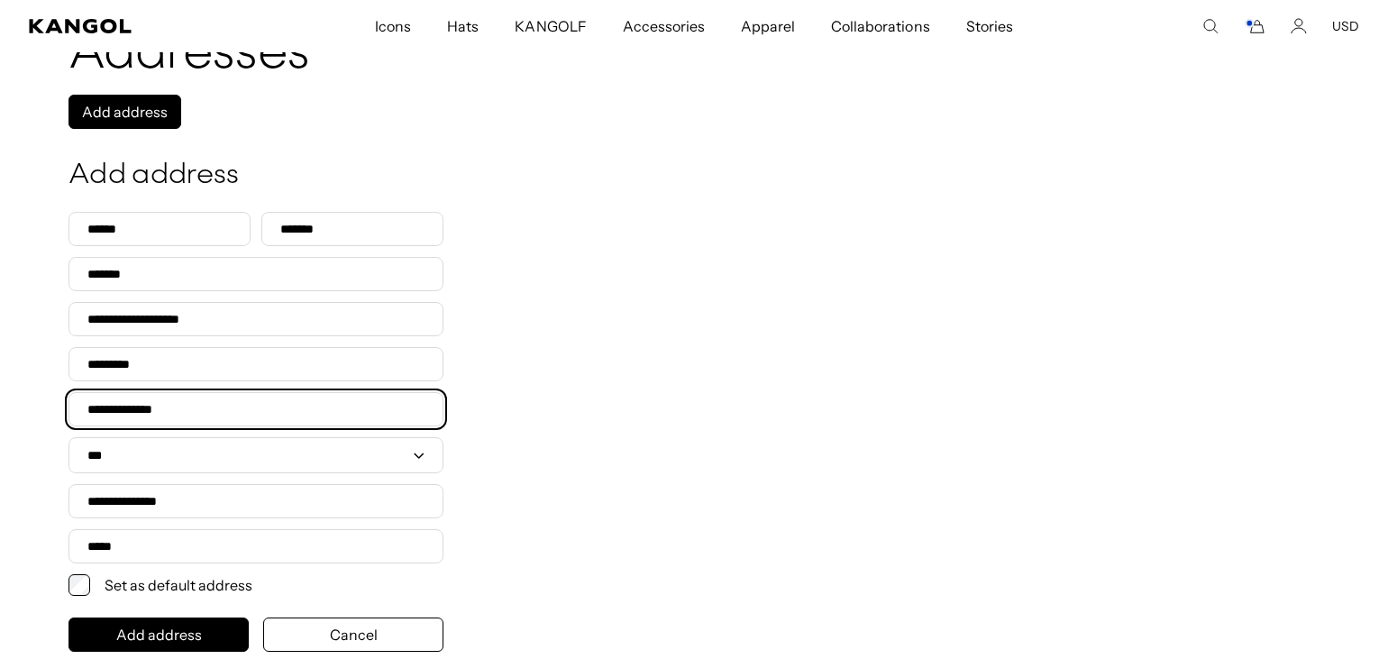
click at [183, 416] on input "**********" at bounding box center [256, 409] width 375 height 34
type input "*"
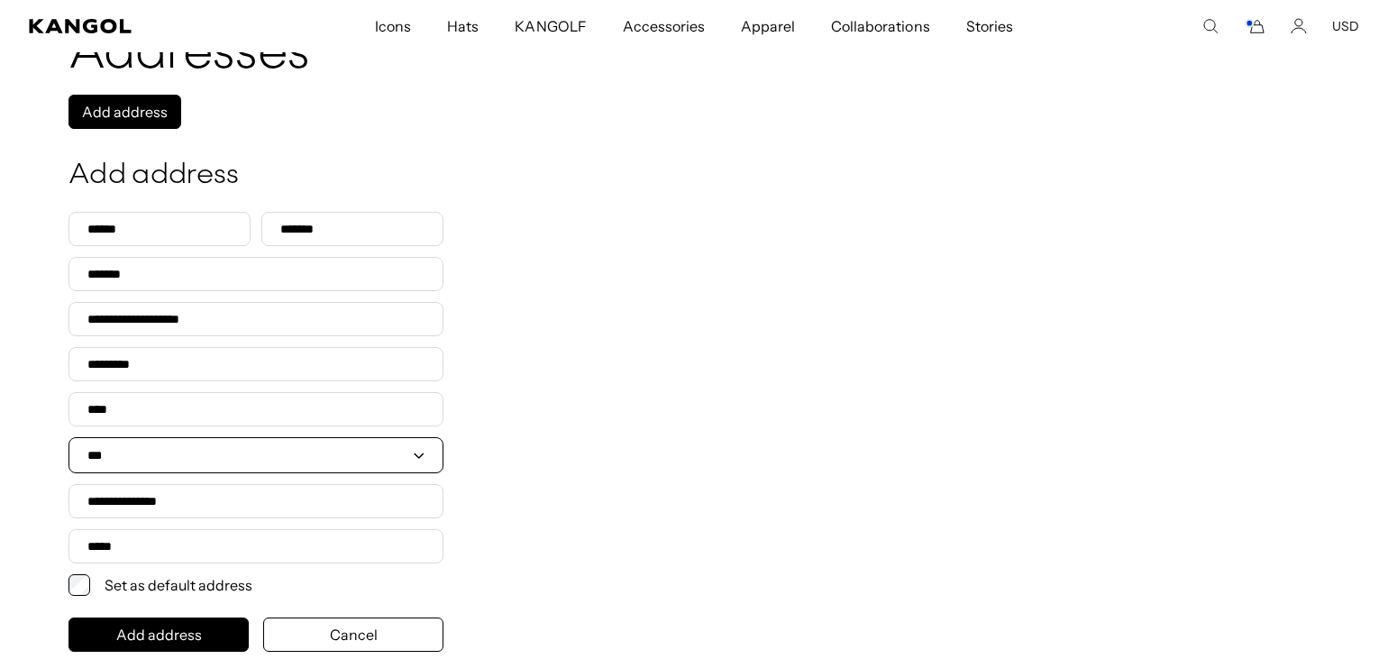
click at [104, 463] on select "**********" at bounding box center [256, 455] width 375 height 36
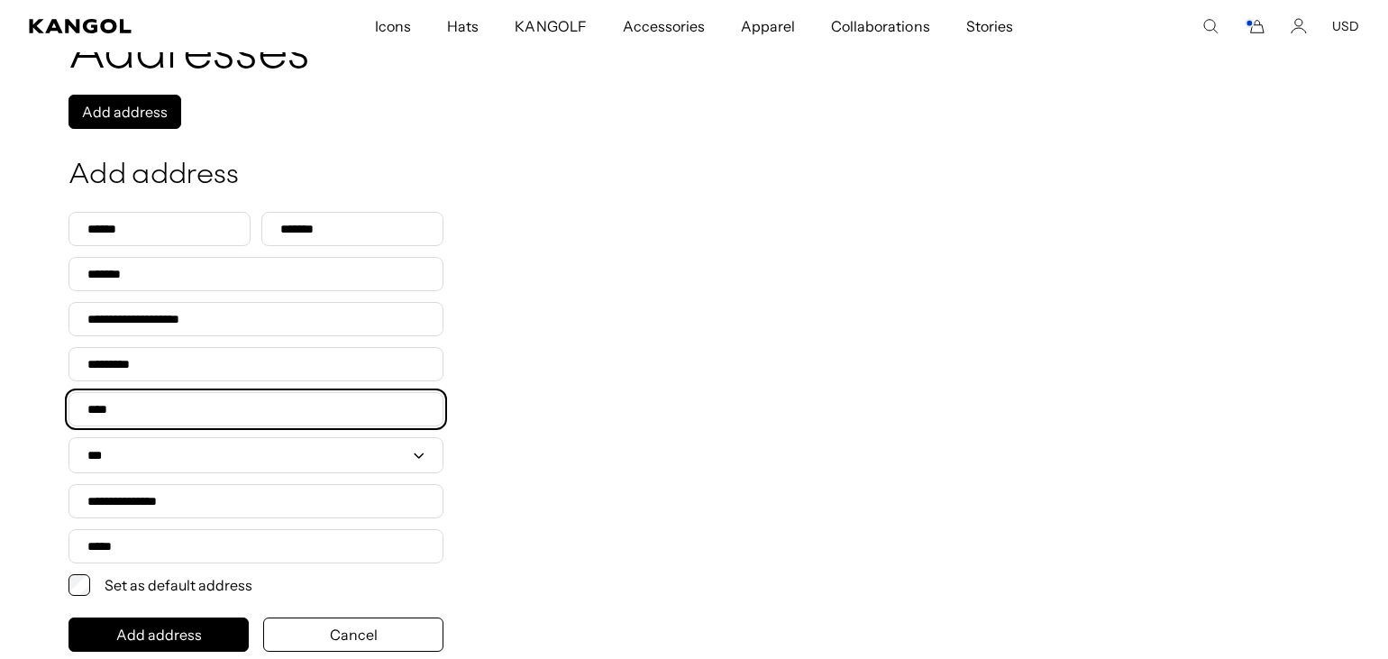
click at [123, 421] on input "City" at bounding box center [256, 409] width 375 height 34
click at [260, 412] on input "**********" at bounding box center [256, 409] width 375 height 34
type input "**********"
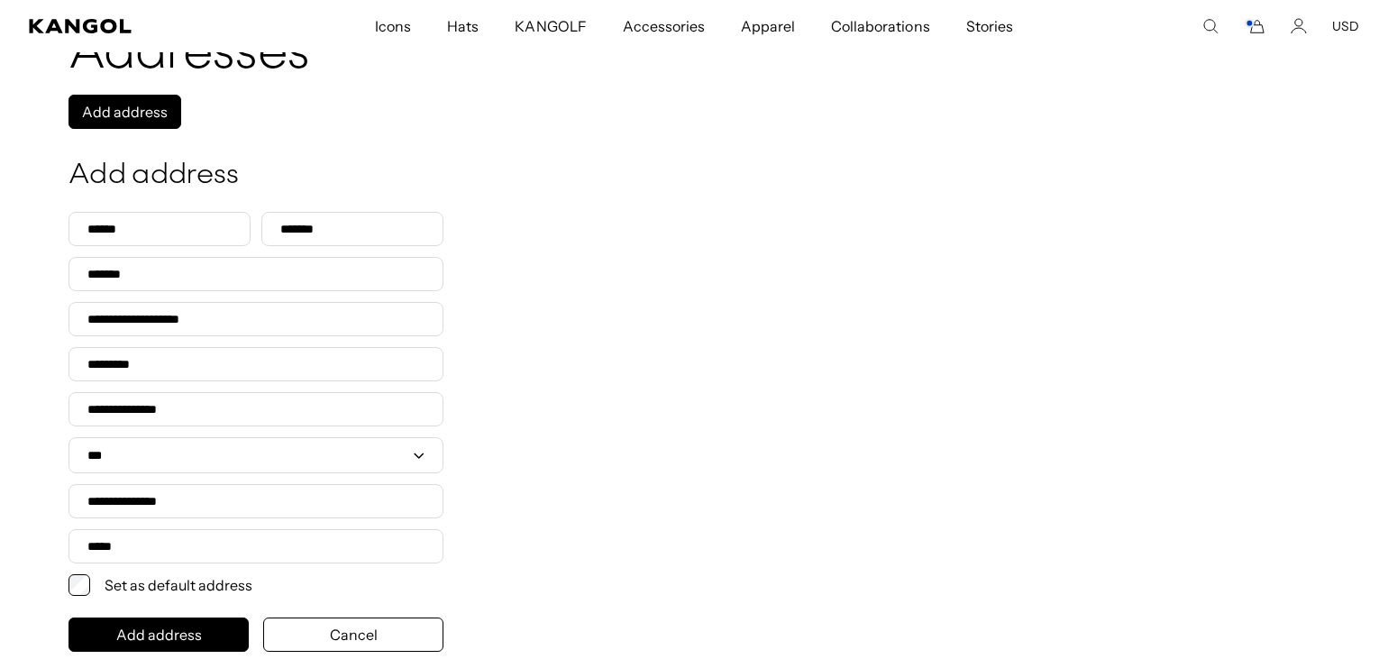
click at [515, 420] on div "**********" at bounding box center [694, 368] width 1251 height 568
click at [416, 459] on select "**********" at bounding box center [256, 455] width 375 height 36
select select "**********"
click at [69, 451] on select "**********" at bounding box center [256, 455] width 375 height 36
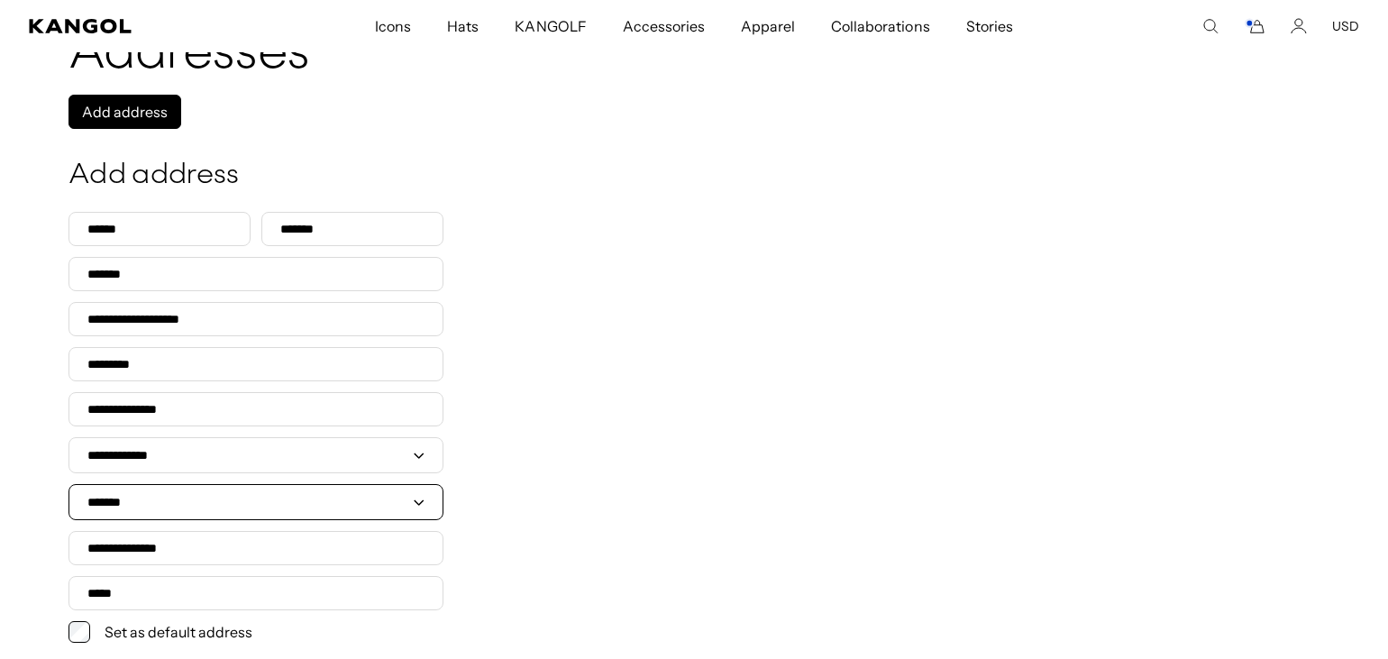
click at [412, 504] on select "**********" at bounding box center [256, 502] width 375 height 36
select select "**********"
click at [69, 498] on select "**********" at bounding box center [256, 502] width 375 height 36
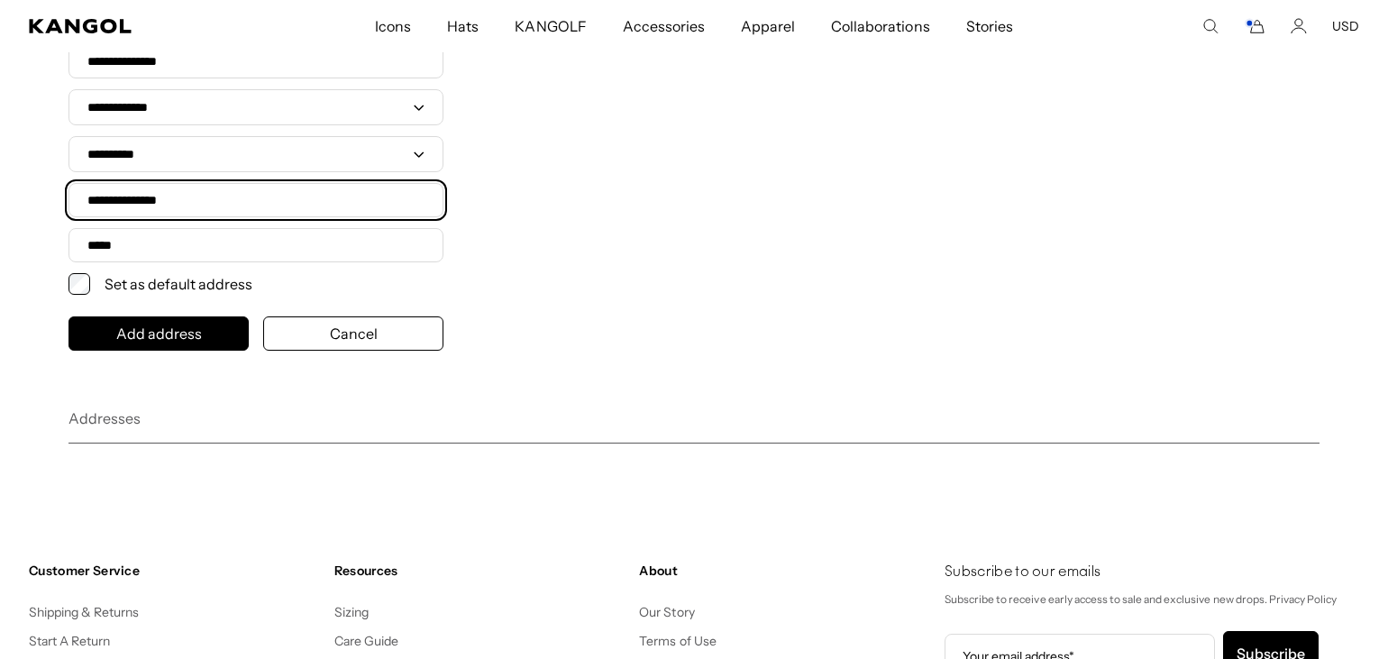
click at [191, 204] on input "Postal/ZIP code" at bounding box center [256, 200] width 375 height 34
type input "*****"
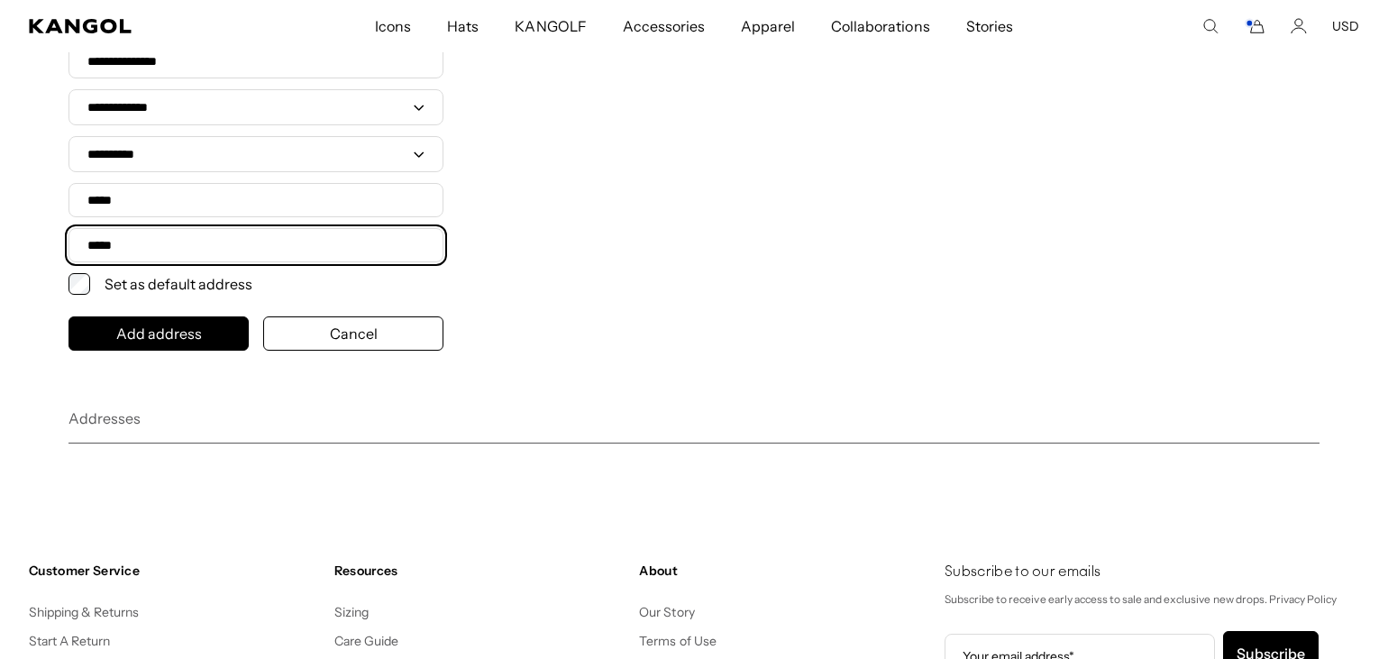
click at [128, 254] on input "Phone" at bounding box center [256, 245] width 375 height 34
type input "**********"
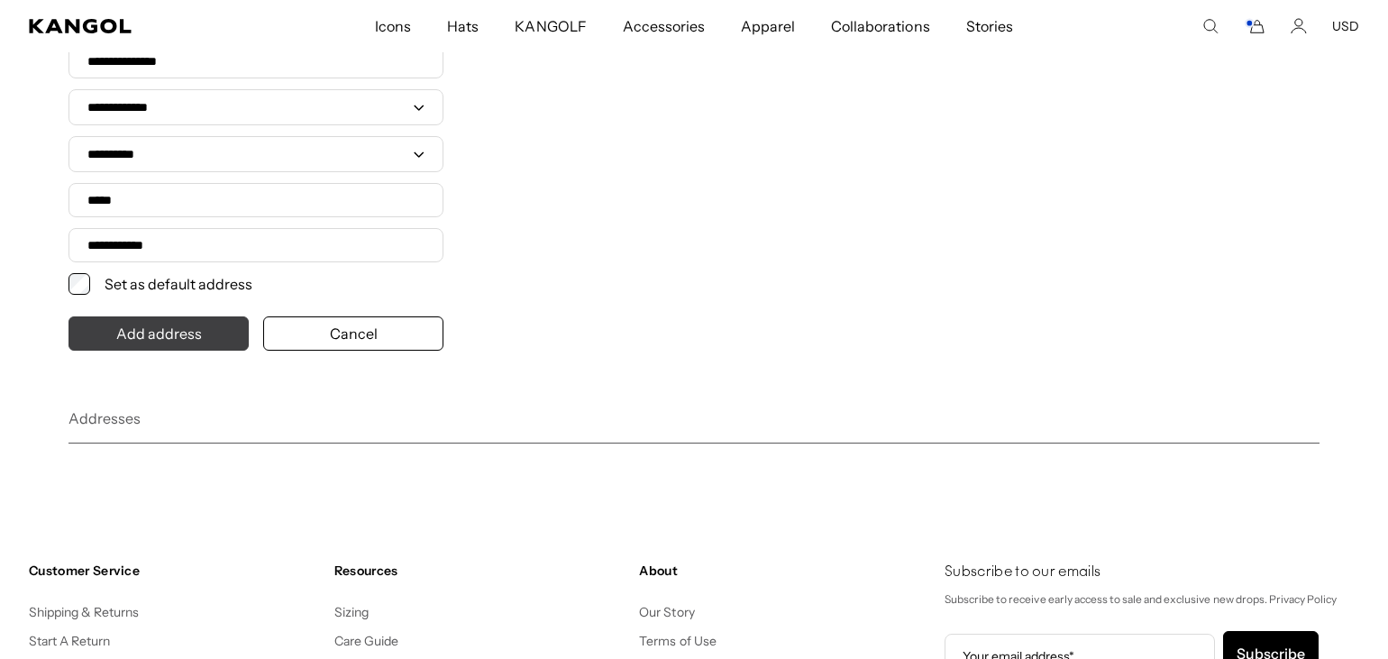
click at [171, 344] on button "Add address" at bounding box center [159, 333] width 180 height 34
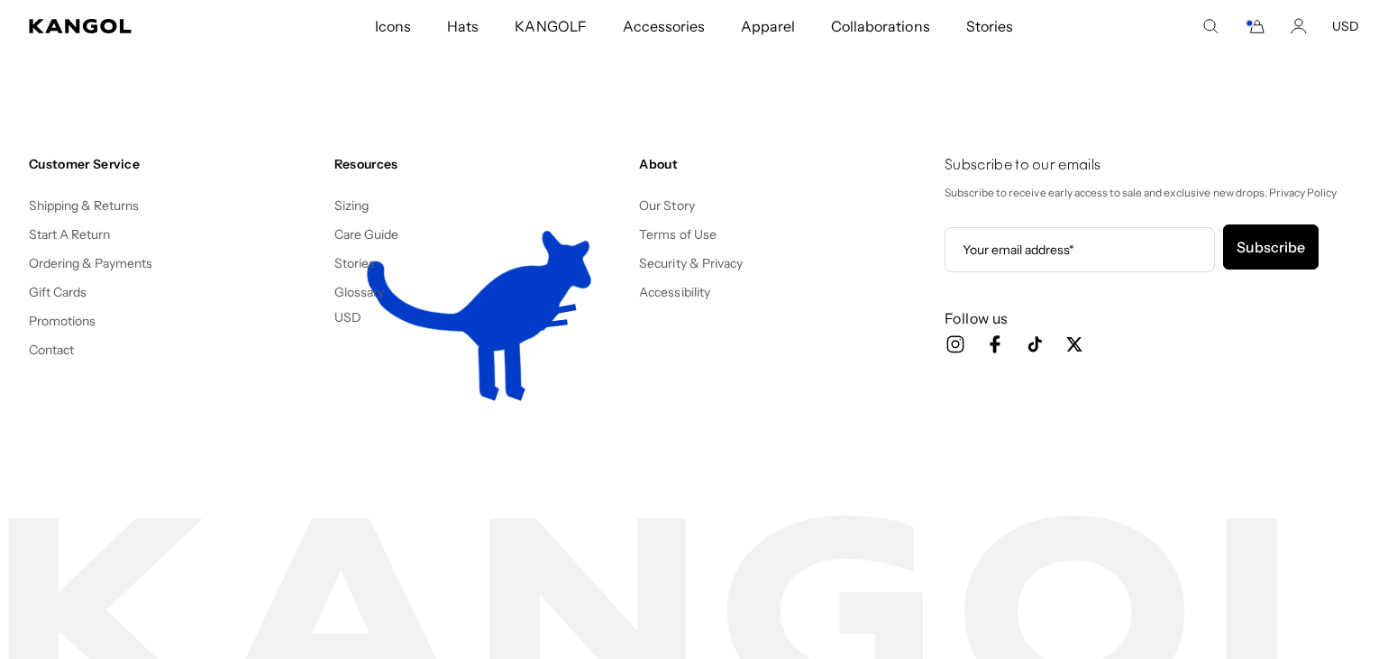
scroll to position [0, 371]
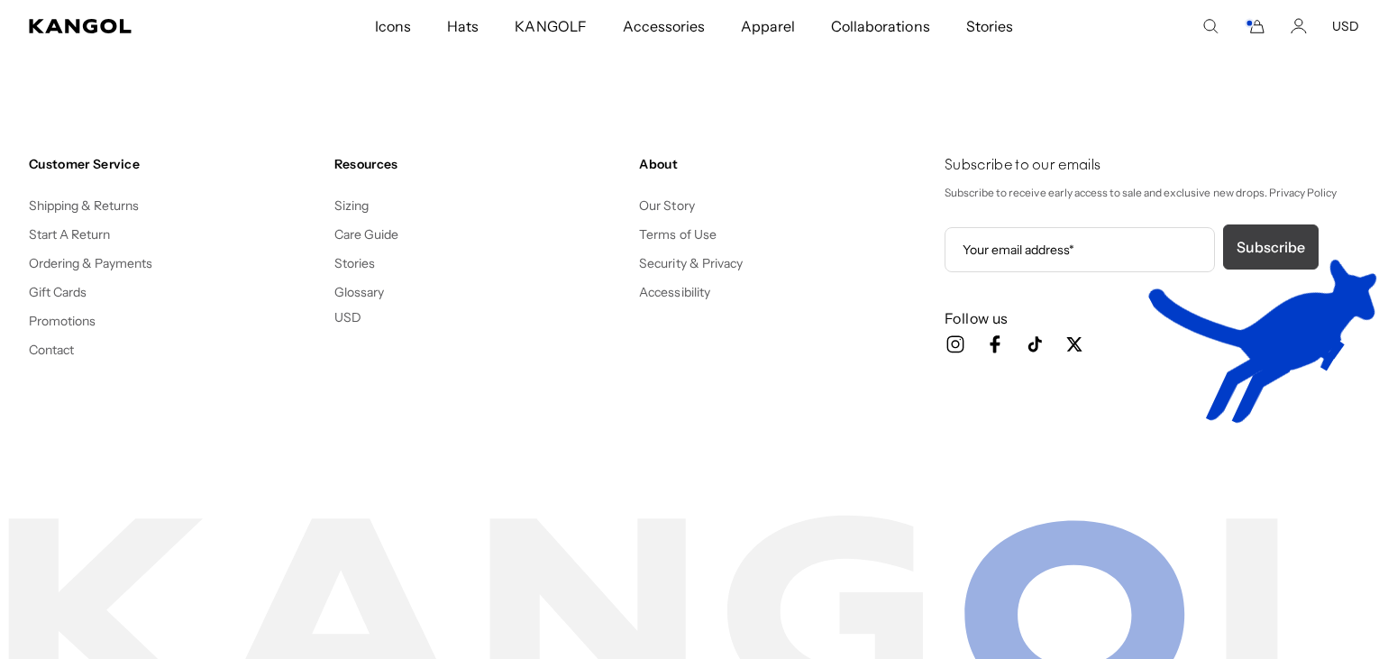
click at [1272, 244] on button "Subscribe" at bounding box center [1271, 246] width 96 height 45
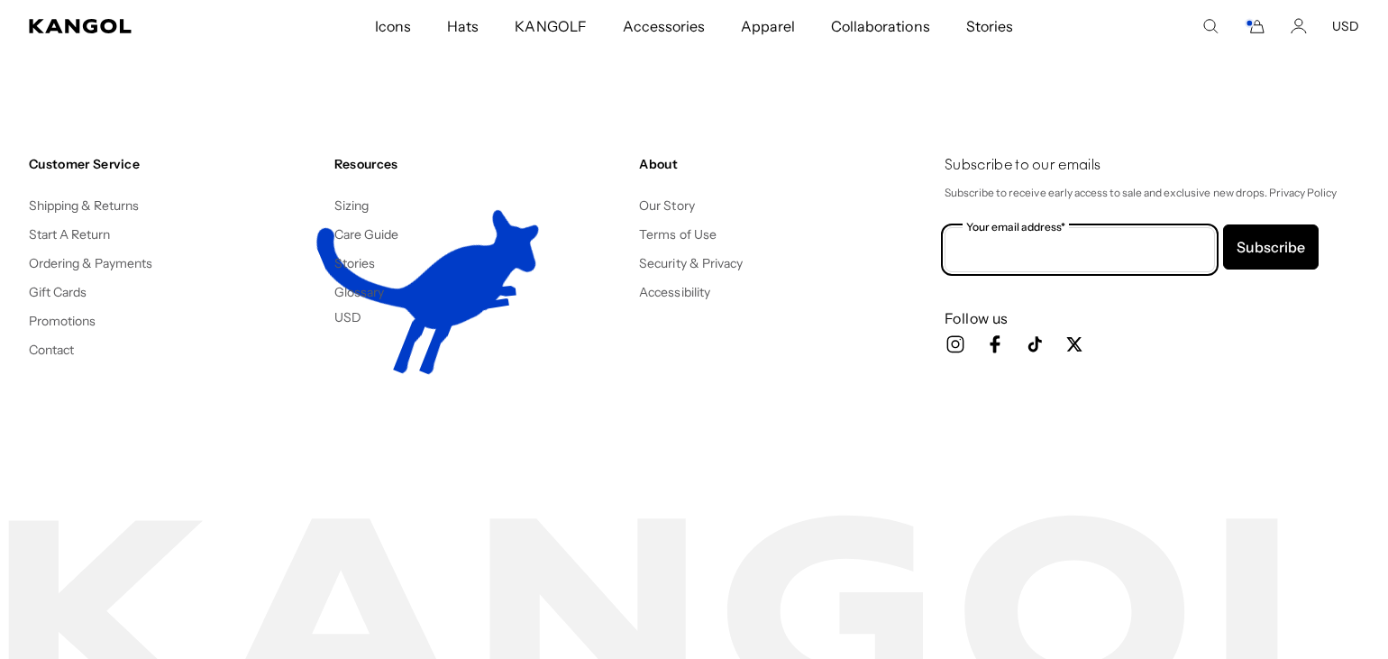
scroll to position [0, 0]
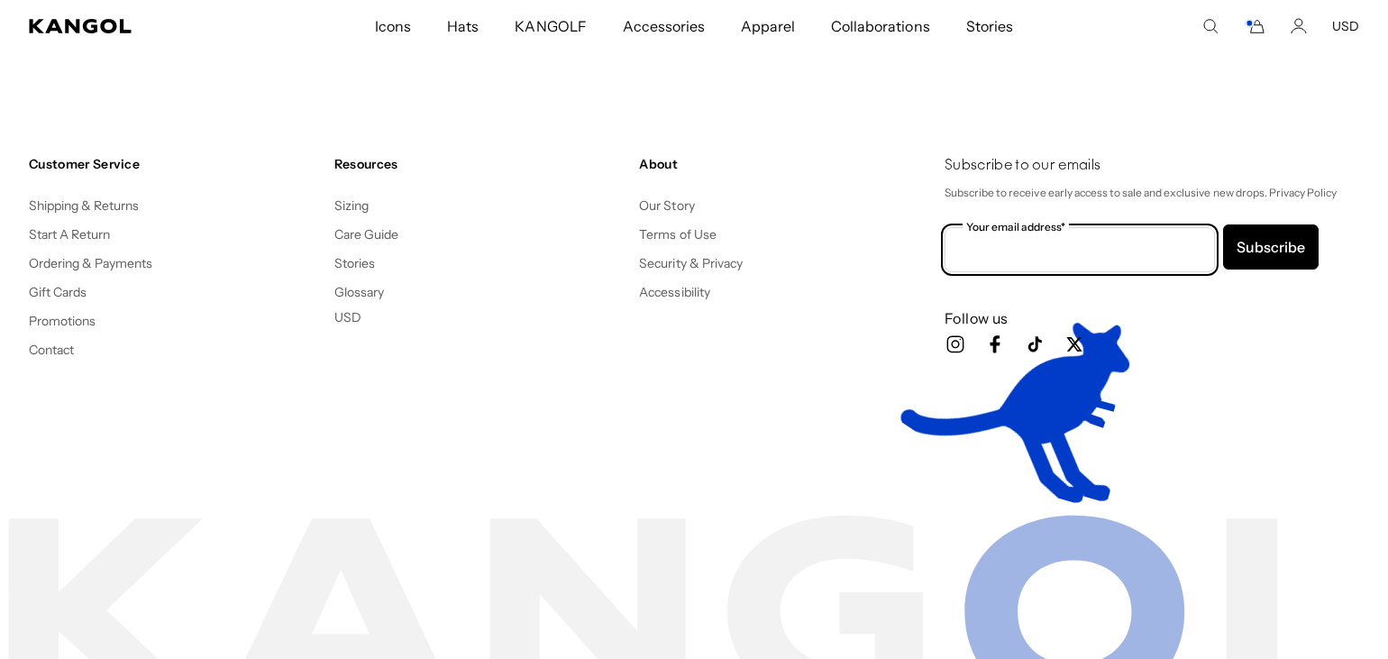
click at [961, 244] on input "Your email address*" at bounding box center [1080, 249] width 270 height 45
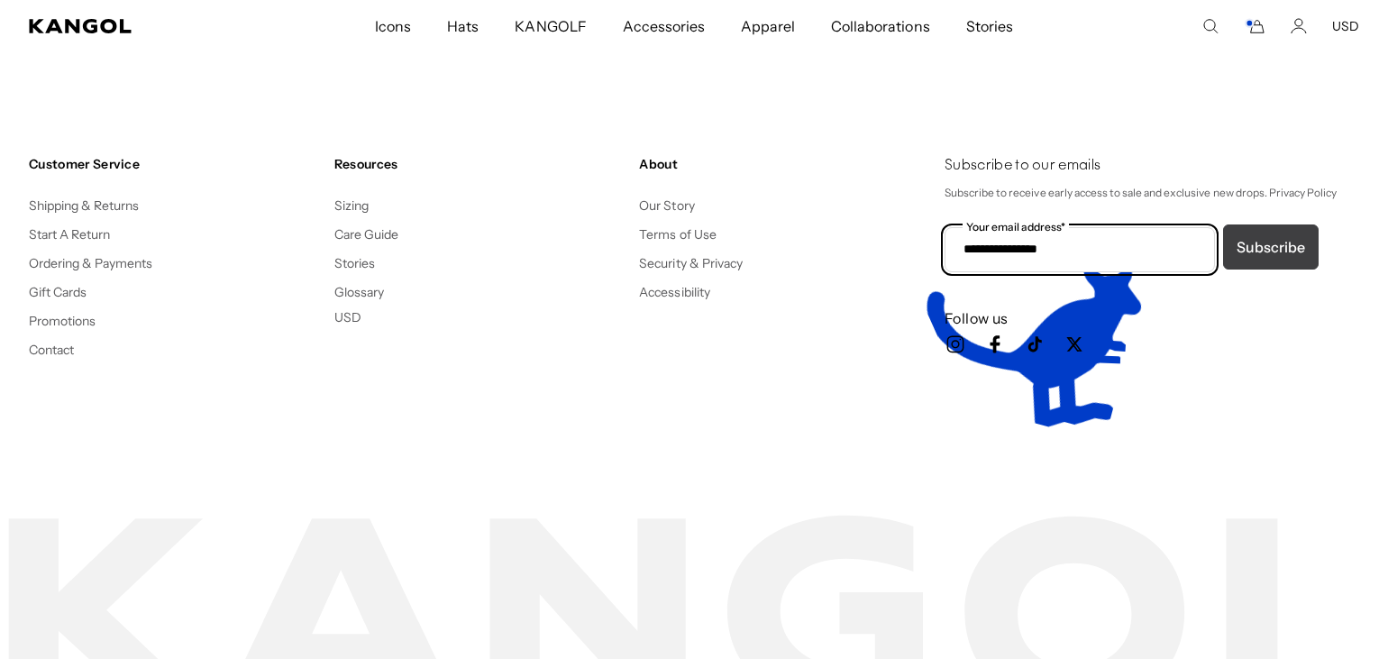
scroll to position [0, 371]
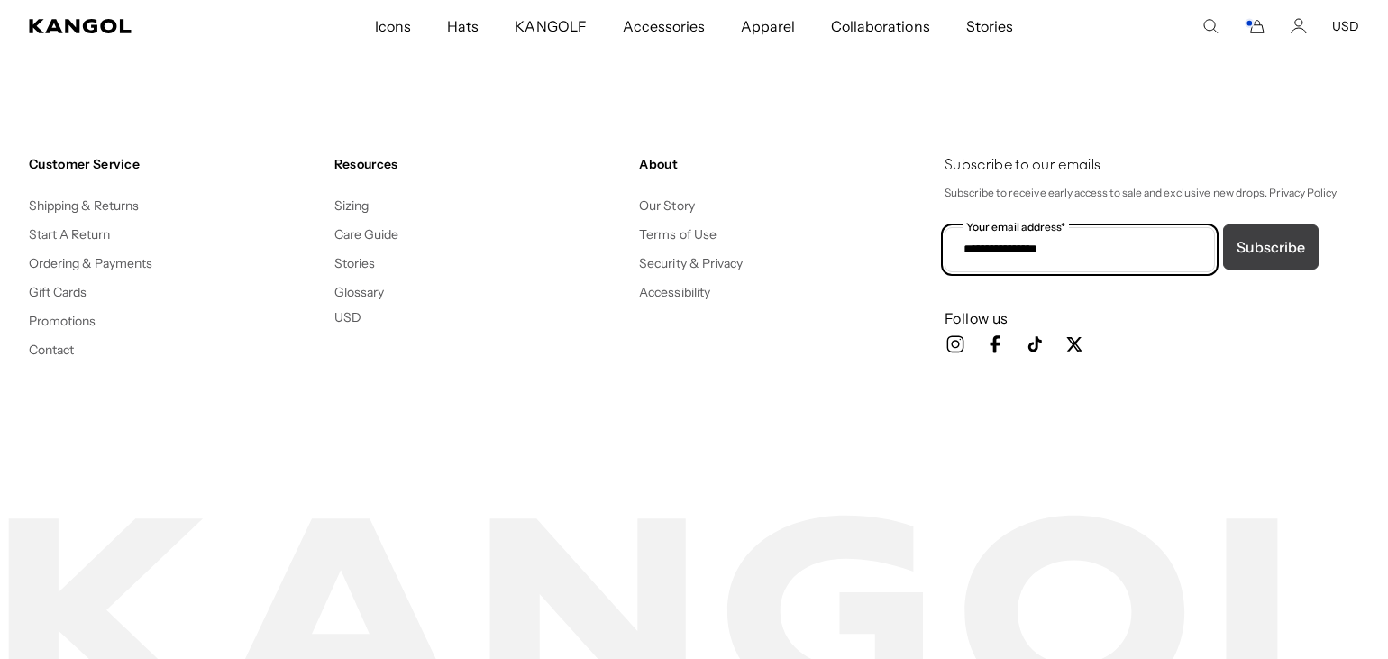
type input "**********"
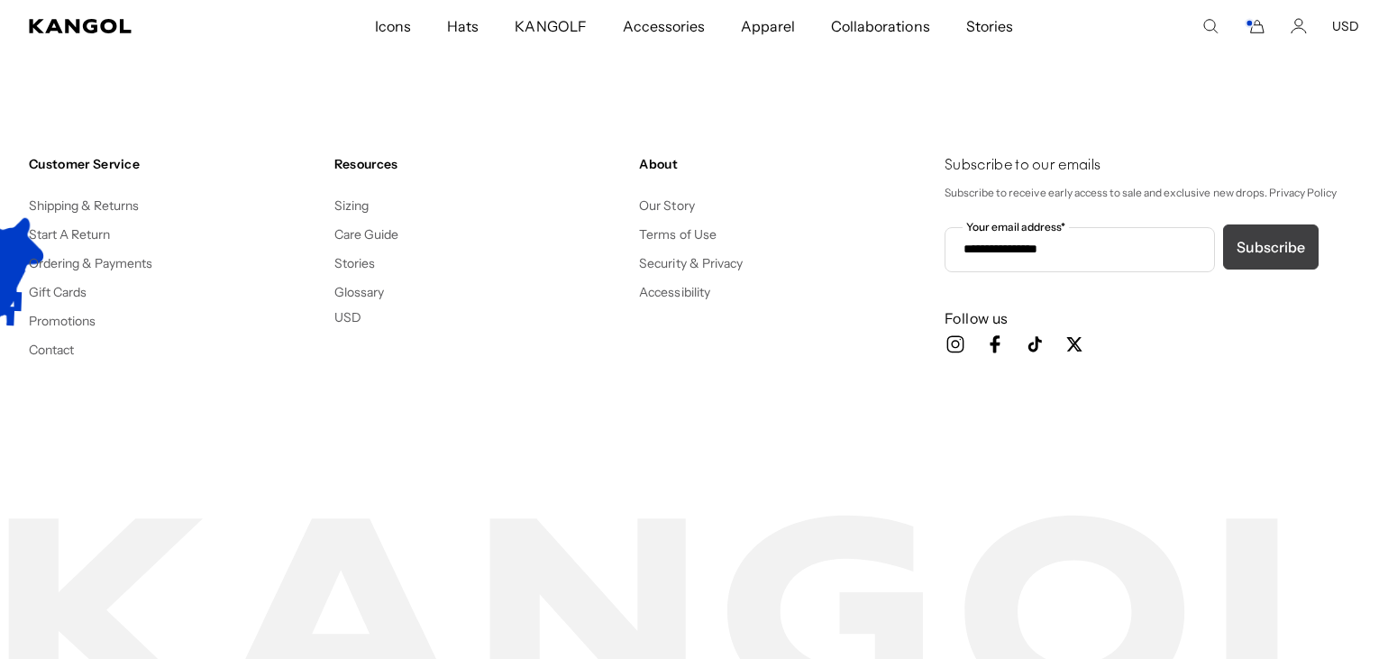
click at [1265, 243] on button "Subscribe" at bounding box center [1271, 246] width 96 height 45
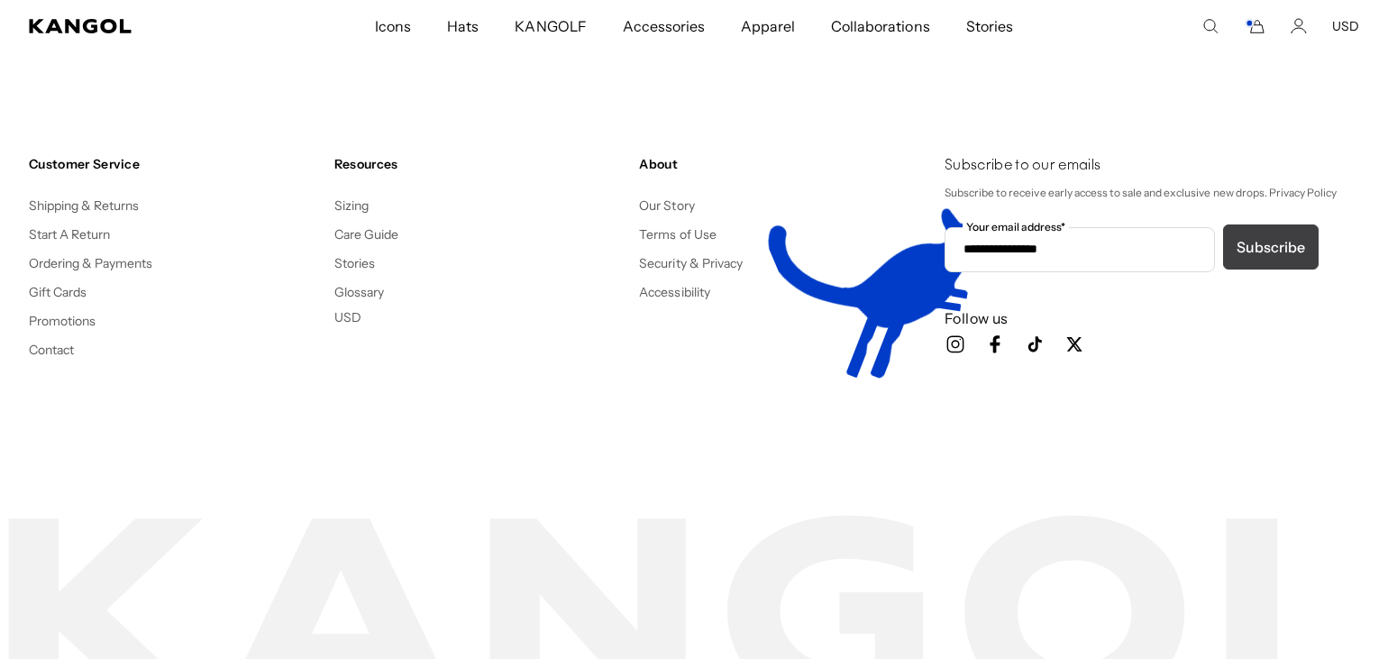
scroll to position [0, 0]
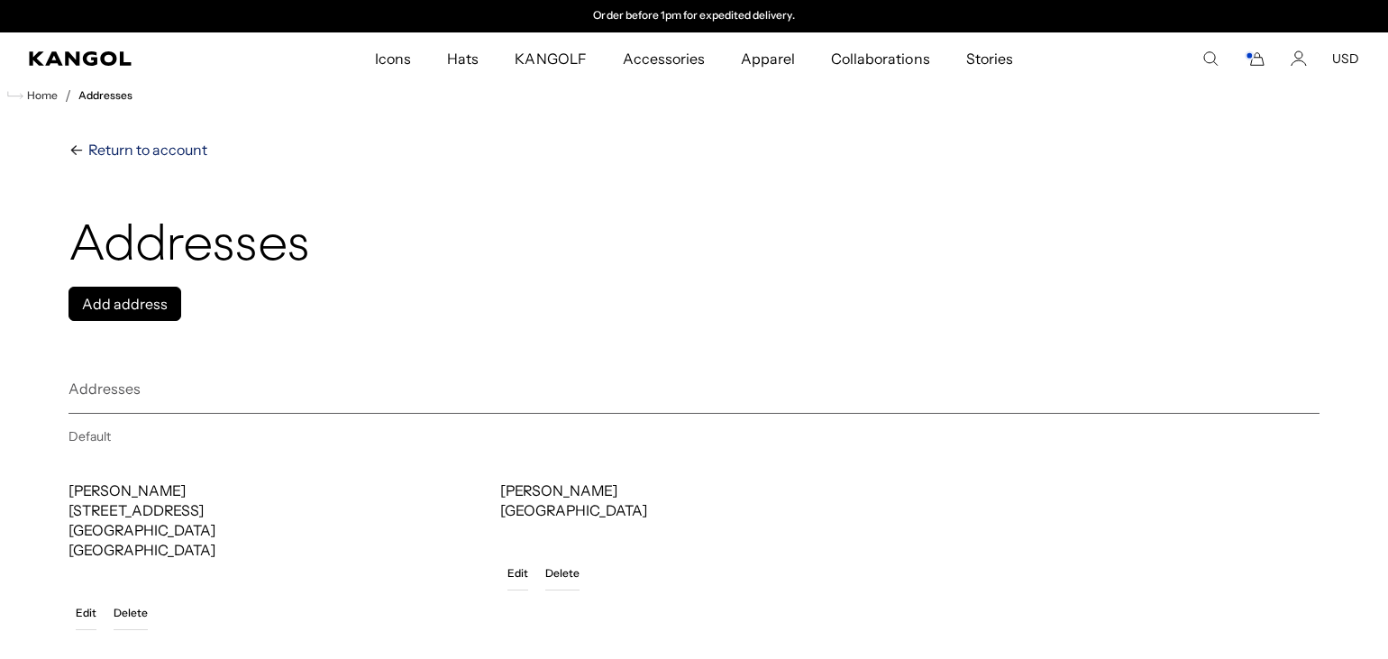
click at [117, 146] on span "Return to account" at bounding box center [146, 150] width 123 height 22
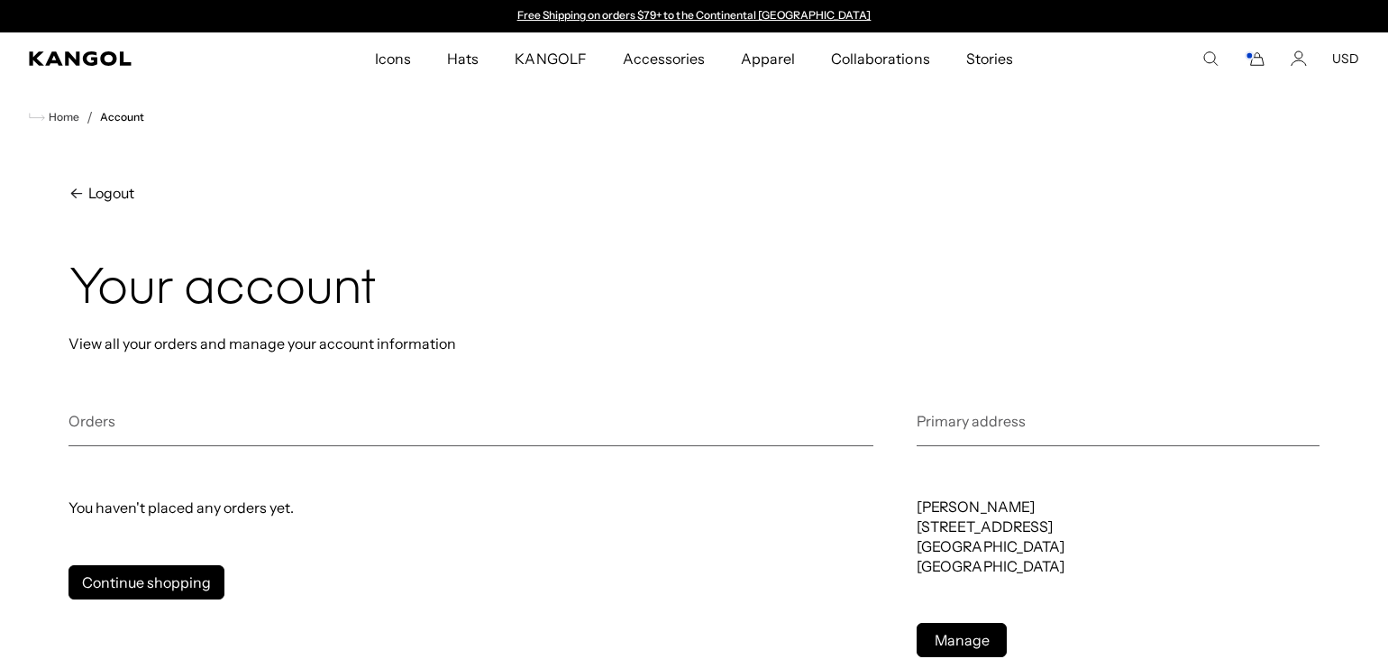
scroll to position [0, 371]
click at [102, 425] on h2 "Orders" at bounding box center [471, 428] width 805 height 35
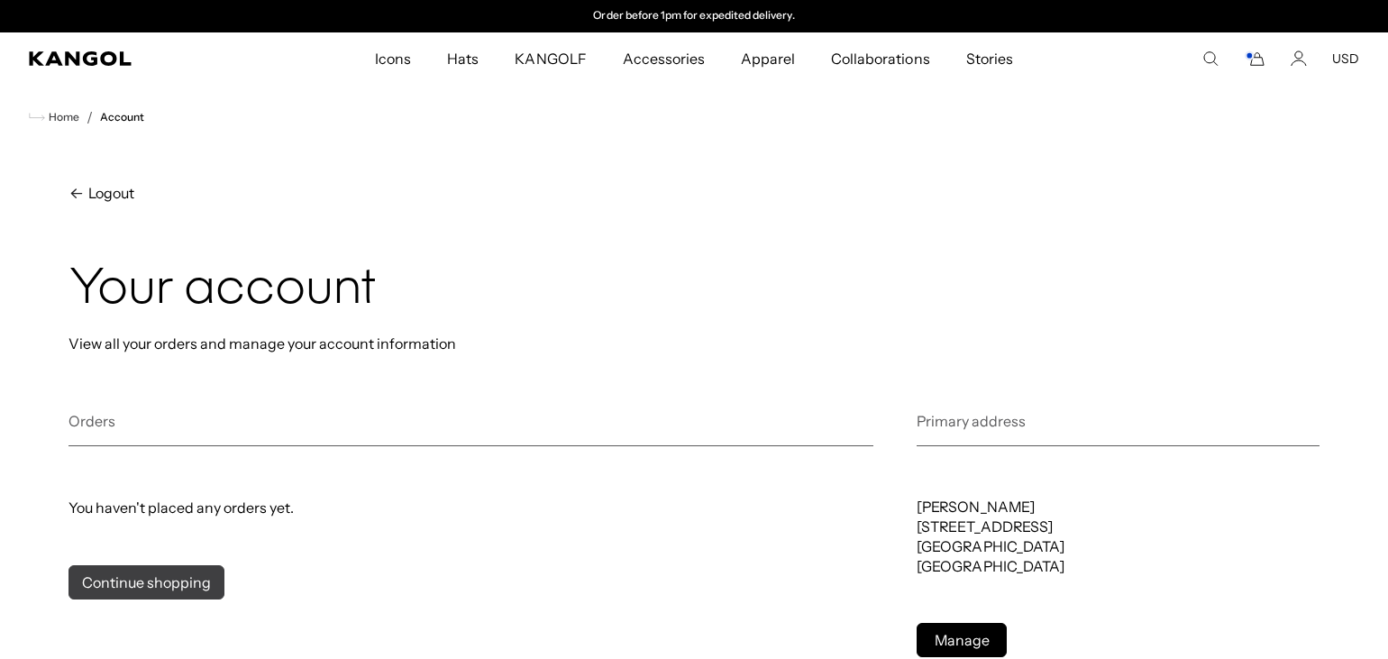
click at [151, 571] on link "Continue shopping" at bounding box center [147, 582] width 156 height 34
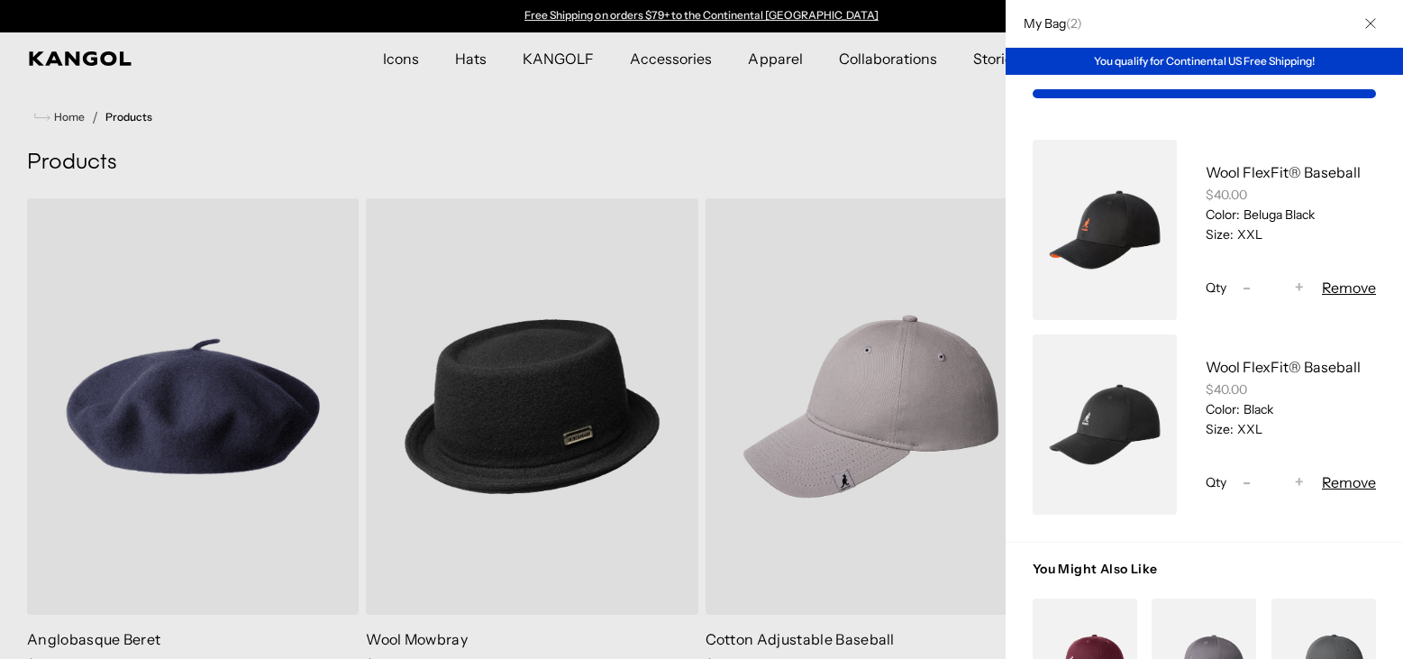
drag, startPoint x: 1021, startPoint y: 170, endPoint x: 1013, endPoint y: 125, distance: 45.8
click at [1016, 132] on div "Wool FlexFit® Baseball $40.00 Color: Beluga Black Size: XXL Qty Decrease quanti…" at bounding box center [1204, 327] width 397 height 429
drag, startPoint x: 1013, startPoint y: 125, endPoint x: 1307, endPoint y: 470, distance: 453.3
click at [1006, 90] on div "My Bag ( 2 ) You qualify for Continental US Free Shipping! Wool FlexFit® Baseba…" at bounding box center [1204, 329] width 397 height 659
drag, startPoint x: 1361, startPoint y: 544, endPoint x: 1344, endPoint y: 327, distance: 217.0
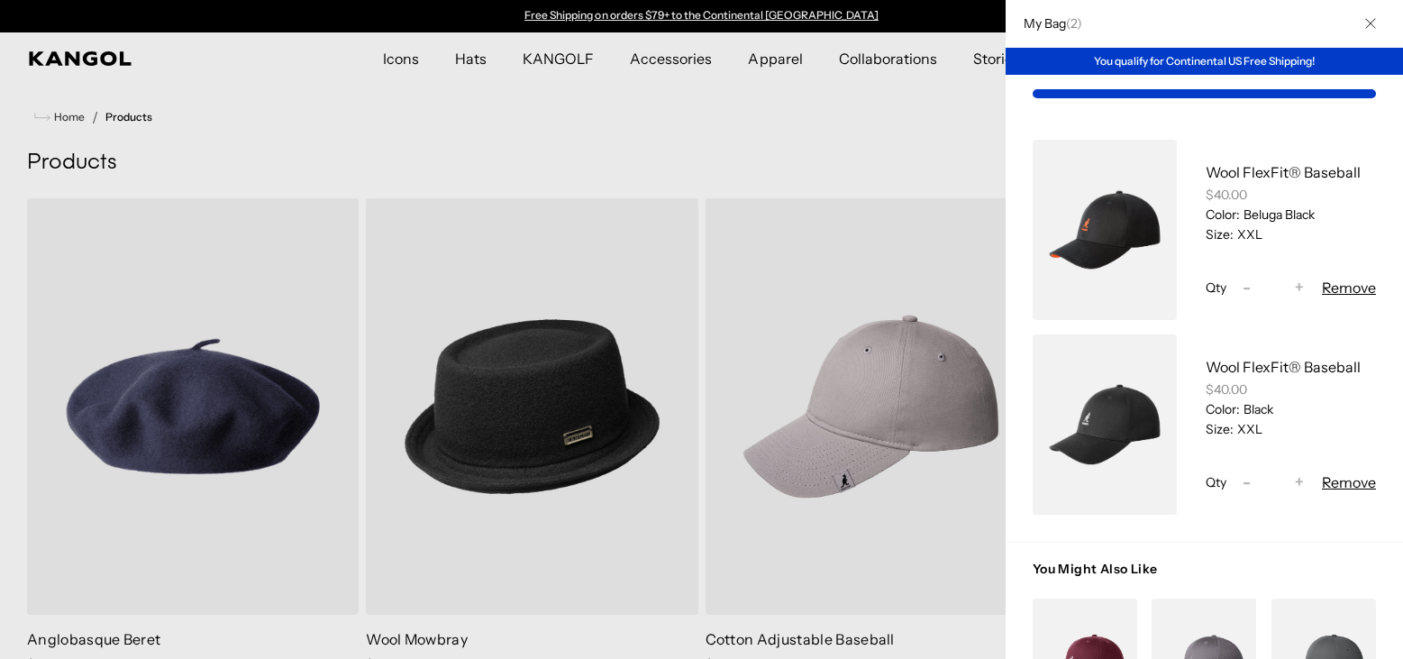
click at [1344, 327] on div "My Bag ( 2 ) You qualify for Continental US Free Shipping! Wool FlexFit® Baseba…" at bounding box center [1204, 329] width 397 height 659
drag, startPoint x: 1201, startPoint y: 5, endPoint x: 1189, endPoint y: -23, distance: 31.5
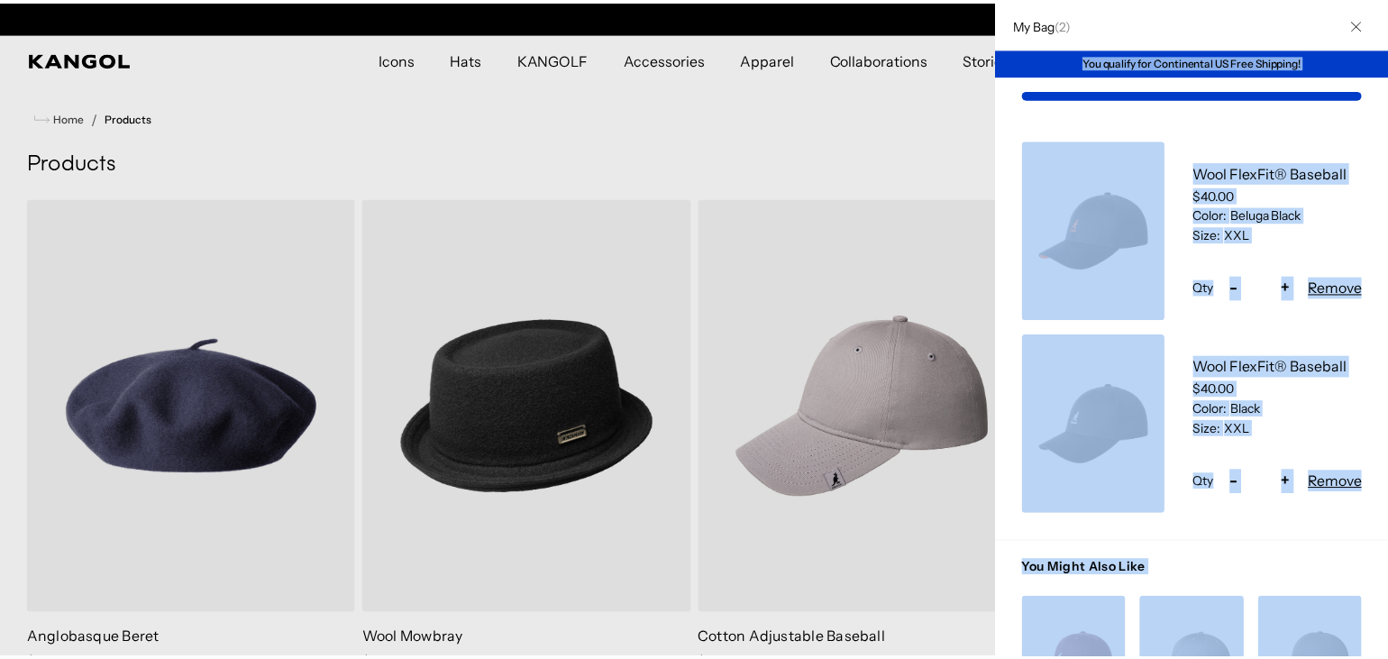
scroll to position [0, 371]
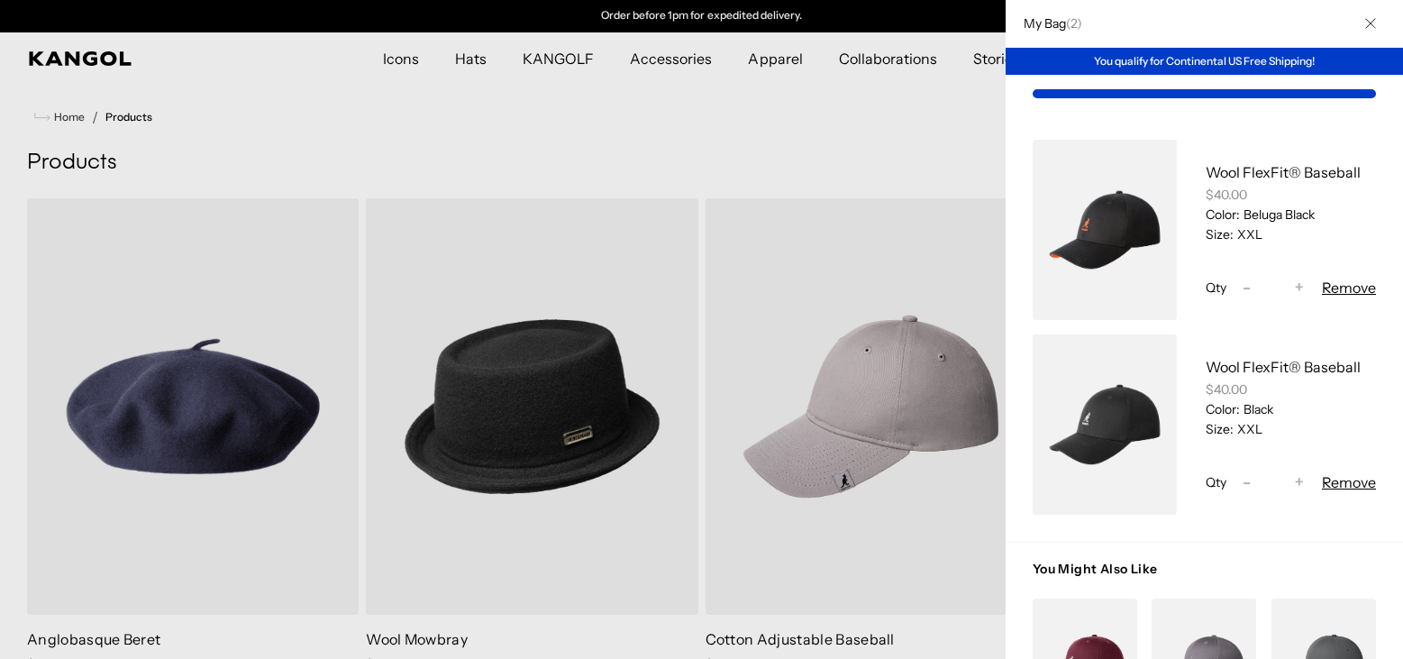
drag, startPoint x: 994, startPoint y: 198, endPoint x: 978, endPoint y: 107, distance: 92.5
click at [978, 107] on div at bounding box center [701, 329] width 1403 height 659
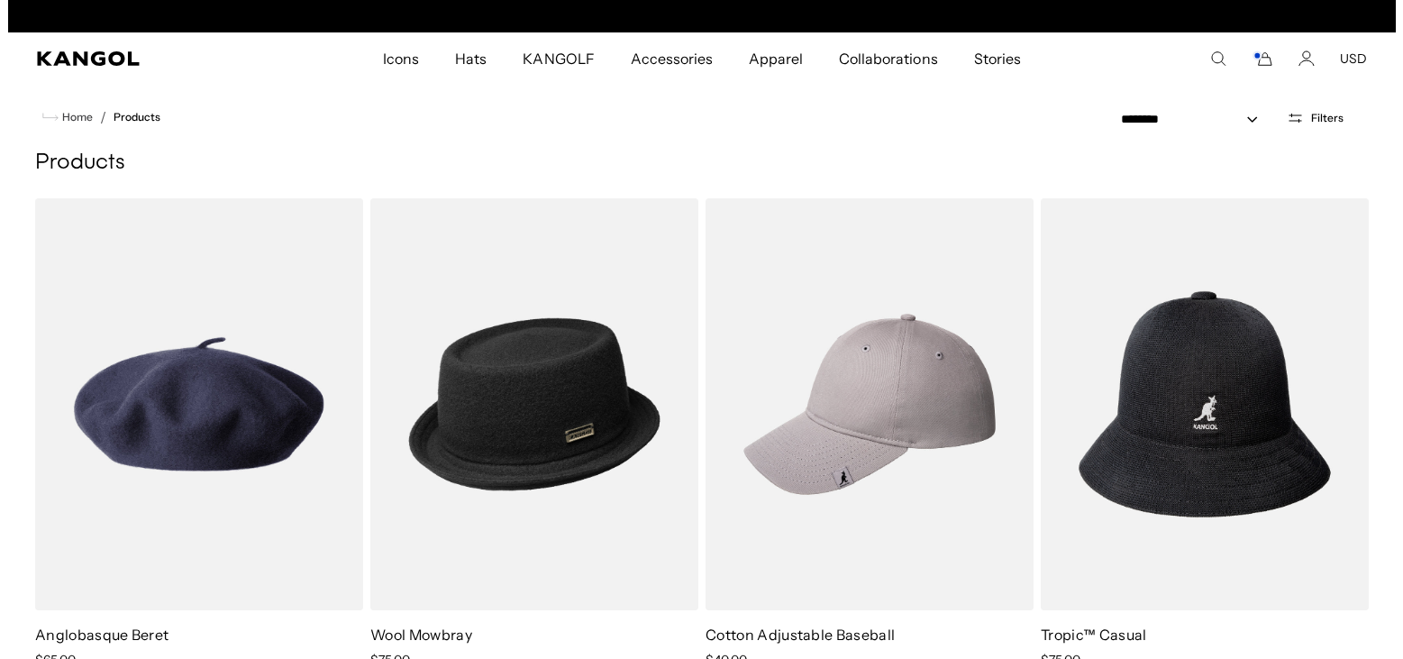
scroll to position [0, 0]
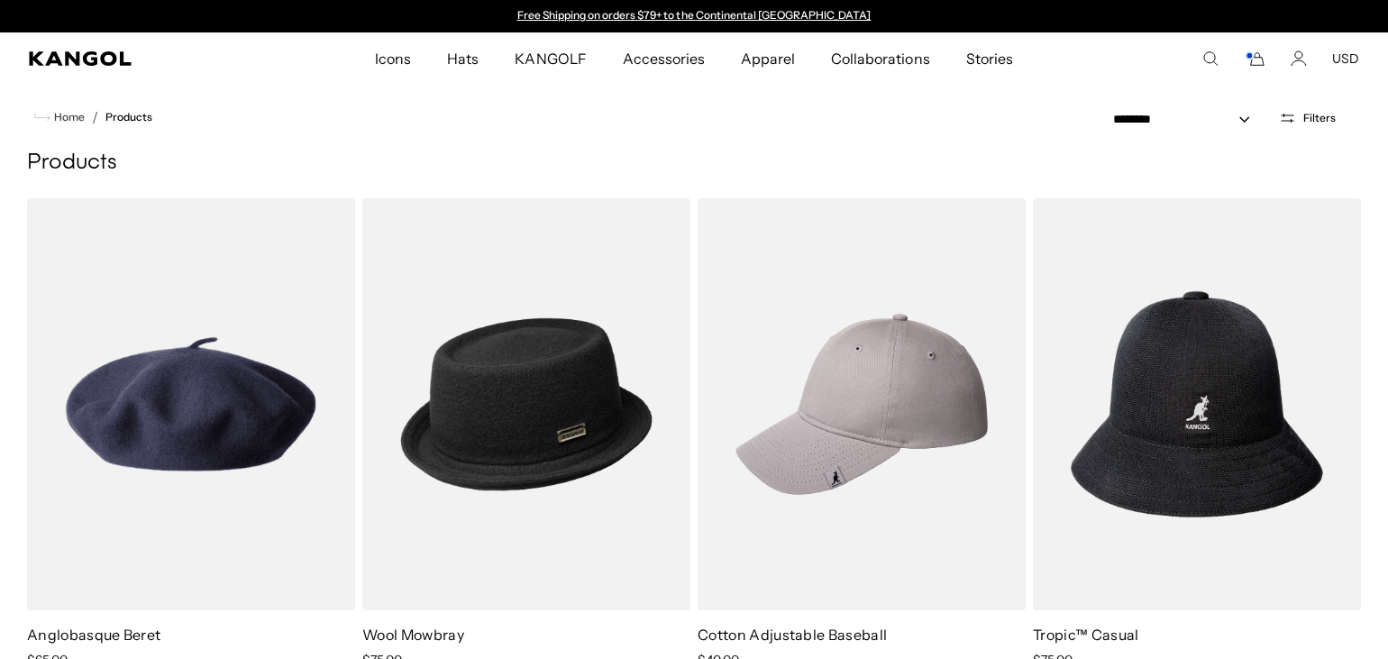
click at [1255, 52] on icon "Cart" at bounding box center [1255, 58] width 22 height 16
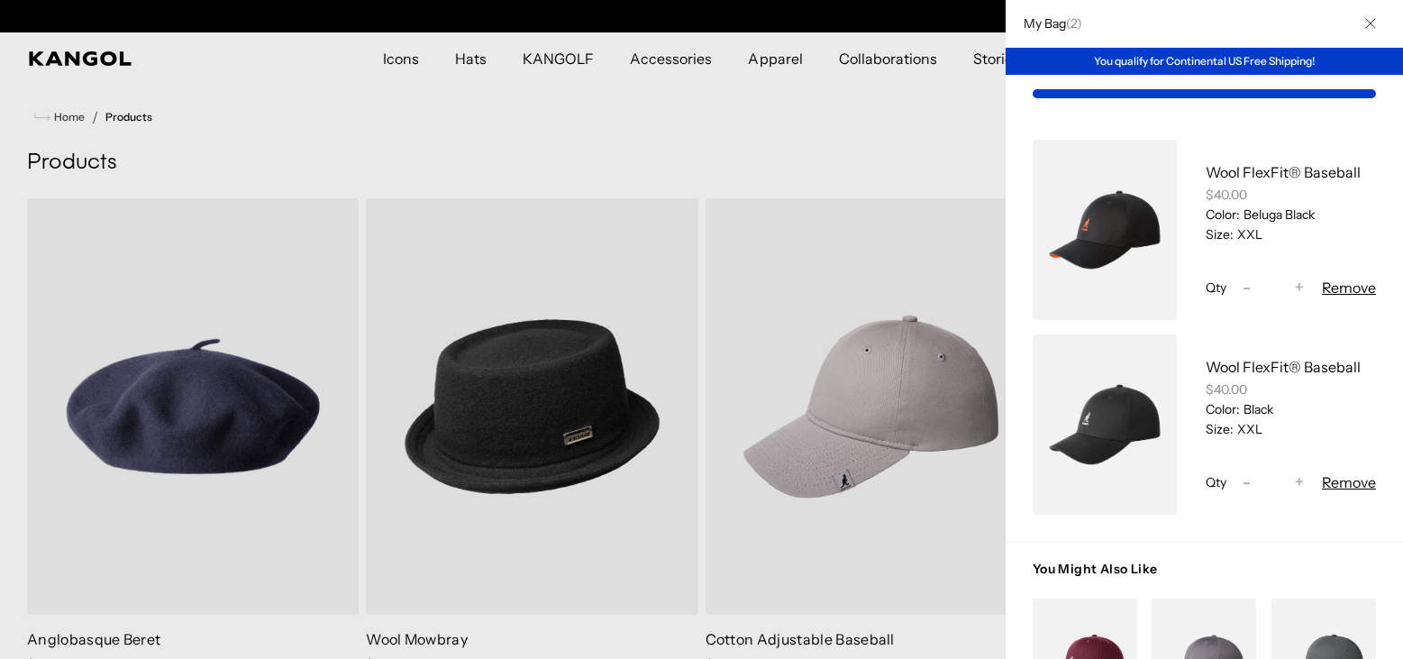
scroll to position [0, 371]
click at [1189, 87] on div "My Bag" at bounding box center [1204, 94] width 397 height 38
click at [1347, 16] on button "Close" at bounding box center [1370, 23] width 47 height 47
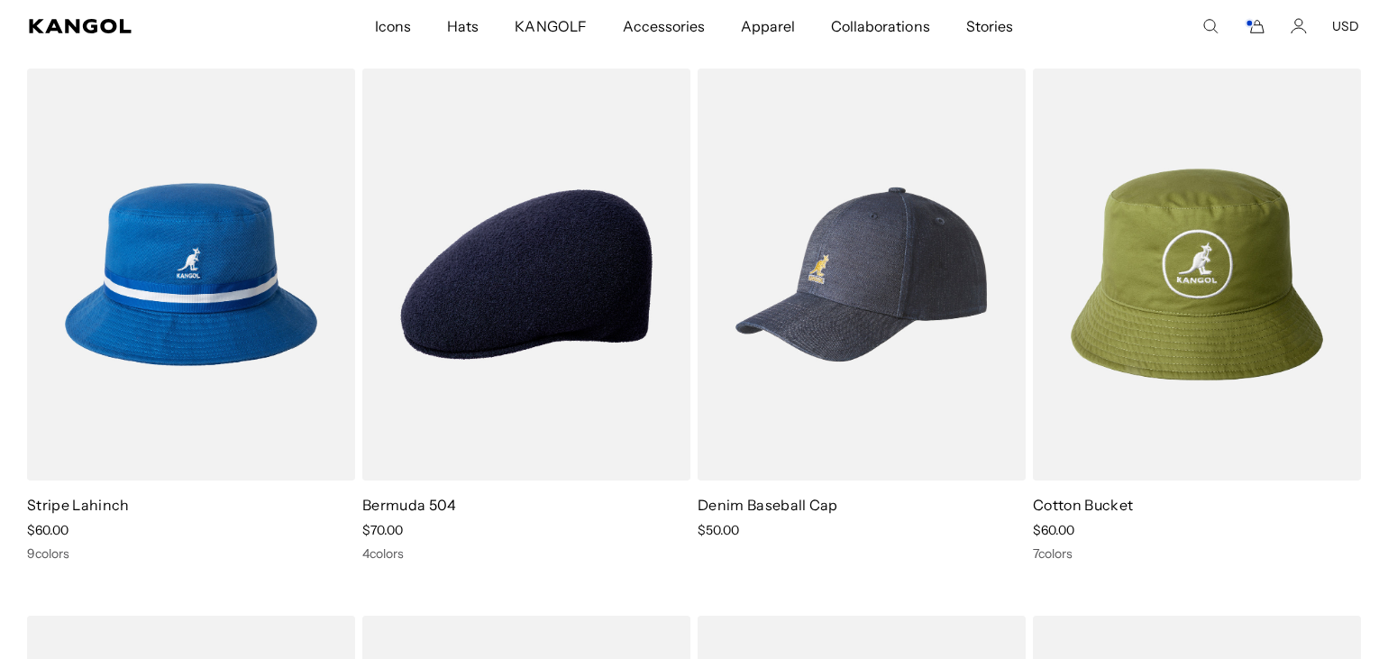
scroll to position [0, 0]
click at [1296, 27] on icon "Account" at bounding box center [1299, 26] width 16 height 16
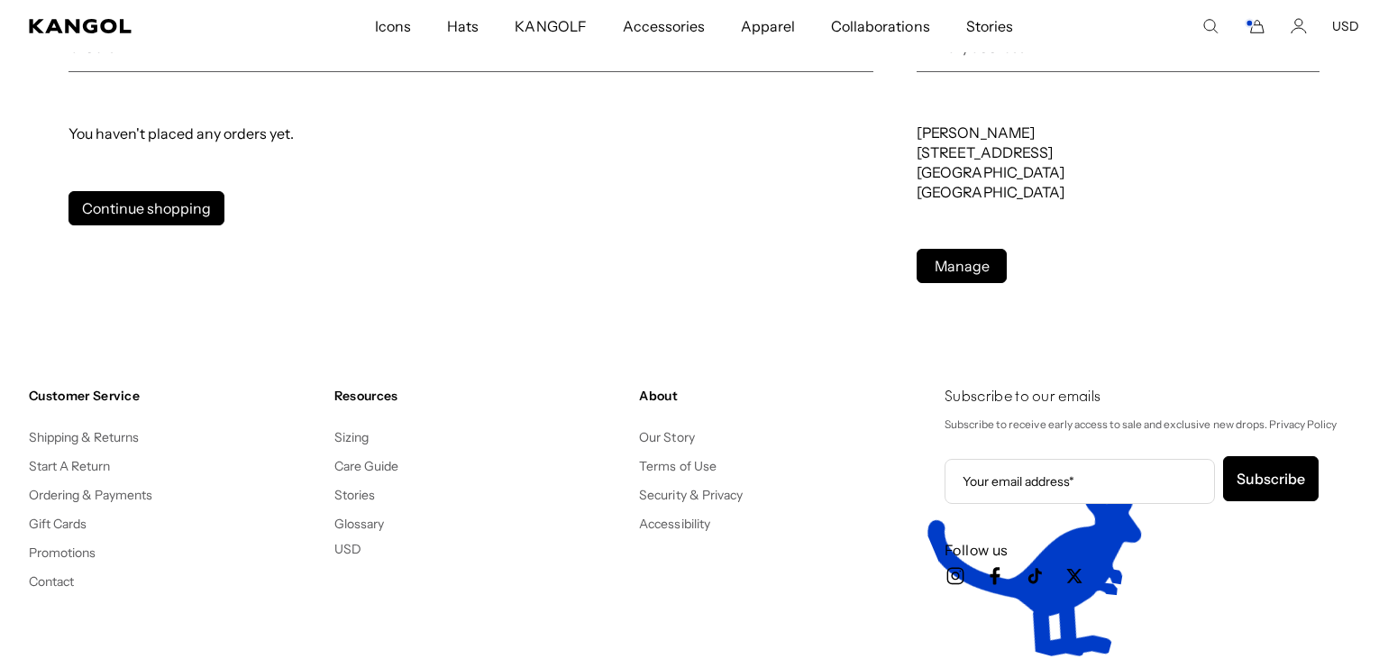
click at [1252, 25] on rect "Cart" at bounding box center [1249, 23] width 7 height 7
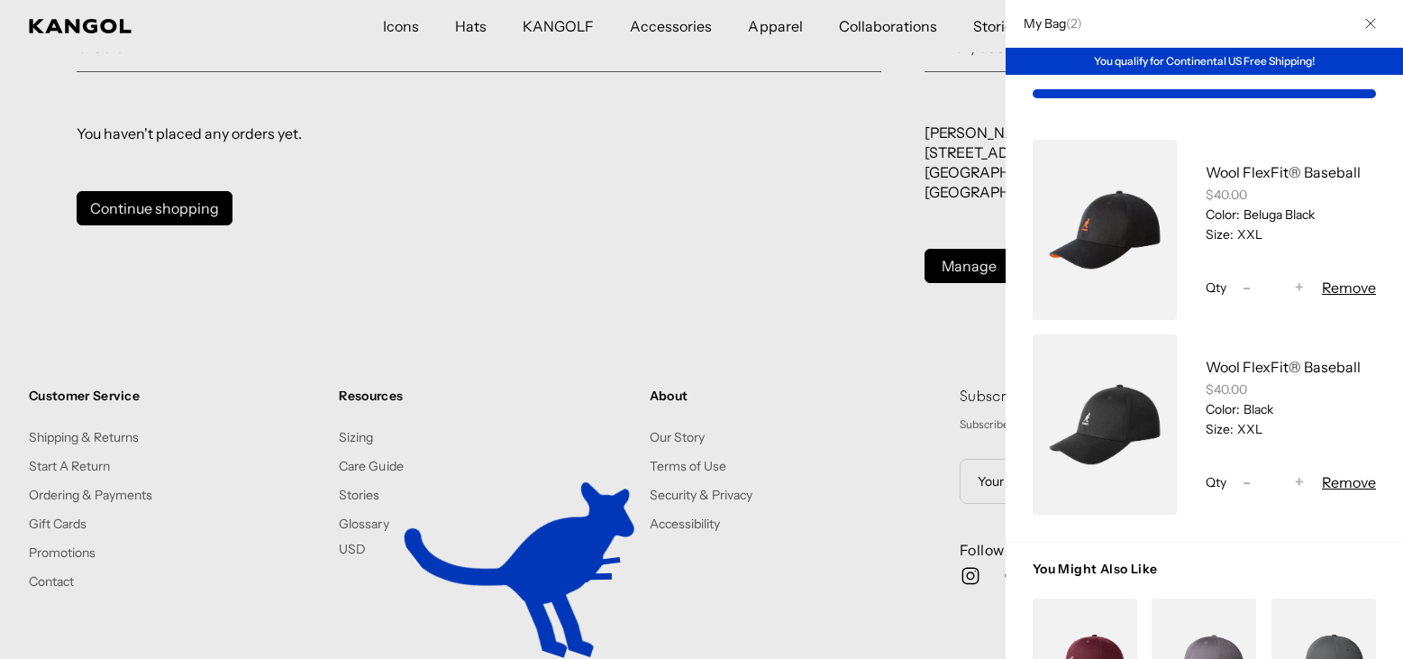
drag, startPoint x: 1390, startPoint y: 285, endPoint x: 1384, endPoint y: 397, distance: 112.8
click at [1384, 397] on html "Skip to content My Bag ( 2 ) You qualify for Continental US Free Shipping! Wool…" at bounding box center [701, 364] width 1403 height 1477
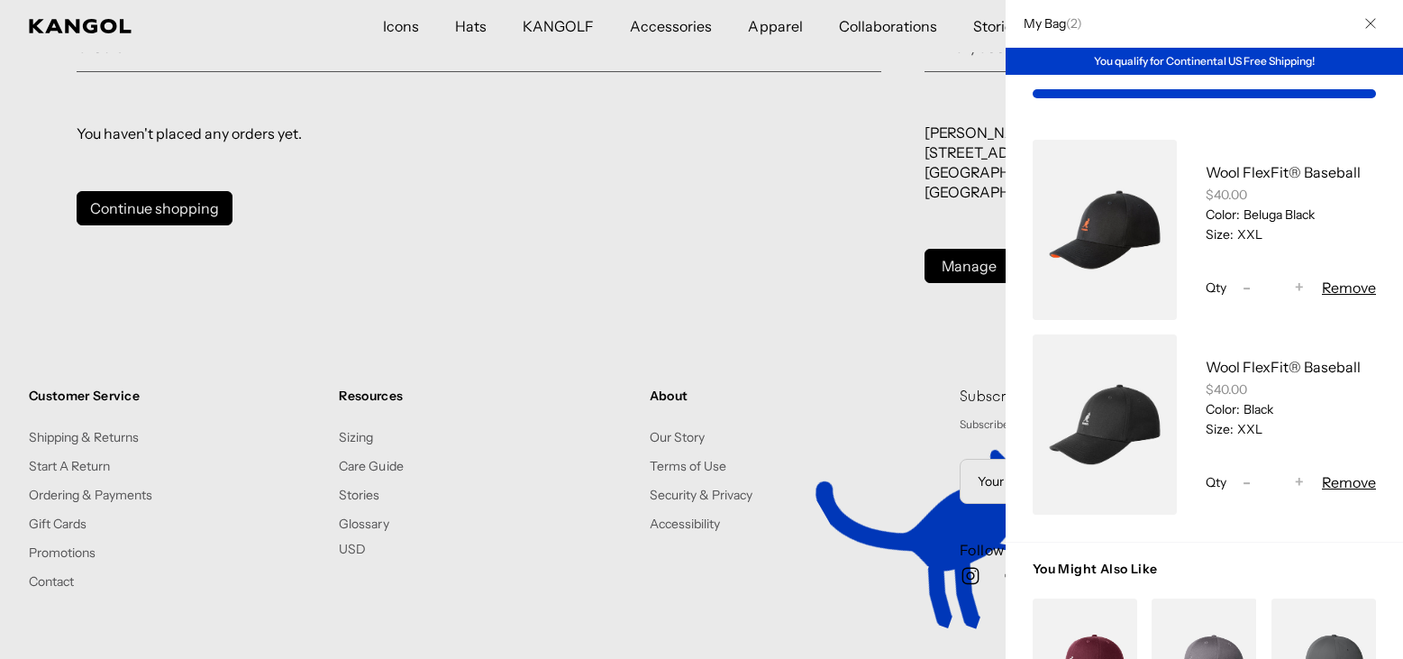
scroll to position [0, 371]
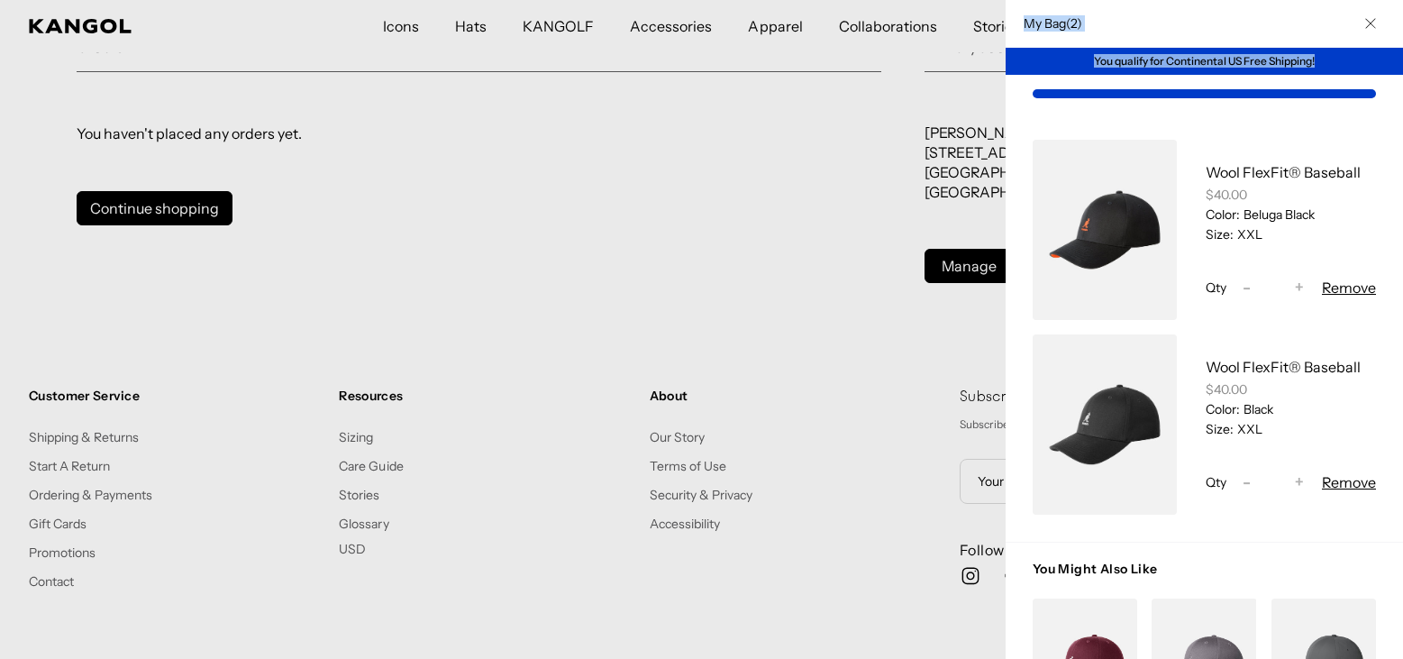
drag, startPoint x: 1017, startPoint y: 151, endPoint x: 991, endPoint y: 107, distance: 50.1
click at [1006, 107] on div "My Bag ( 2 ) You qualify for Continental US Free Shipping! Wool FlexFit® Baseba…" at bounding box center [1204, 329] width 397 height 659
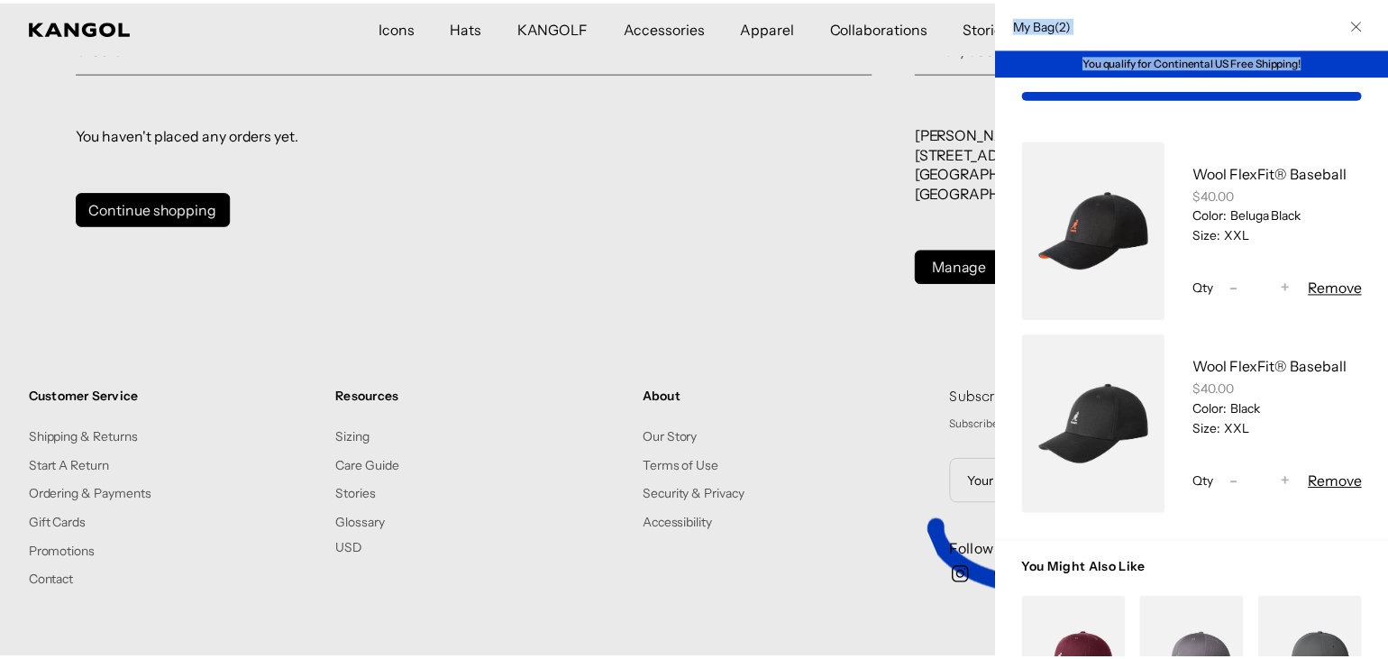
scroll to position [0, 0]
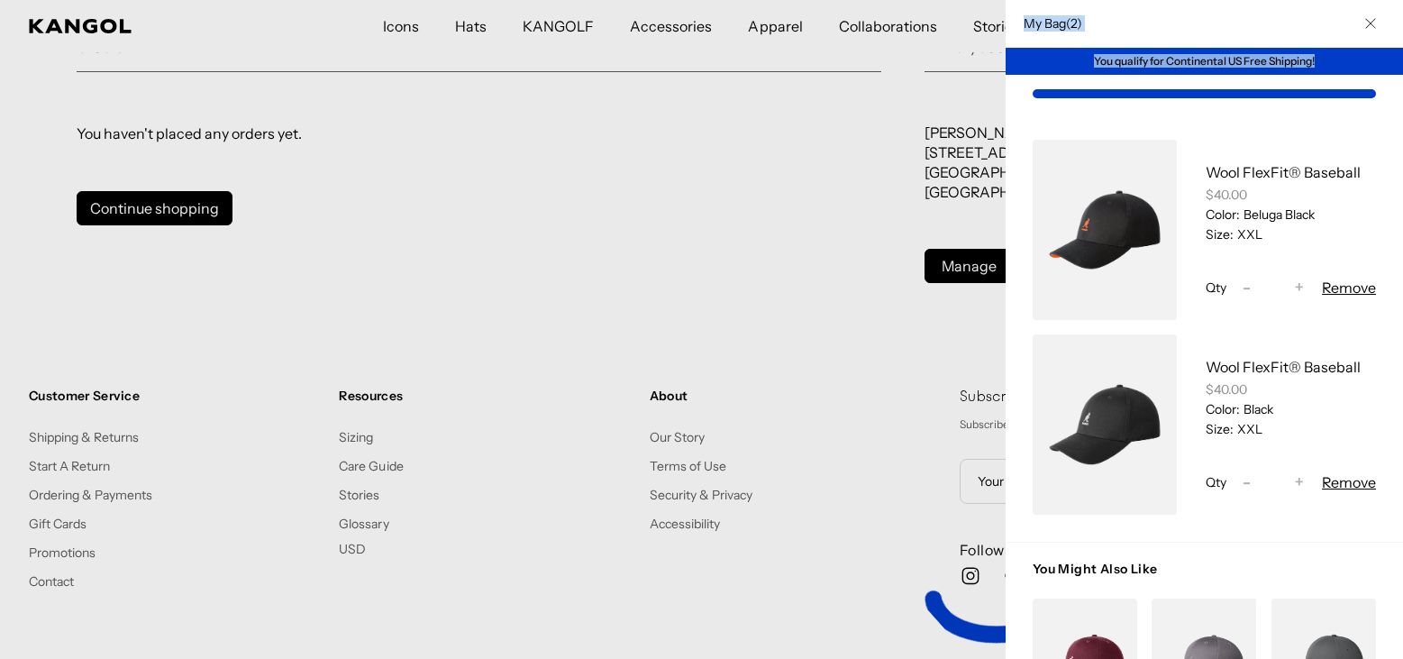
click at [141, 209] on div at bounding box center [701, 329] width 1403 height 659
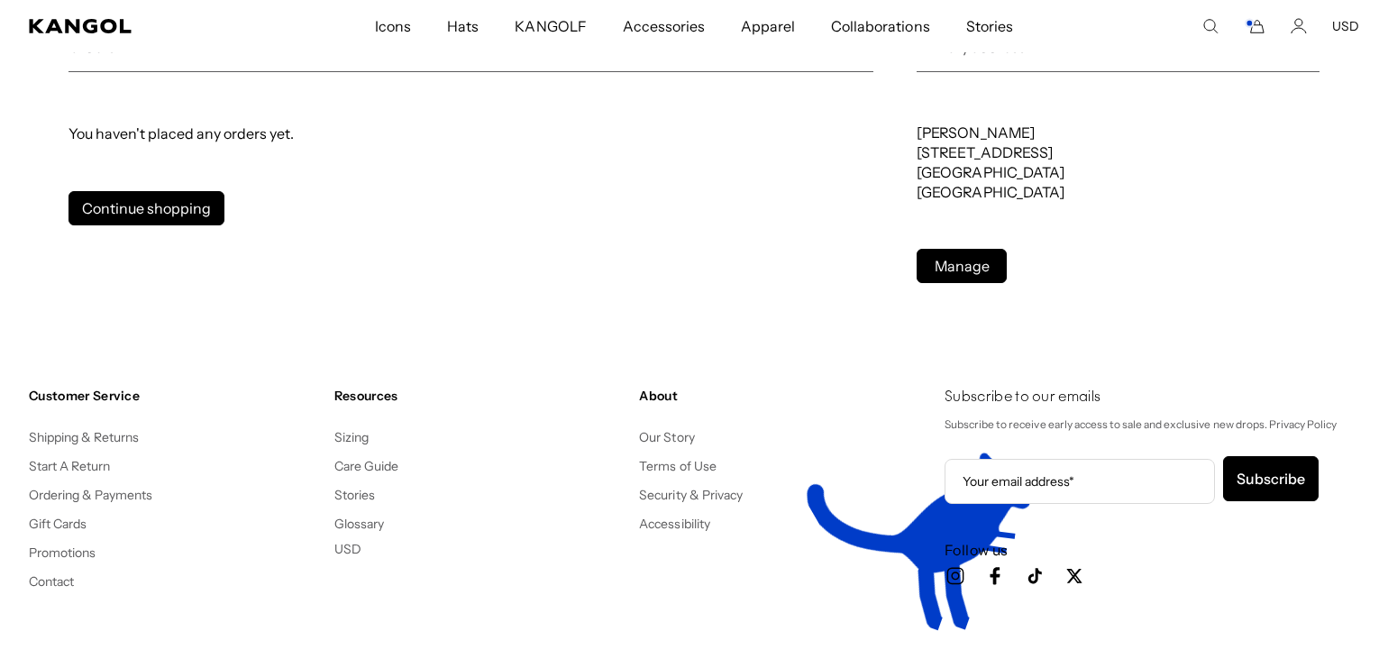
click at [1253, 23] on rect "Cart" at bounding box center [1249, 23] width 7 height 7
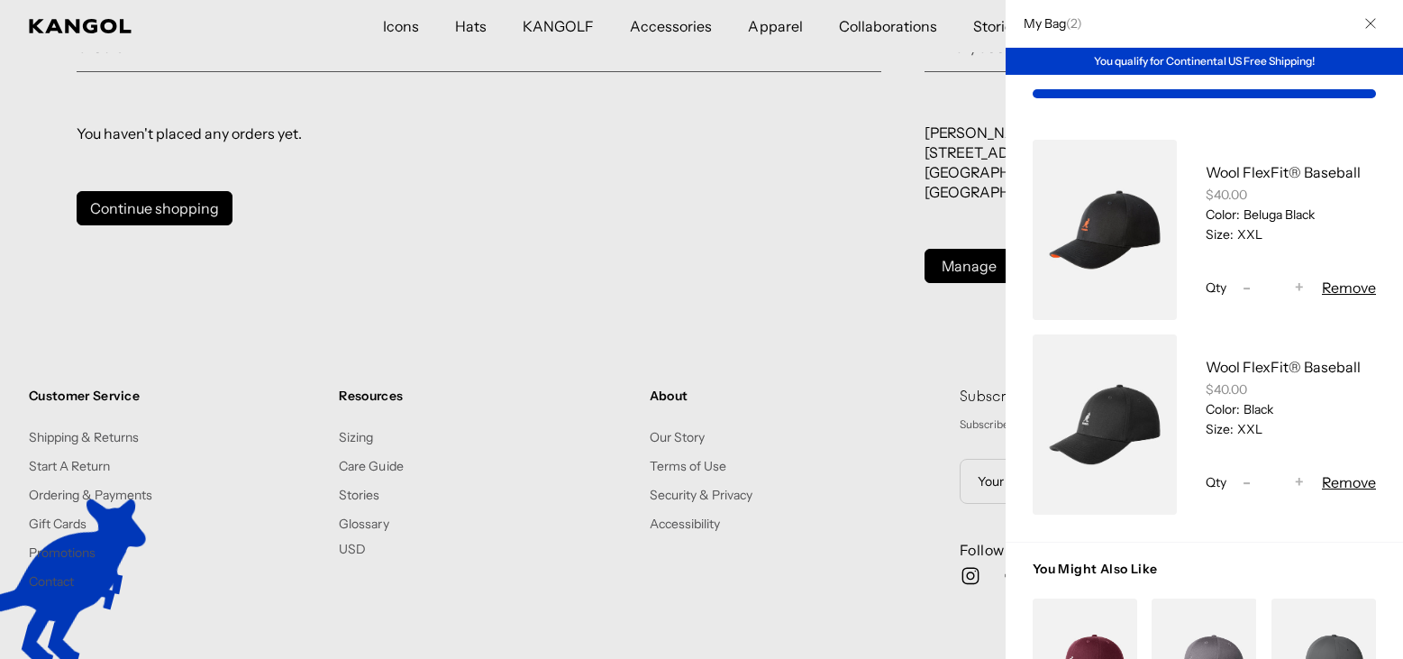
click at [1045, 23] on h2 "My Bag ( 2 )" at bounding box center [1049, 23] width 68 height 16
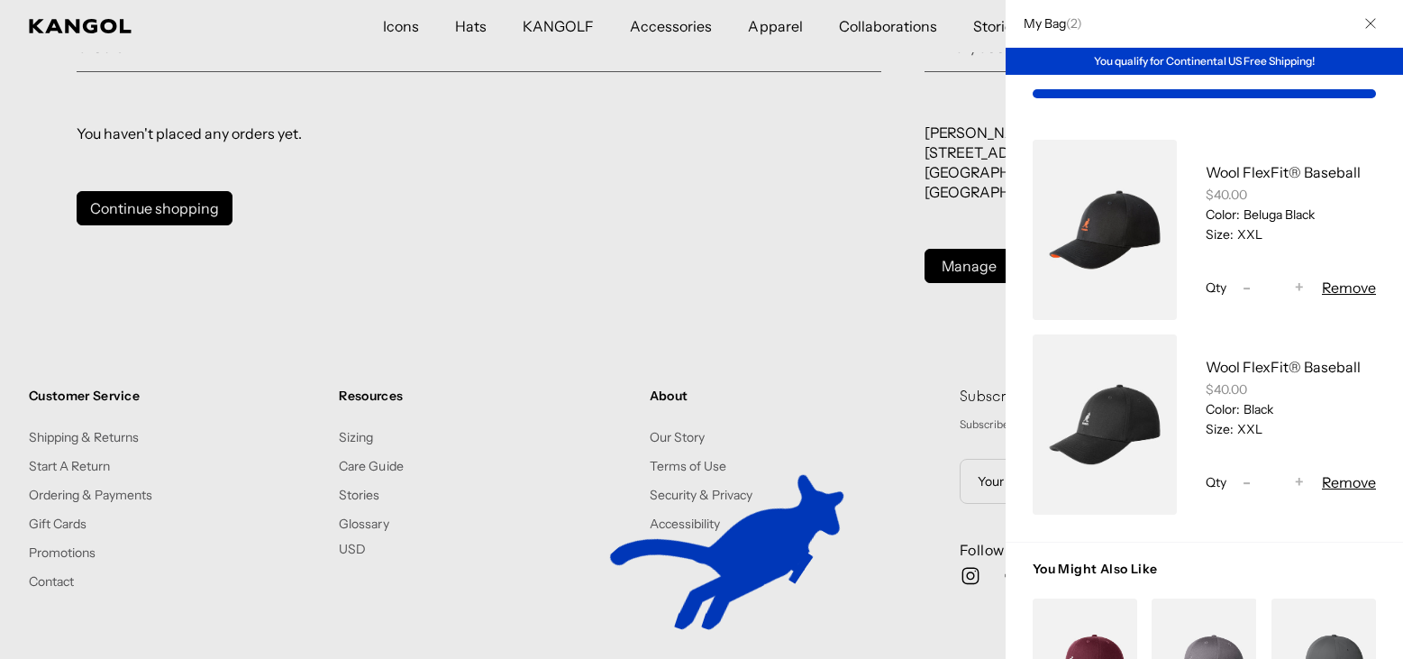
scroll to position [0, 371]
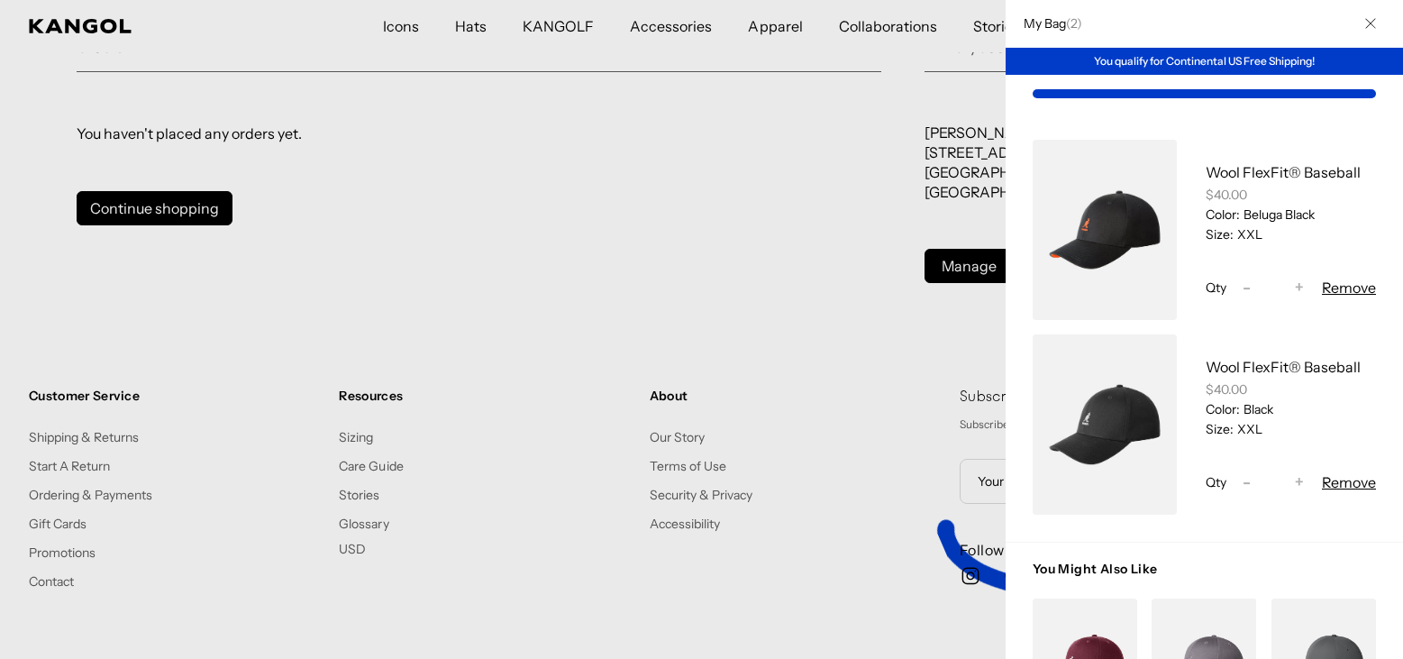
click at [1020, 28] on h2 "My Bag ( 2 )" at bounding box center [1049, 23] width 68 height 16
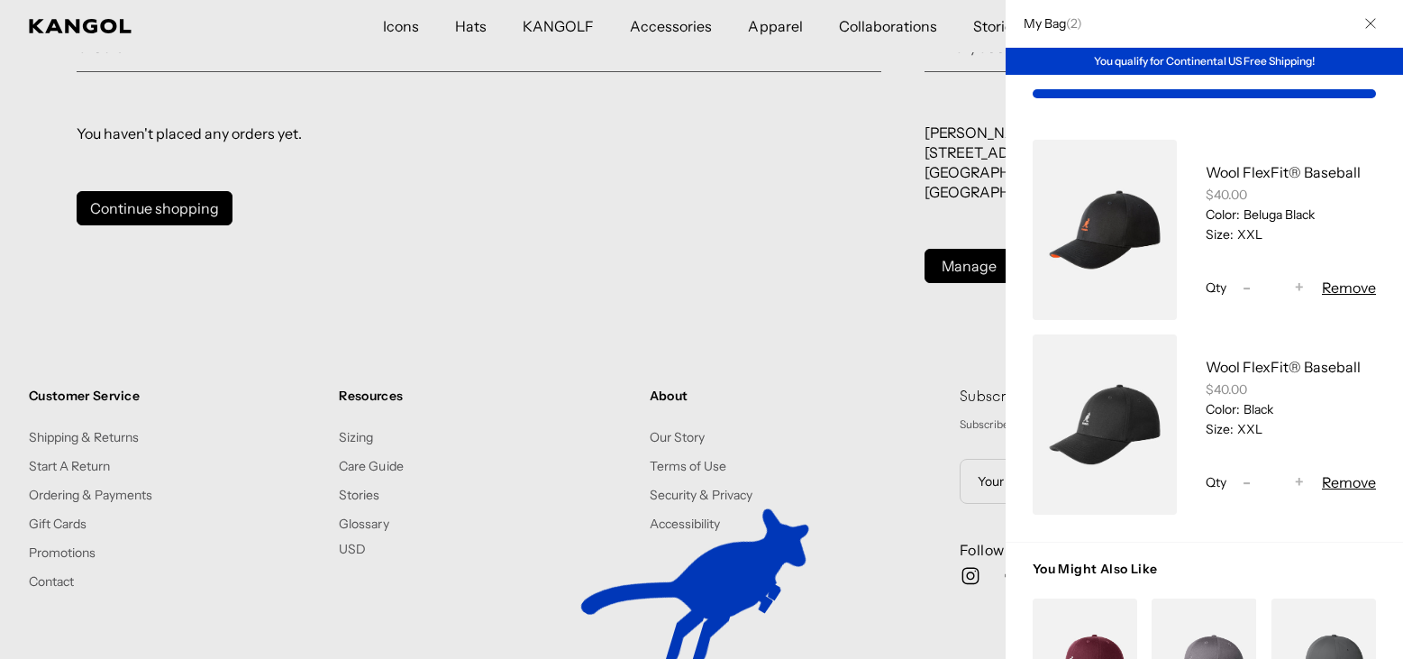
scroll to position [0, 0]
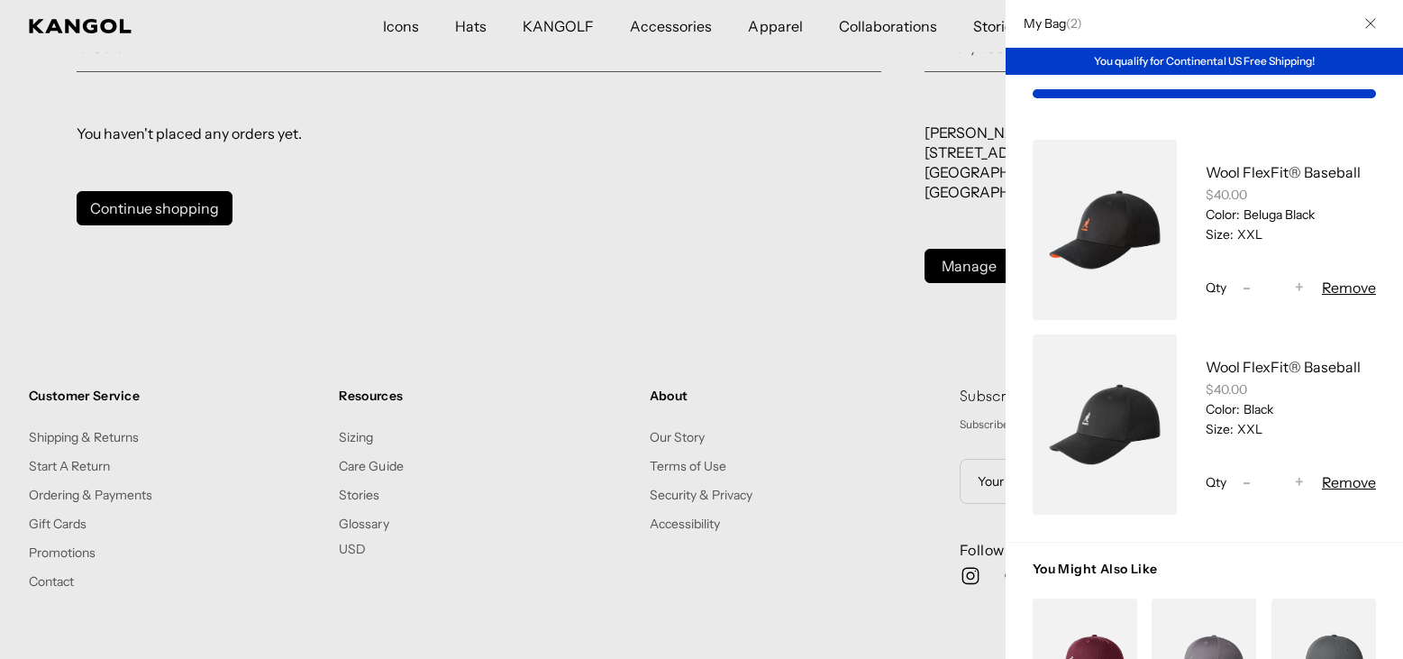
drag, startPoint x: 1019, startPoint y: 119, endPoint x: 1005, endPoint y: 59, distance: 61.2
click at [1006, 59] on div "My Bag ( 2 ) You qualify for Continental US Free Shipping! Wool FlexFit® Baseba…" at bounding box center [1204, 329] width 397 height 659
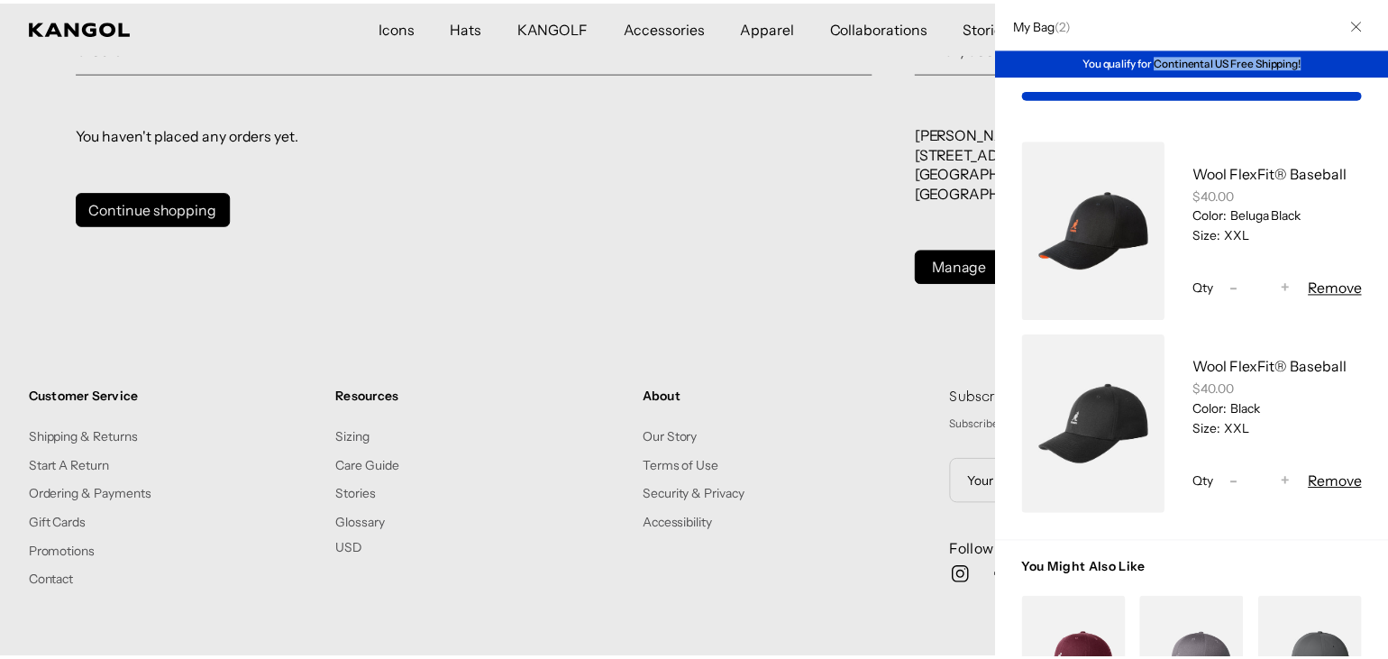
scroll to position [0, 371]
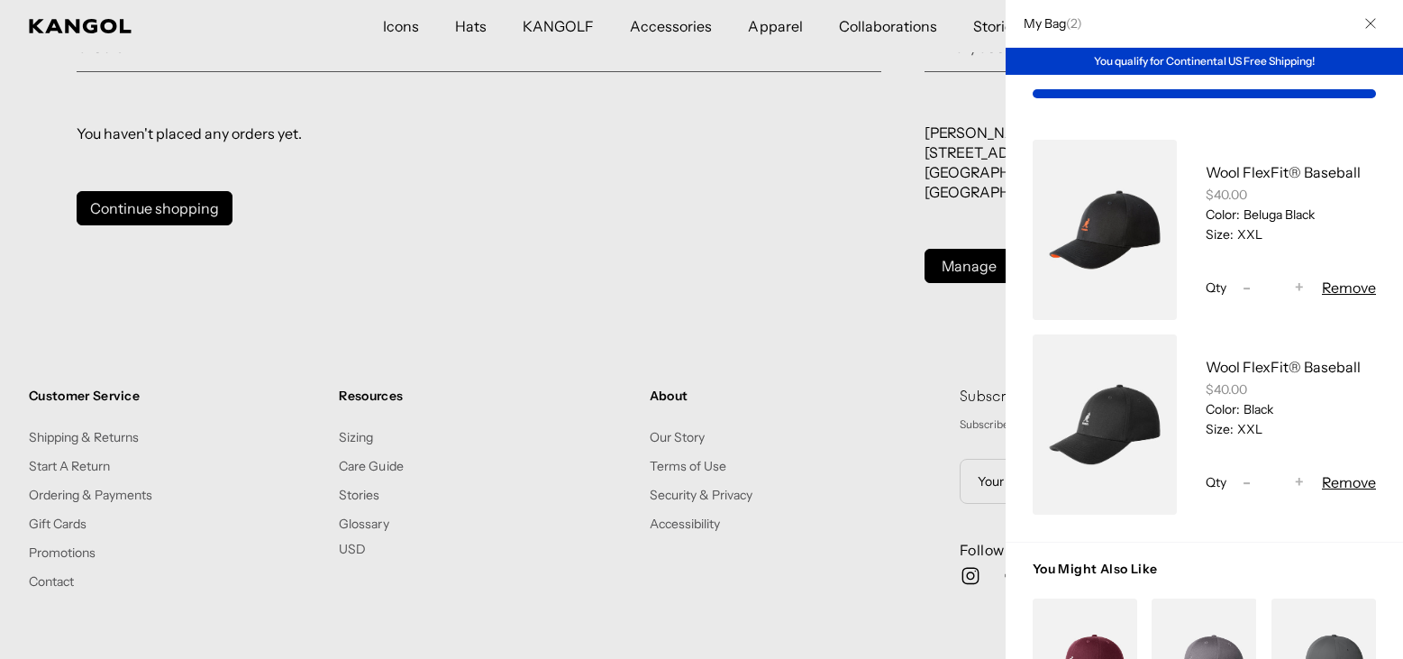
click at [166, 211] on div at bounding box center [701, 329] width 1403 height 659
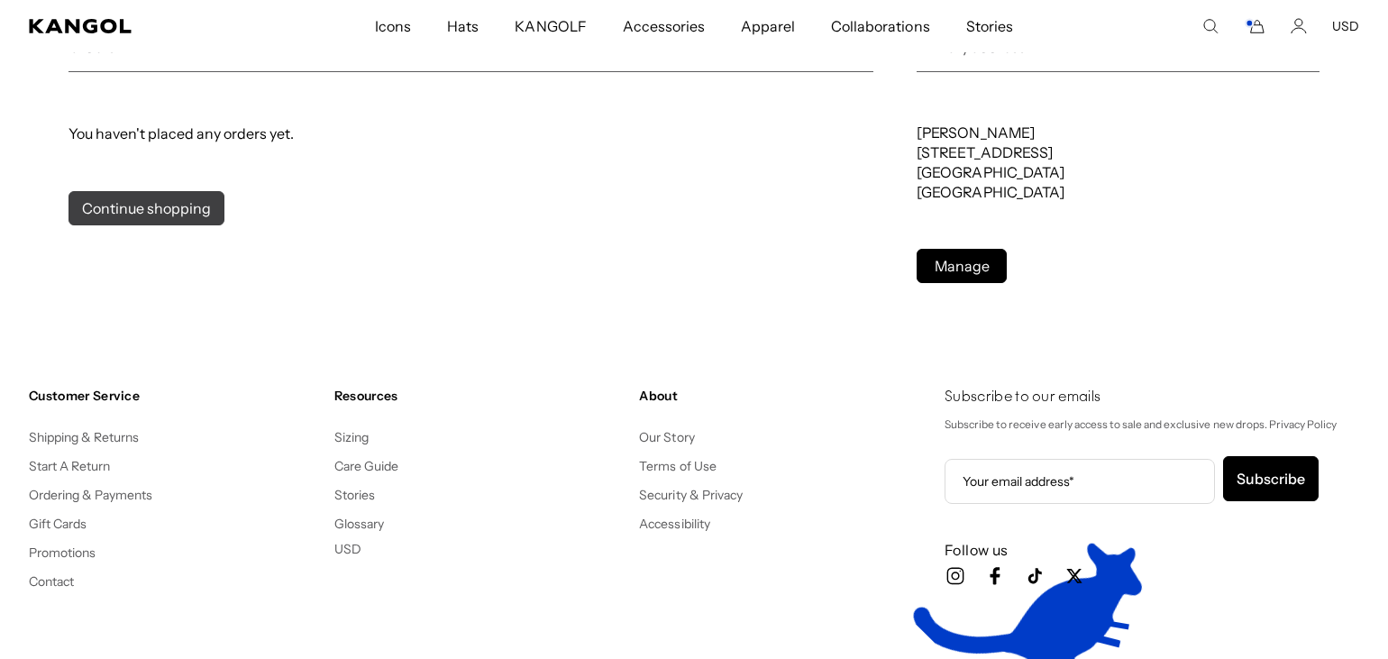
click at [152, 203] on link "Continue shopping" at bounding box center [147, 208] width 156 height 34
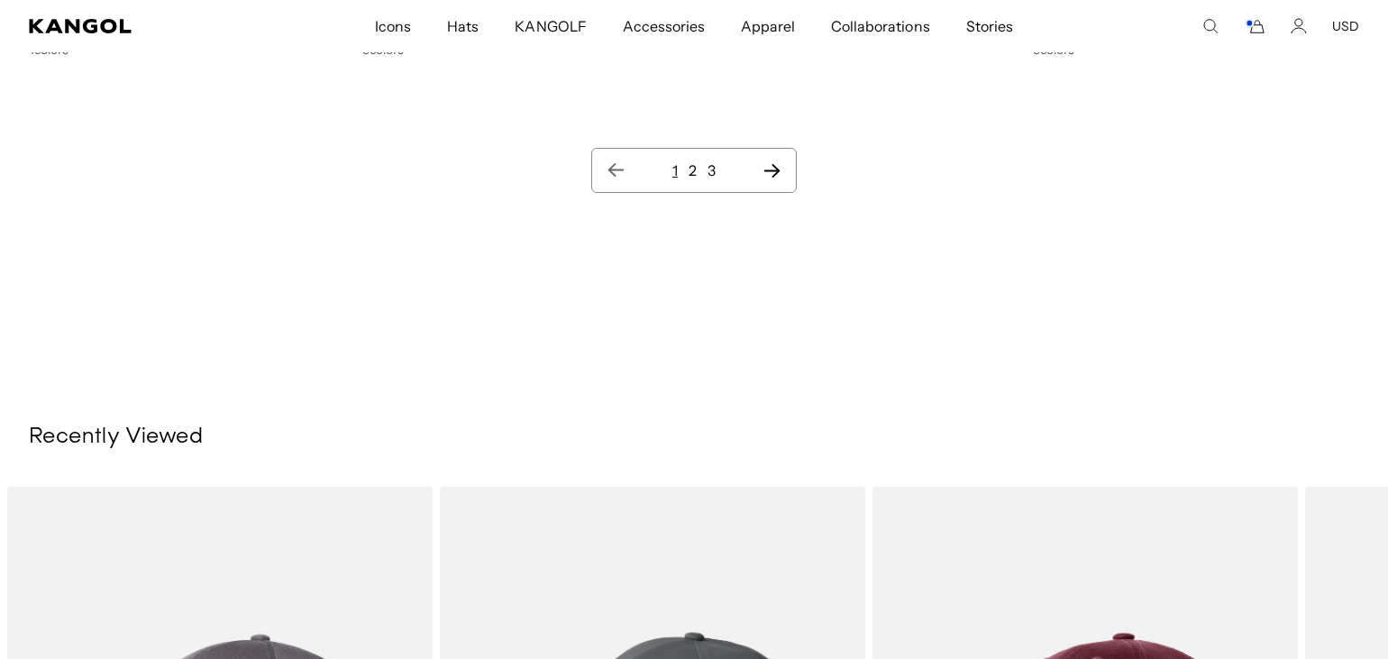
click at [692, 171] on link "2" at bounding box center [693, 170] width 8 height 18
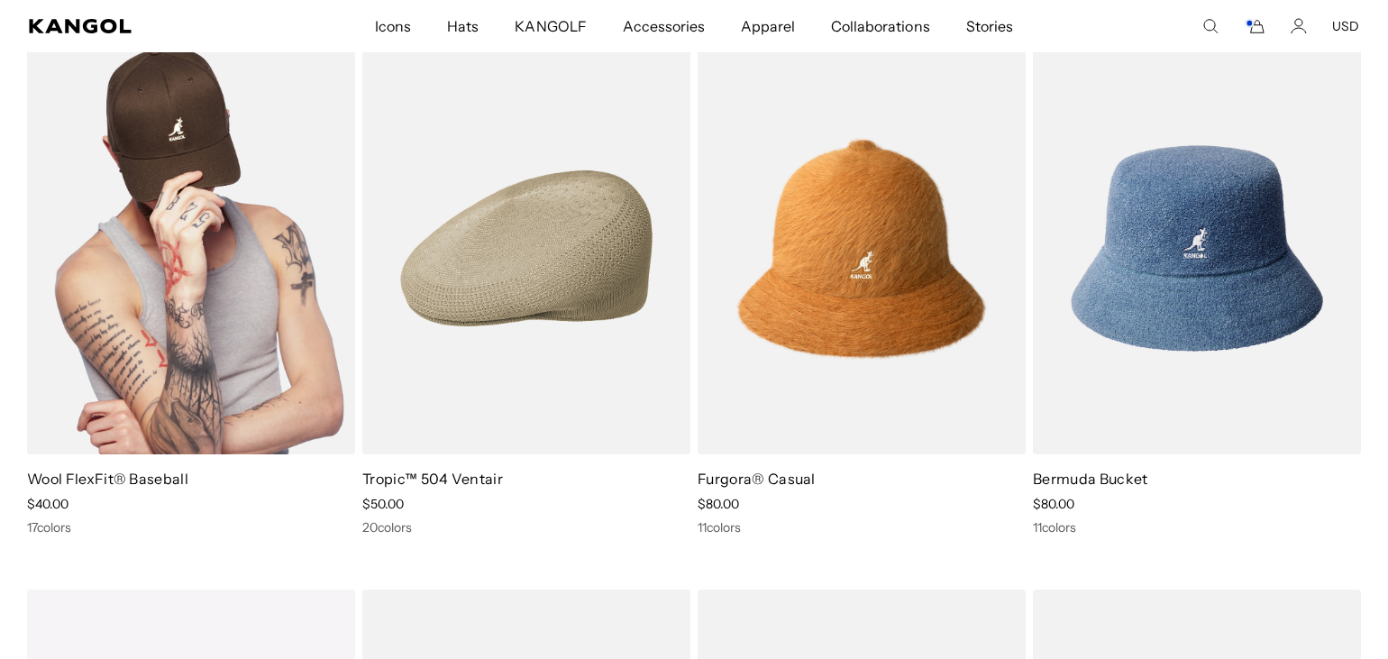
click at [168, 253] on img at bounding box center [191, 248] width 328 height 412
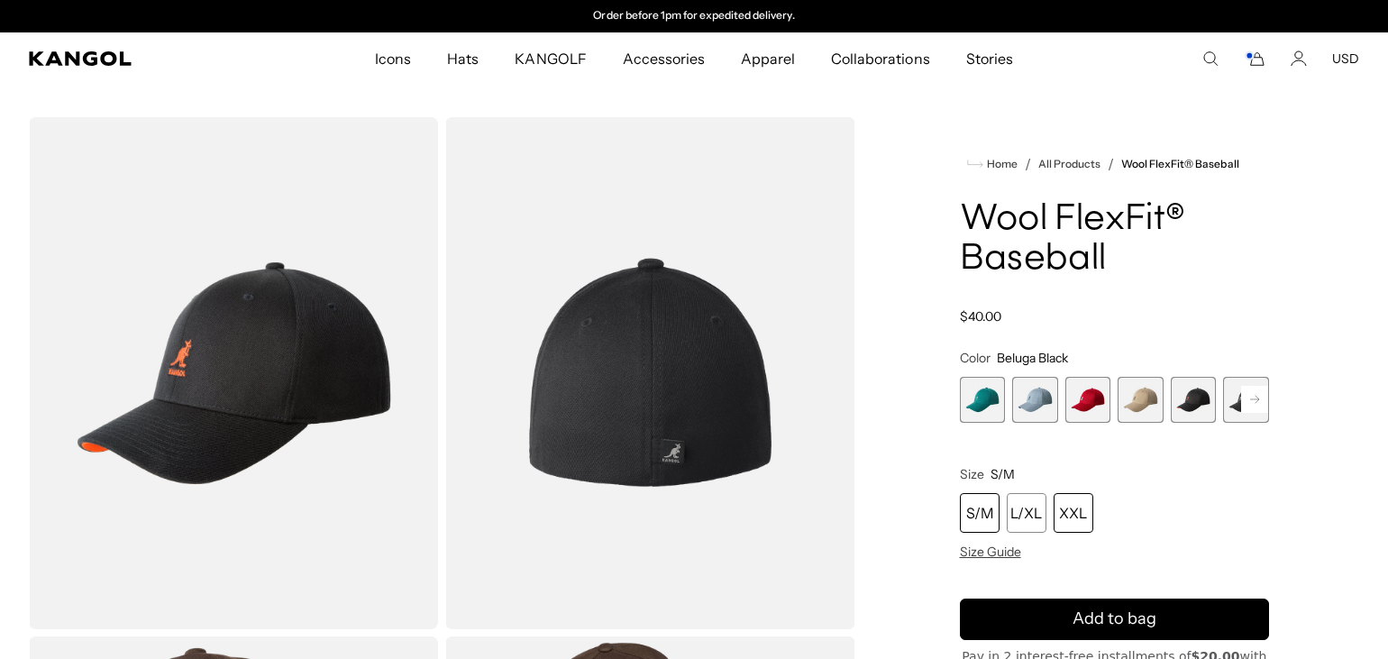
click at [1073, 515] on div "XXL" at bounding box center [1074, 513] width 40 height 40
click at [1069, 503] on div "XXL" at bounding box center [1074, 513] width 40 height 40
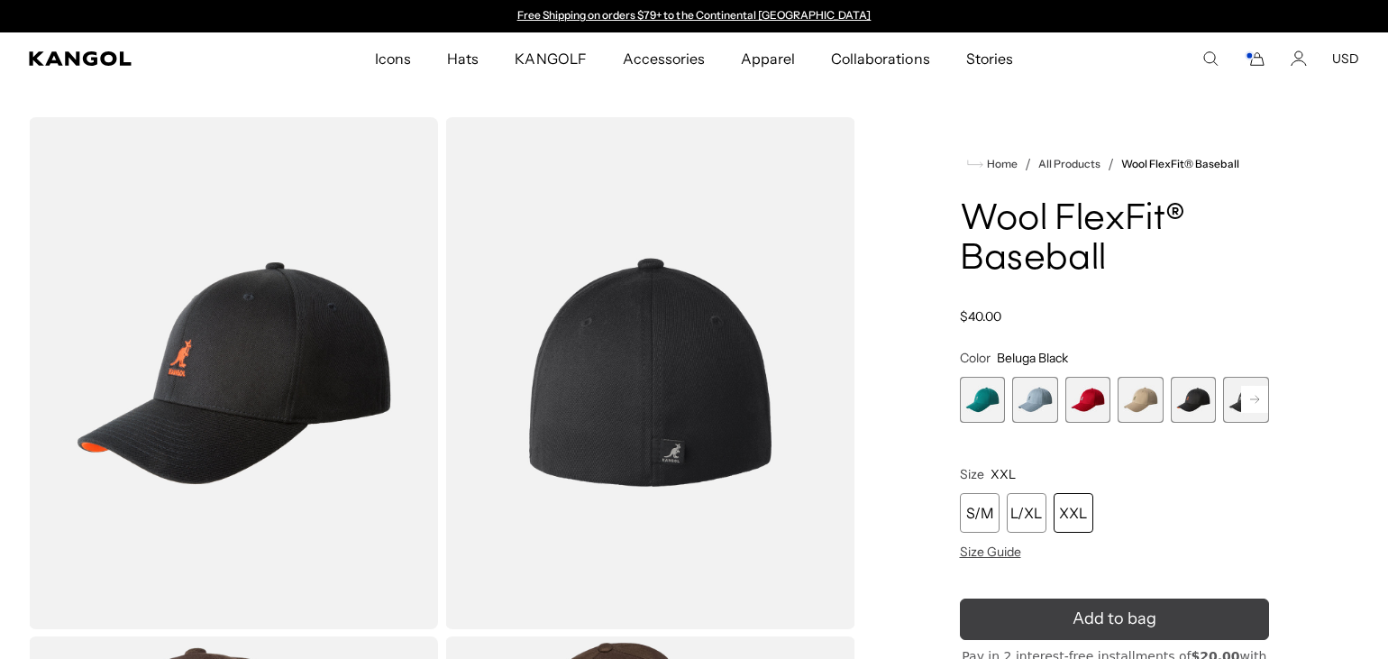
click at [1124, 616] on icon "submit" at bounding box center [1114, 618] width 37 height 37
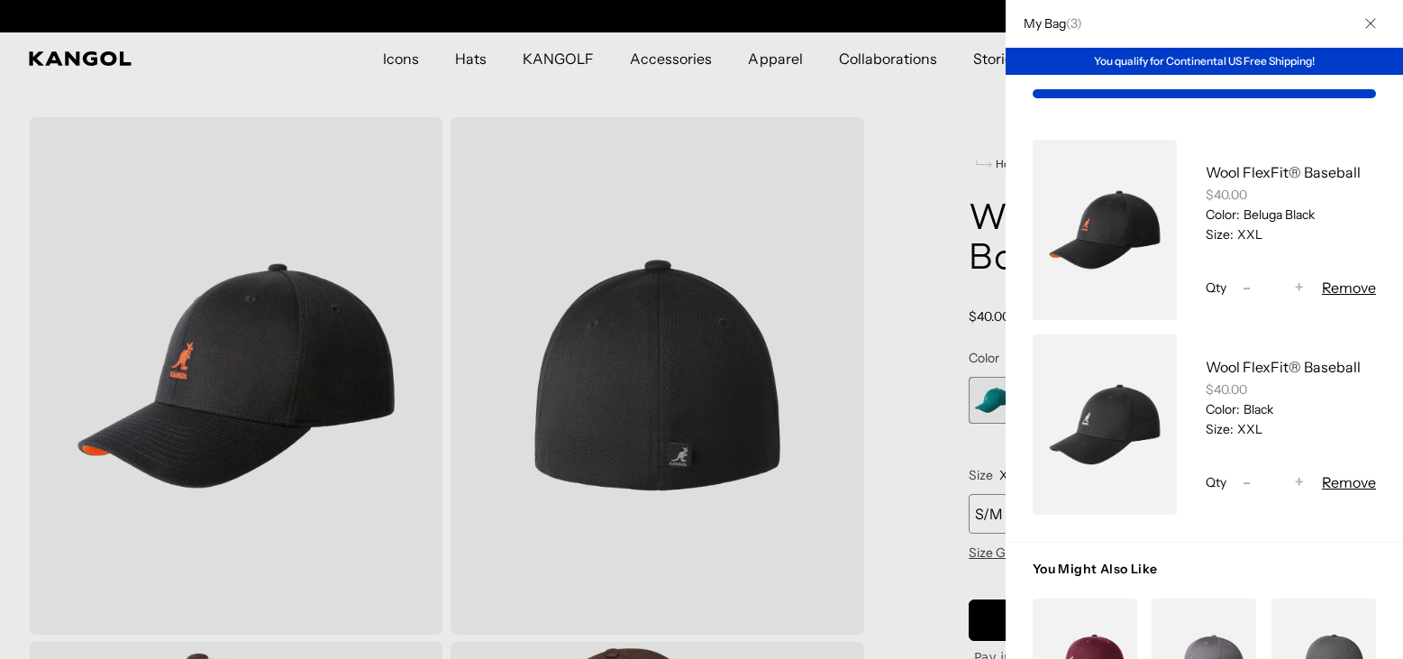
scroll to position [0, 371]
click at [1243, 286] on span "-" at bounding box center [1247, 288] width 8 height 24
type input "*"
drag, startPoint x: 1377, startPoint y: 156, endPoint x: 1377, endPoint y: 254, distance: 98.2
click at [1377, 254] on div "Wool FlexFit® Baseball $40.00 Color: Beluga Black Size: XXL Qty Decrease quanti…" at bounding box center [1204, 327] width 397 height 429
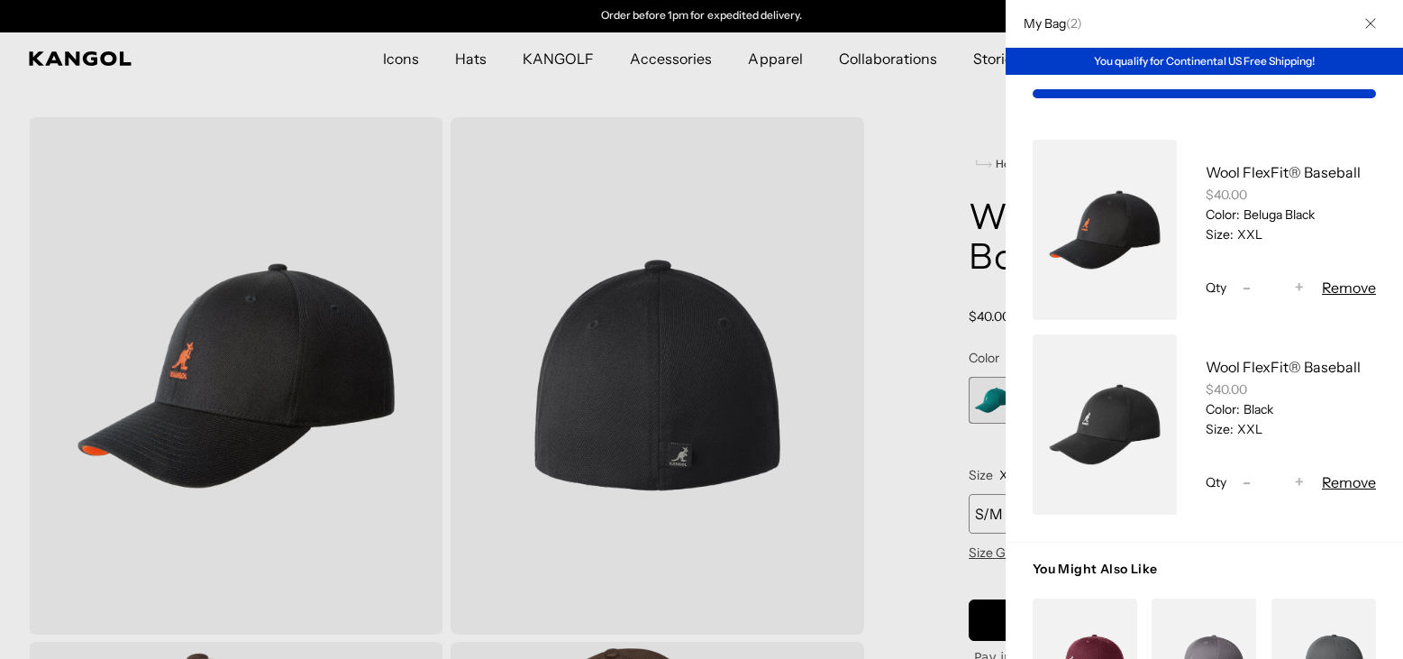
drag, startPoint x: 1378, startPoint y: 650, endPoint x: 1375, endPoint y: 596, distance: 54.2
drag, startPoint x: 1375, startPoint y: 596, endPoint x: 1053, endPoint y: 125, distance: 570.0
click at [1053, 125] on div "Wool FlexFit® Baseball $40.00 Color: Beluga Black Size: XXL Qty Decrease quanti…" at bounding box center [1204, 327] width 397 height 429
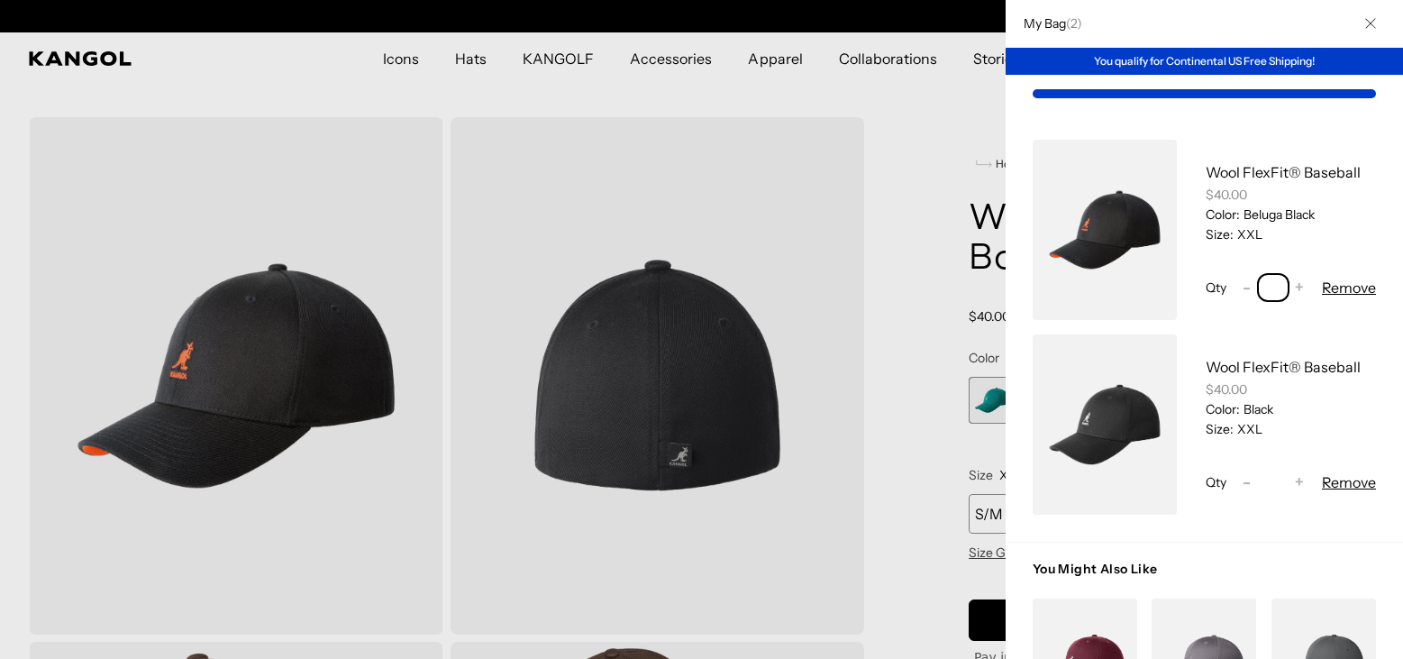
click at [1261, 283] on input "*" at bounding box center [1273, 288] width 25 height 22
click at [1261, 480] on input "*" at bounding box center [1273, 482] width 25 height 22
click at [1366, 194] on div "Wool FlexFit® Baseball $40.00 Color: Beluga Black Size: XXL Qty Decrease quanti…" at bounding box center [1204, 327] width 397 height 429
drag, startPoint x: 1008, startPoint y: 189, endPoint x: 894, endPoint y: 115, distance: 135.5
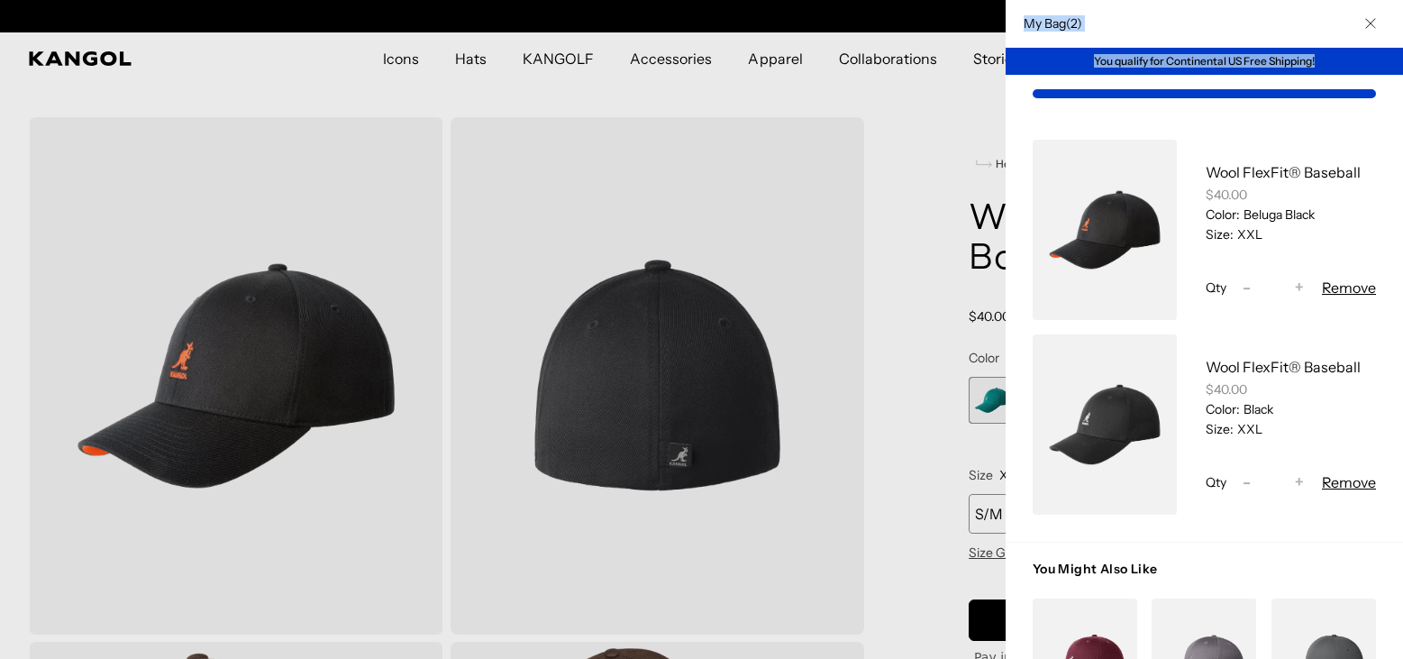
click at [1006, 115] on div "My Bag ( 2 ) You qualify for Continental US Free Shipping! Wool FlexFit® Baseba…" at bounding box center [1204, 329] width 397 height 659
click at [1223, 86] on div "My Bag" at bounding box center [1204, 94] width 397 height 38
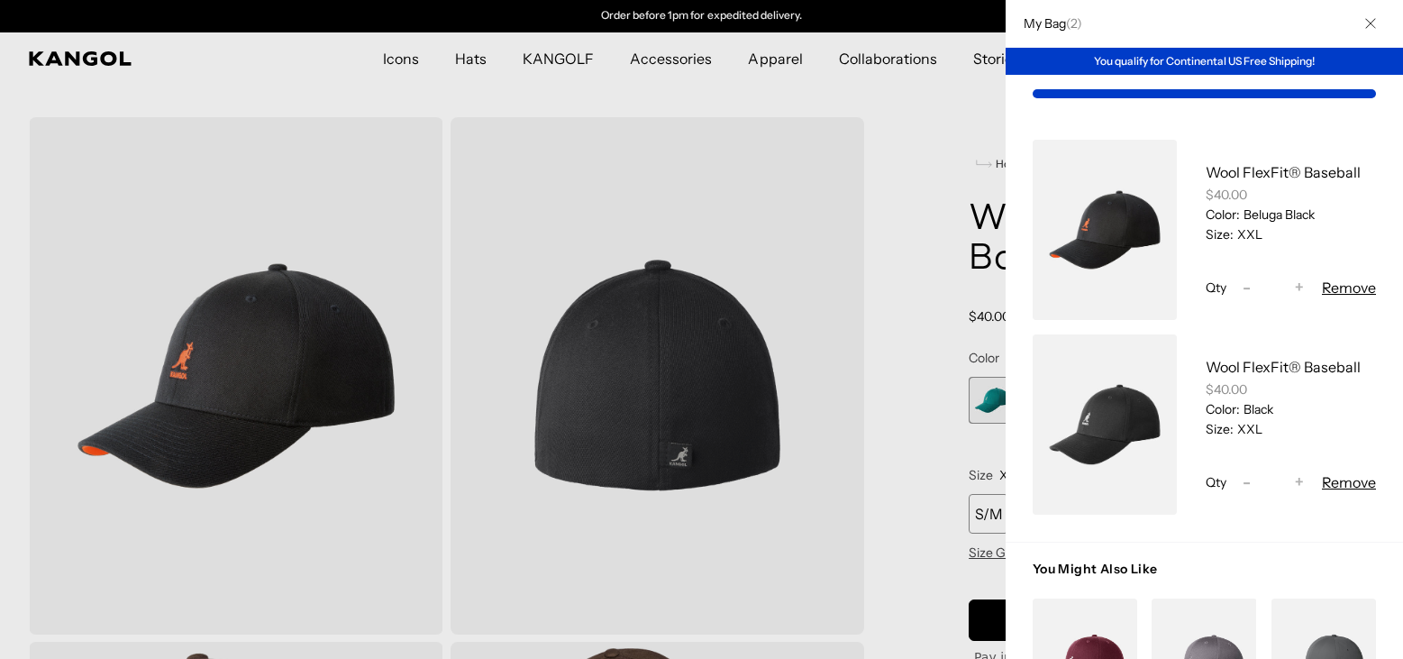
drag, startPoint x: 1134, startPoint y: 22, endPoint x: 1119, endPoint y: -30, distance: 53.6
drag, startPoint x: 1119, startPoint y: -30, endPoint x: 891, endPoint y: 138, distance: 283.0
click at [891, 138] on div at bounding box center [701, 329] width 1403 height 659
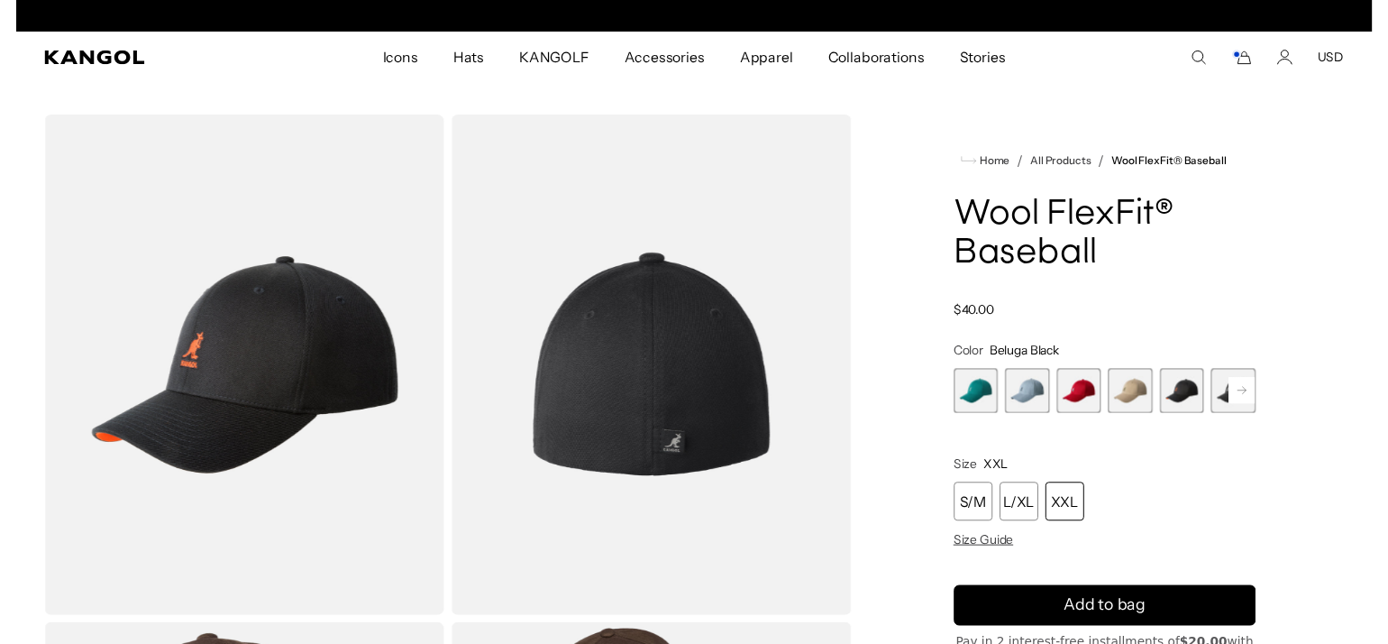
scroll to position [0, 0]
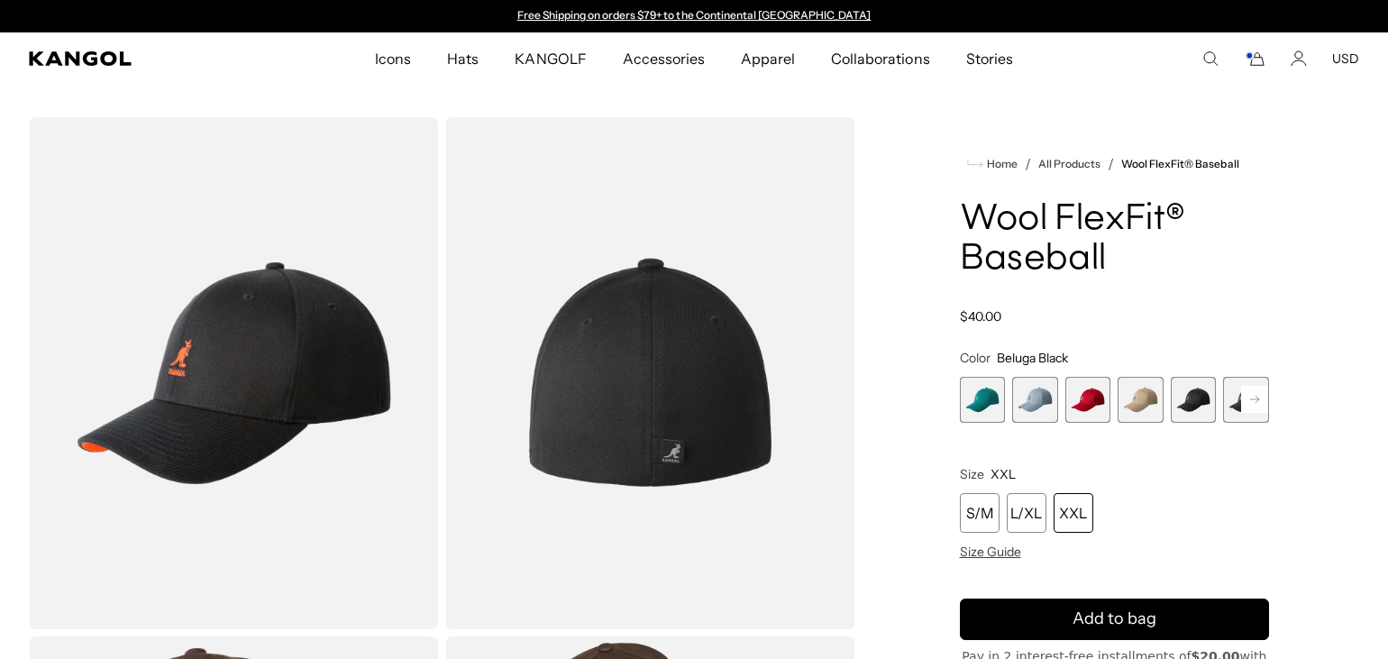
click at [1353, 56] on button "USD" at bounding box center [1345, 58] width 27 height 16
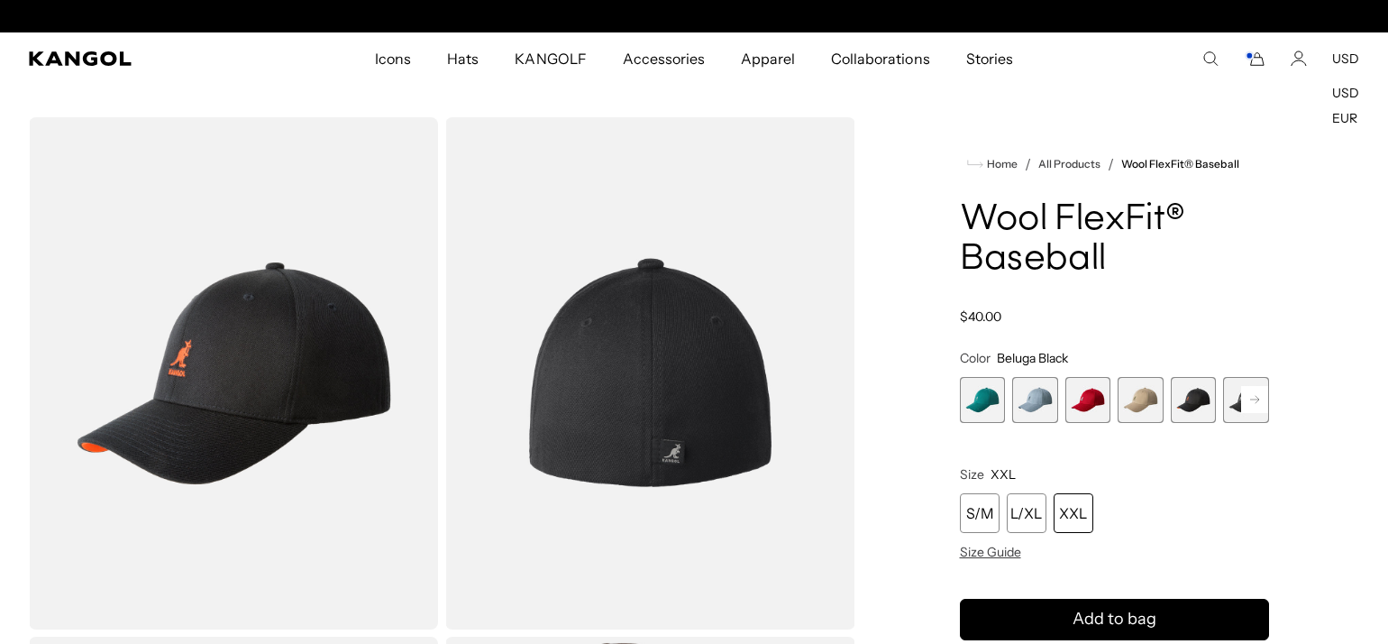
scroll to position [0, 371]
click at [1344, 87] on link "USD" at bounding box center [1345, 93] width 27 height 16
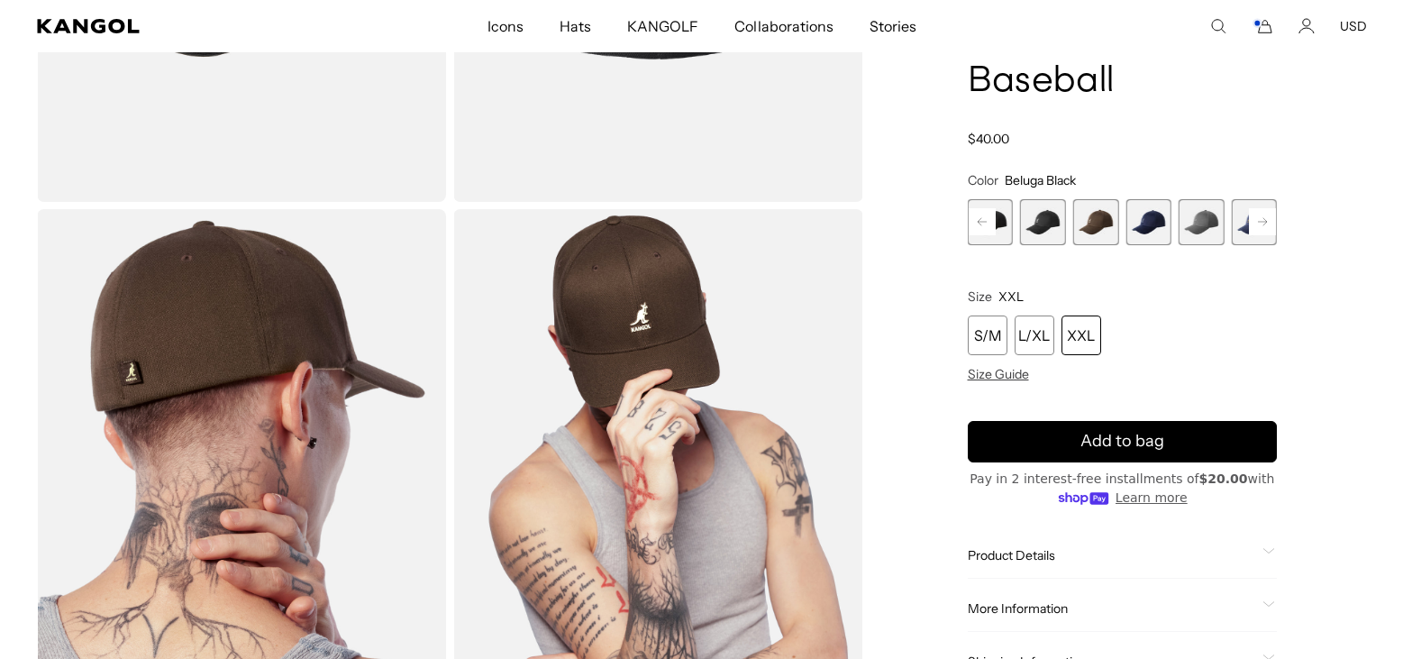
scroll to position [0, 371]
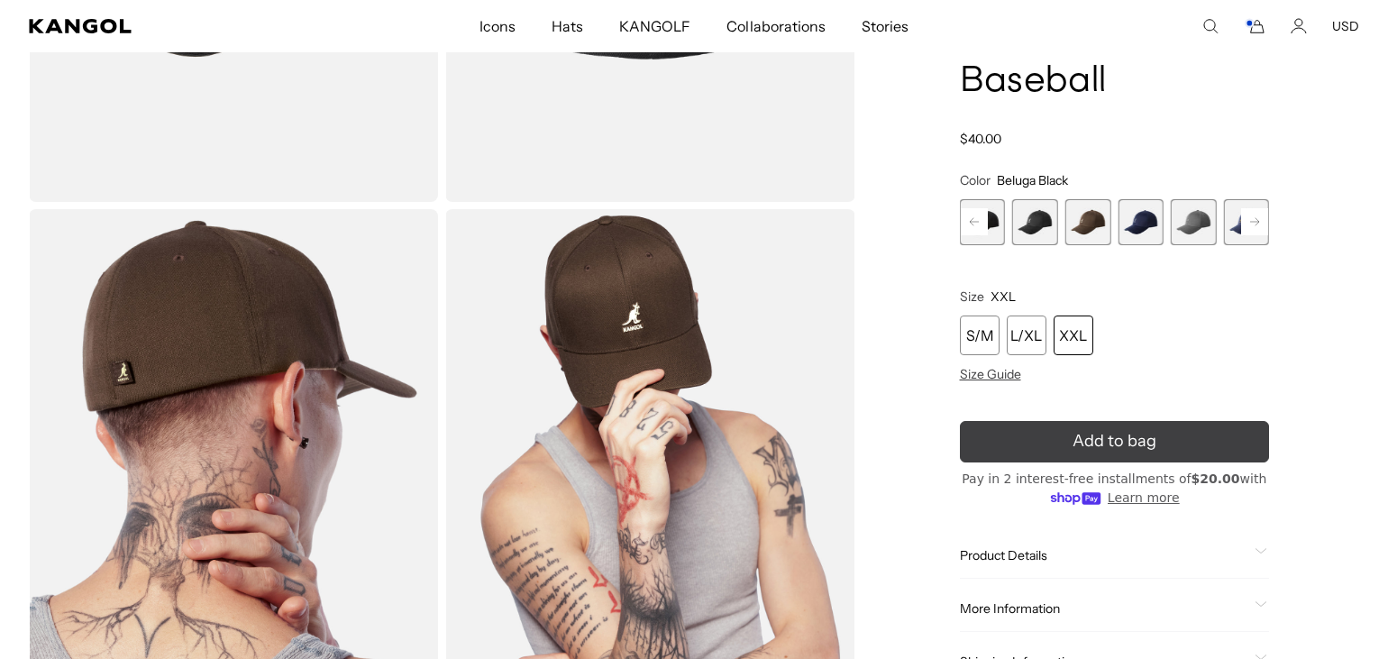
click at [1118, 439] on icon "submit" at bounding box center [1114, 441] width 32 height 32
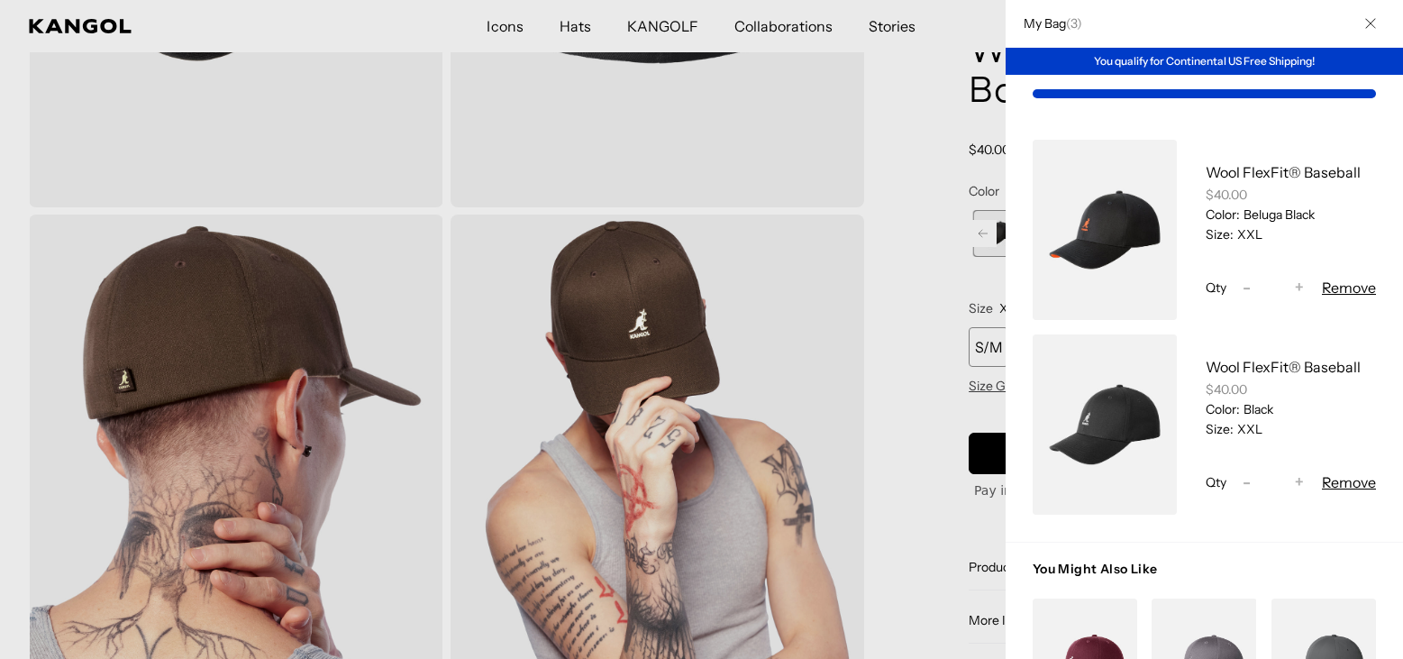
click at [1243, 282] on span "-" at bounding box center [1247, 288] width 8 height 24
type input "*"
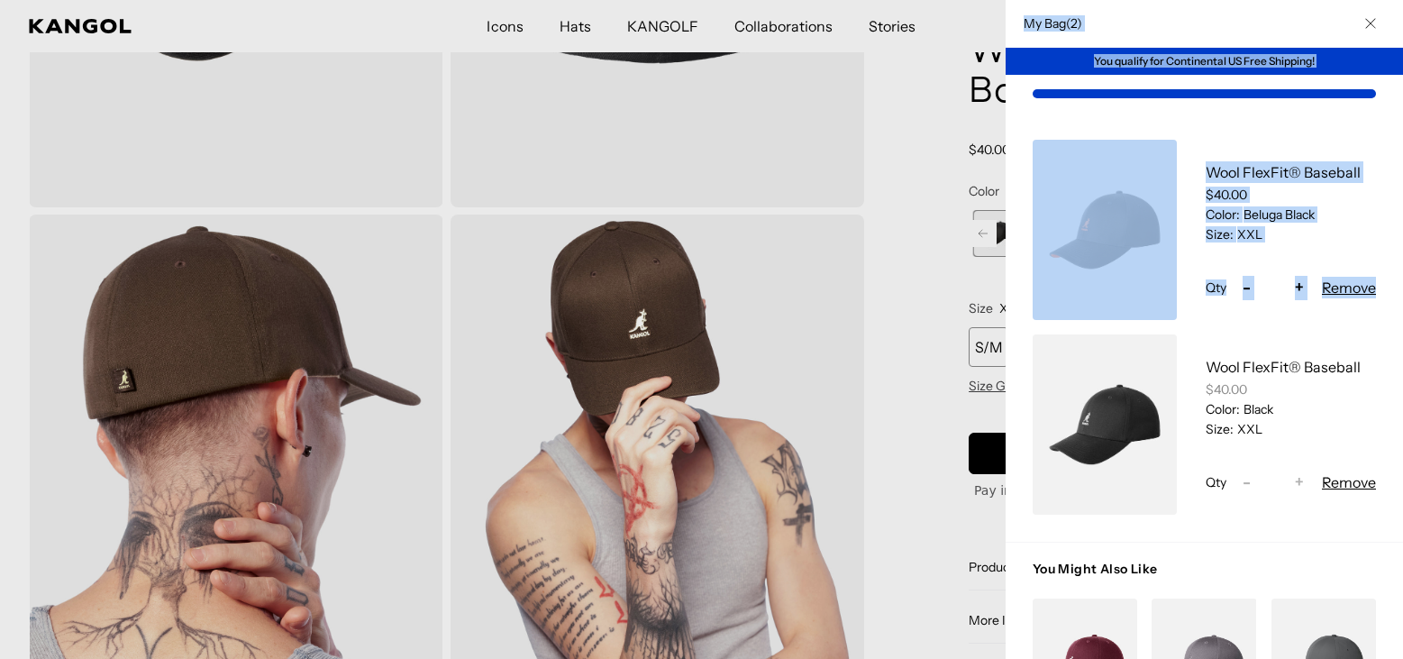
drag, startPoint x: 1014, startPoint y: 336, endPoint x: 990, endPoint y: 254, distance: 85.6
click at [1006, 254] on div "My Bag ( 2 ) You qualify for Continental US Free Shipping! Wool FlexFit® Baseba…" at bounding box center [1204, 329] width 397 height 659
